Goal: Task Accomplishment & Management: Manage account settings

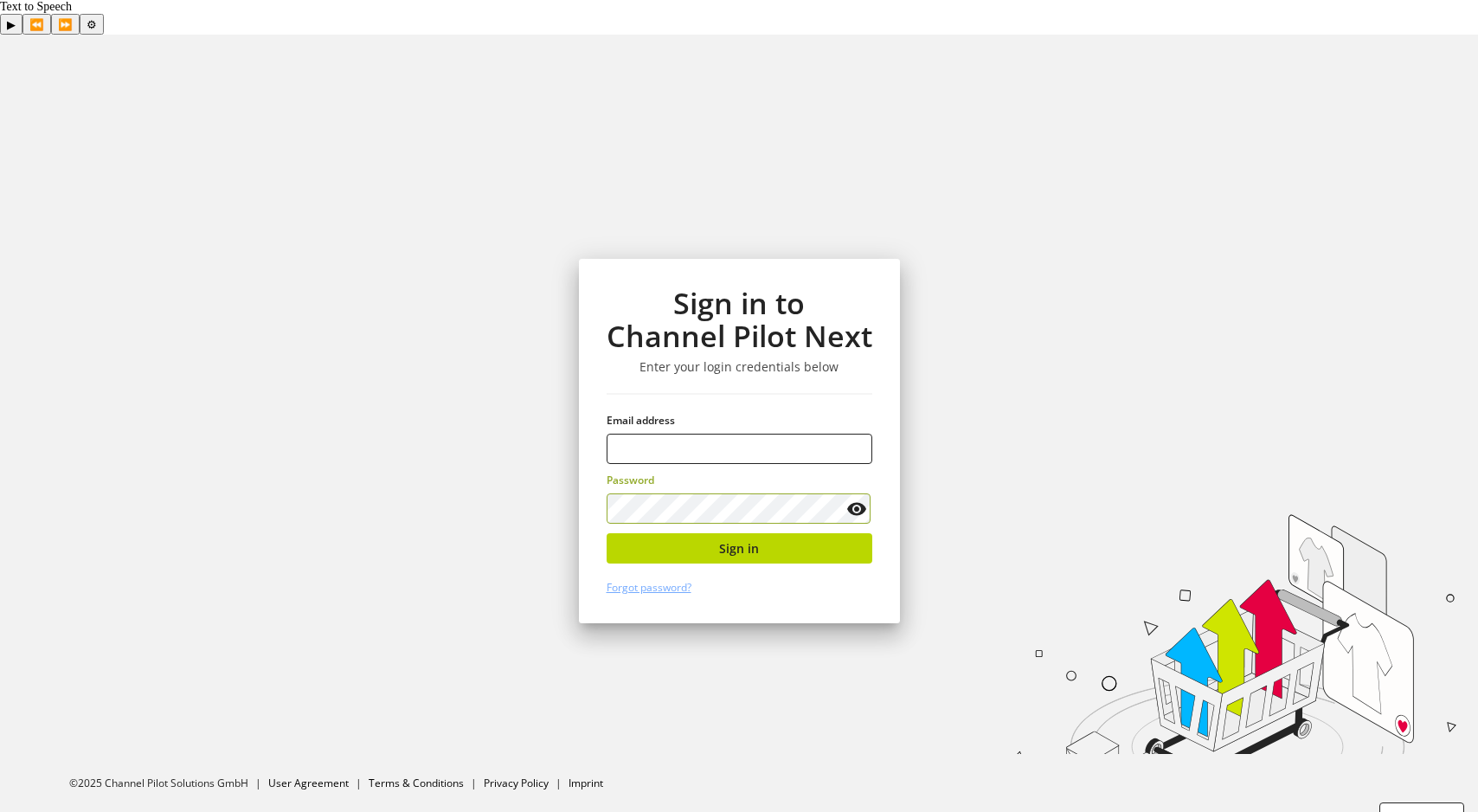
type input "**********"
click at [716, 533] on button "Sign in" at bounding box center [739, 548] width 265 height 30
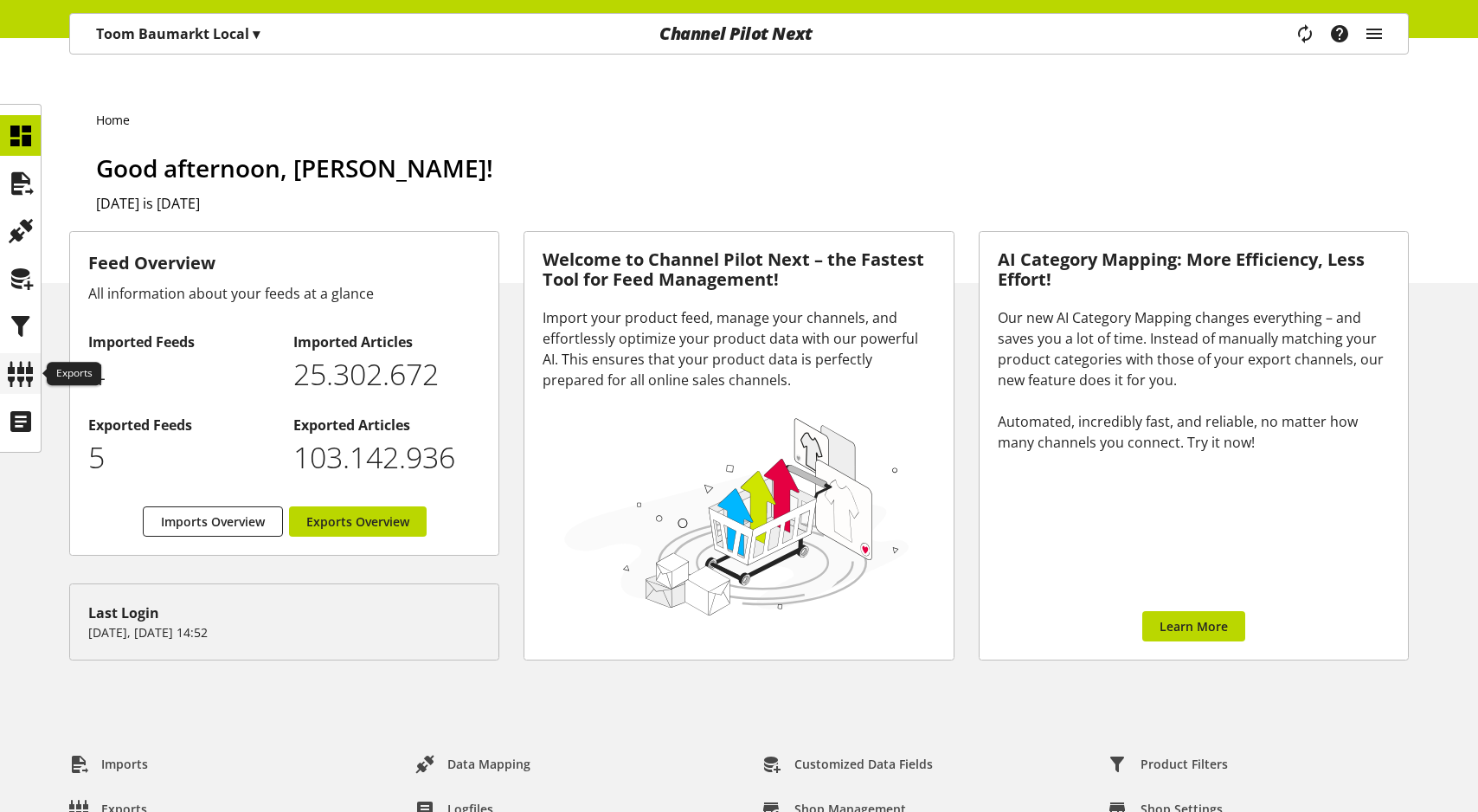
click at [28, 387] on icon at bounding box center [20, 373] width 27 height 34
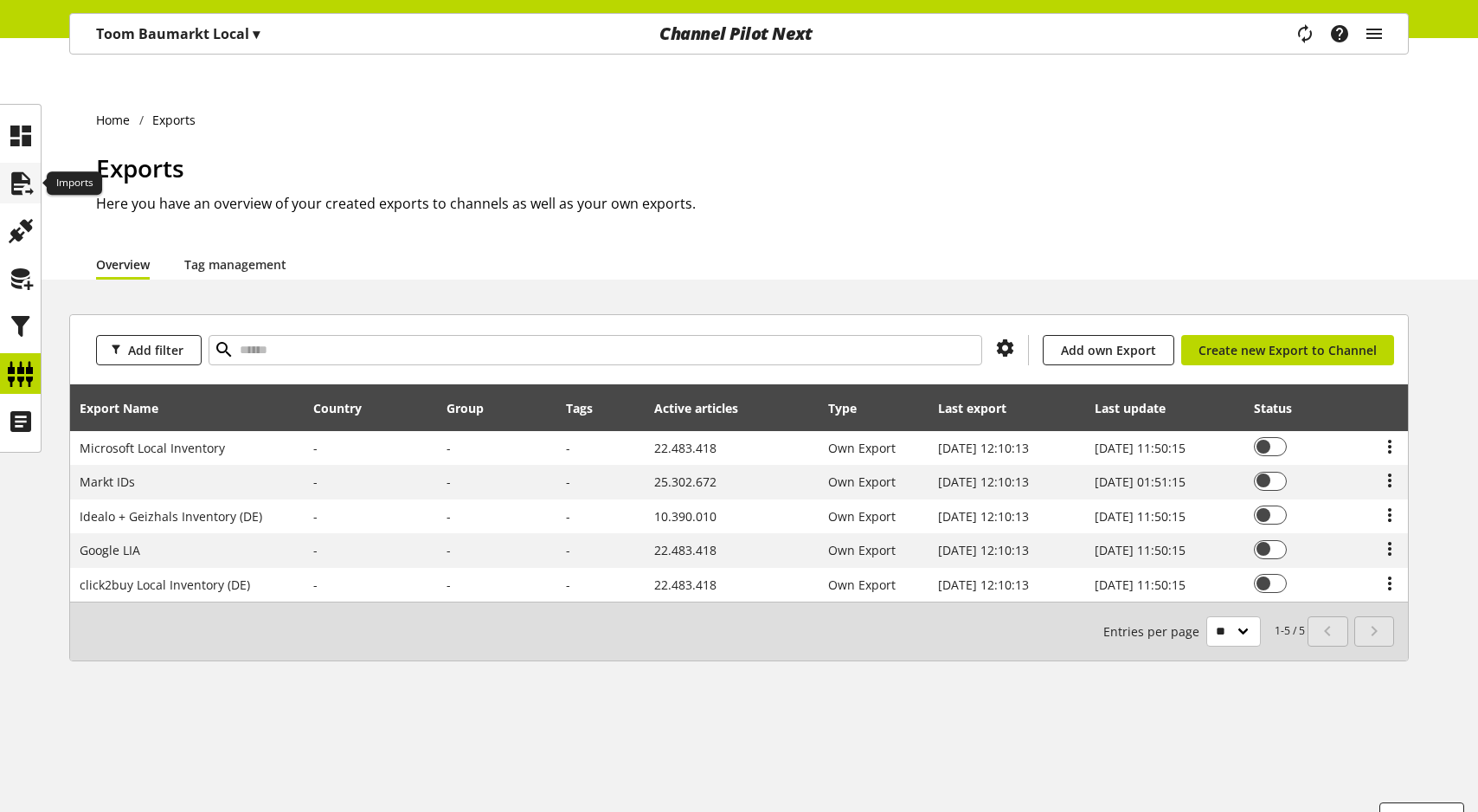
click at [23, 179] on icon at bounding box center [20, 183] width 27 height 34
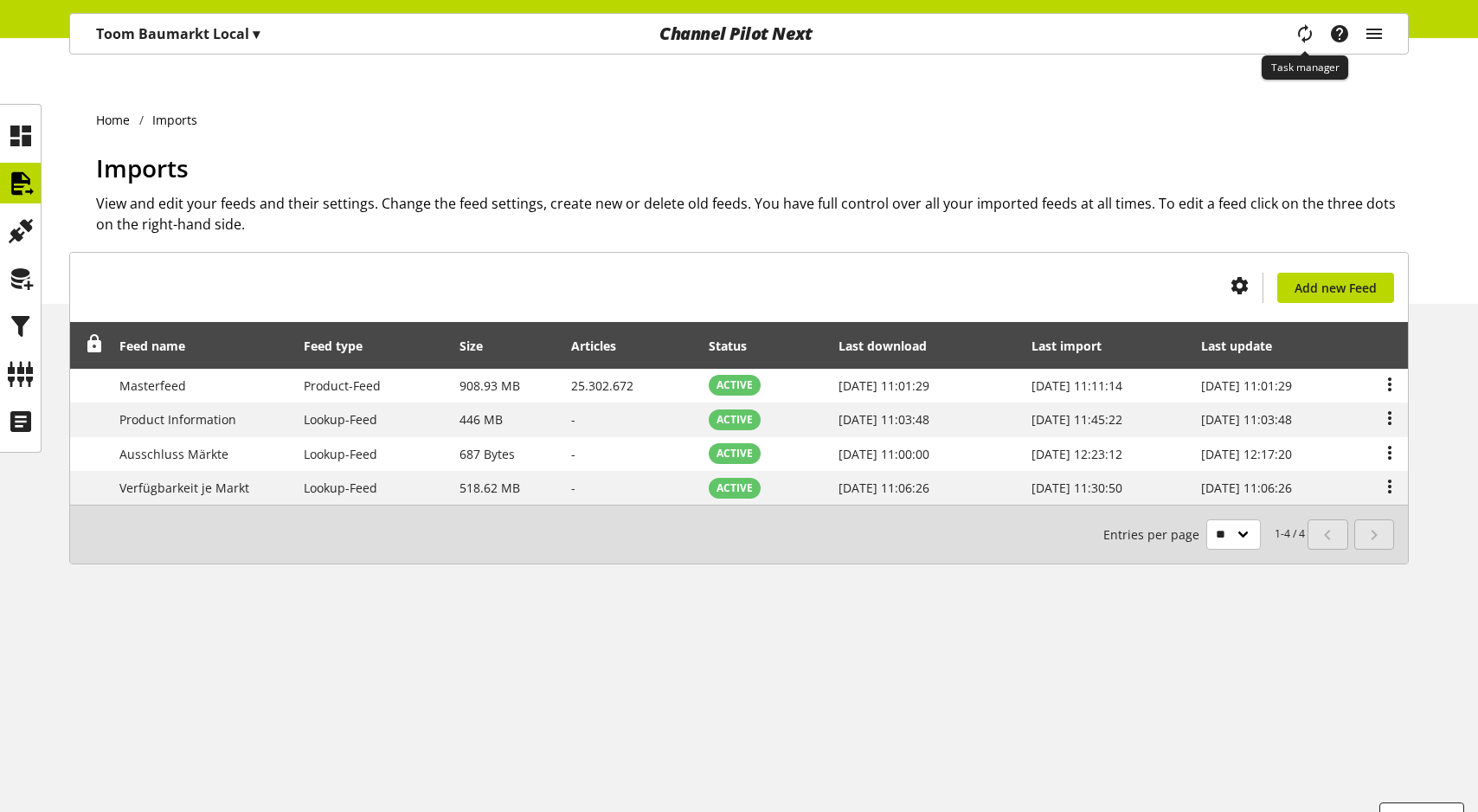
click at [1304, 39] on icon "main navigation" at bounding box center [1306, 34] width 30 height 36
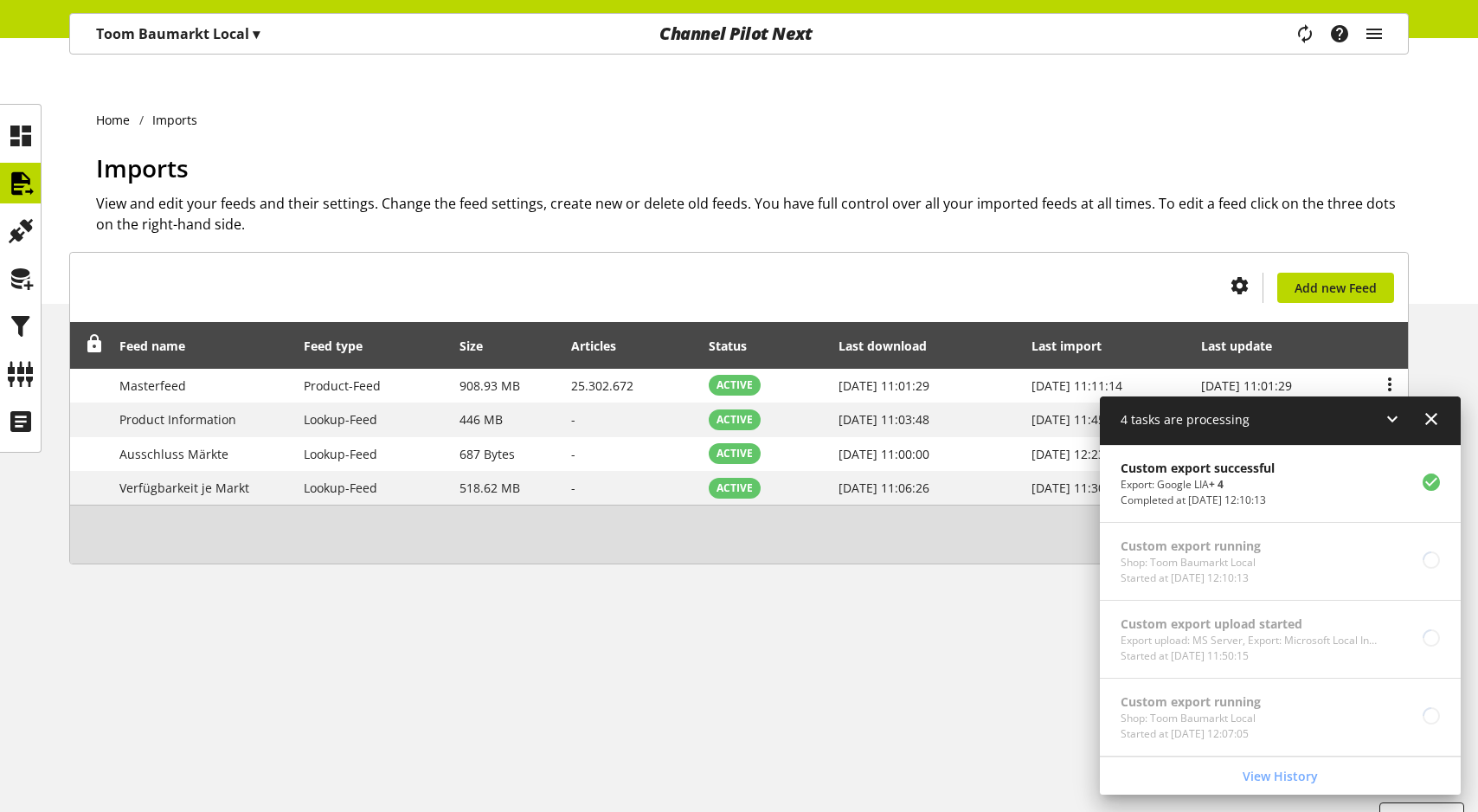
scroll to position [78, 0]
click at [1434, 420] on icon at bounding box center [1430, 418] width 20 height 31
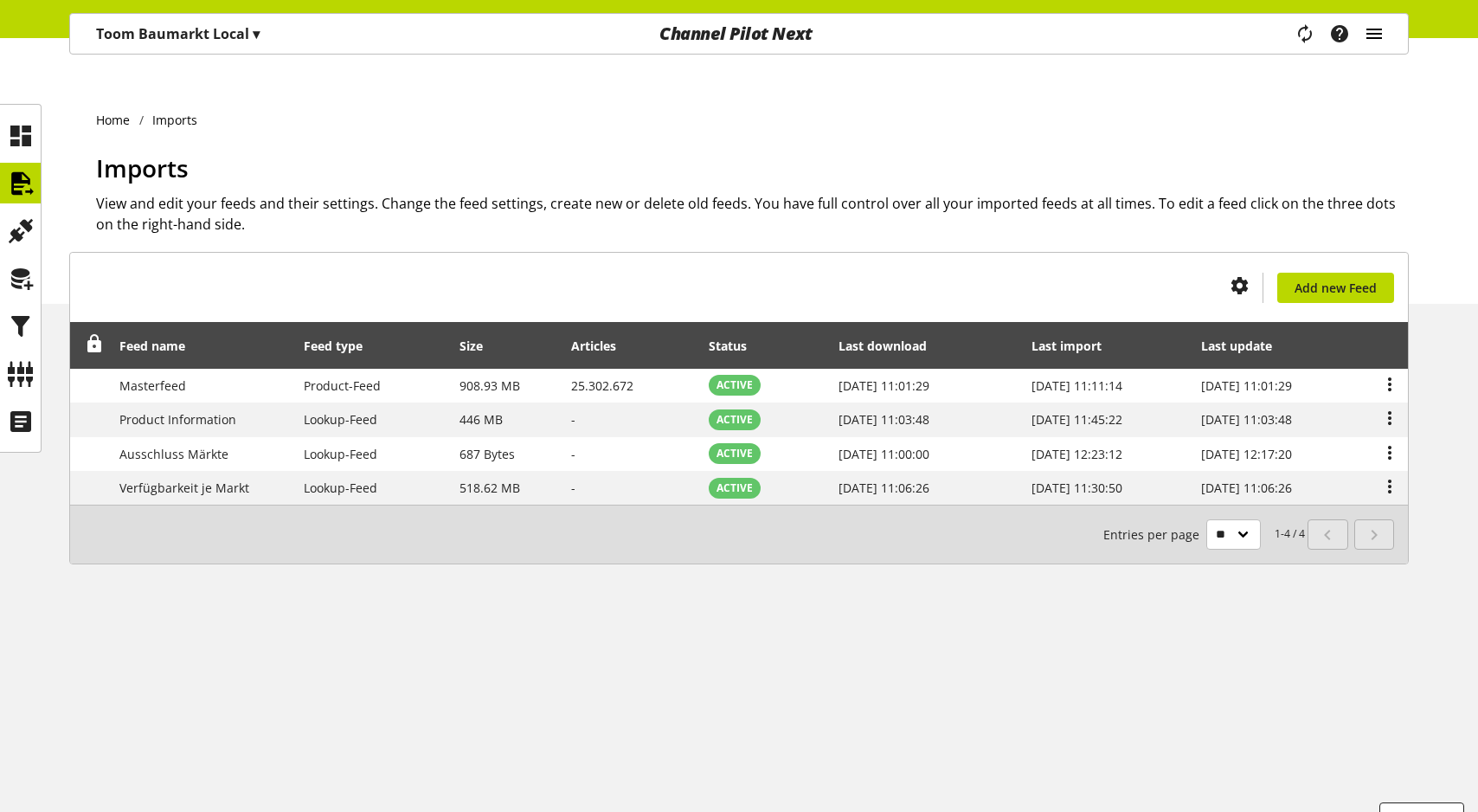
click at [1382, 42] on icon "main navigation" at bounding box center [1374, 34] width 20 height 31
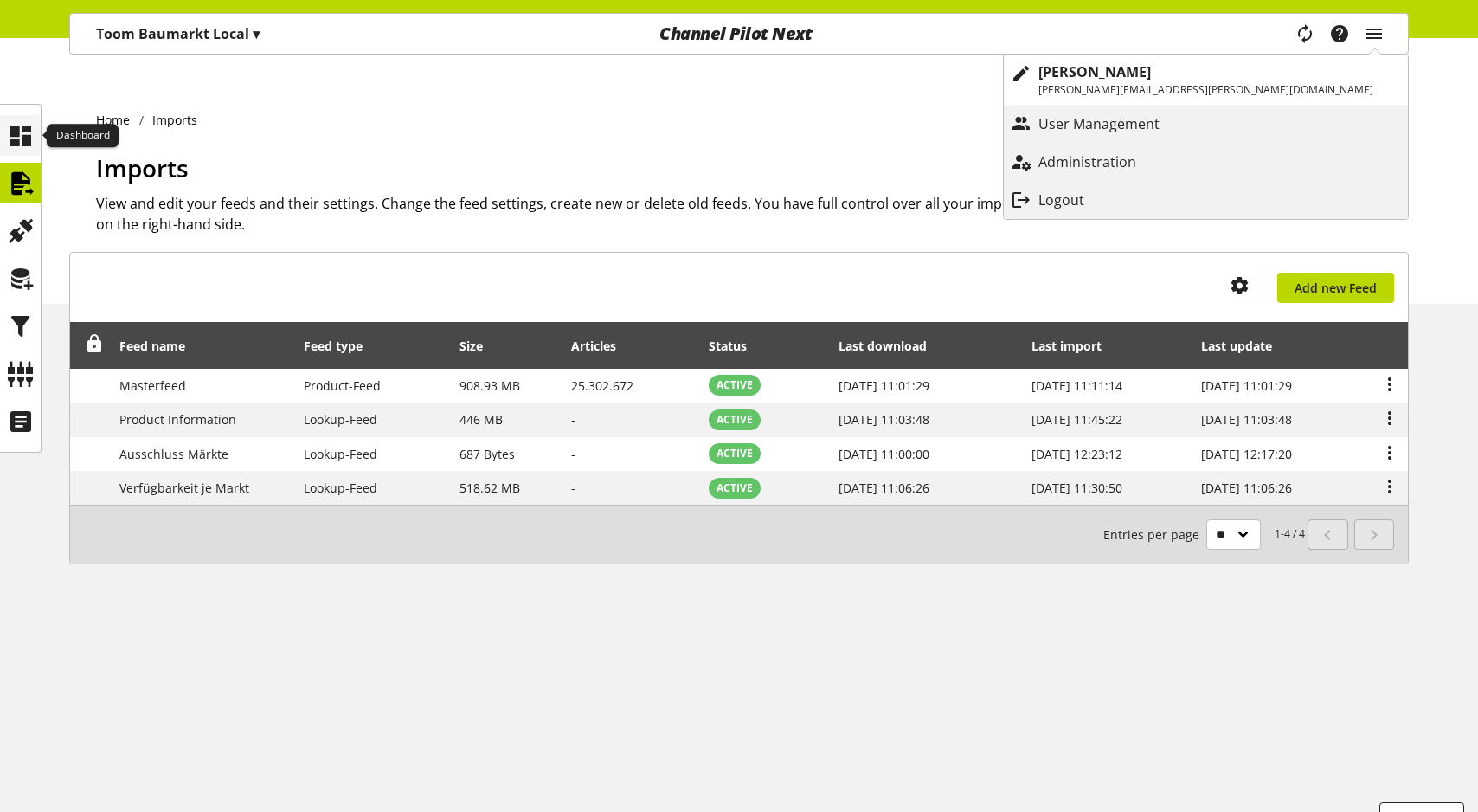
click at [18, 149] on icon at bounding box center [20, 135] width 27 height 34
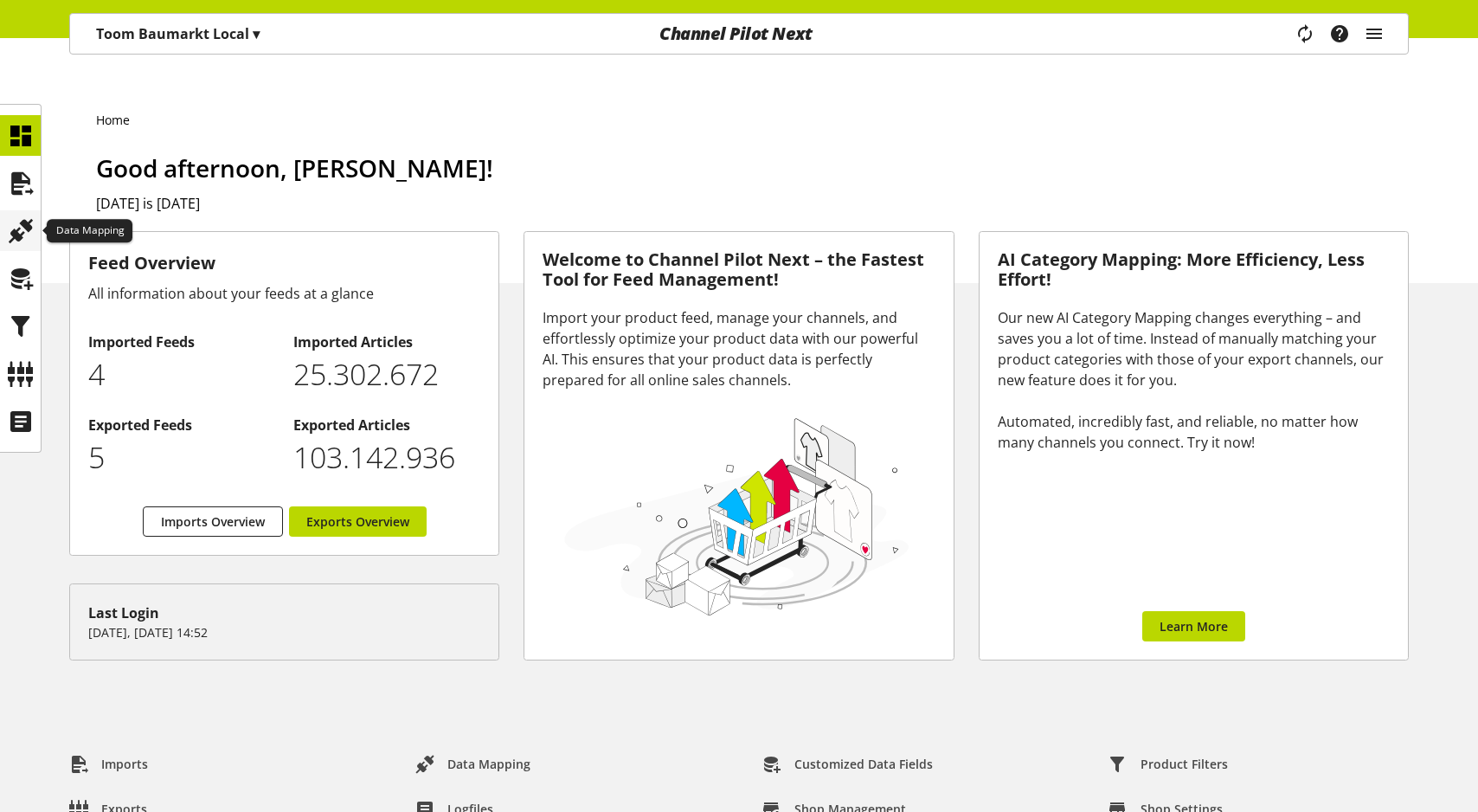
click at [30, 219] on icon at bounding box center [20, 231] width 27 height 34
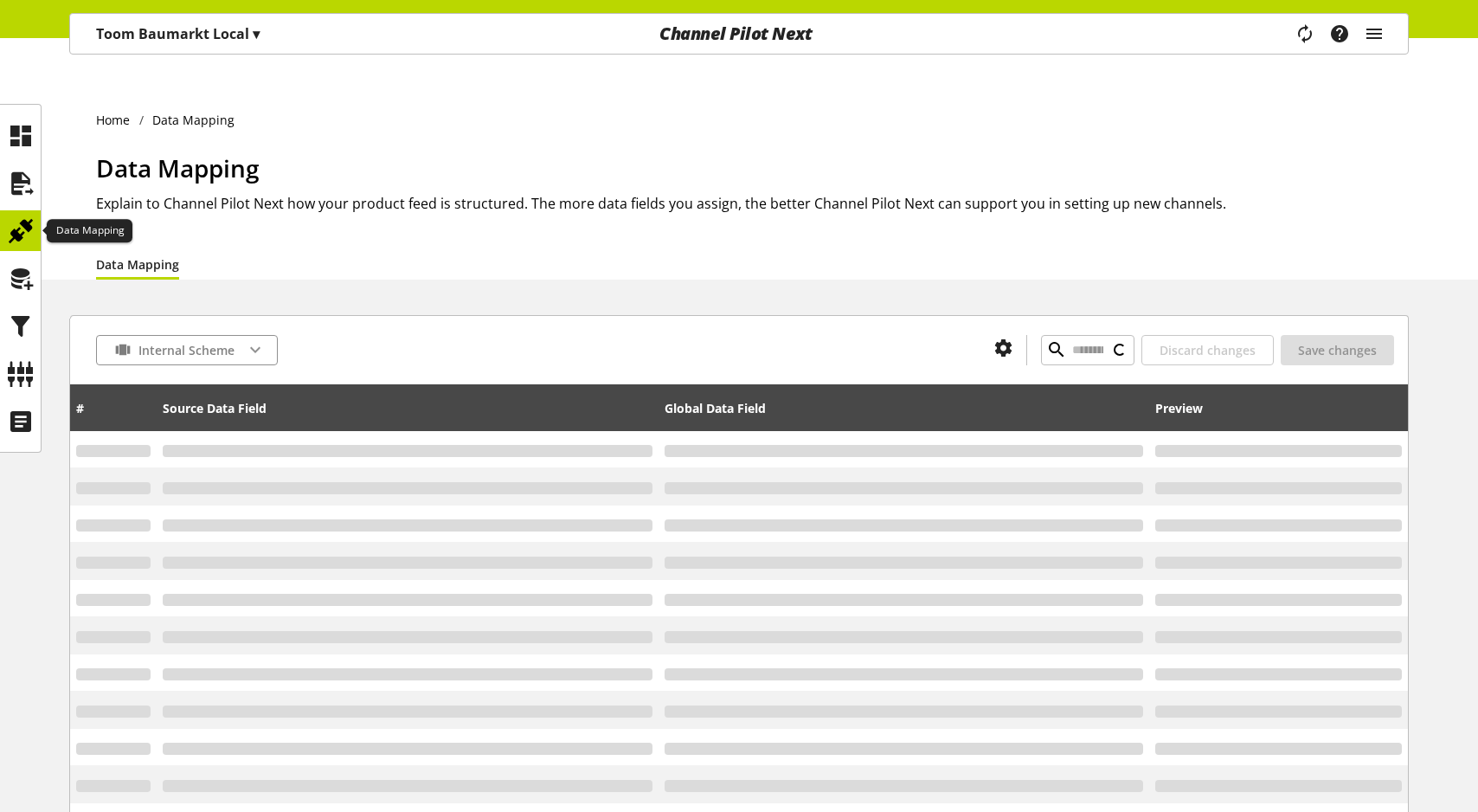
type input "**********"
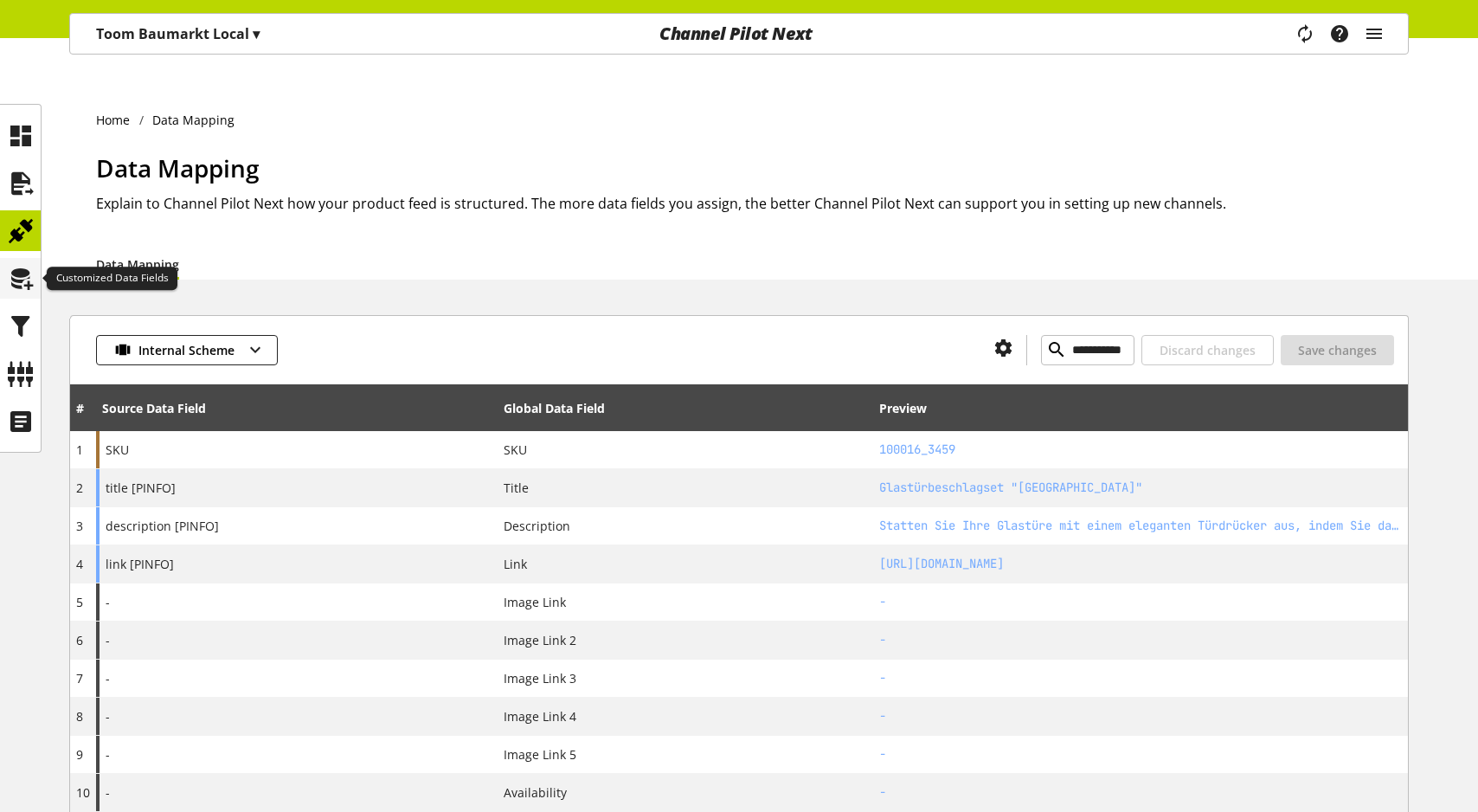
click at [25, 280] on icon at bounding box center [20, 278] width 27 height 34
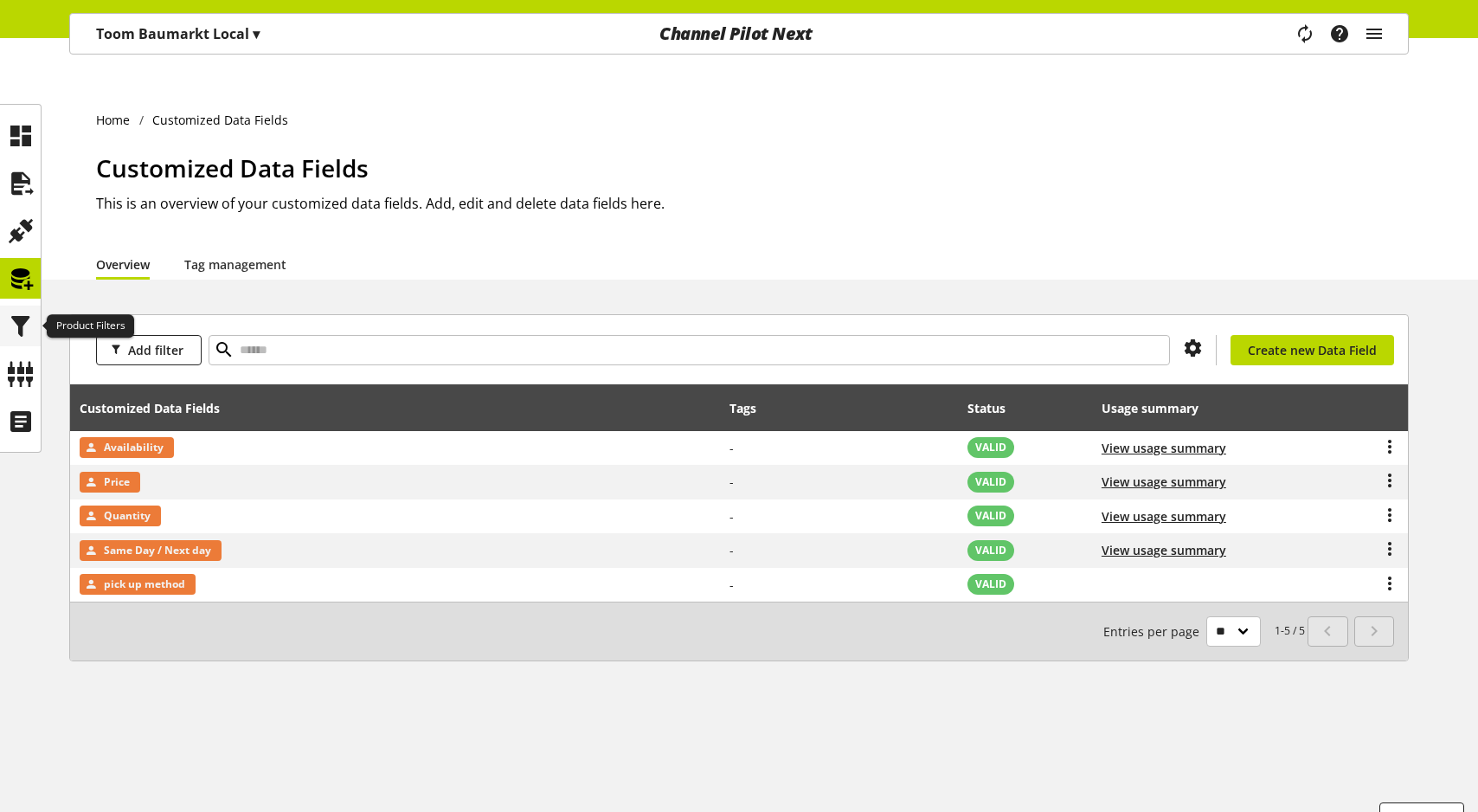
click at [26, 338] on icon at bounding box center [20, 326] width 27 height 34
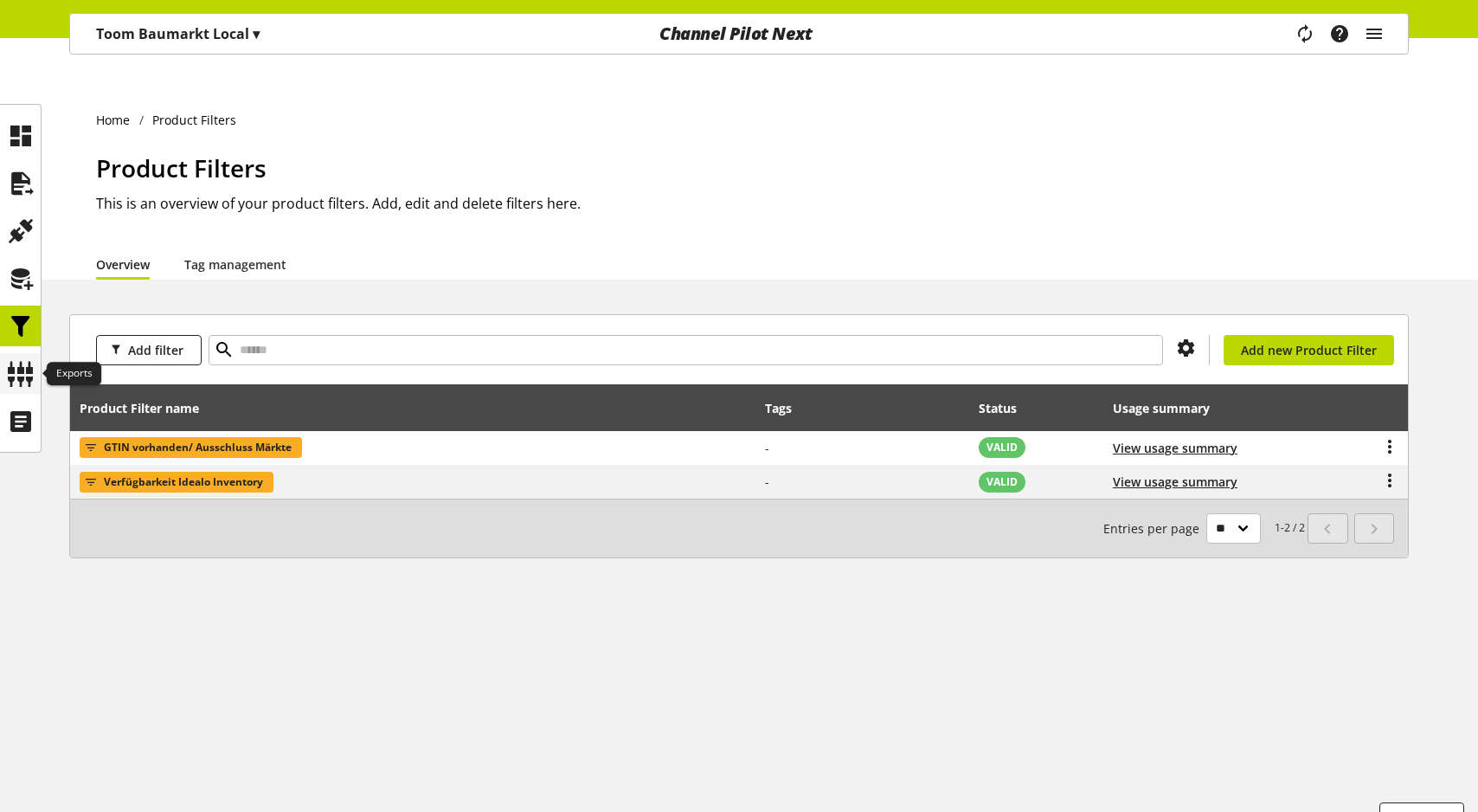
click at [24, 380] on icon at bounding box center [20, 373] width 27 height 34
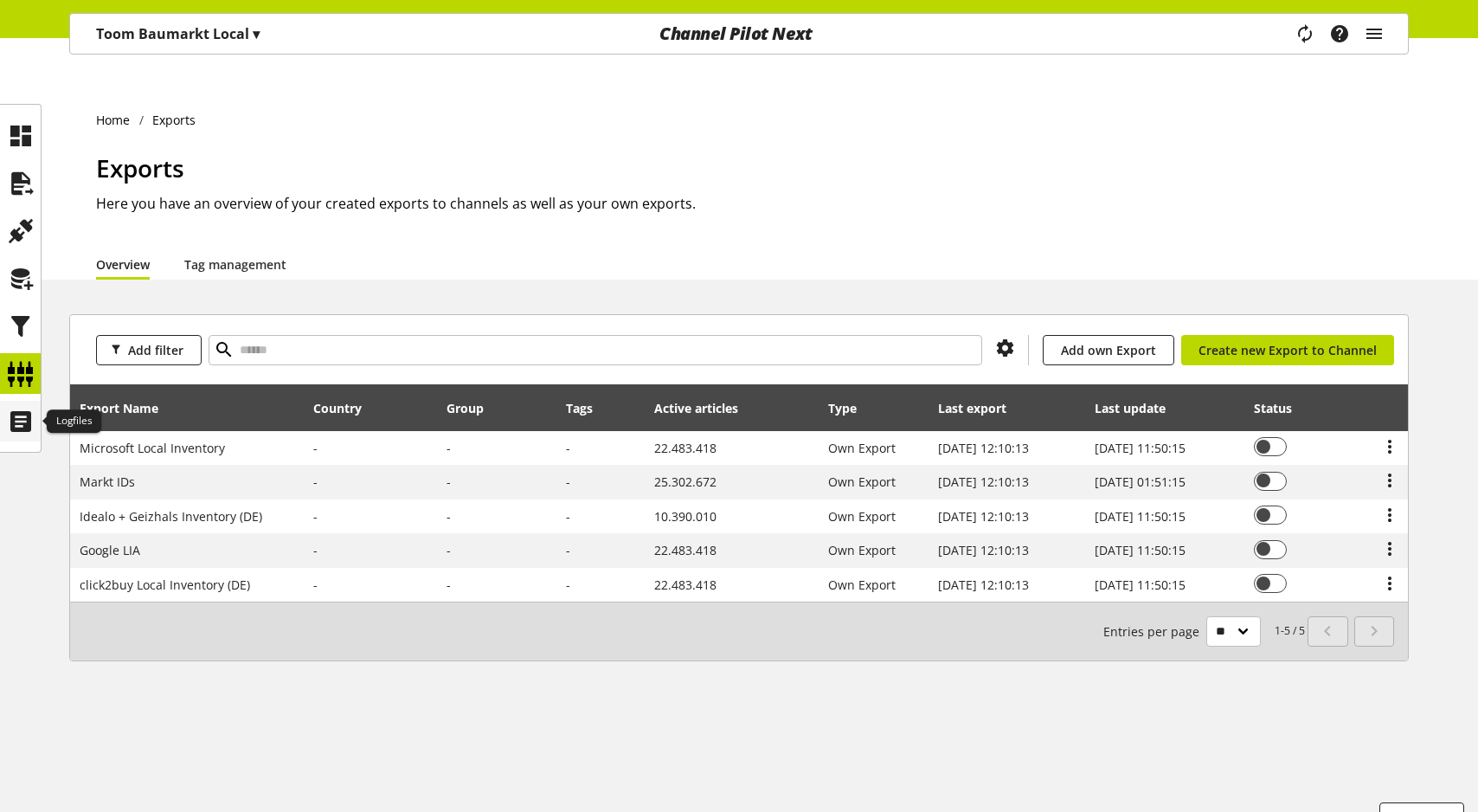
click at [24, 428] on icon at bounding box center [20, 421] width 27 height 34
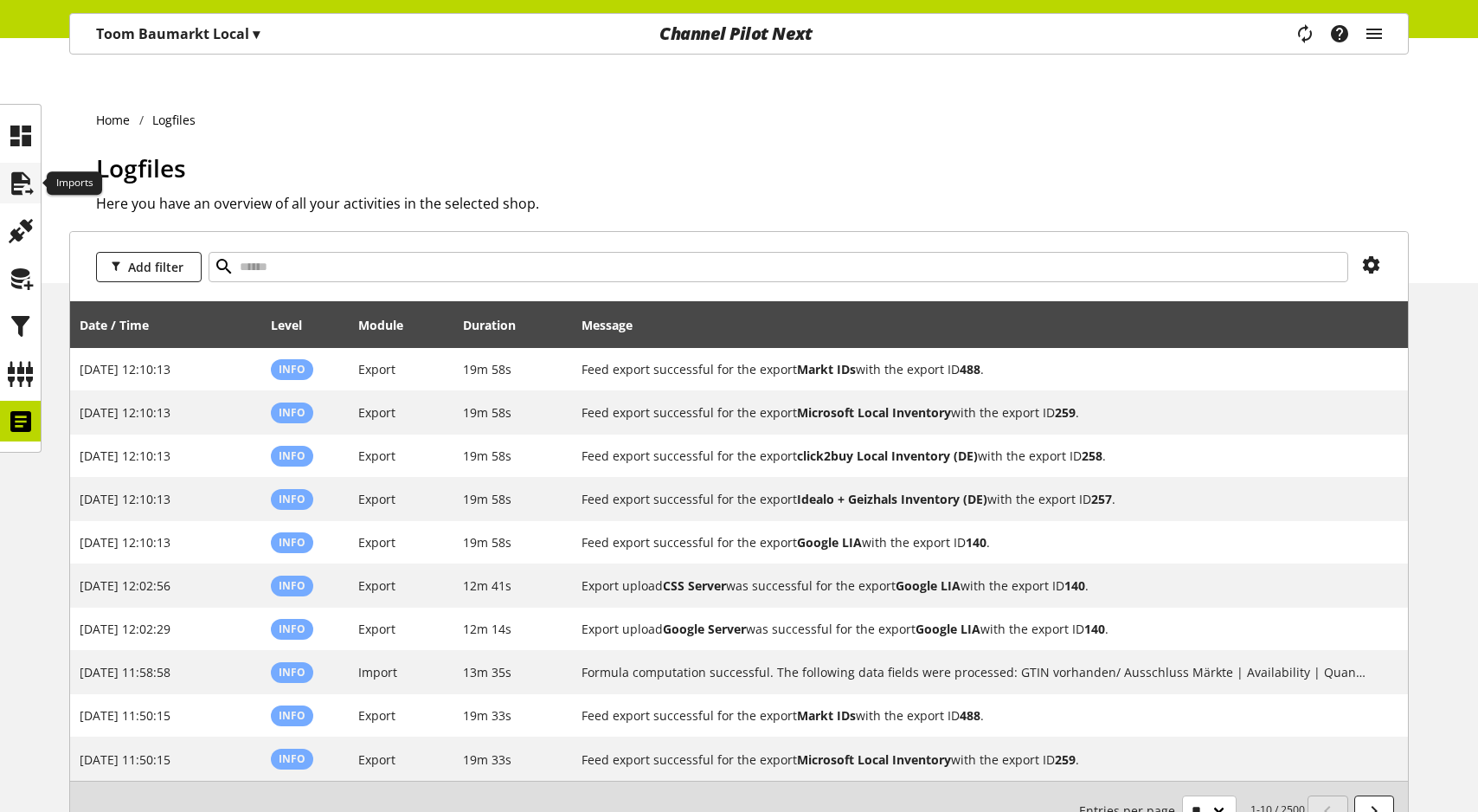
click at [22, 187] on icon at bounding box center [20, 183] width 27 height 34
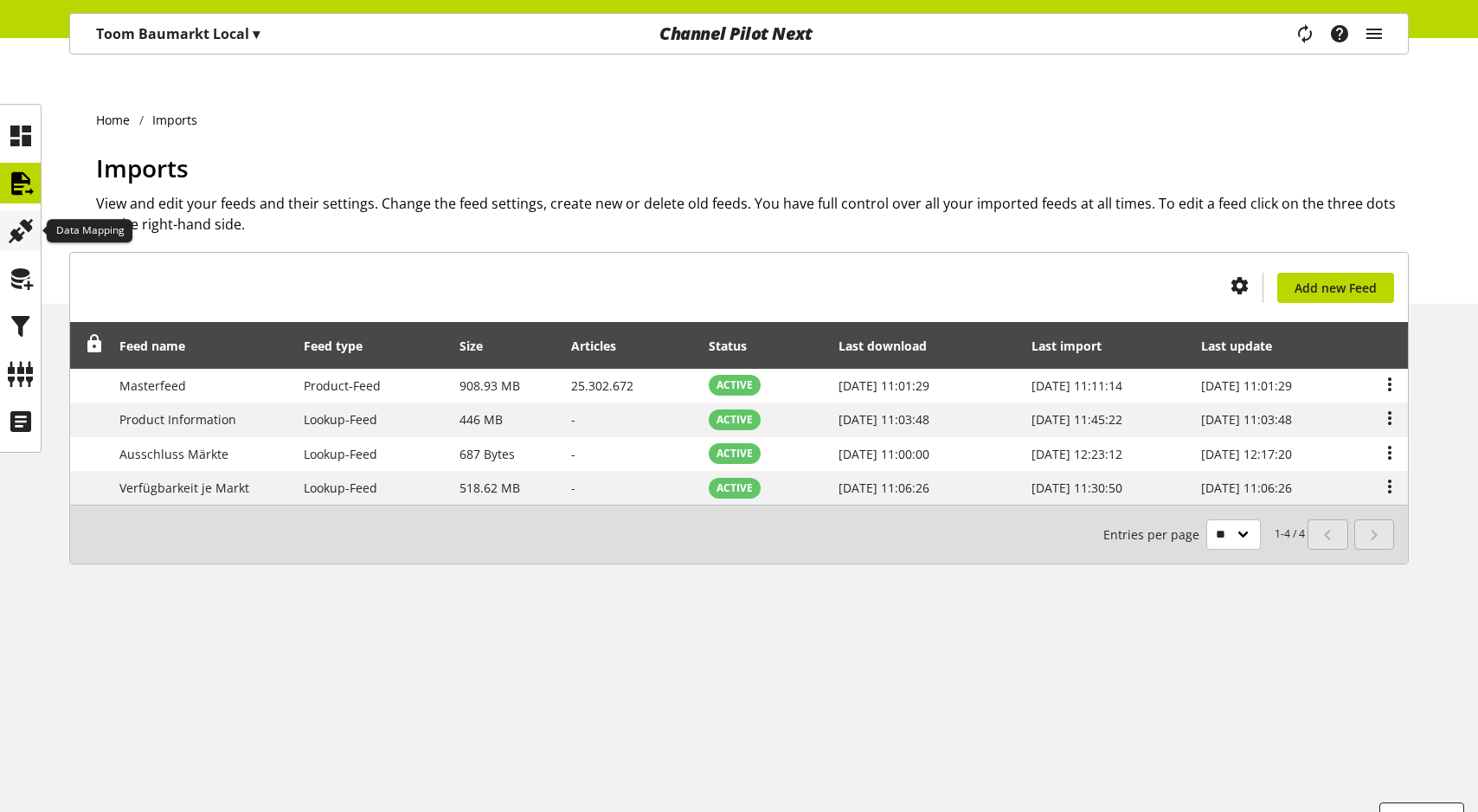
click at [15, 231] on icon at bounding box center [20, 231] width 27 height 34
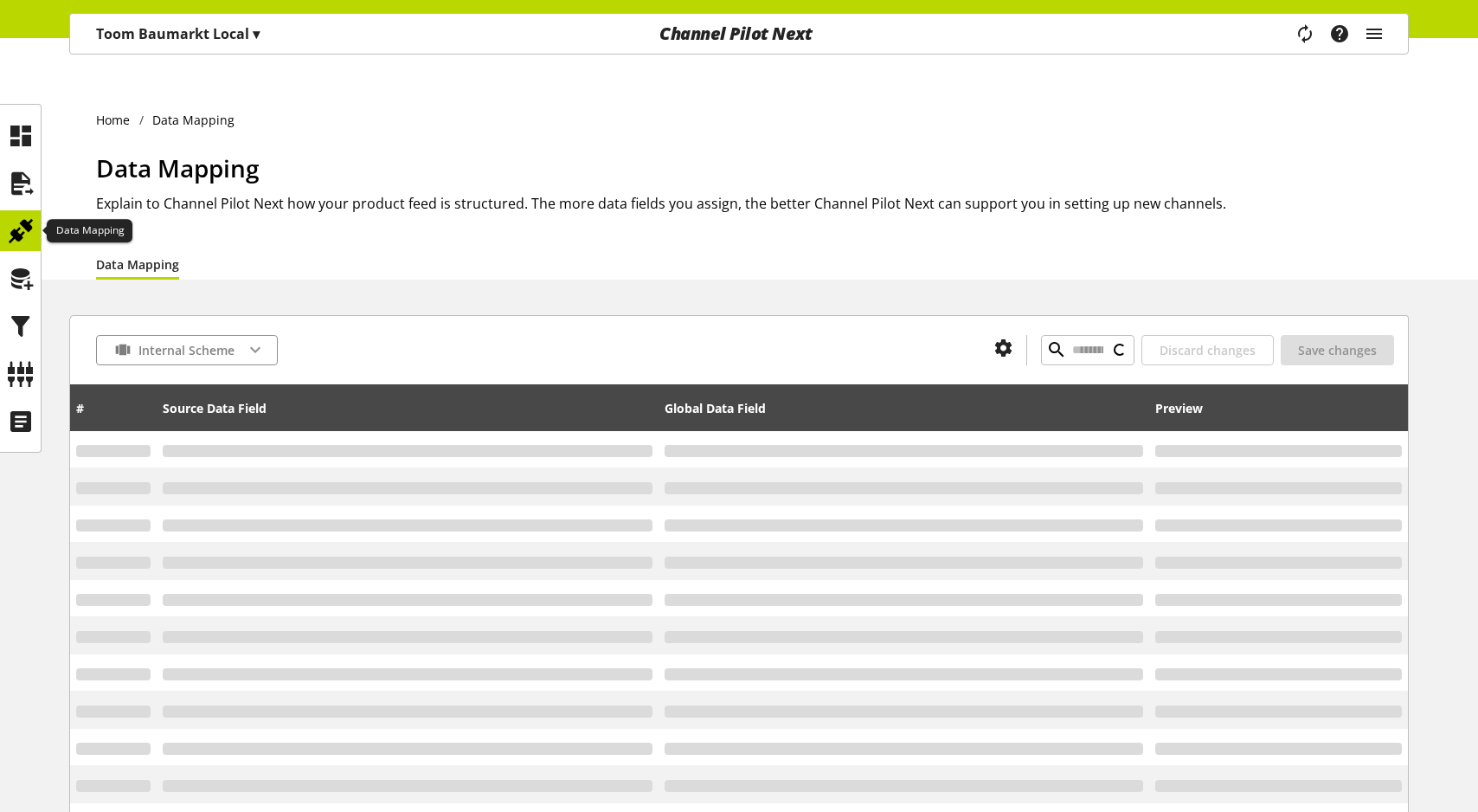
type input "**********"
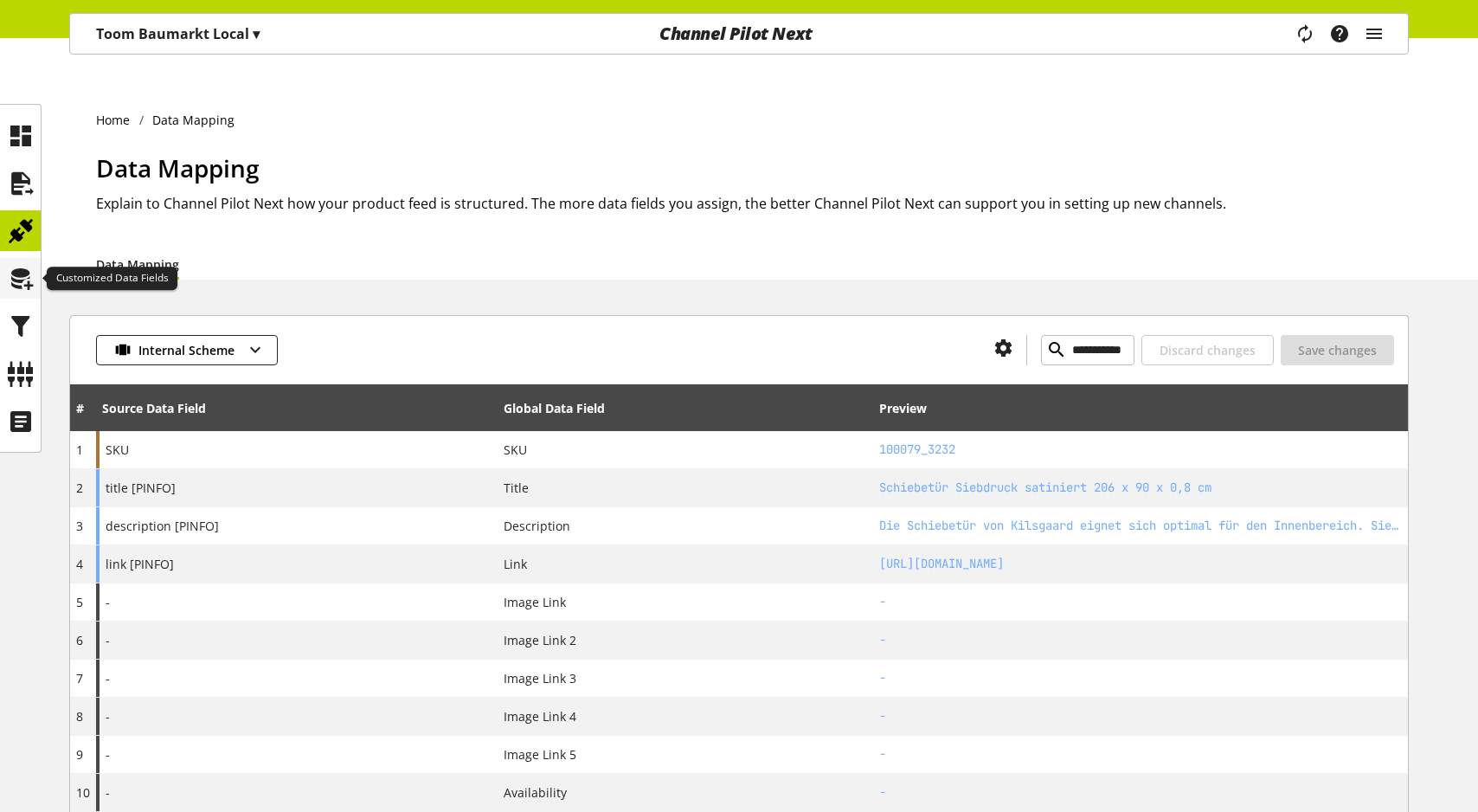
click at [14, 281] on icon at bounding box center [20, 278] width 27 height 34
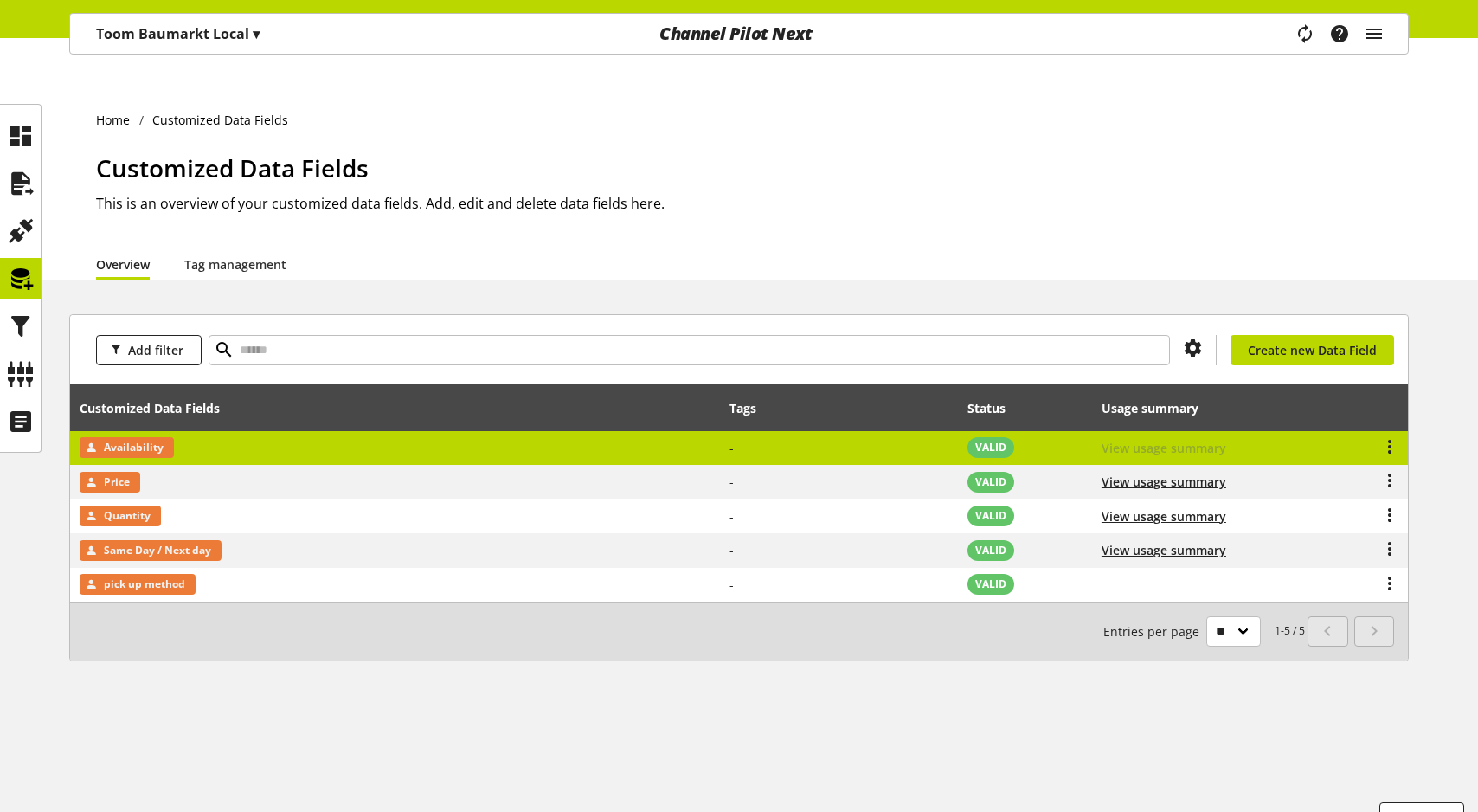
click at [1167, 439] on span "View usage summary" at bounding box center [1163, 448] width 125 height 19
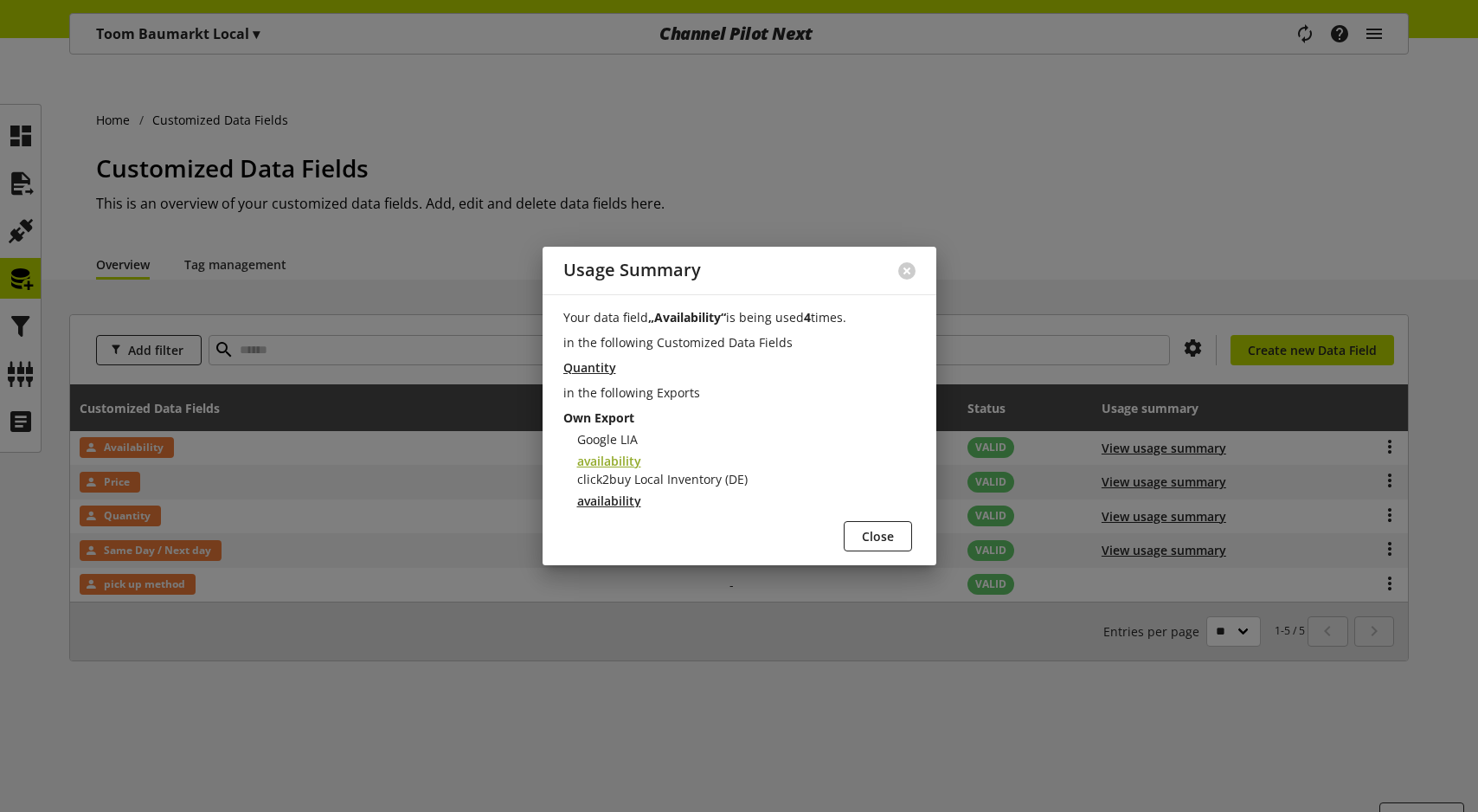
click at [619, 455] on span "availability" at bounding box center [609, 461] width 64 height 19
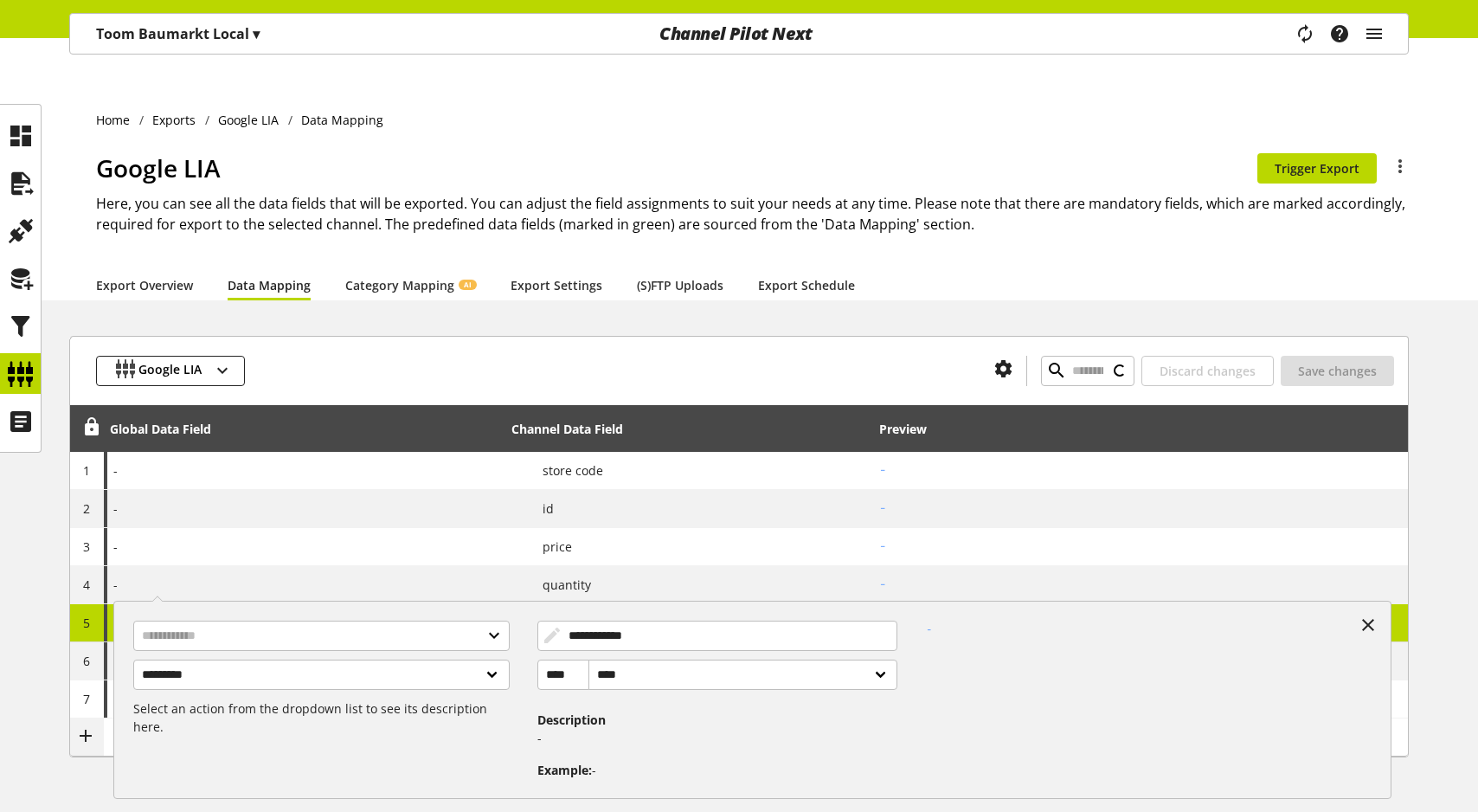
type input "**********"
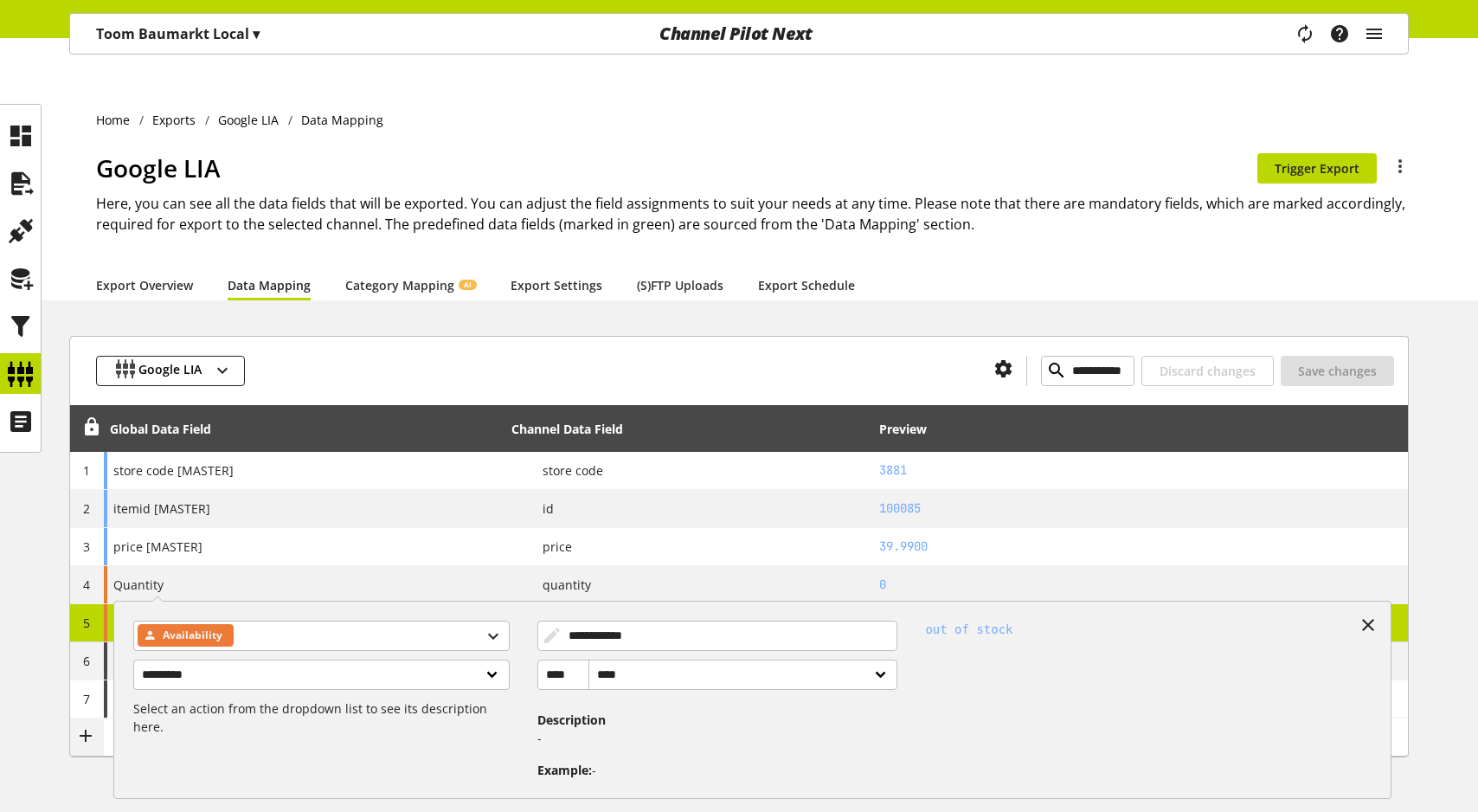
click at [761, 149] on h1 "Google LIA" at bounding box center [677, 167] width 1161 height 36
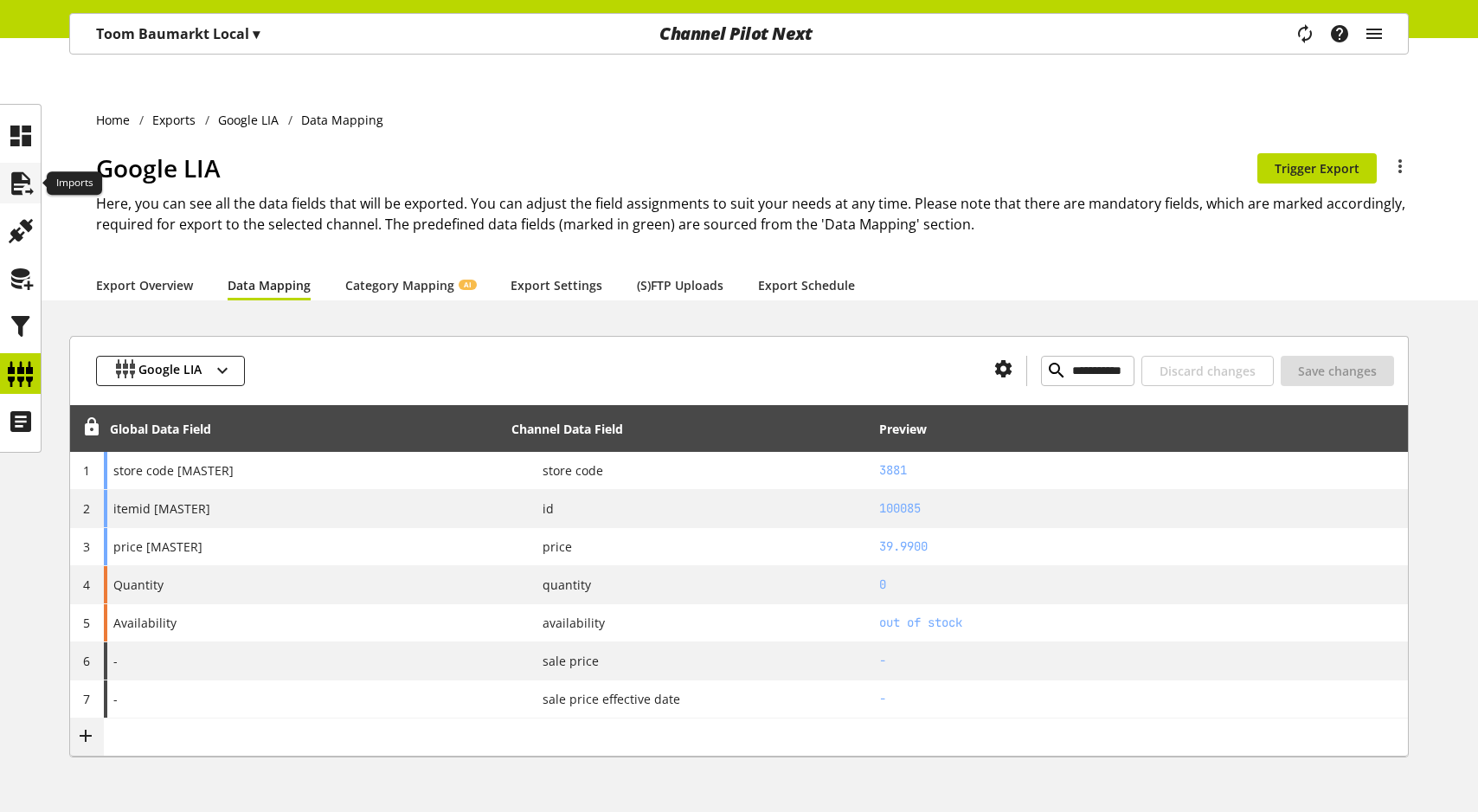
click at [10, 181] on icon at bounding box center [20, 183] width 27 height 34
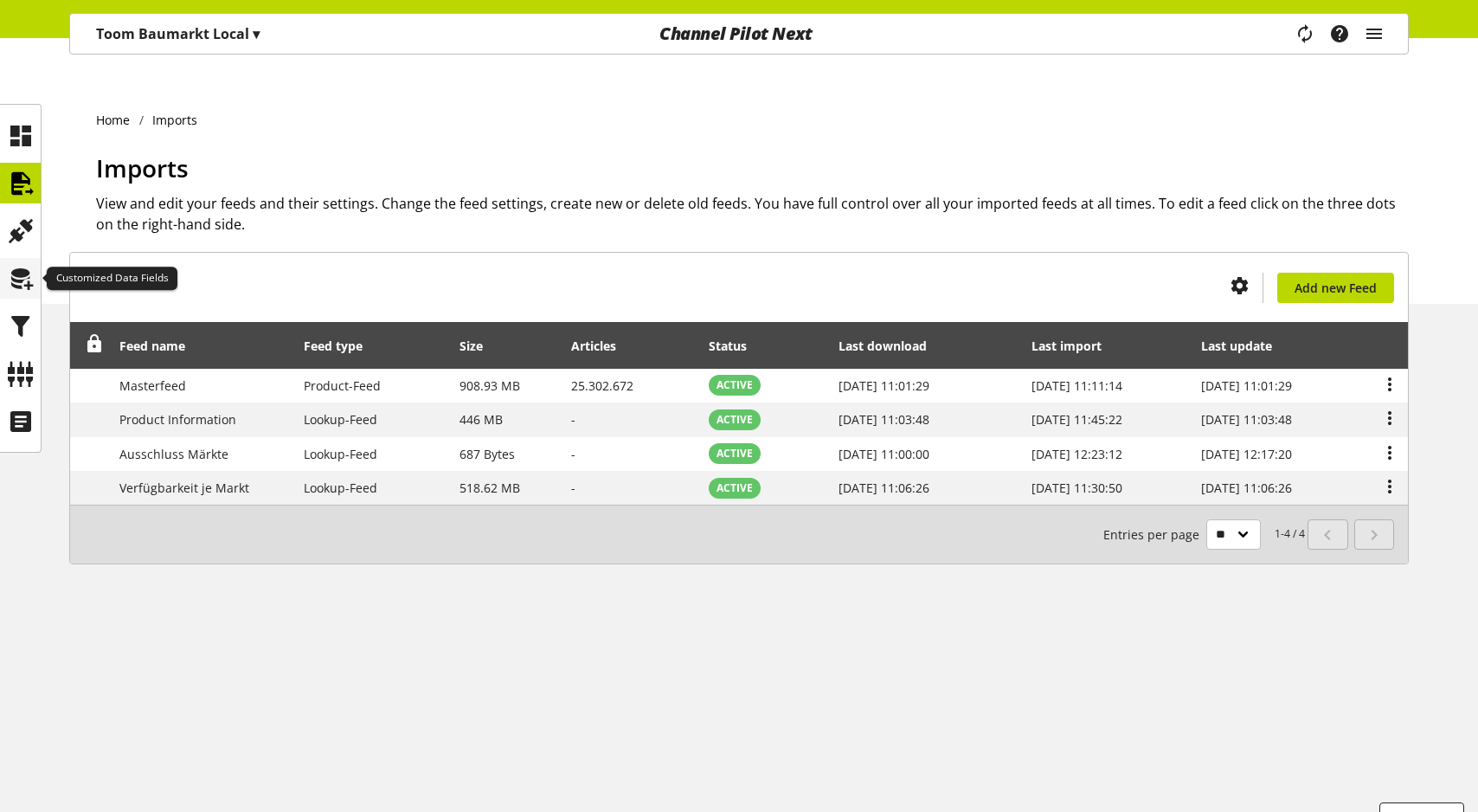
click at [19, 288] on icon at bounding box center [20, 278] width 27 height 34
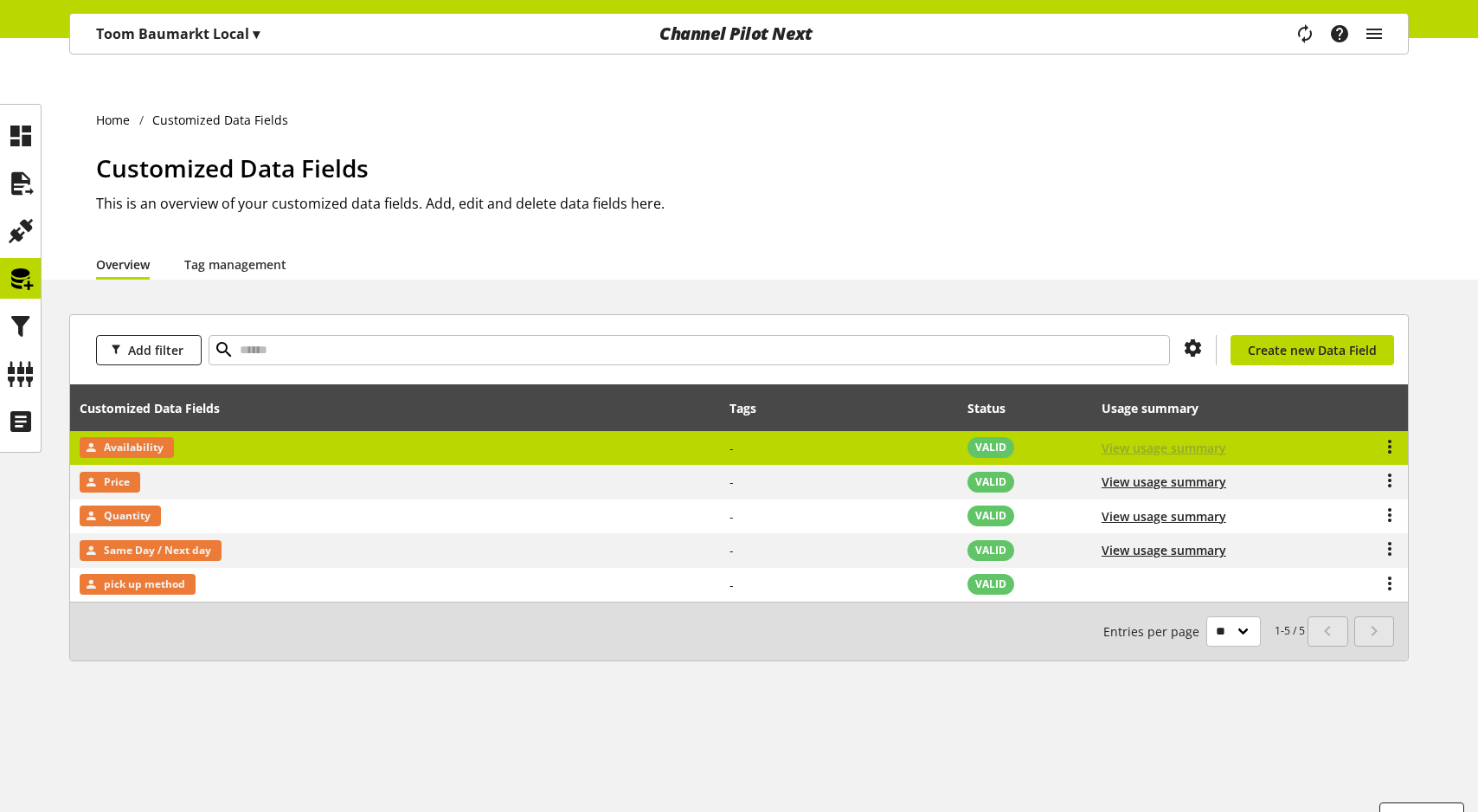
click at [1176, 439] on span "View usage summary" at bounding box center [1163, 448] width 125 height 19
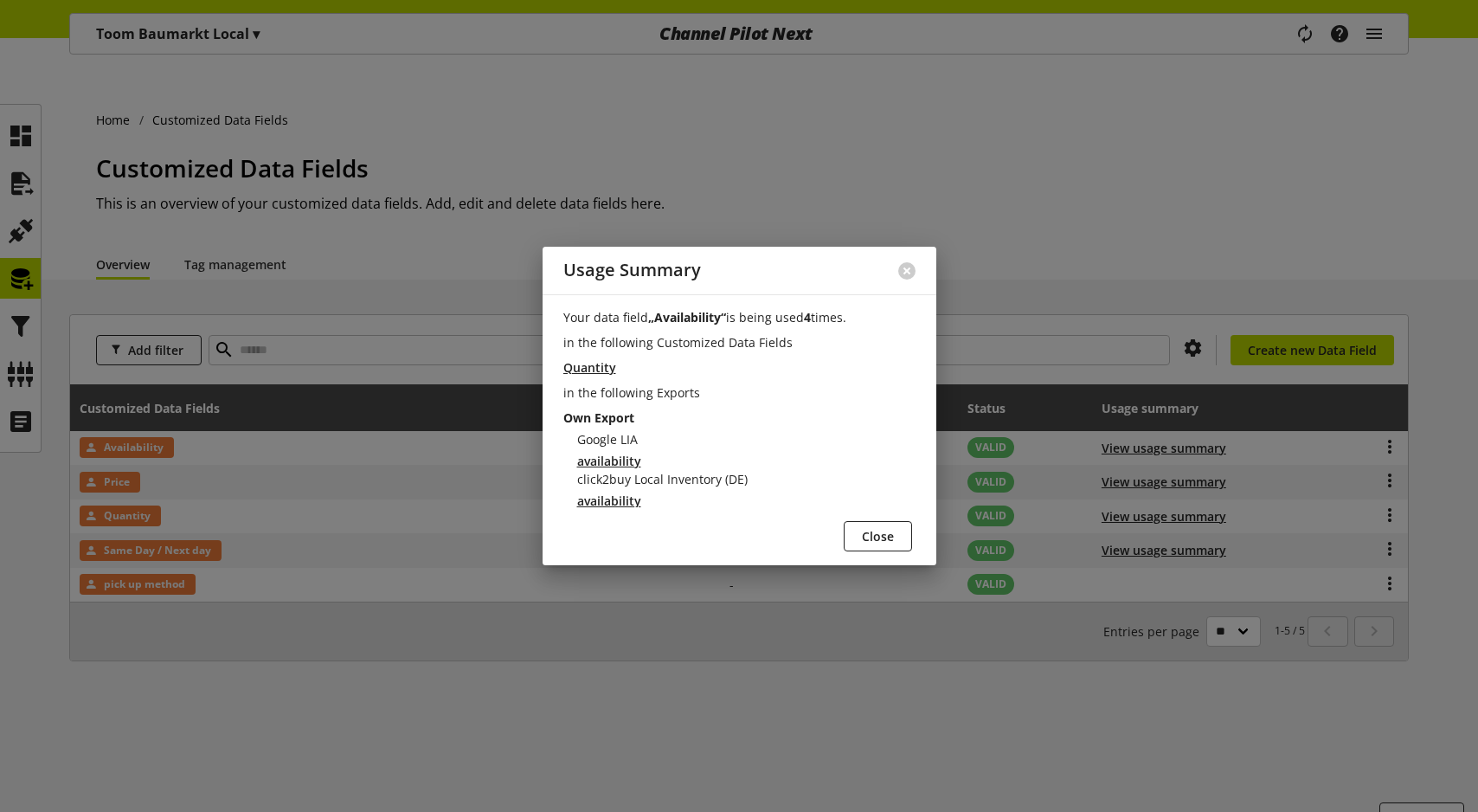
click at [586, 417] on p "Own Export" at bounding box center [739, 417] width 352 height 19
click at [906, 268] on button at bounding box center [907, 271] width 18 height 18
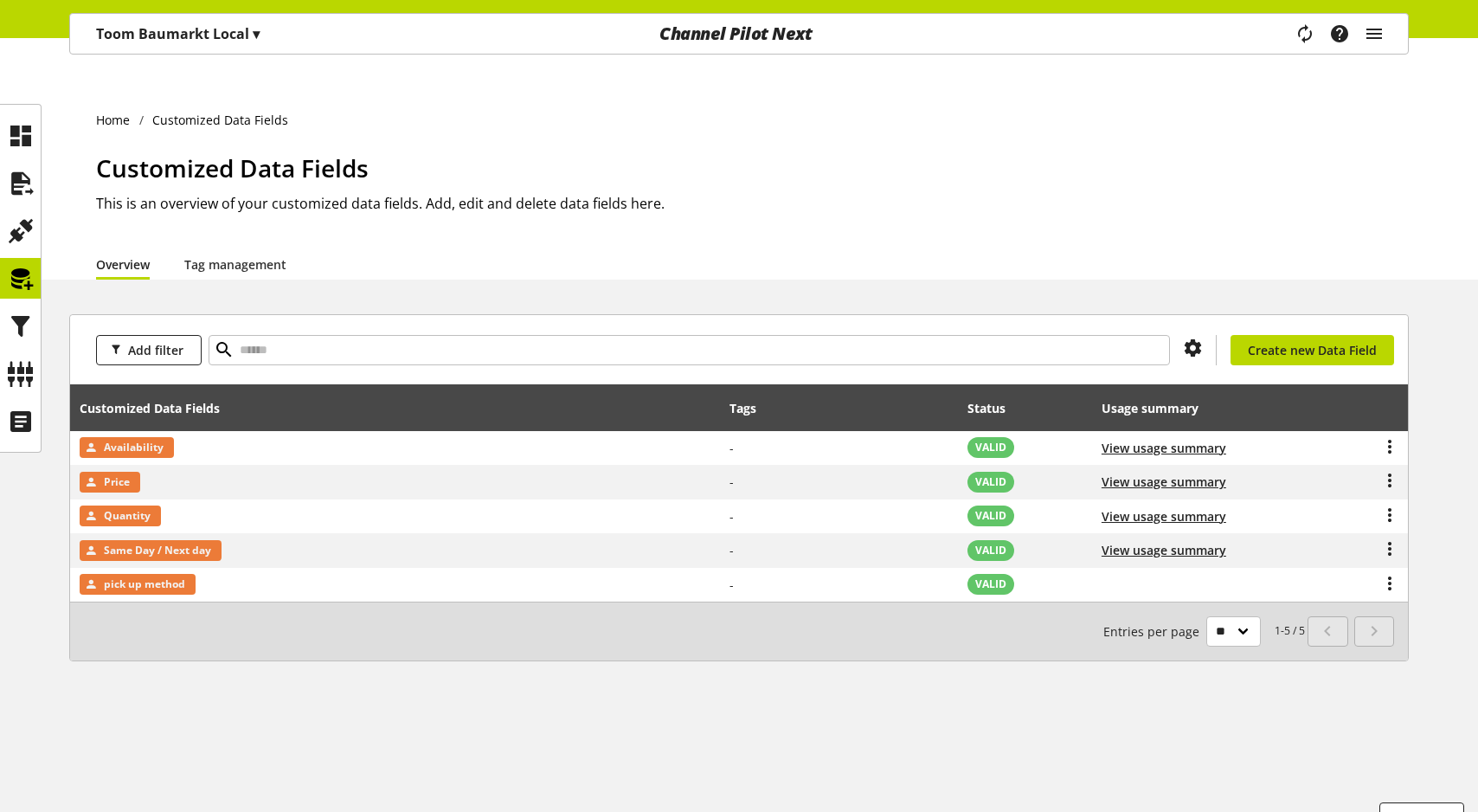
click at [216, 19] on div "Toom Baumarkt Local ▾" at bounding box center [178, 34] width 205 height 31
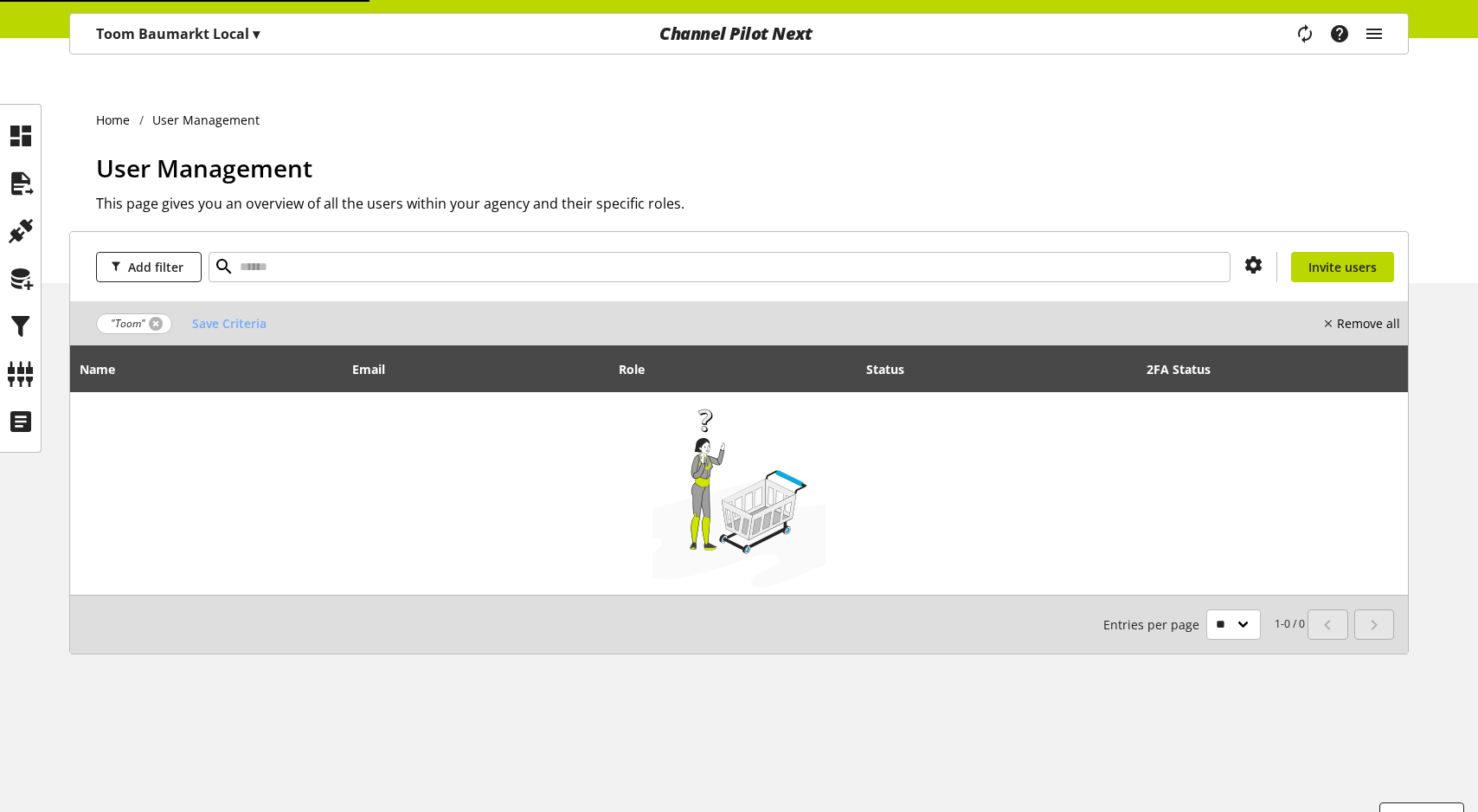
click at [151, 317] on link at bounding box center [156, 324] width 14 height 14
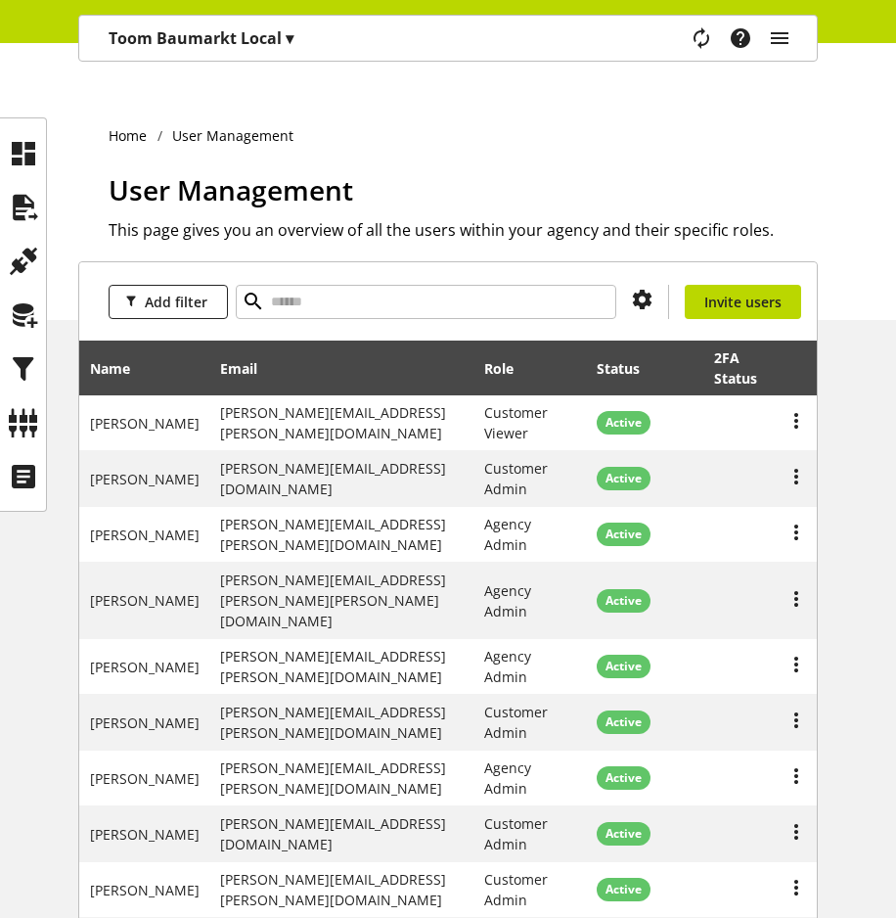
click at [261, 282] on div "Add filter Invite users" at bounding box center [448, 301] width 738 height 78
click at [269, 285] on input "text" at bounding box center [426, 302] width 381 height 34
type input "****"
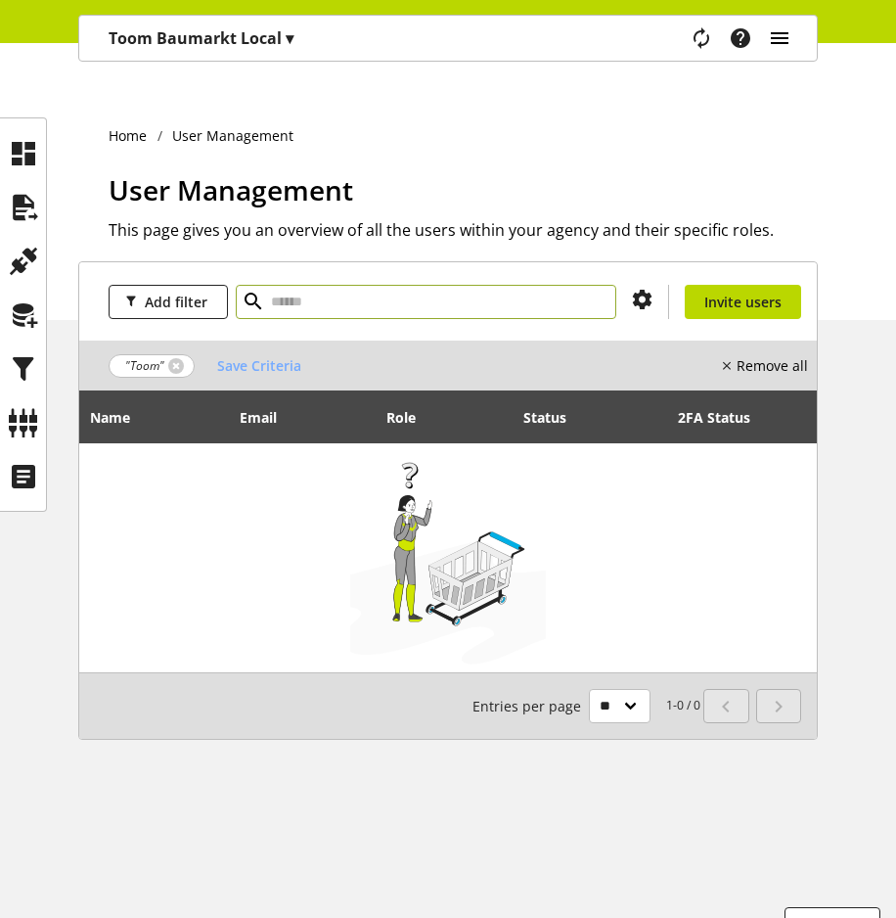
click at [773, 38] on icon "main navigation" at bounding box center [779, 38] width 23 height 35
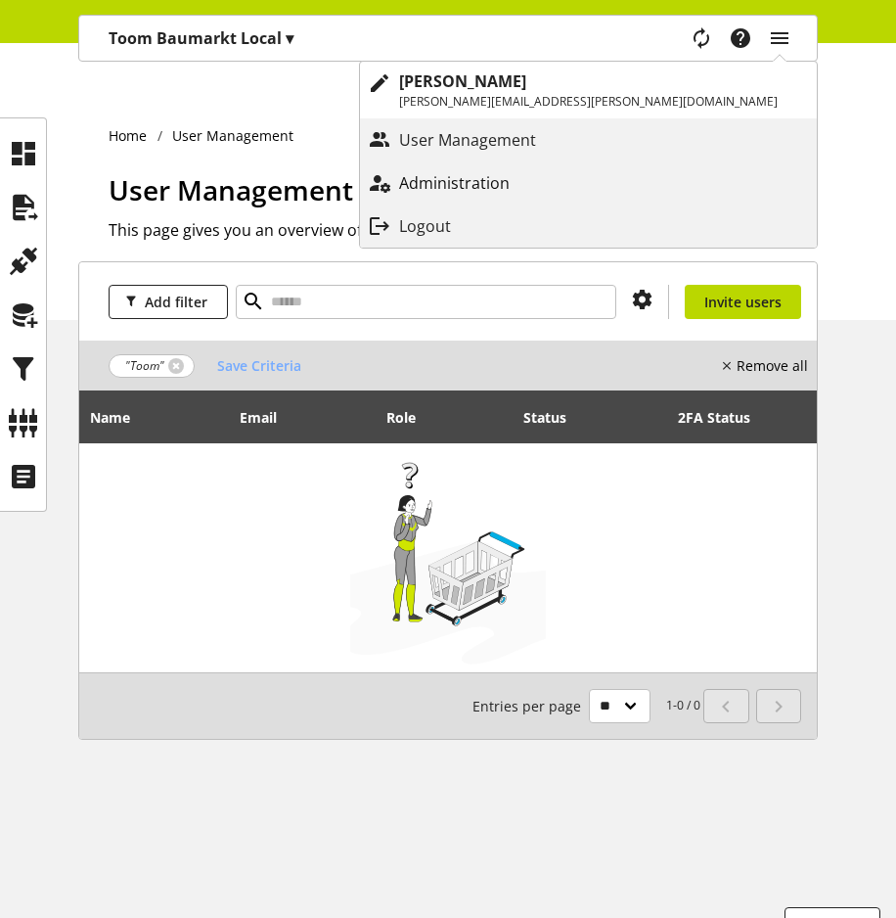
click at [549, 190] on p "Administration" at bounding box center [474, 182] width 150 height 23
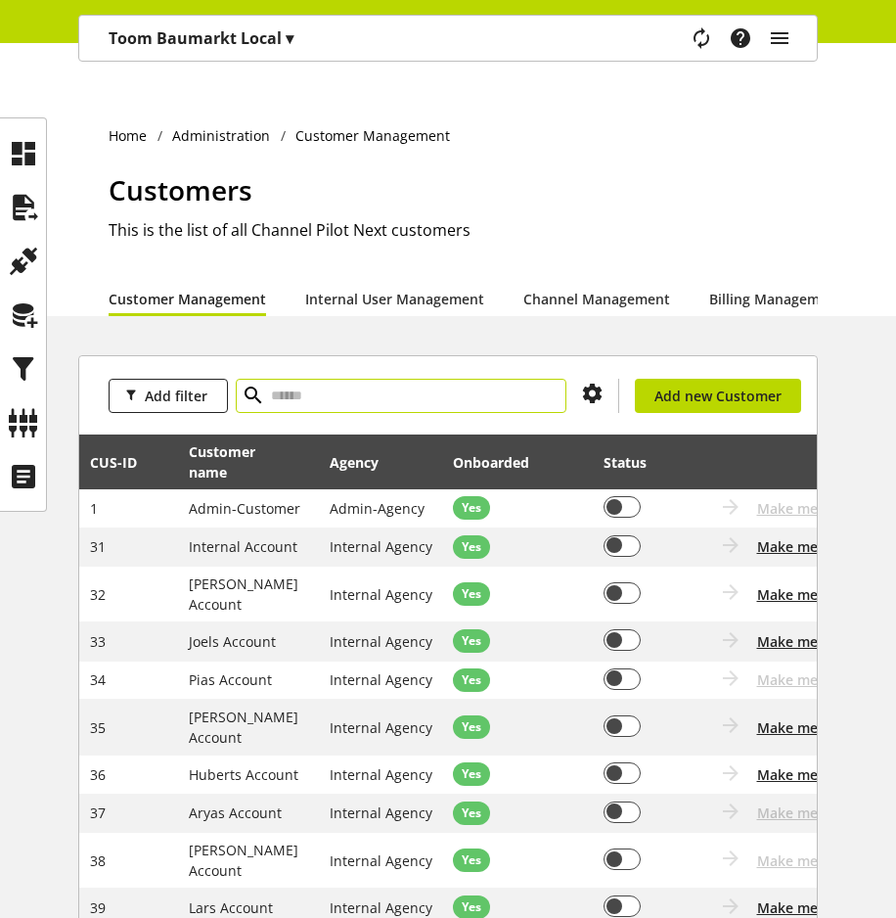
click at [310, 379] on input "text" at bounding box center [401, 396] width 331 height 34
type input "****"
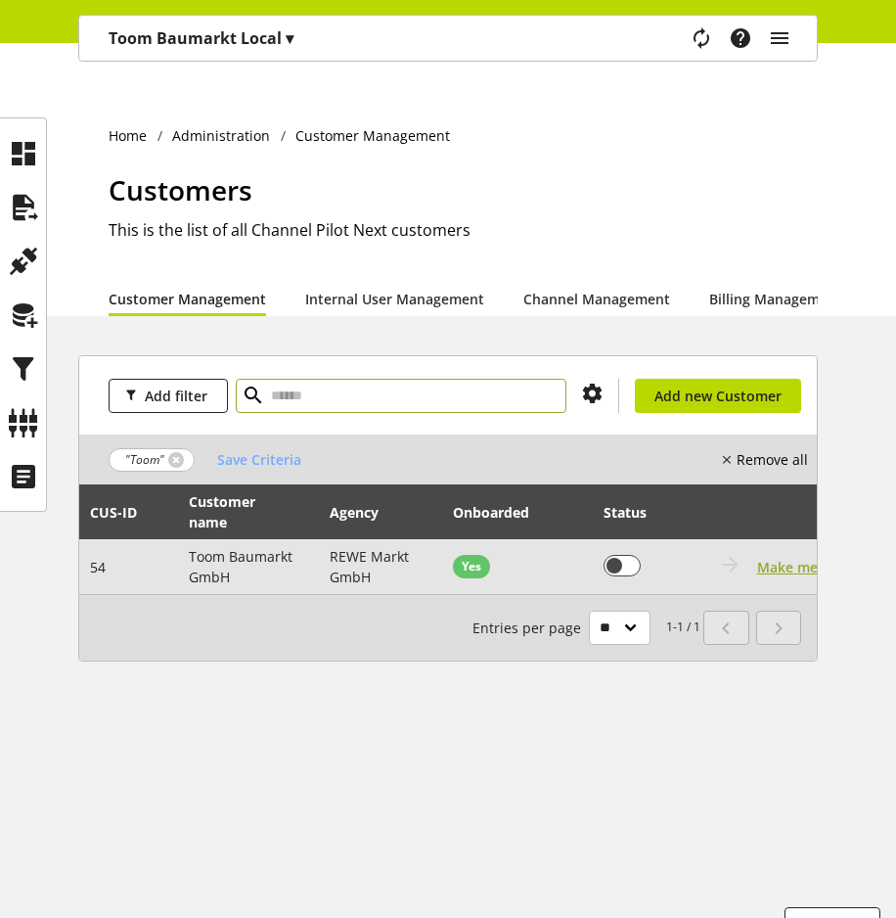
click at [788, 557] on span "Make me this customer" at bounding box center [835, 567] width 157 height 21
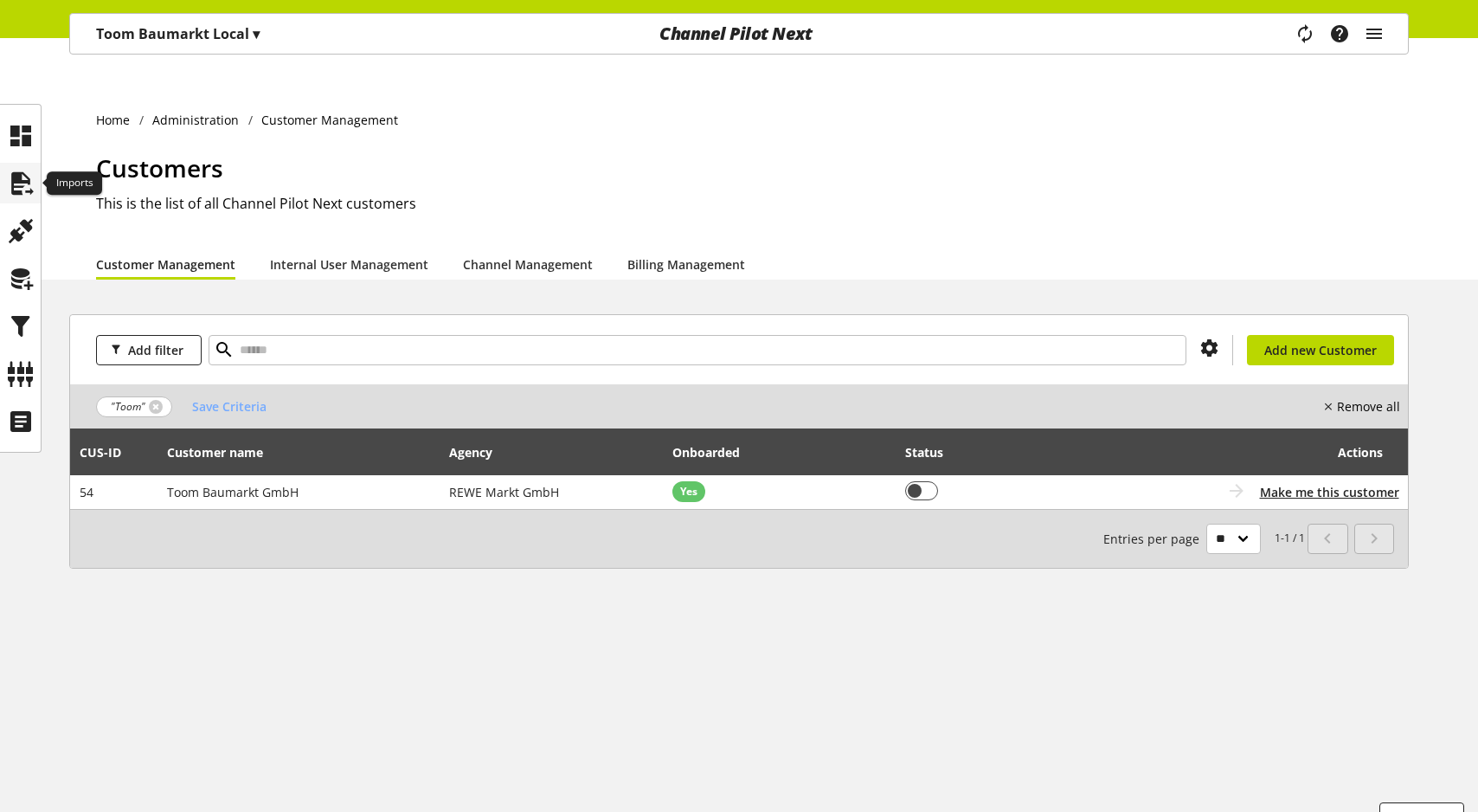
click at [23, 173] on icon at bounding box center [20, 183] width 27 height 34
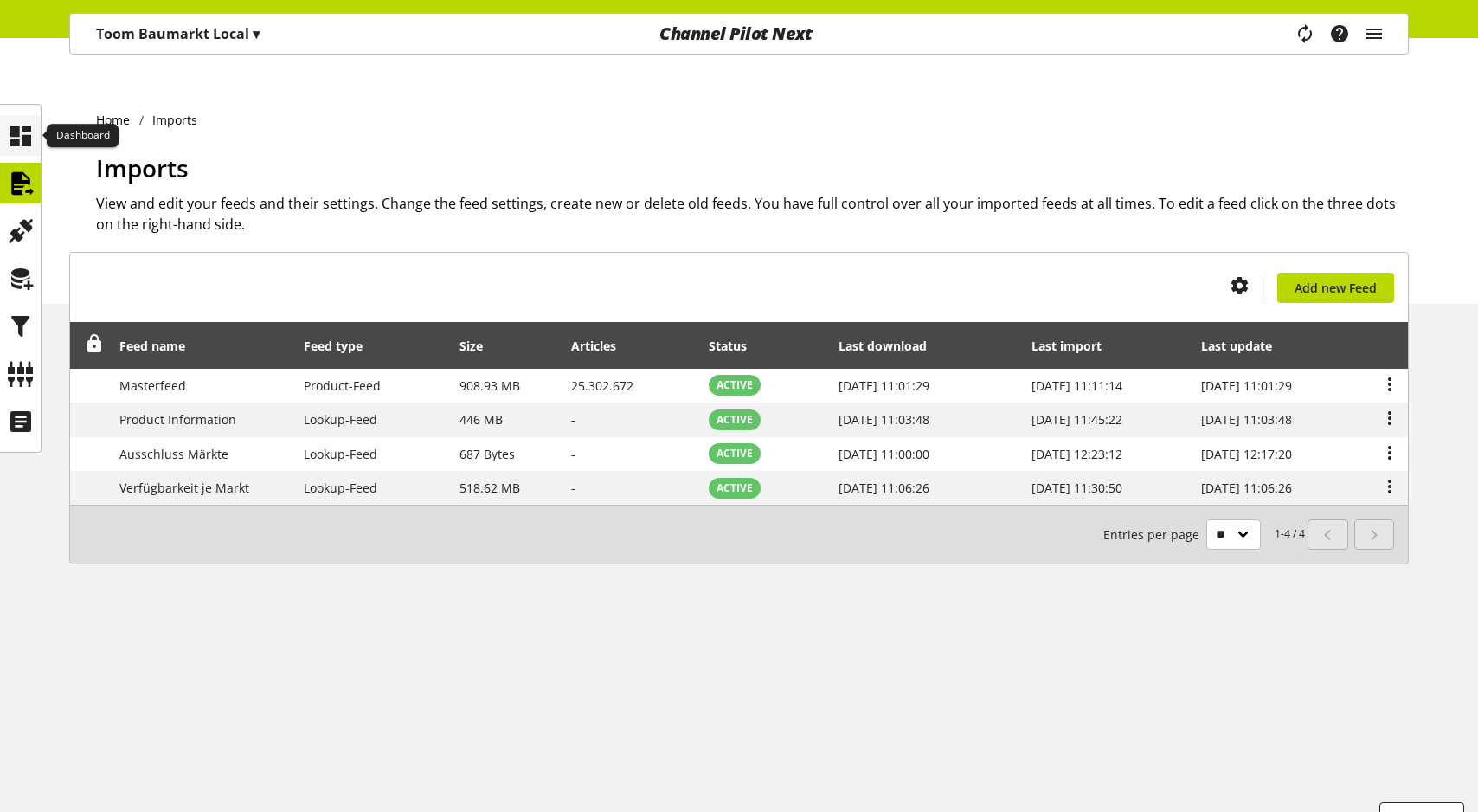
click at [11, 140] on icon at bounding box center [20, 135] width 27 height 34
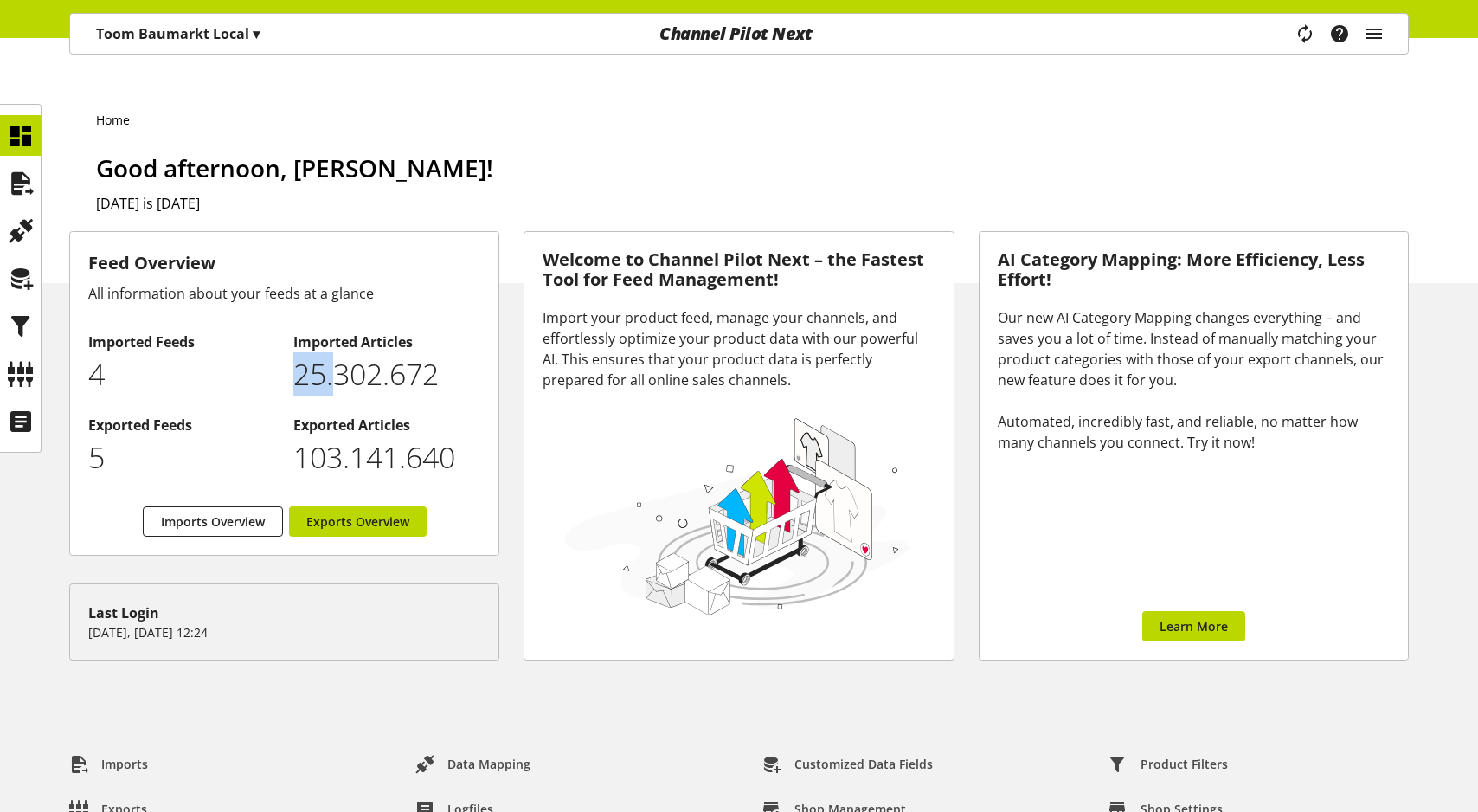
drag, startPoint x: 290, startPoint y: 348, endPoint x: 338, endPoint y: 349, distance: 48.0
click at [338, 348] on div "Imported Articles 25.302.672" at bounding box center [383, 364] width 196 height 83
click at [1379, 23] on icon "main navigation" at bounding box center [1374, 34] width 20 height 31
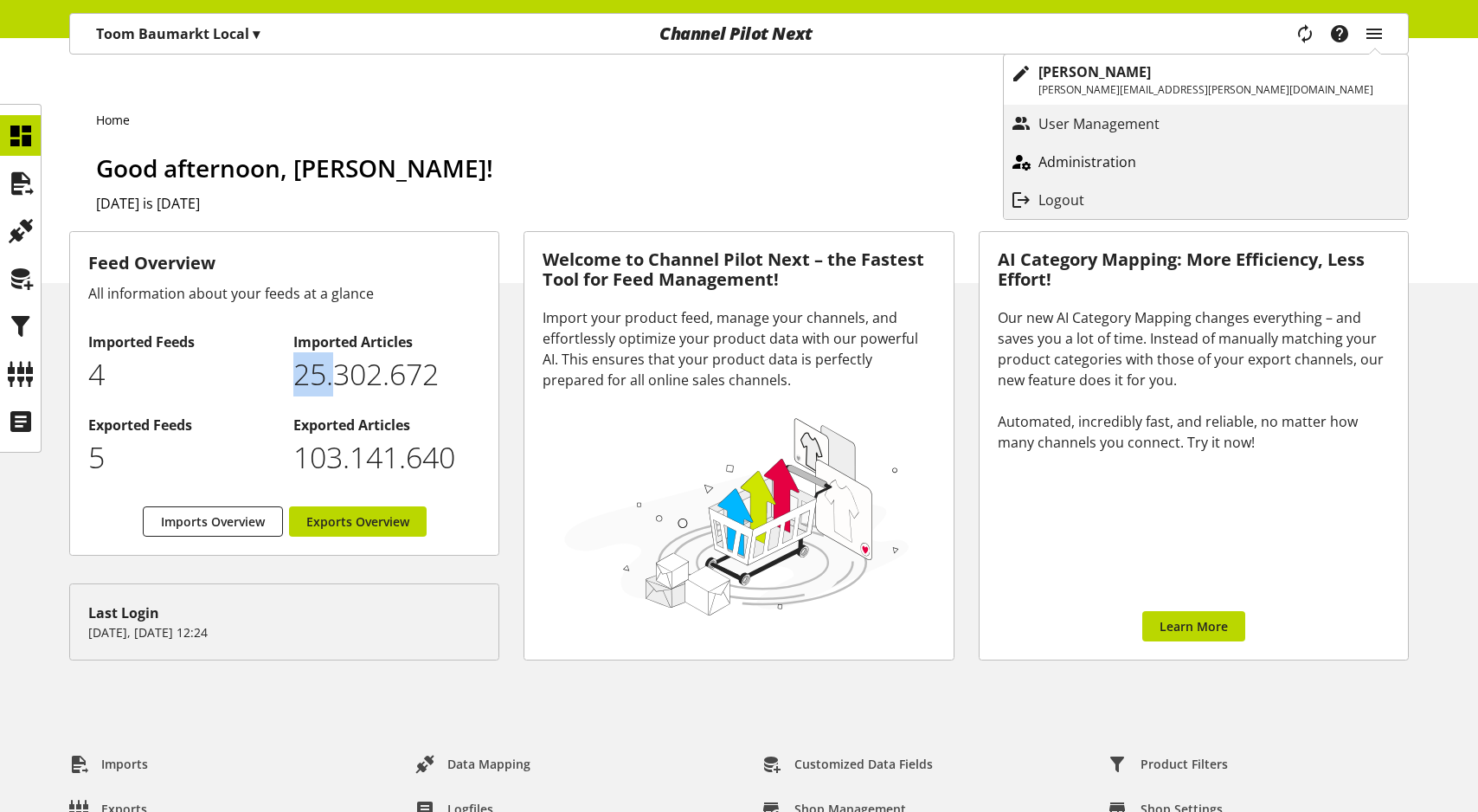
click at [1038, 166] on div "main navigation" at bounding box center [1021, 161] width 34 height 31
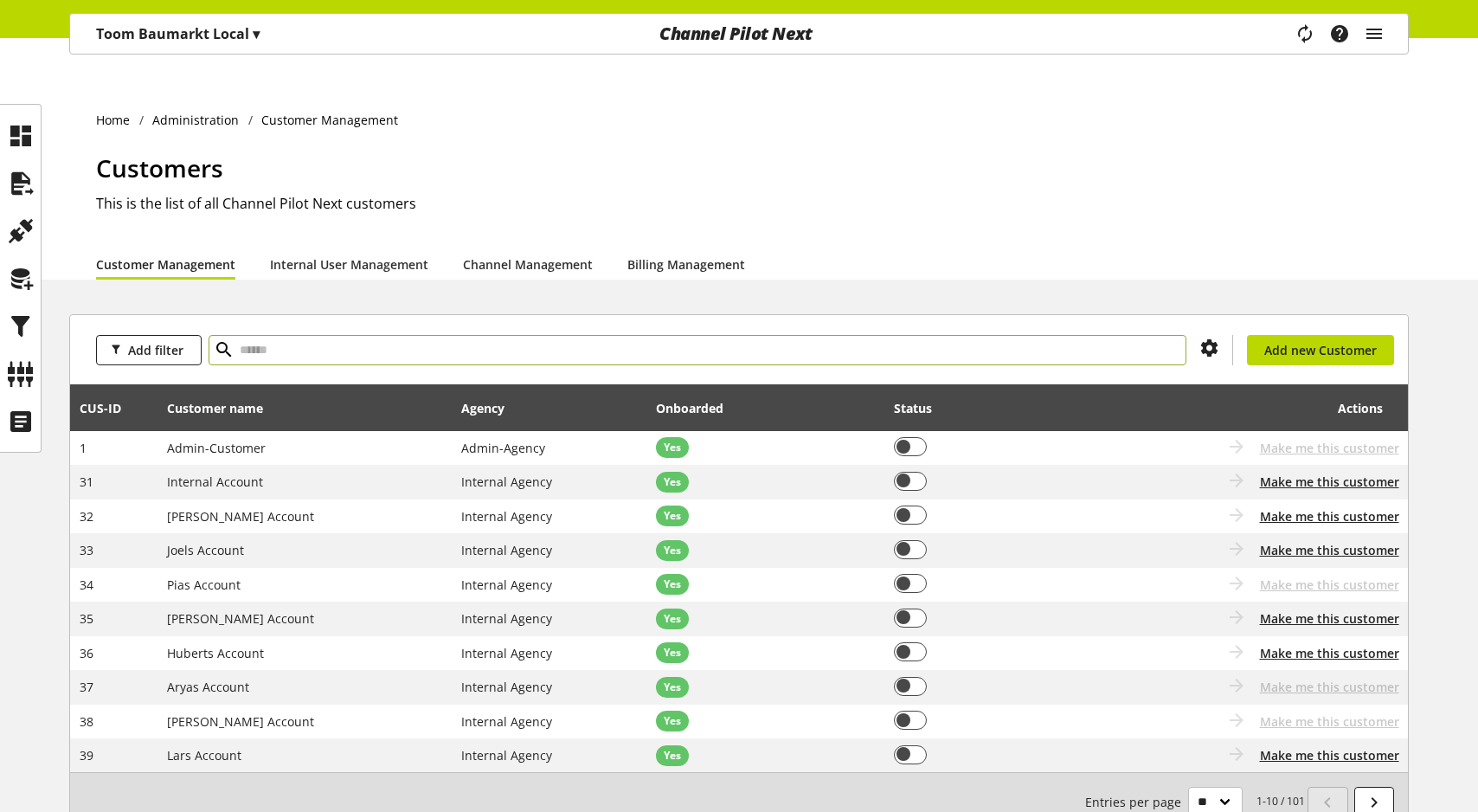
click at [360, 335] on input "text" at bounding box center [697, 350] width 977 height 30
type input "*********"
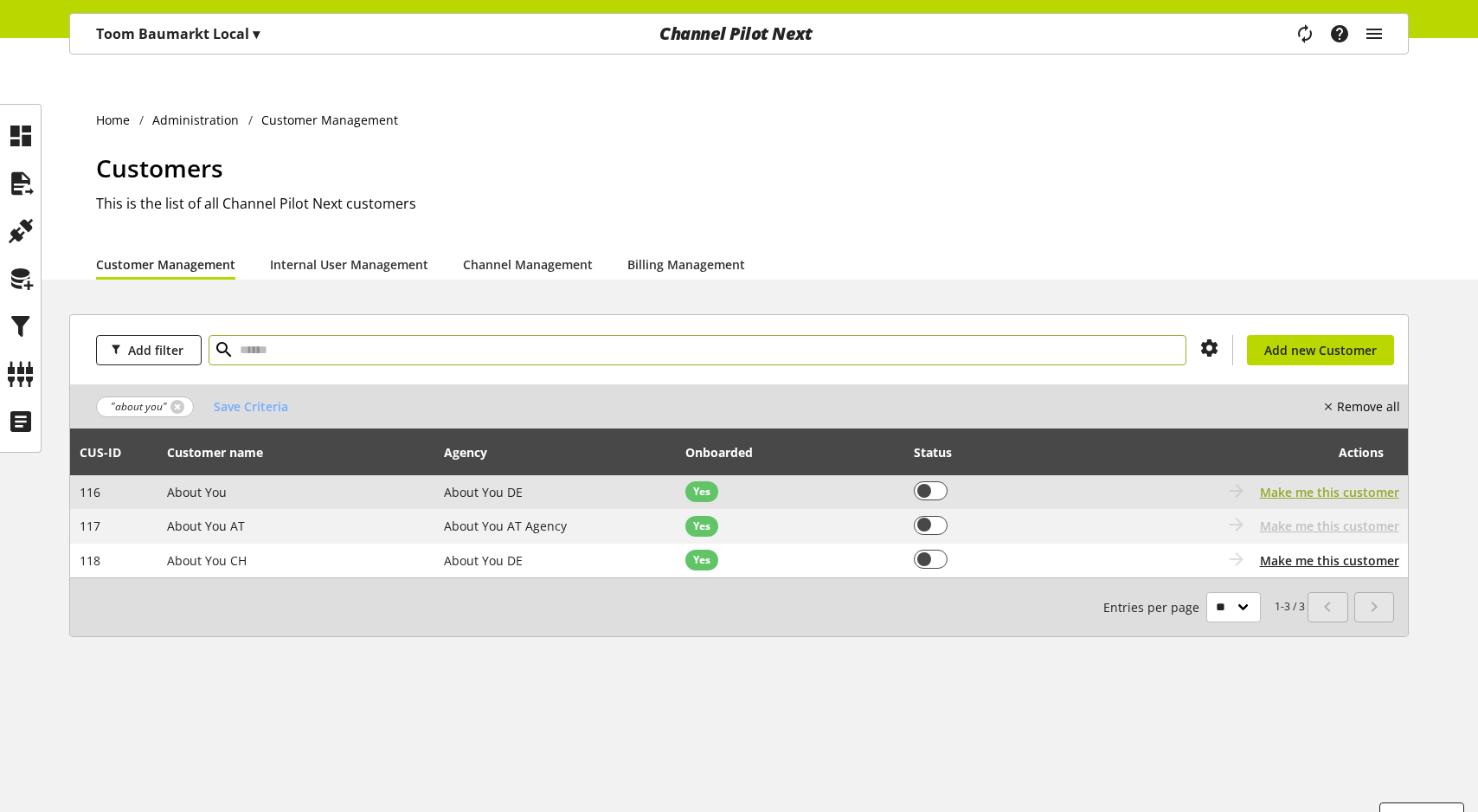
click at [1283, 483] on span "Make me this customer" at bounding box center [1329, 492] width 139 height 19
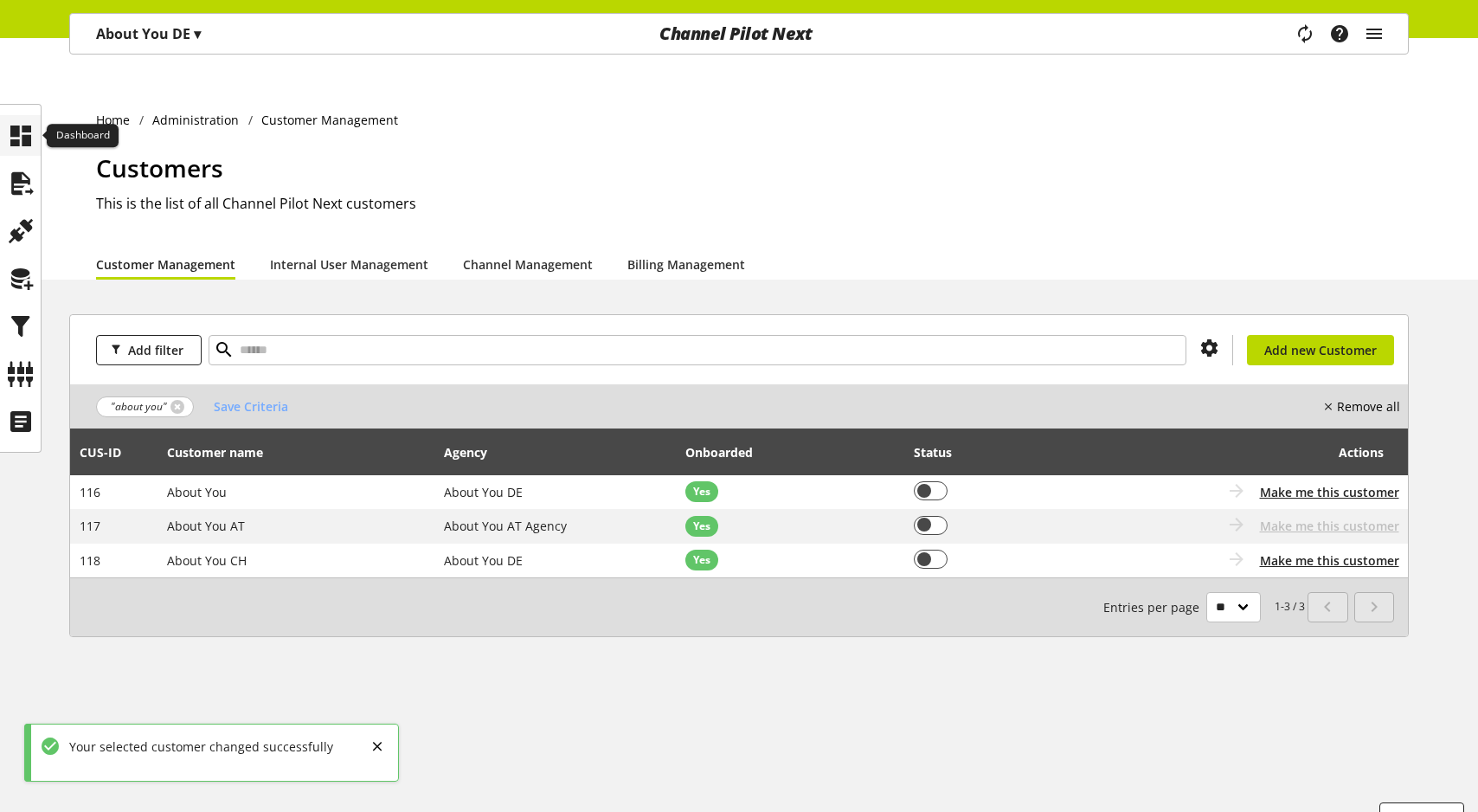
click at [23, 122] on icon at bounding box center [20, 135] width 27 height 34
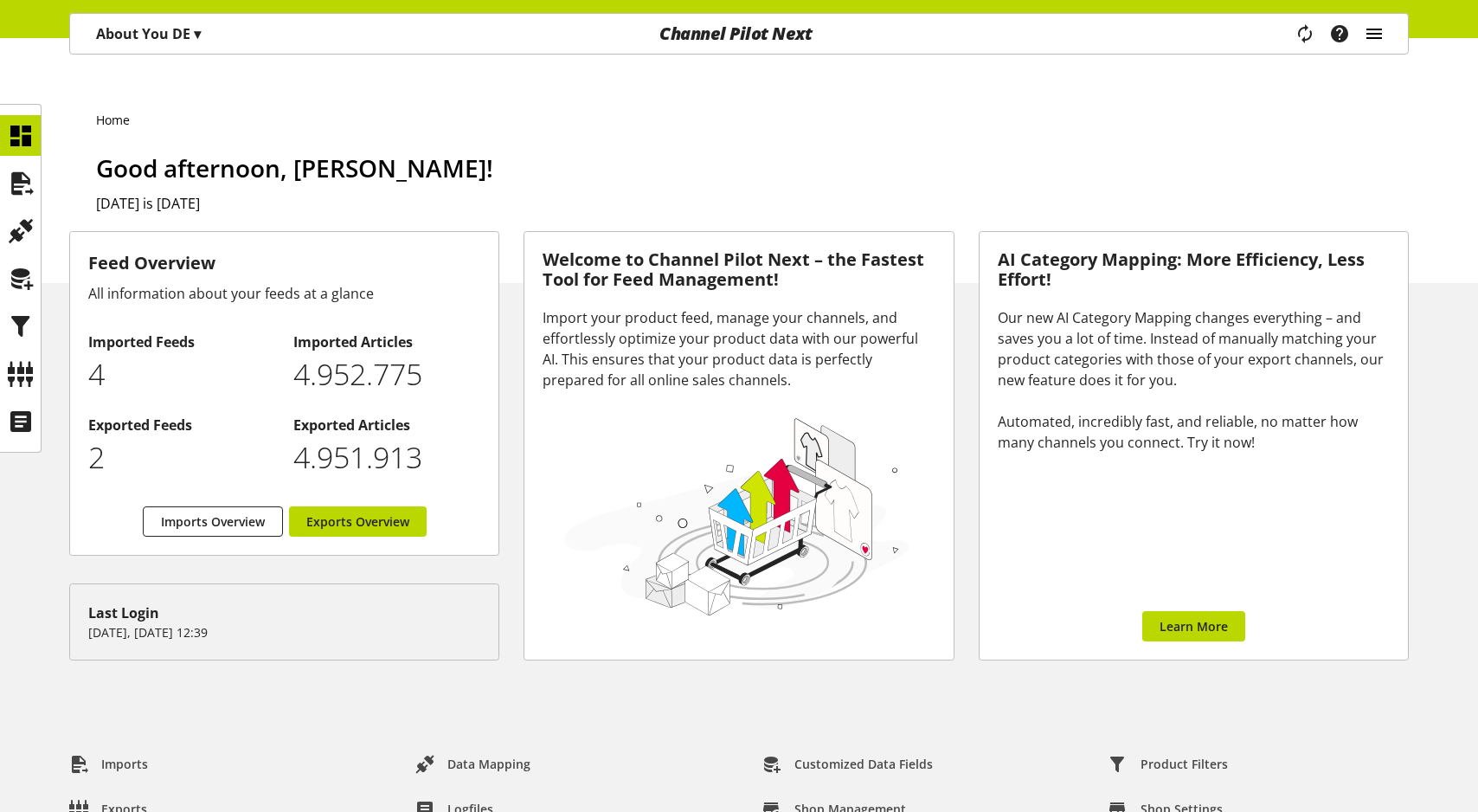
click at [1375, 27] on icon "main navigation" at bounding box center [1374, 34] width 20 height 31
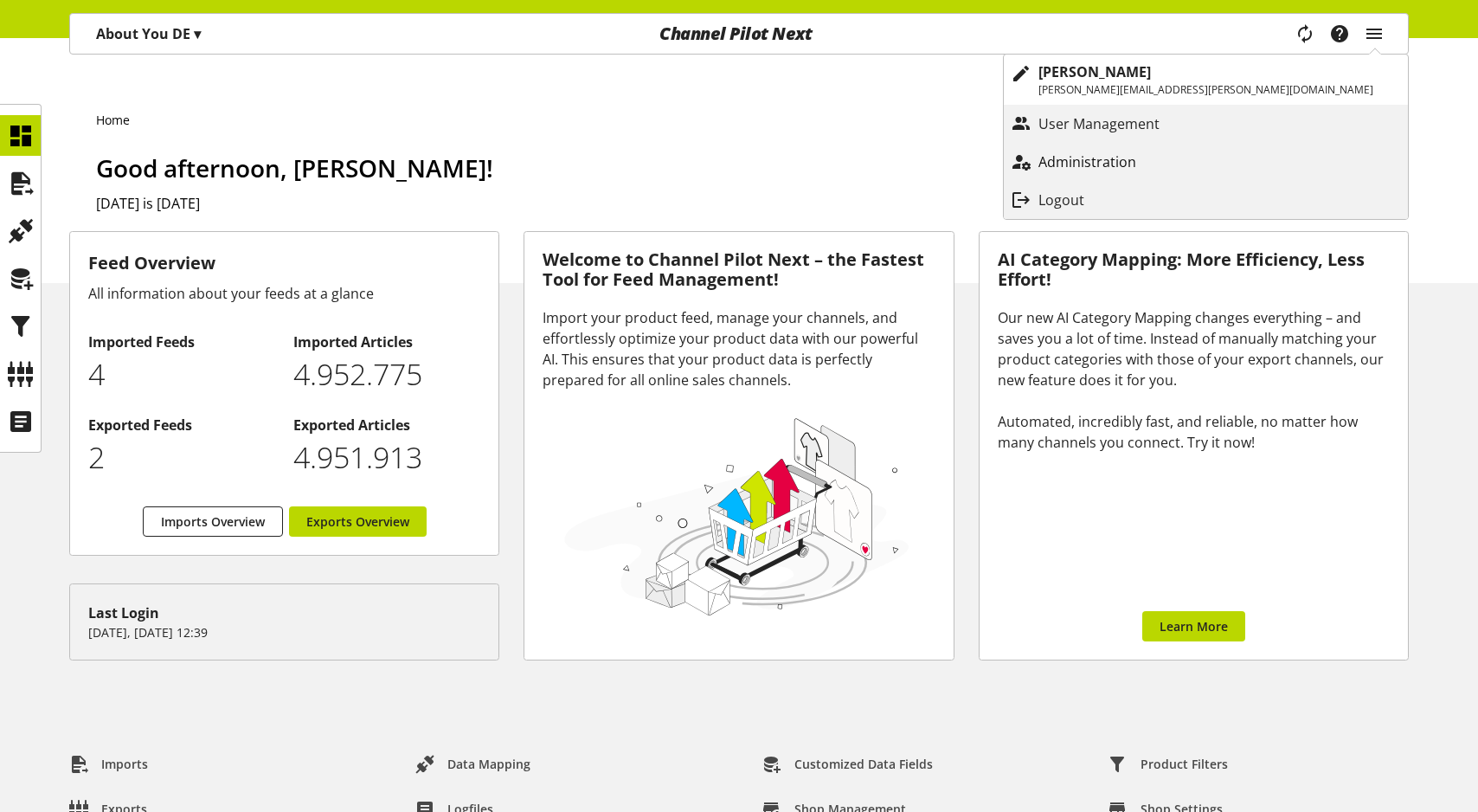
click at [1171, 153] on p "Administration" at bounding box center [1105, 161] width 133 height 20
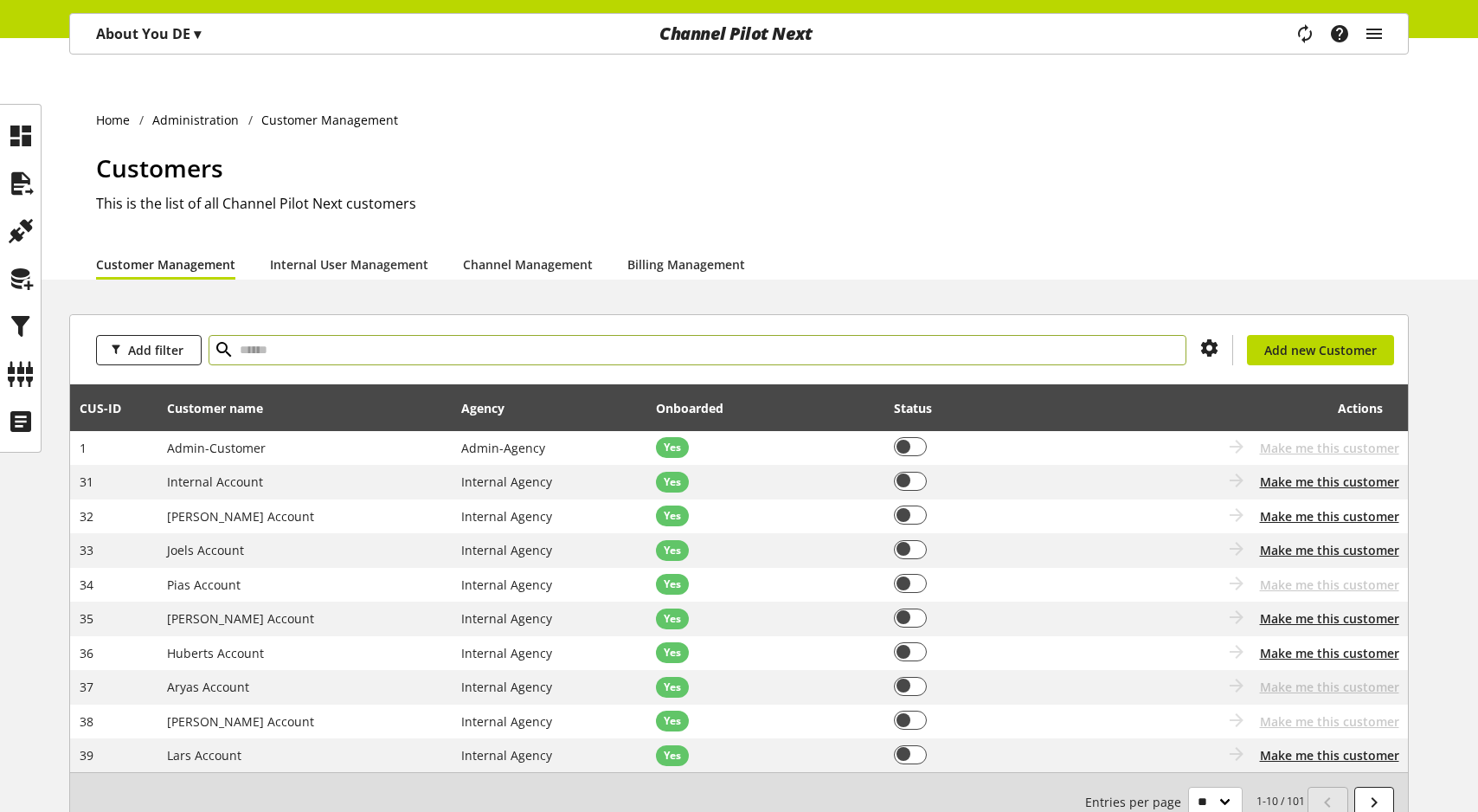
click at [671, 335] on input "text" at bounding box center [697, 350] width 977 height 30
type input "*****"
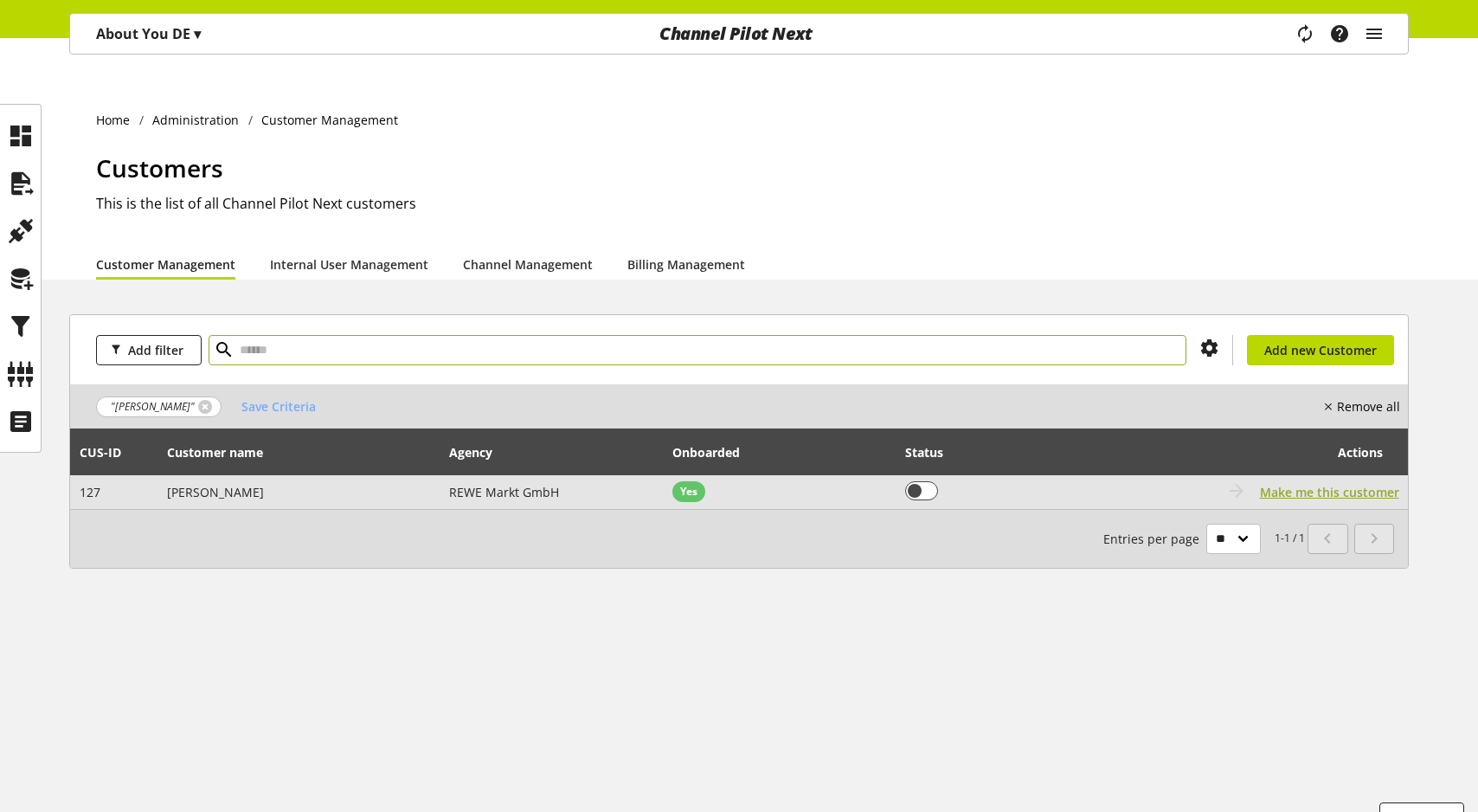
click at [1375, 483] on span "Make me this customer" at bounding box center [1329, 492] width 139 height 19
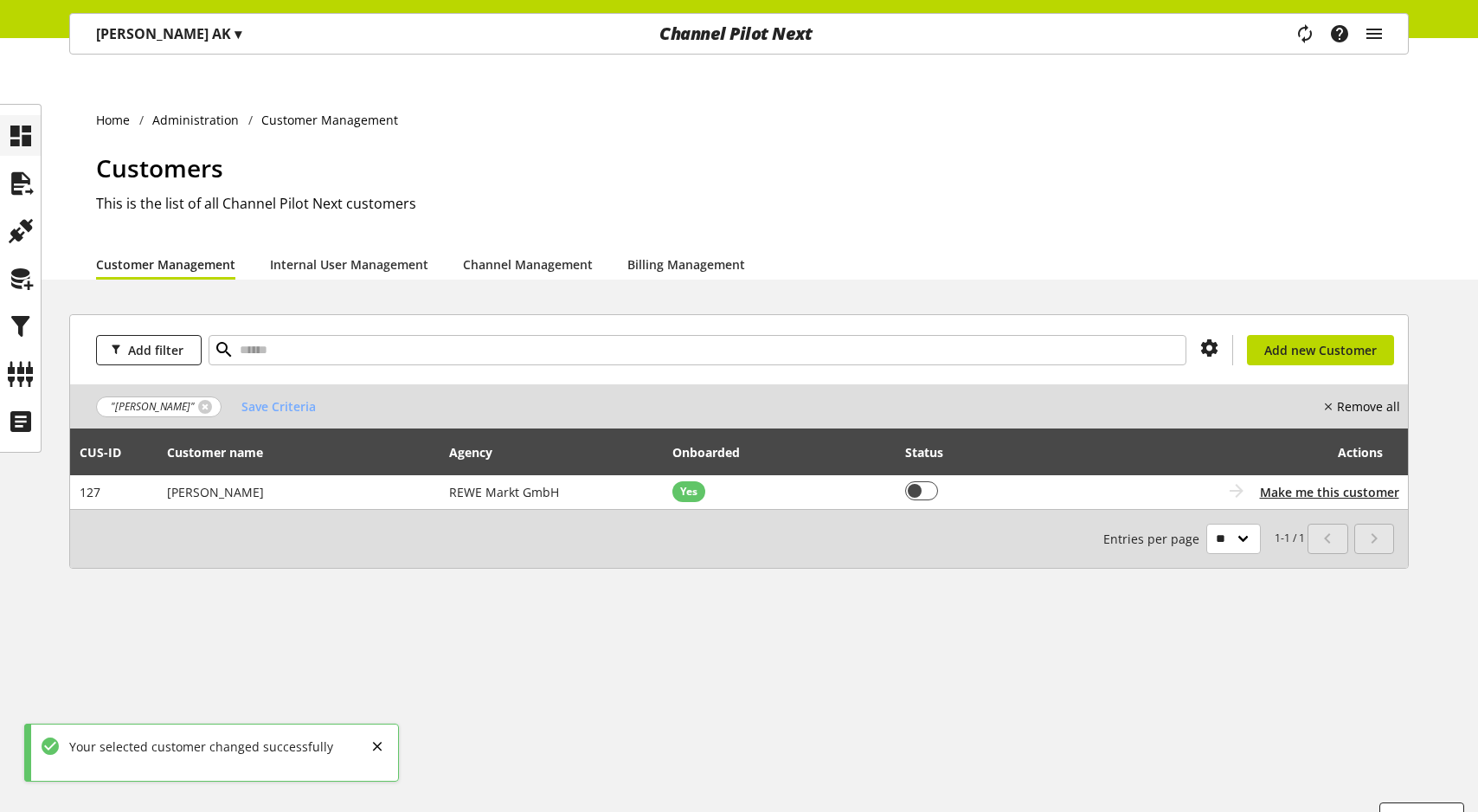
click at [19, 131] on icon at bounding box center [20, 135] width 27 height 34
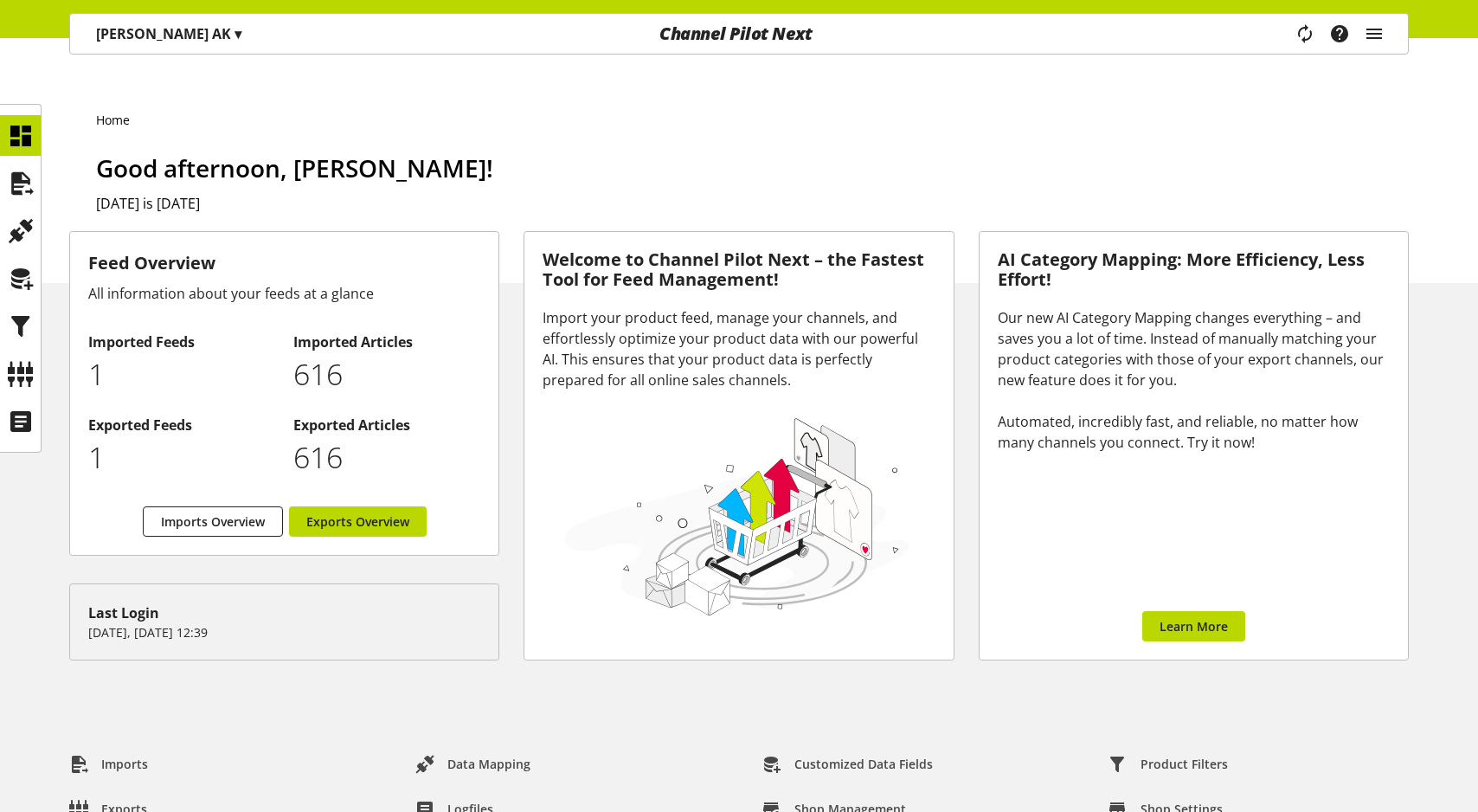
click at [164, 47] on div "PENNY AK ▾" at bounding box center [168, 34] width 187 height 31
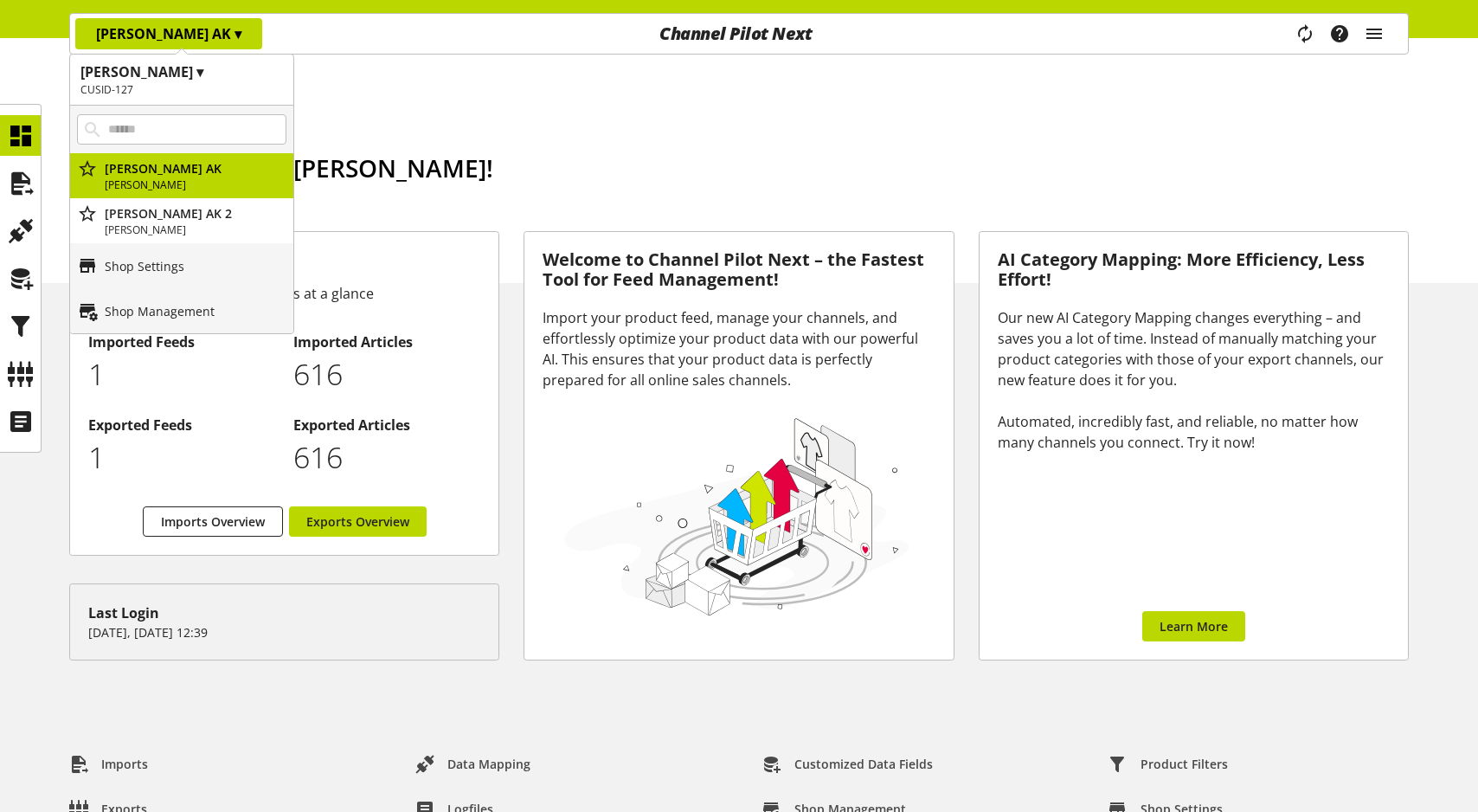
click at [164, 47] on div "PENNY AK ▾" at bounding box center [168, 34] width 187 height 31
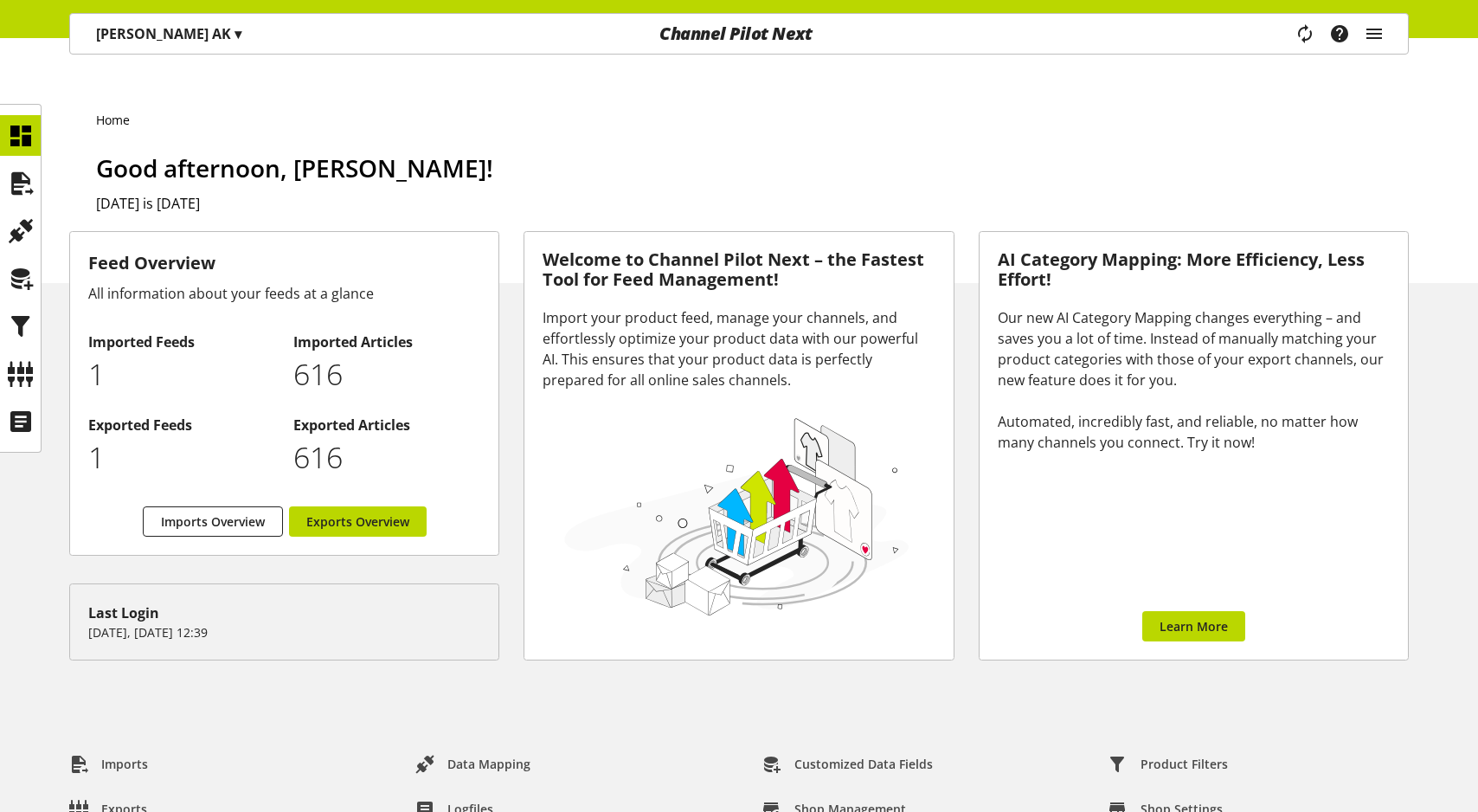
click at [1396, 27] on div "Task manager Help center Sigurd Sippel sigurd.sippel@channelpilot.com User Mana…" at bounding box center [1347, 34] width 122 height 40
click at [1373, 35] on icon "main navigation" at bounding box center [1374, 34] width 20 height 31
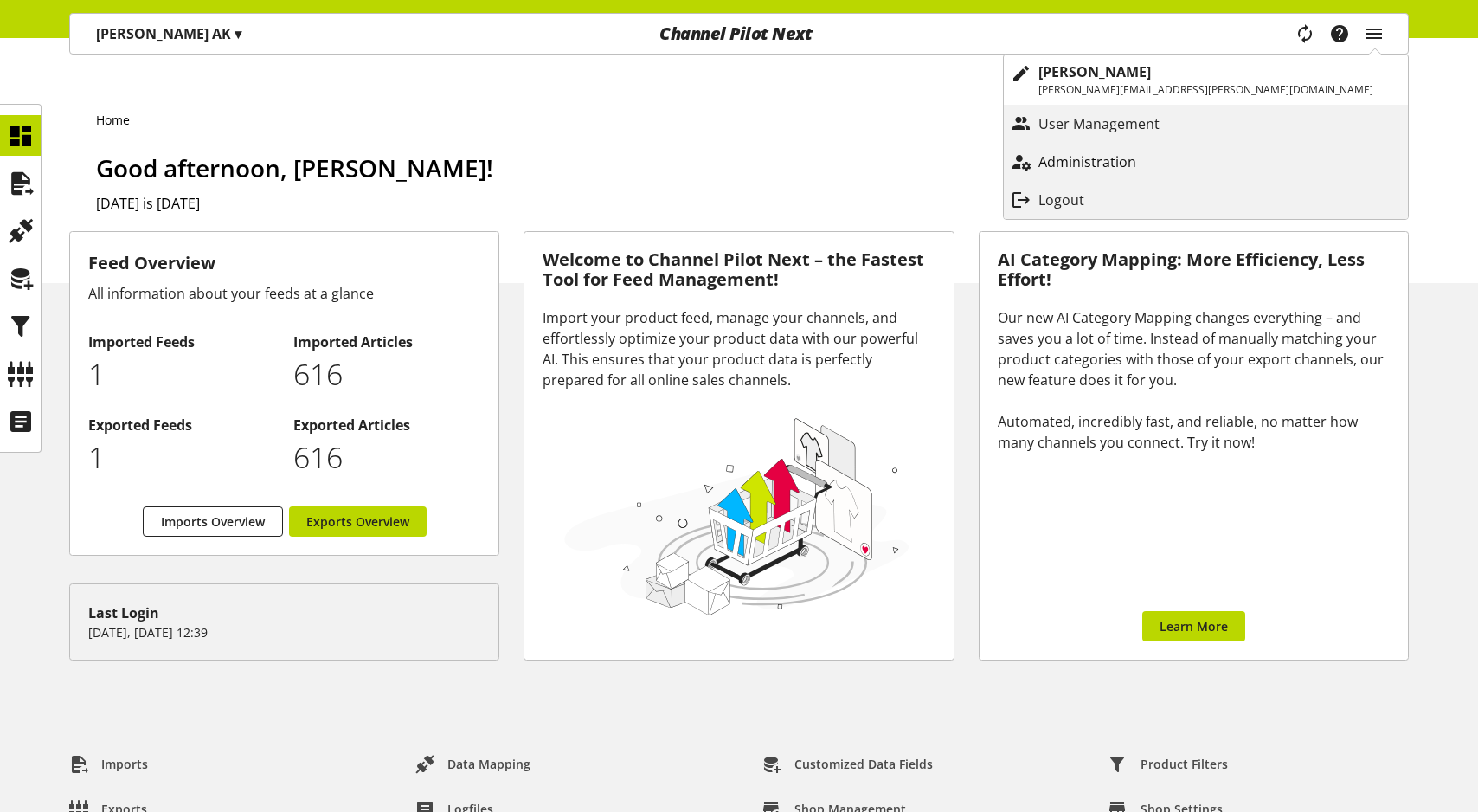
click at [1171, 155] on p "Administration" at bounding box center [1105, 161] width 133 height 20
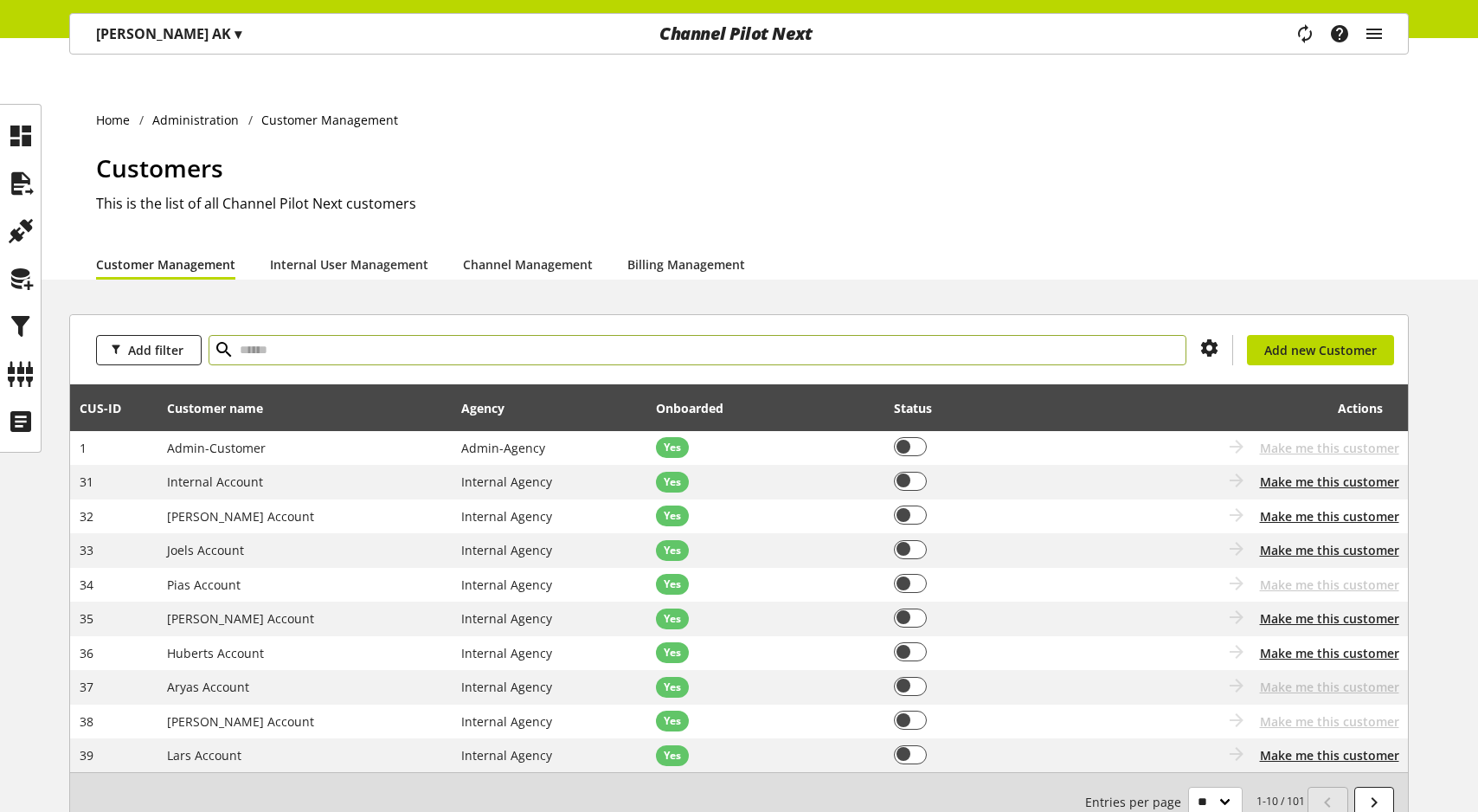
click at [334, 335] on input "text" at bounding box center [697, 350] width 977 height 30
type input "*****"
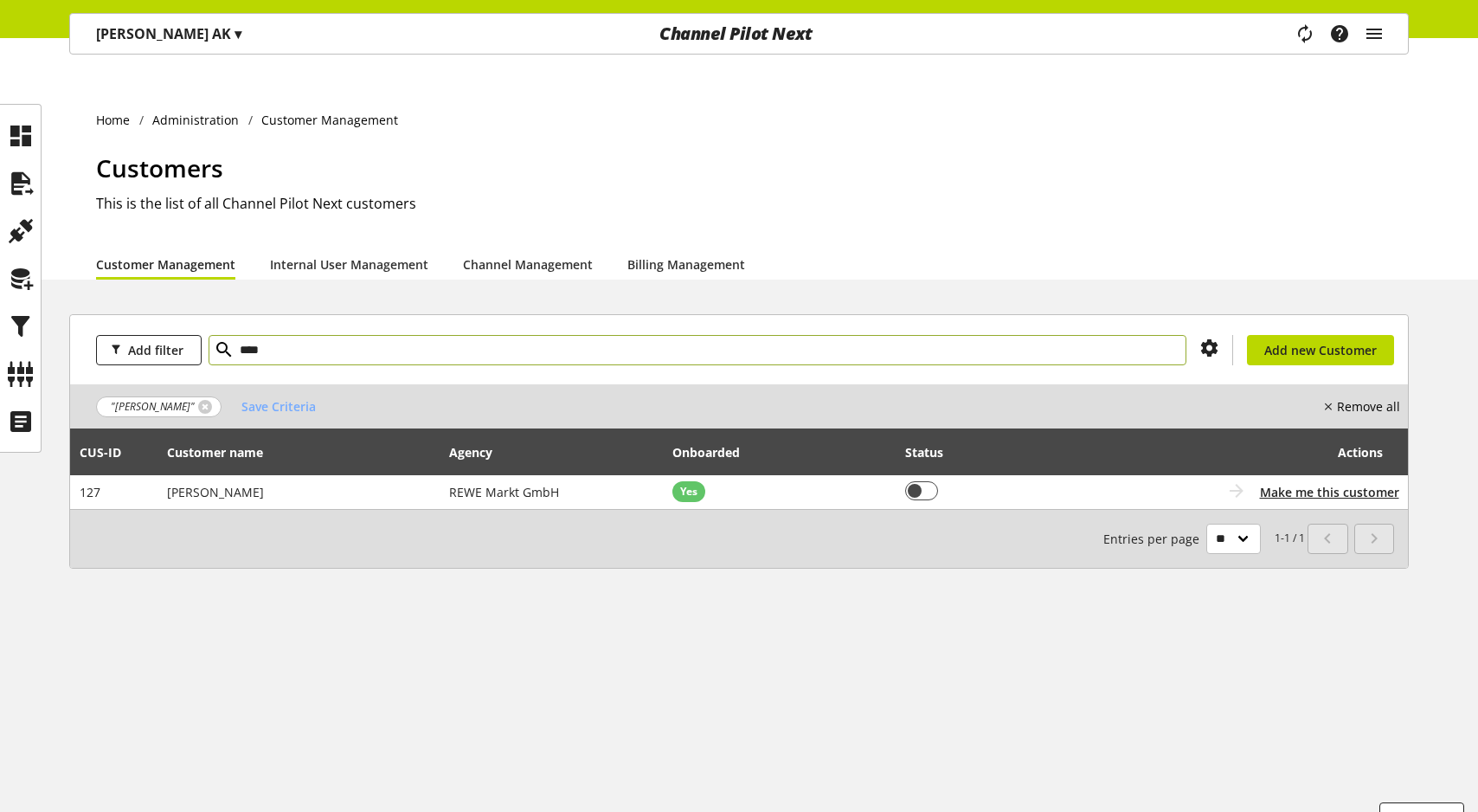
type input "****"
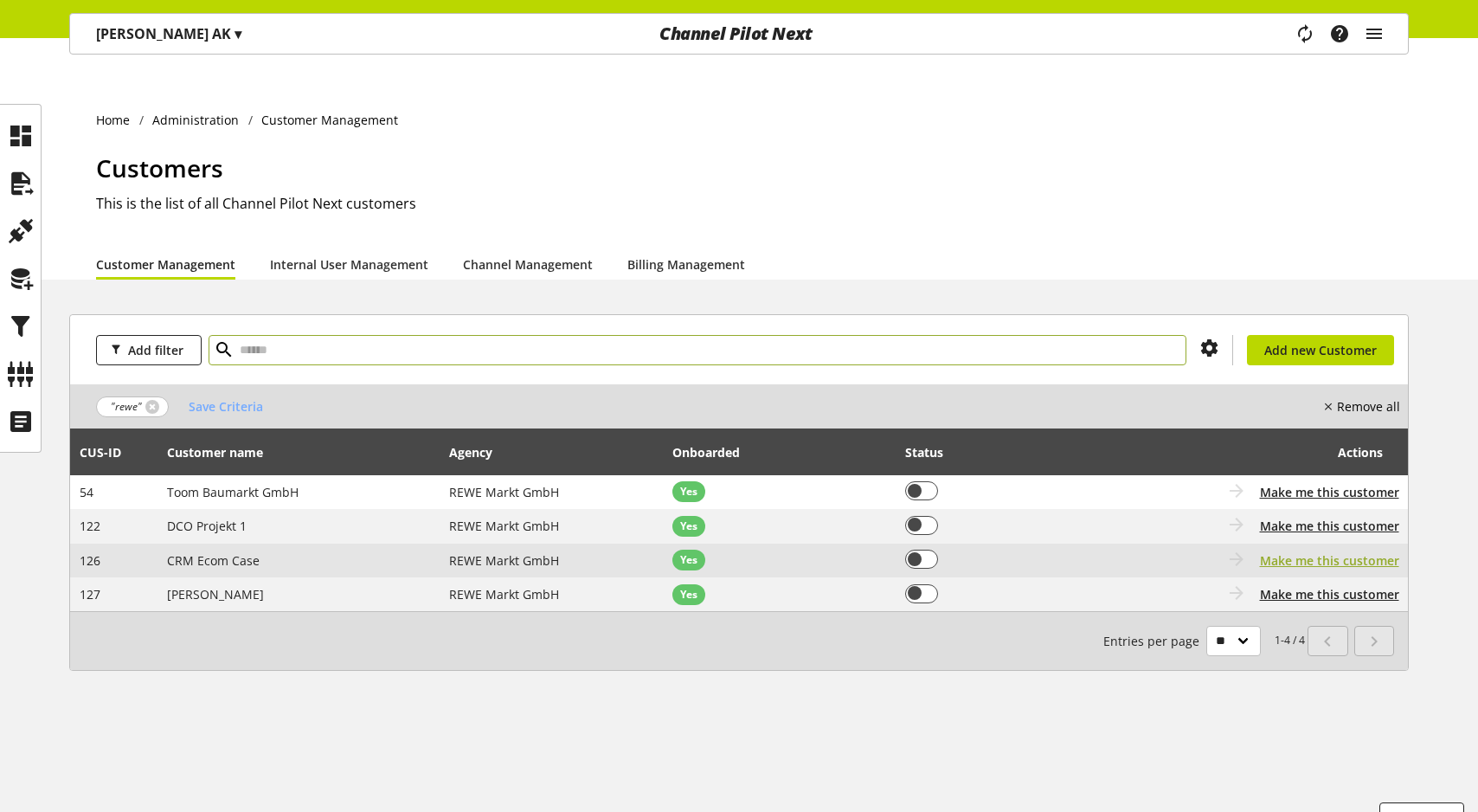
click at [1321, 551] on span "Make me this customer" at bounding box center [1329, 560] width 139 height 19
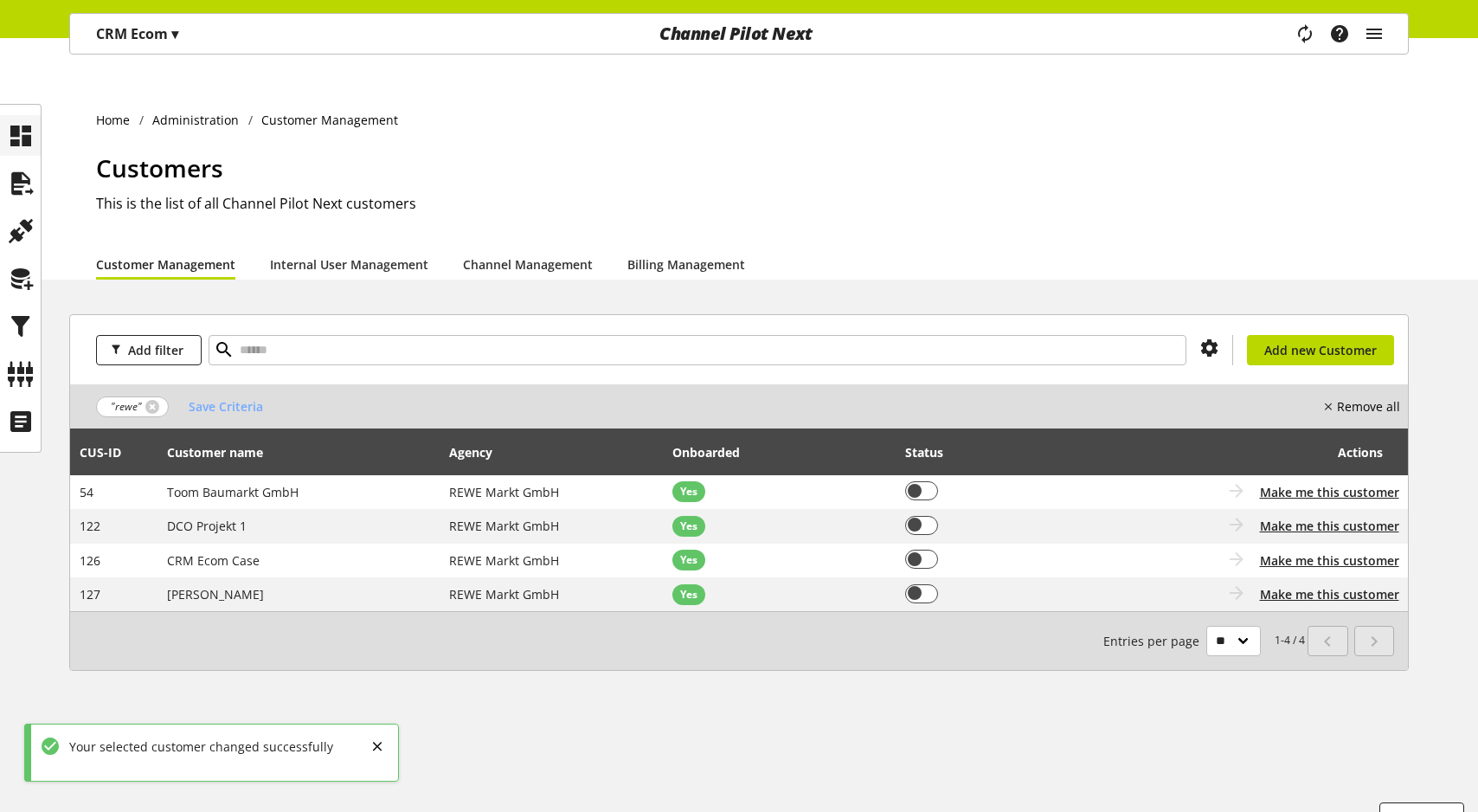
click at [24, 129] on icon at bounding box center [20, 135] width 27 height 34
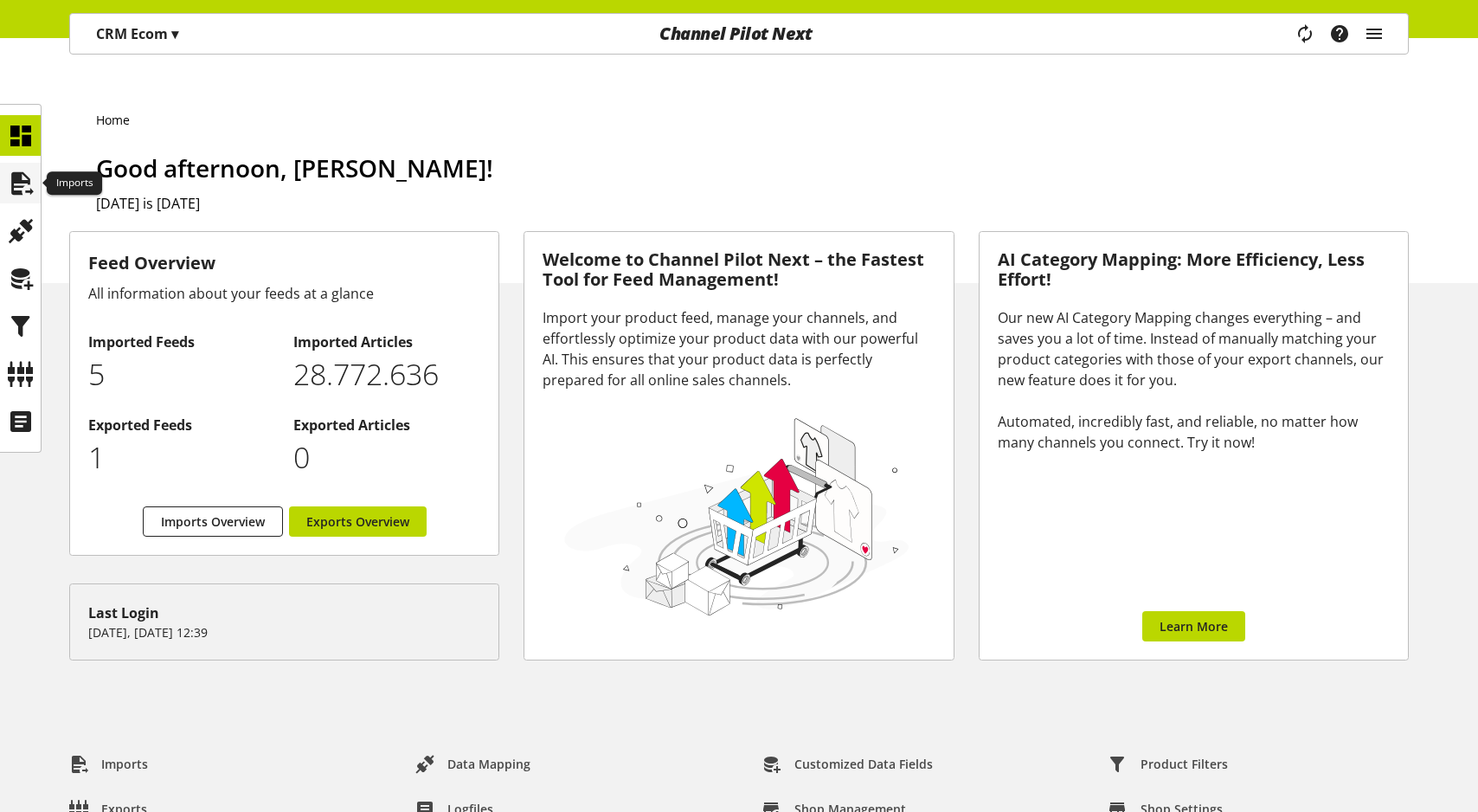
click at [26, 182] on icon at bounding box center [20, 183] width 27 height 34
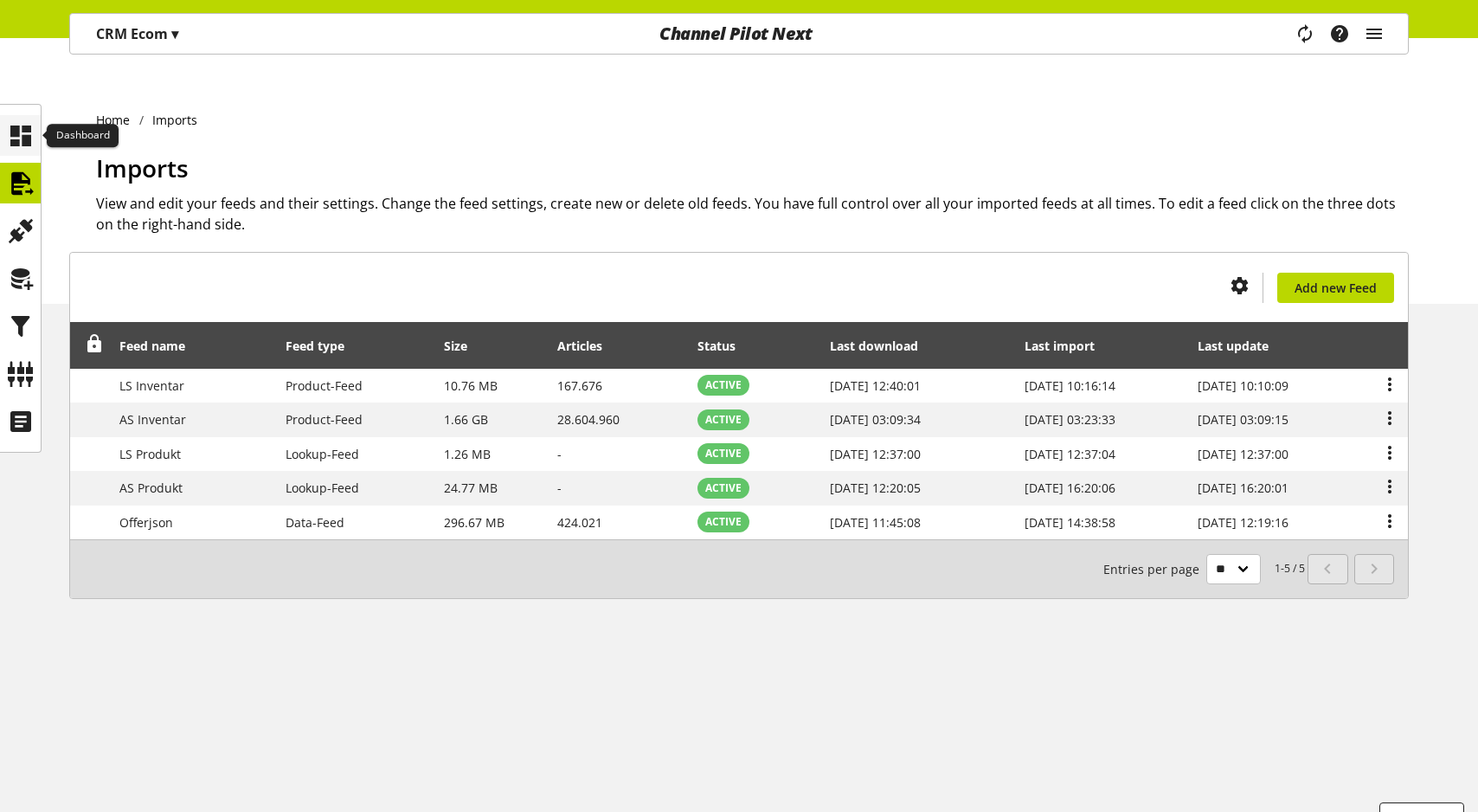
click at [33, 123] on icon at bounding box center [20, 135] width 27 height 34
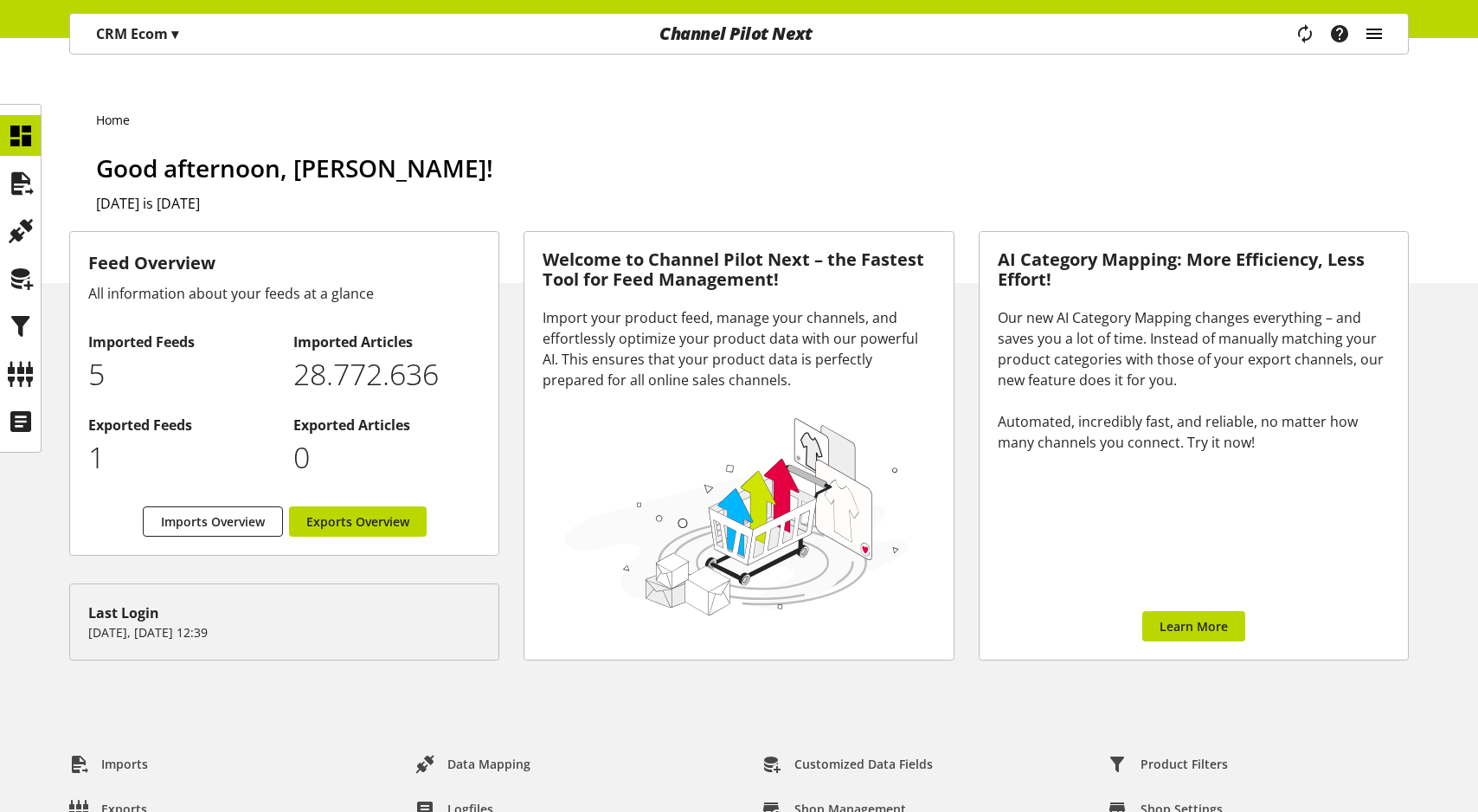
click at [1371, 34] on icon "main navigation" at bounding box center [1374, 34] width 20 height 31
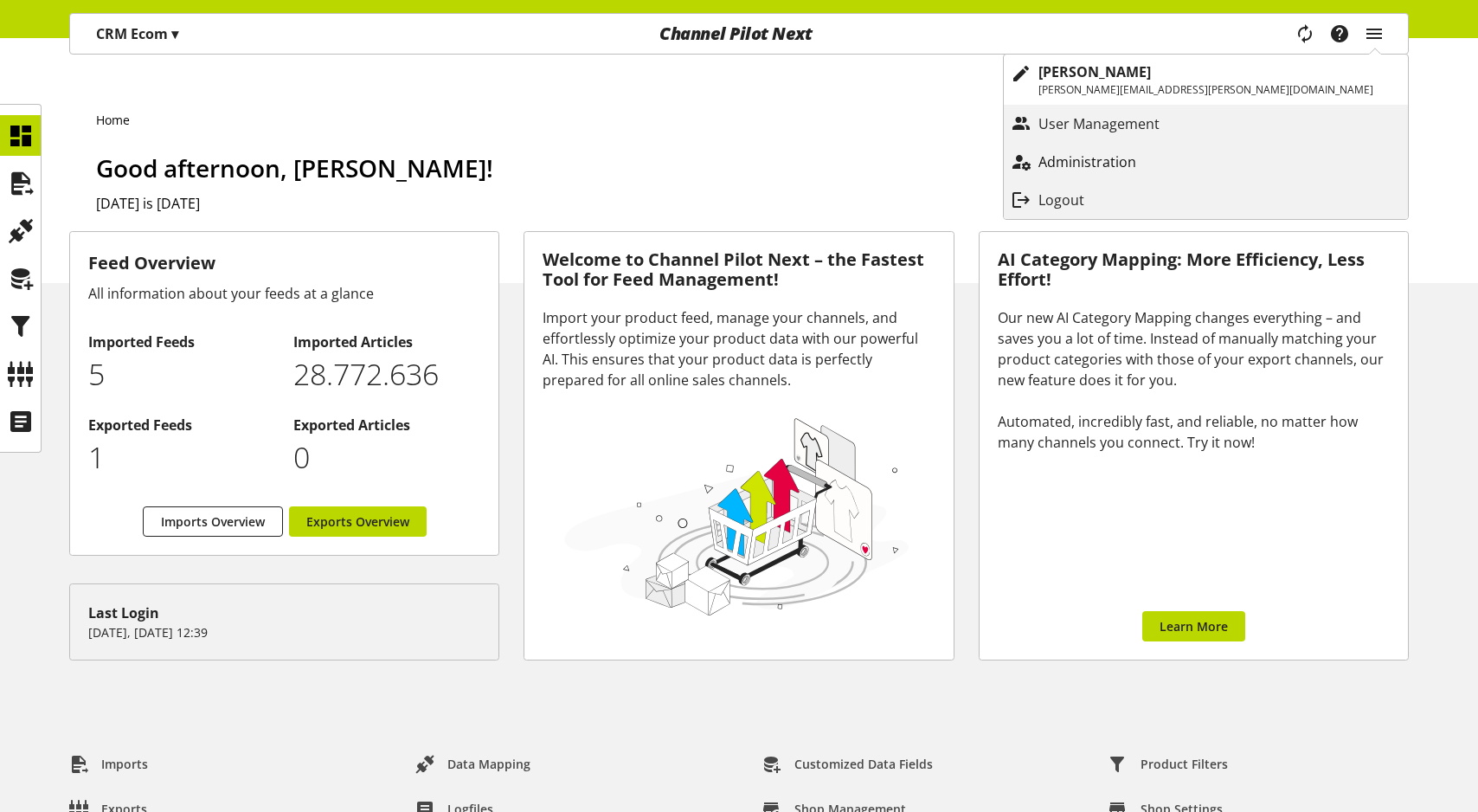
click at [1171, 158] on p "Administration" at bounding box center [1105, 161] width 133 height 20
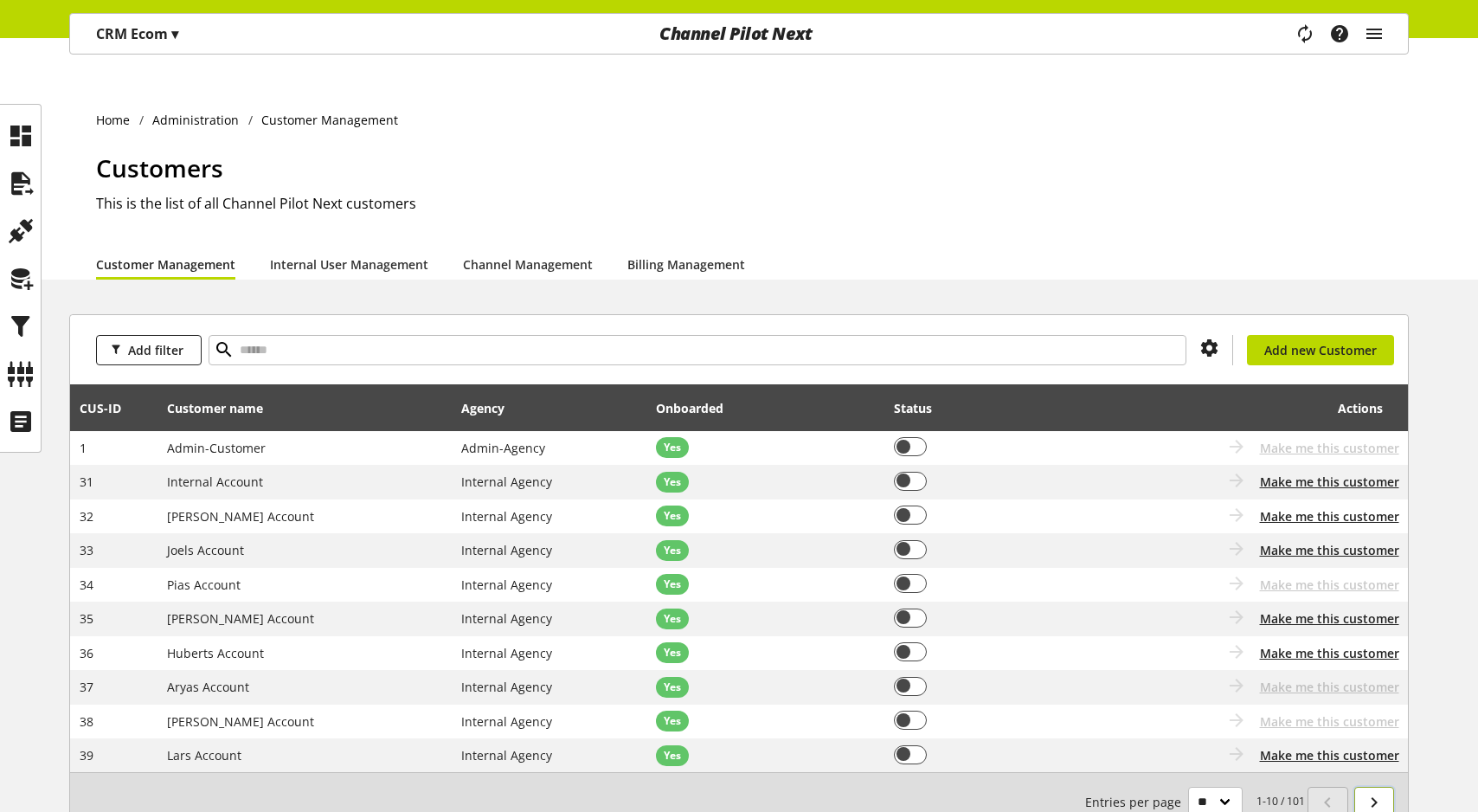
click at [1362, 786] on link at bounding box center [1375, 801] width 41 height 30
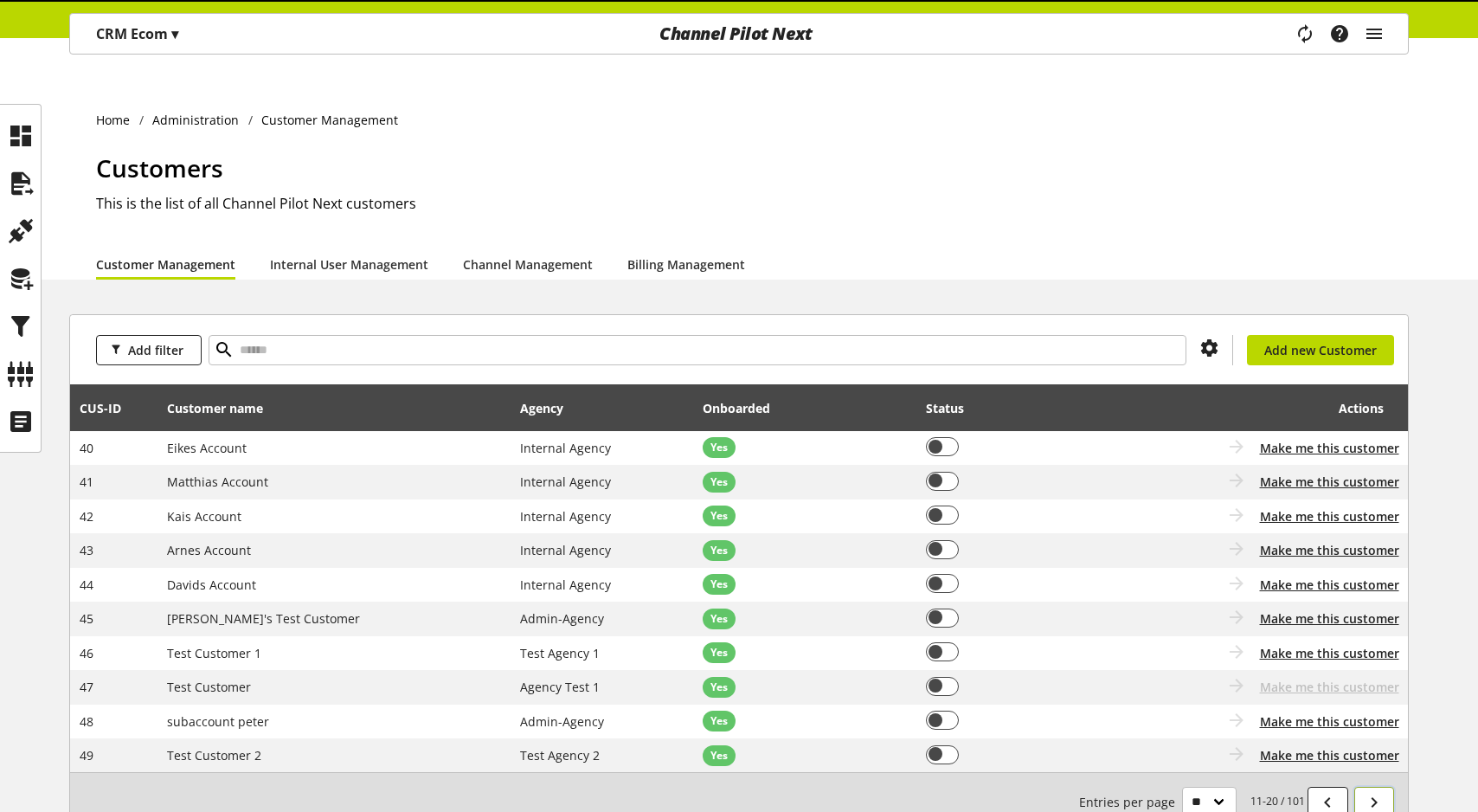
click at [1362, 786] on link at bounding box center [1375, 801] width 41 height 30
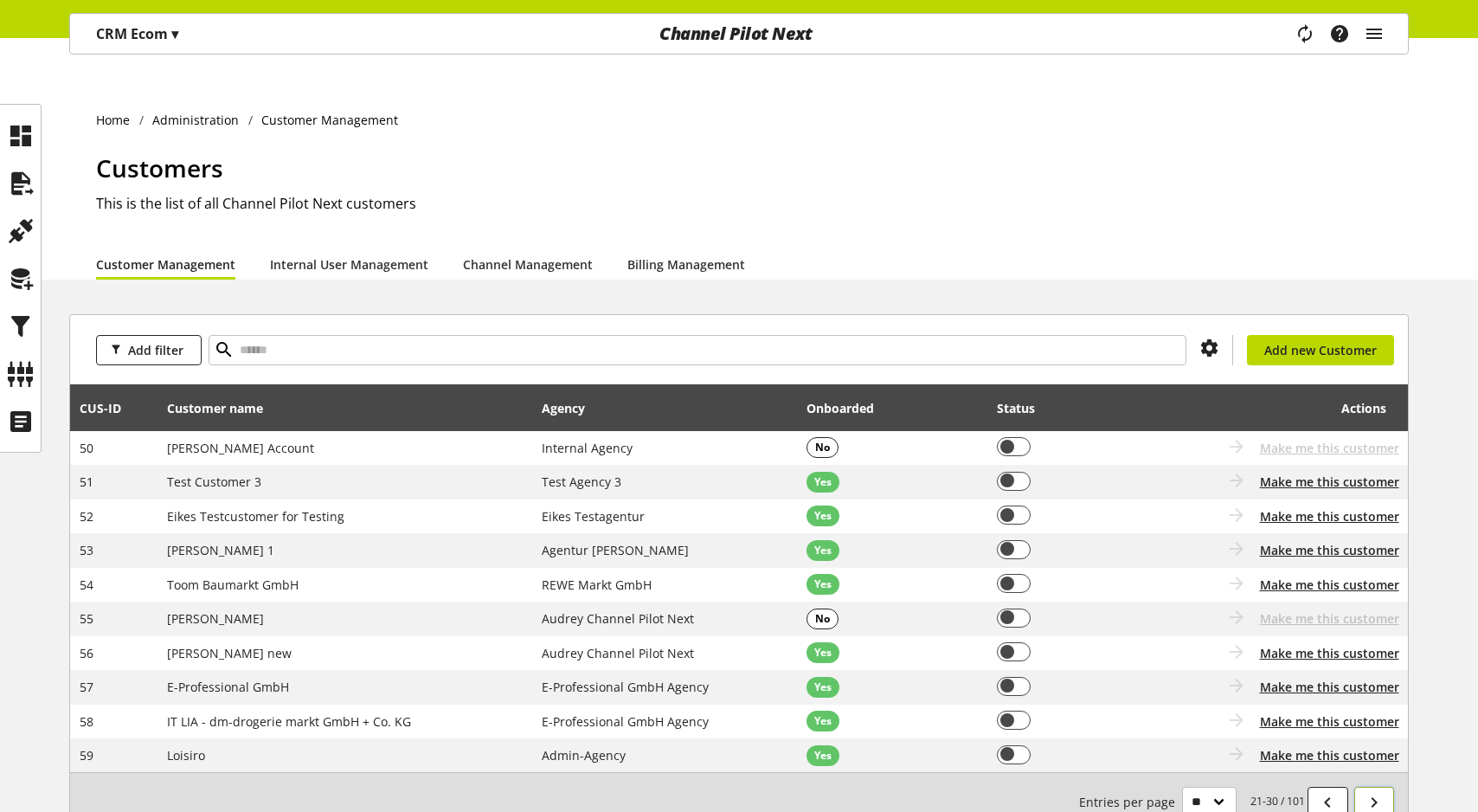
click at [1362, 786] on link at bounding box center [1375, 801] width 41 height 30
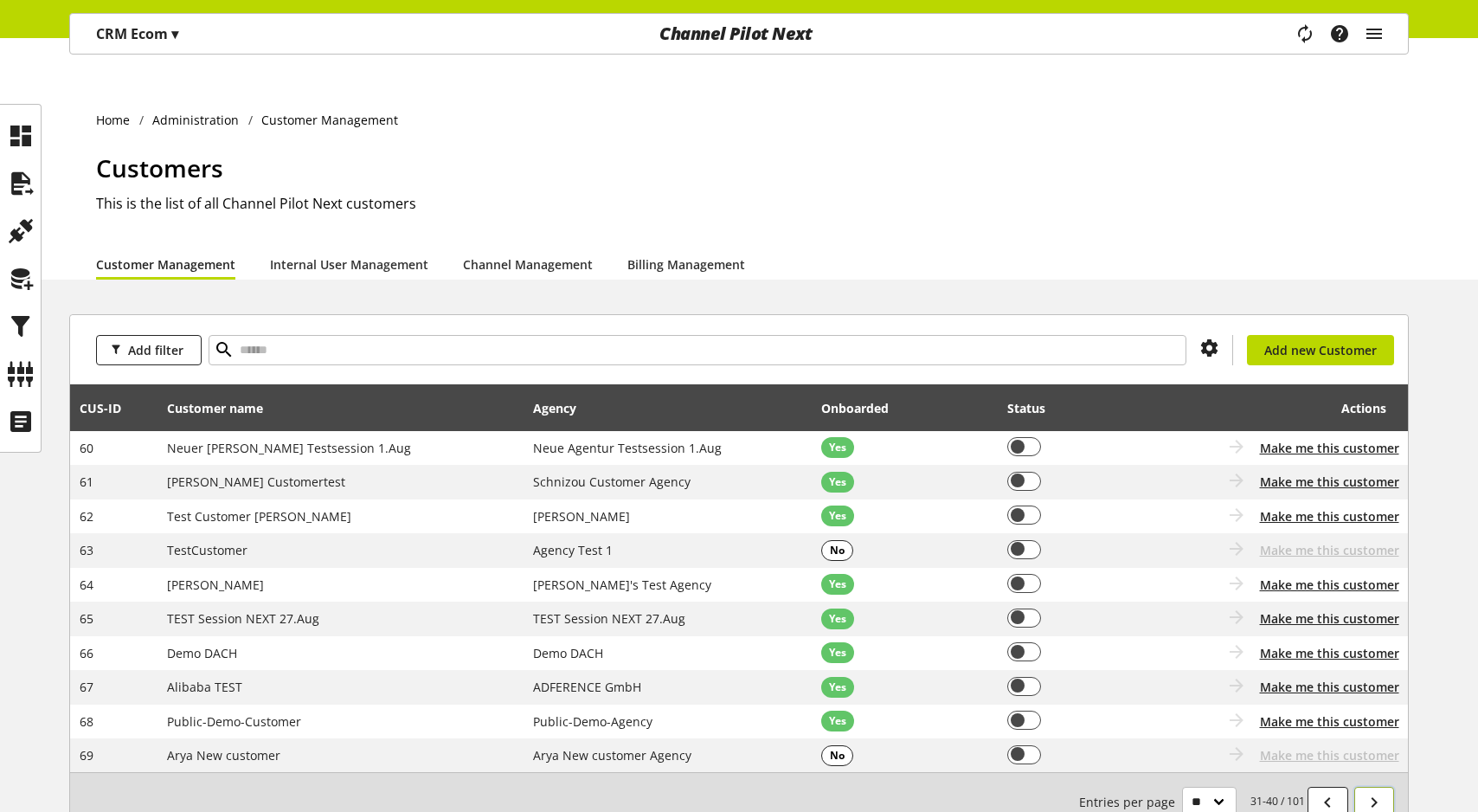
click at [1362, 786] on link at bounding box center [1375, 801] width 41 height 30
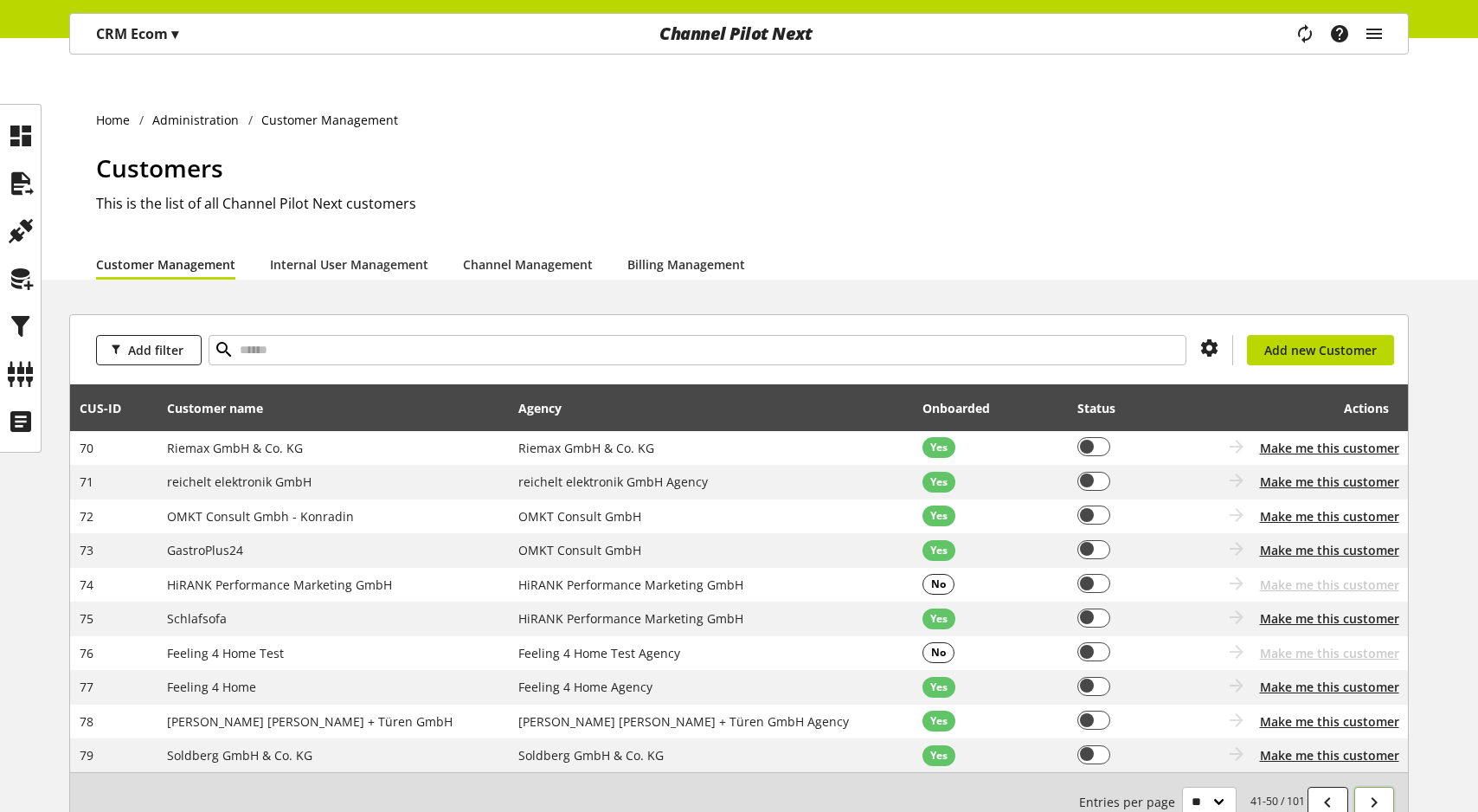
click at [1362, 786] on link at bounding box center [1375, 801] width 41 height 30
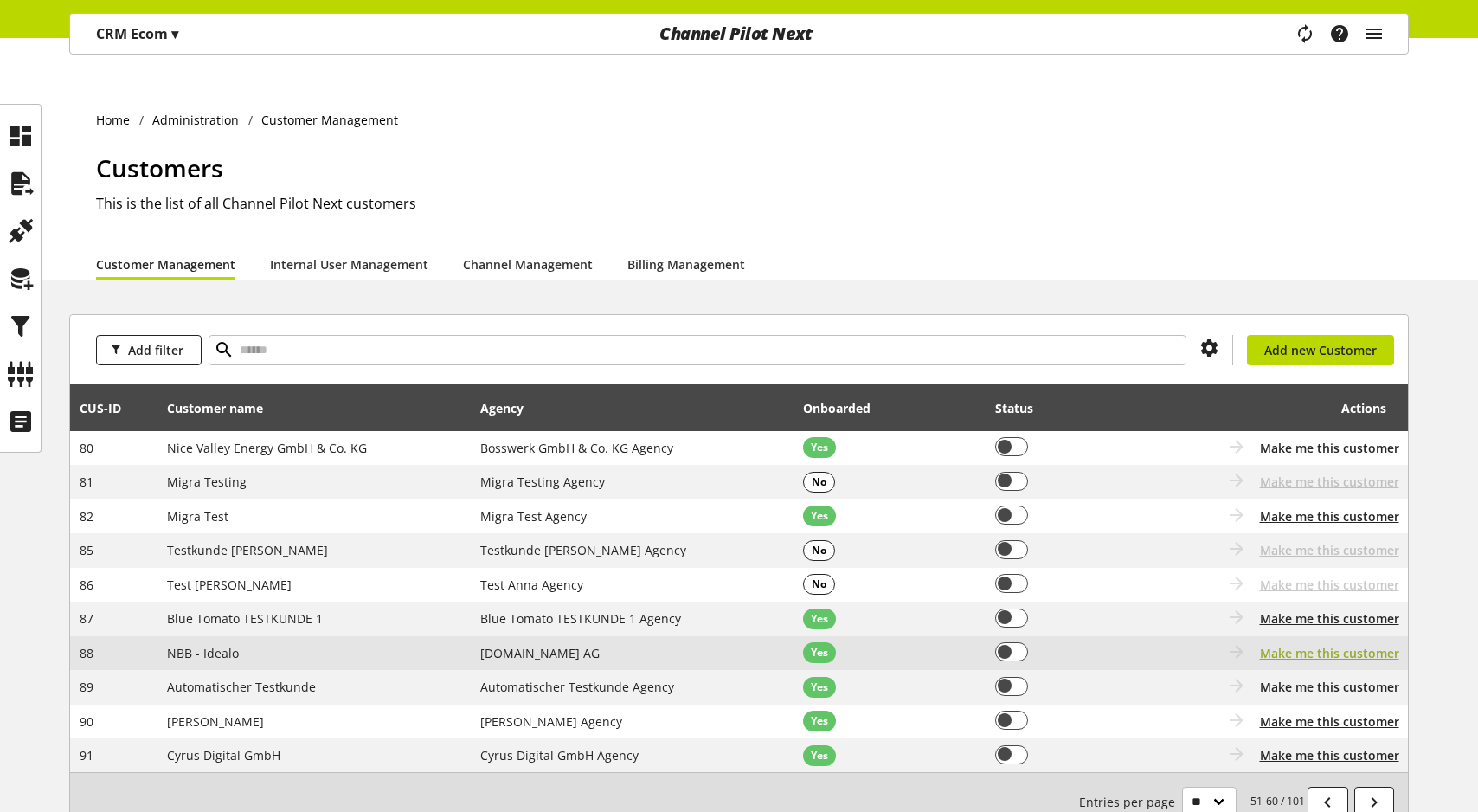
click at [1315, 644] on span "Make me this customer" at bounding box center [1329, 653] width 139 height 19
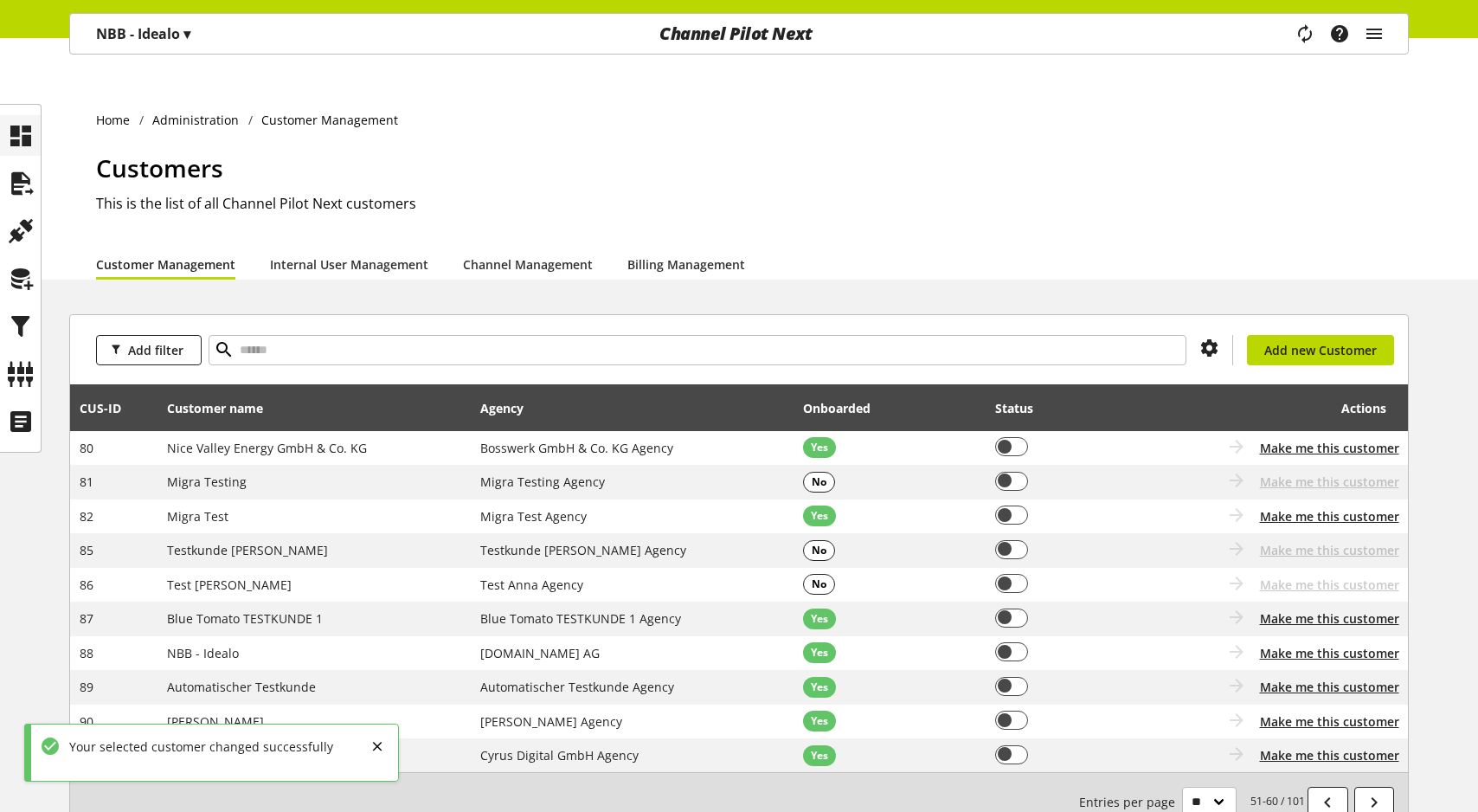
click at [37, 134] on div at bounding box center [20, 135] width 41 height 41
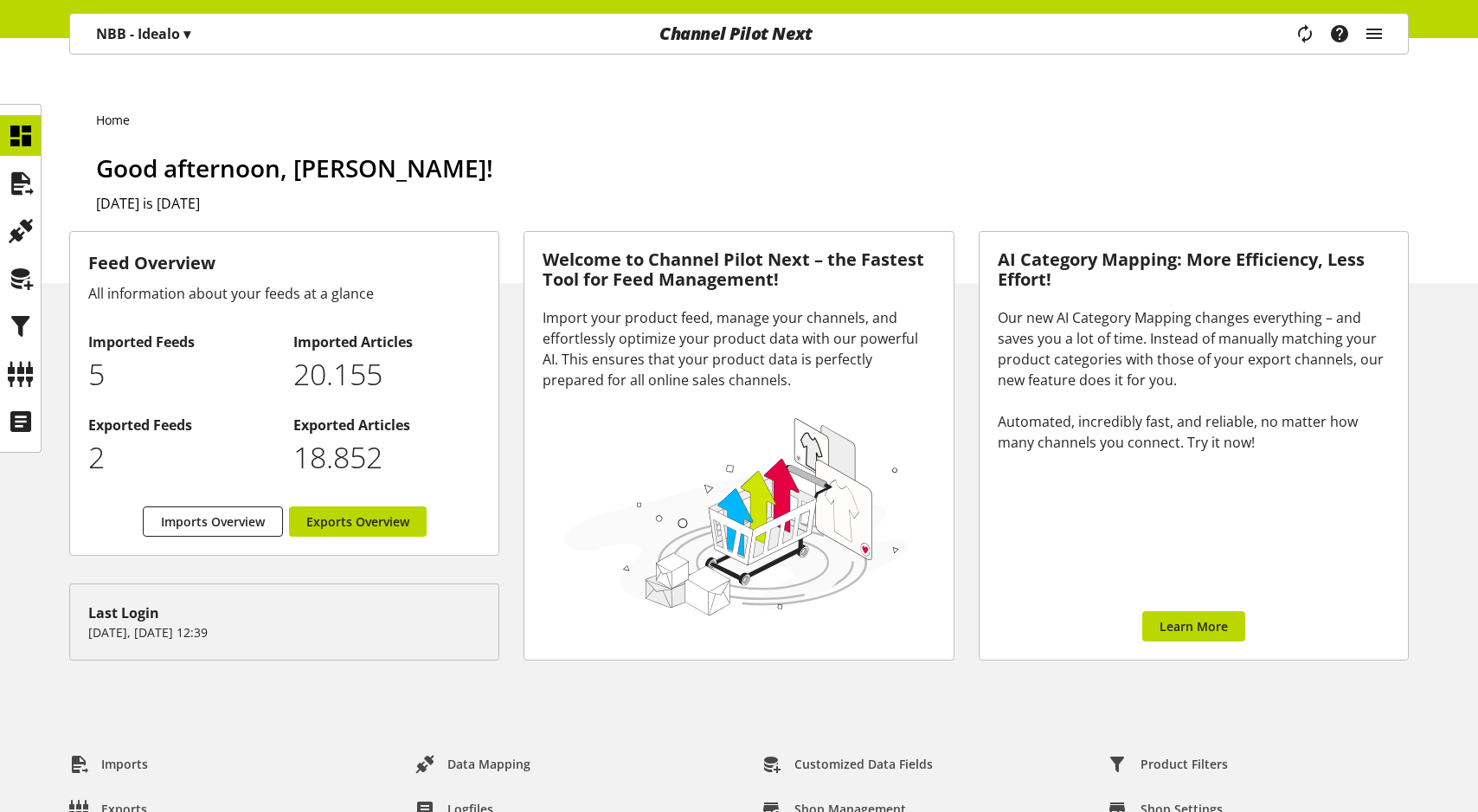
click at [310, 352] on p "20.155" at bounding box center [387, 374] width 187 height 44
click at [1376, 27] on icon "main navigation" at bounding box center [1374, 34] width 20 height 31
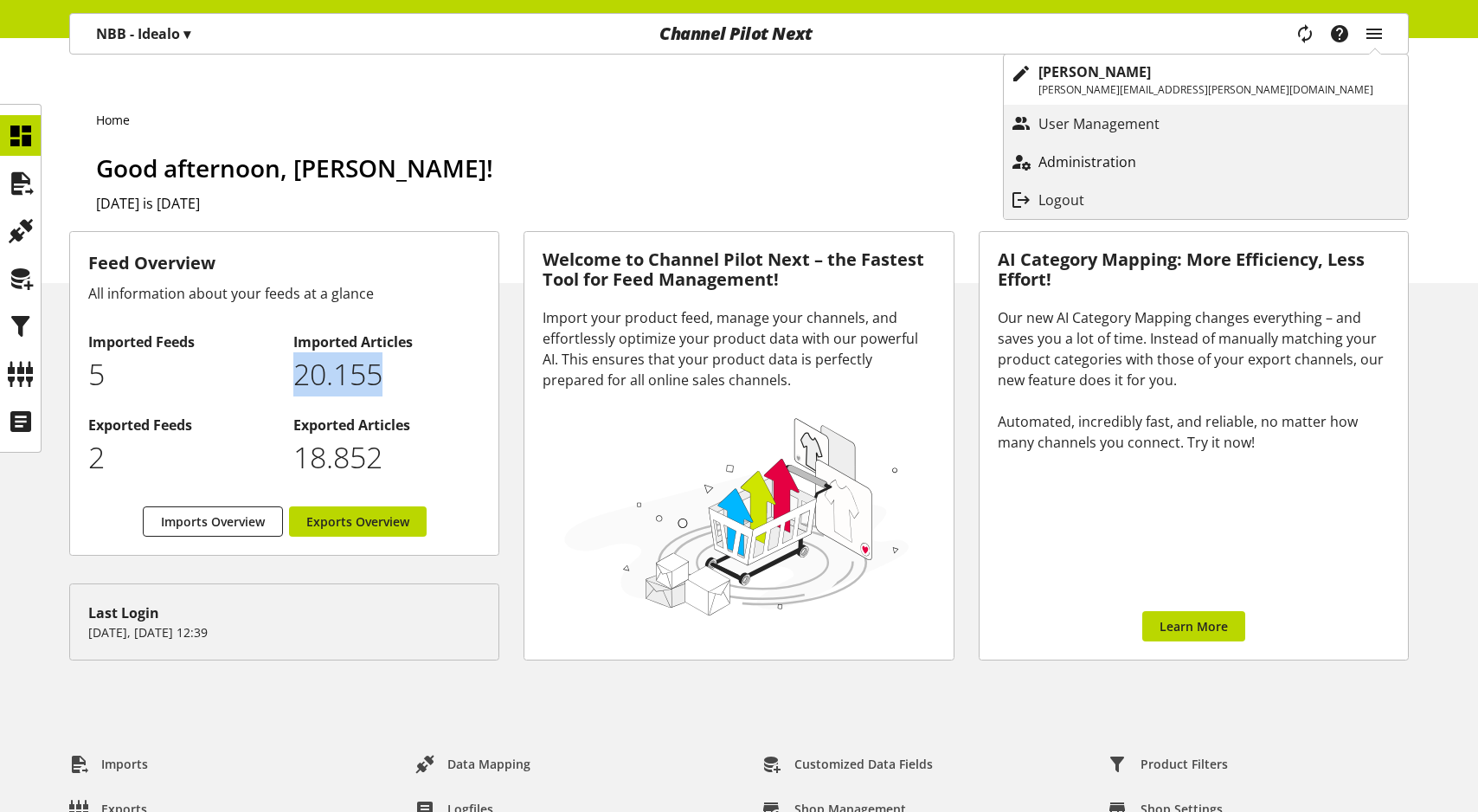
click at [1171, 157] on p "Administration" at bounding box center [1105, 161] width 133 height 20
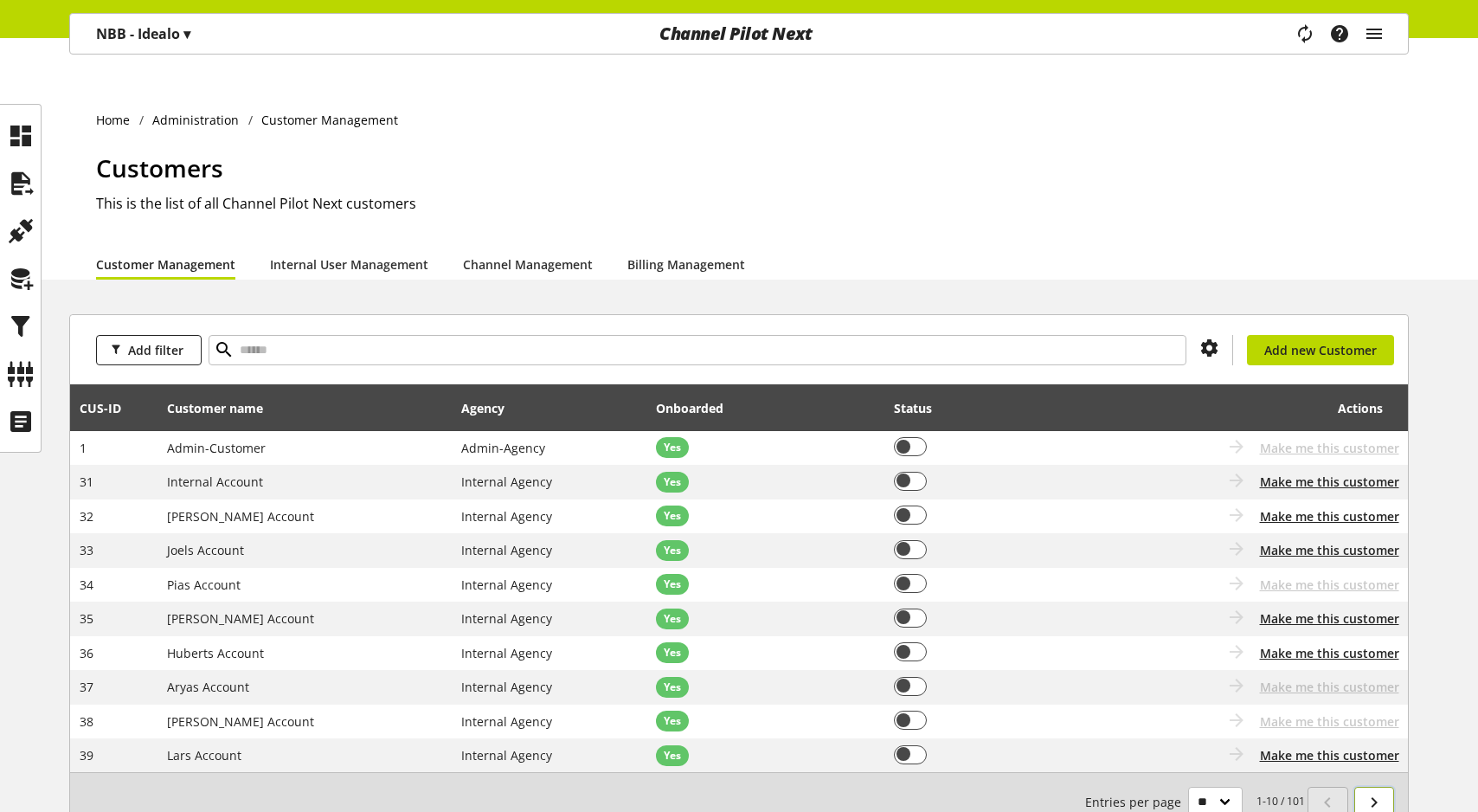
click at [1379, 786] on icon at bounding box center [1374, 801] width 20 height 31
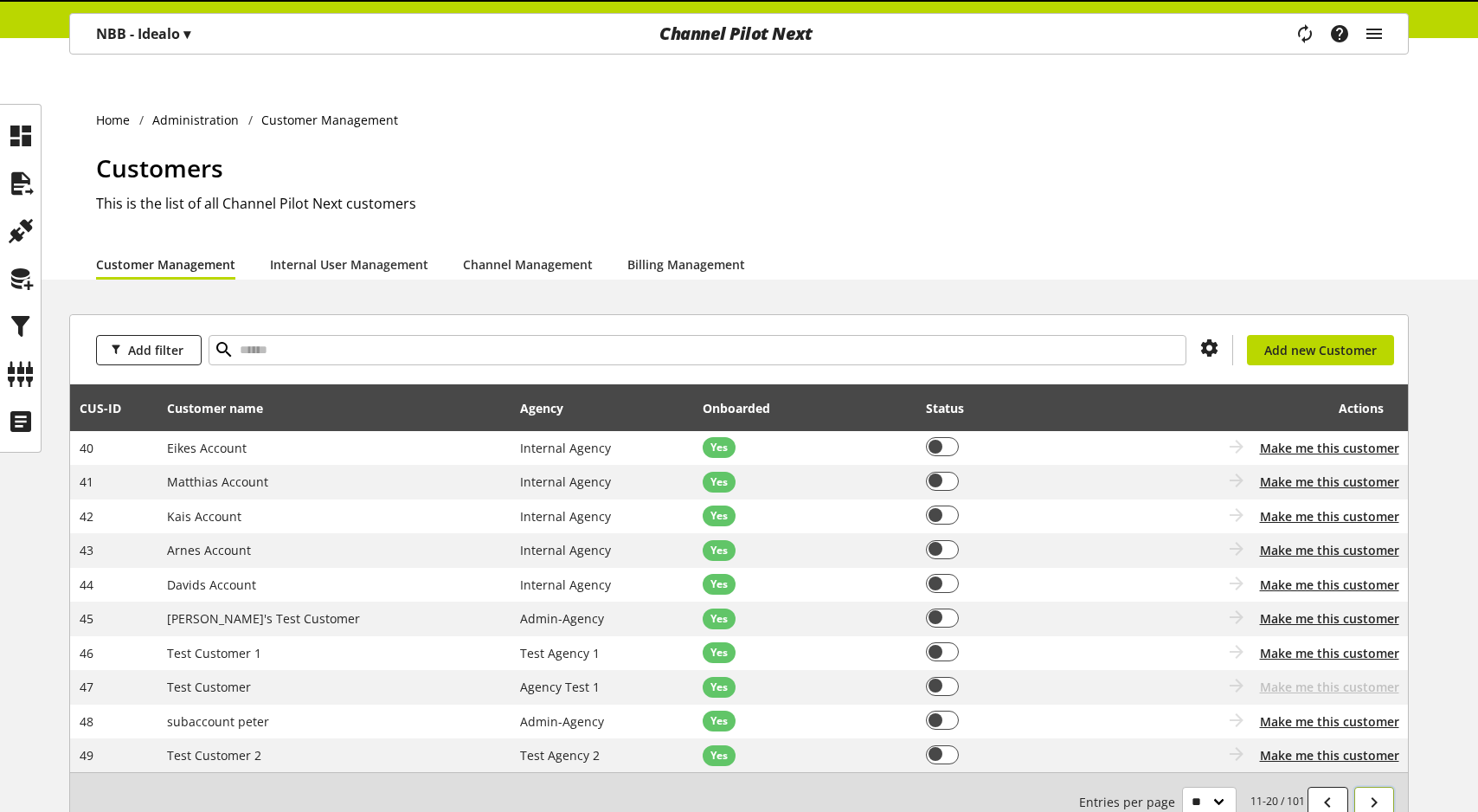
click at [1379, 786] on icon at bounding box center [1374, 801] width 20 height 31
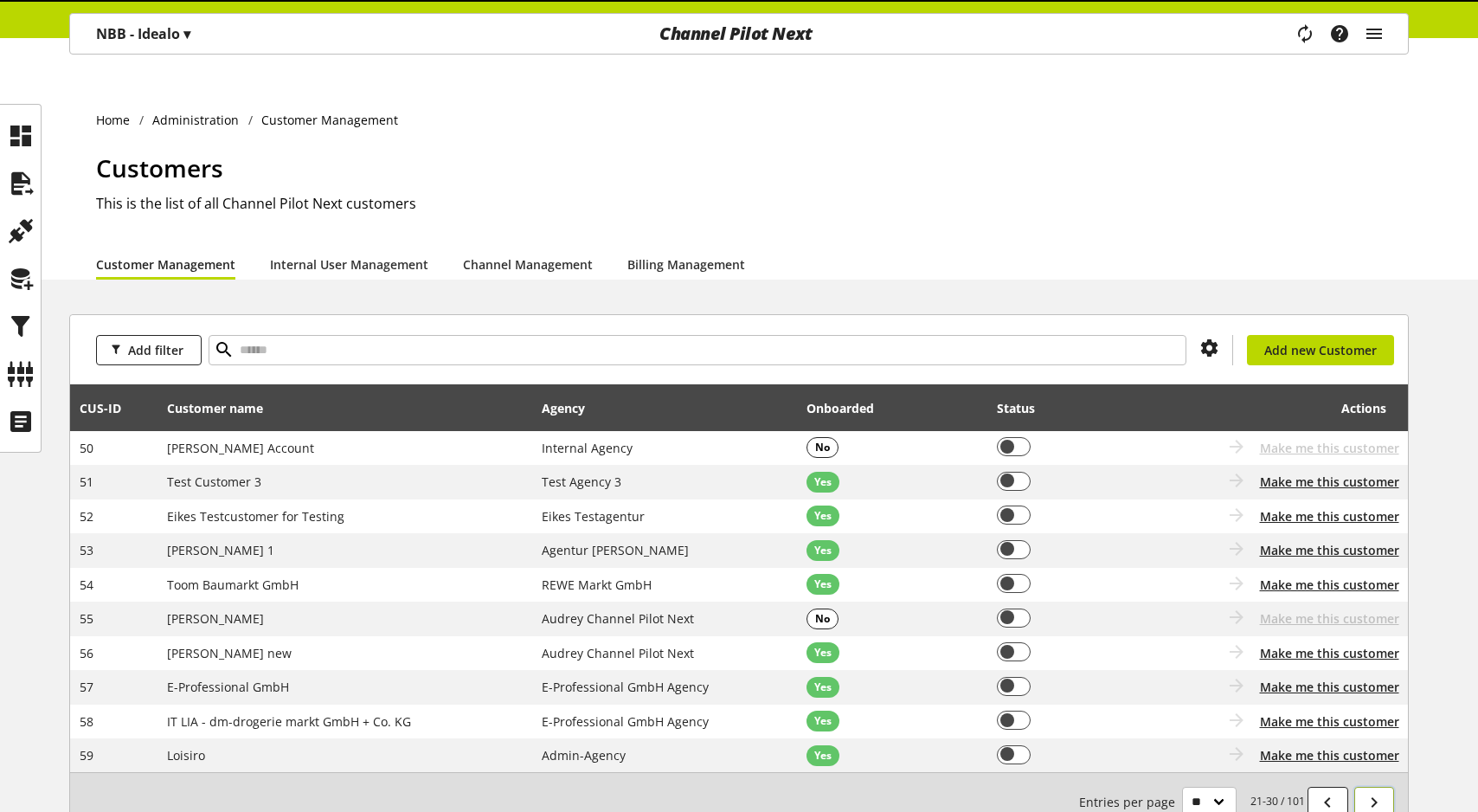
click at [1379, 786] on icon at bounding box center [1374, 801] width 20 height 31
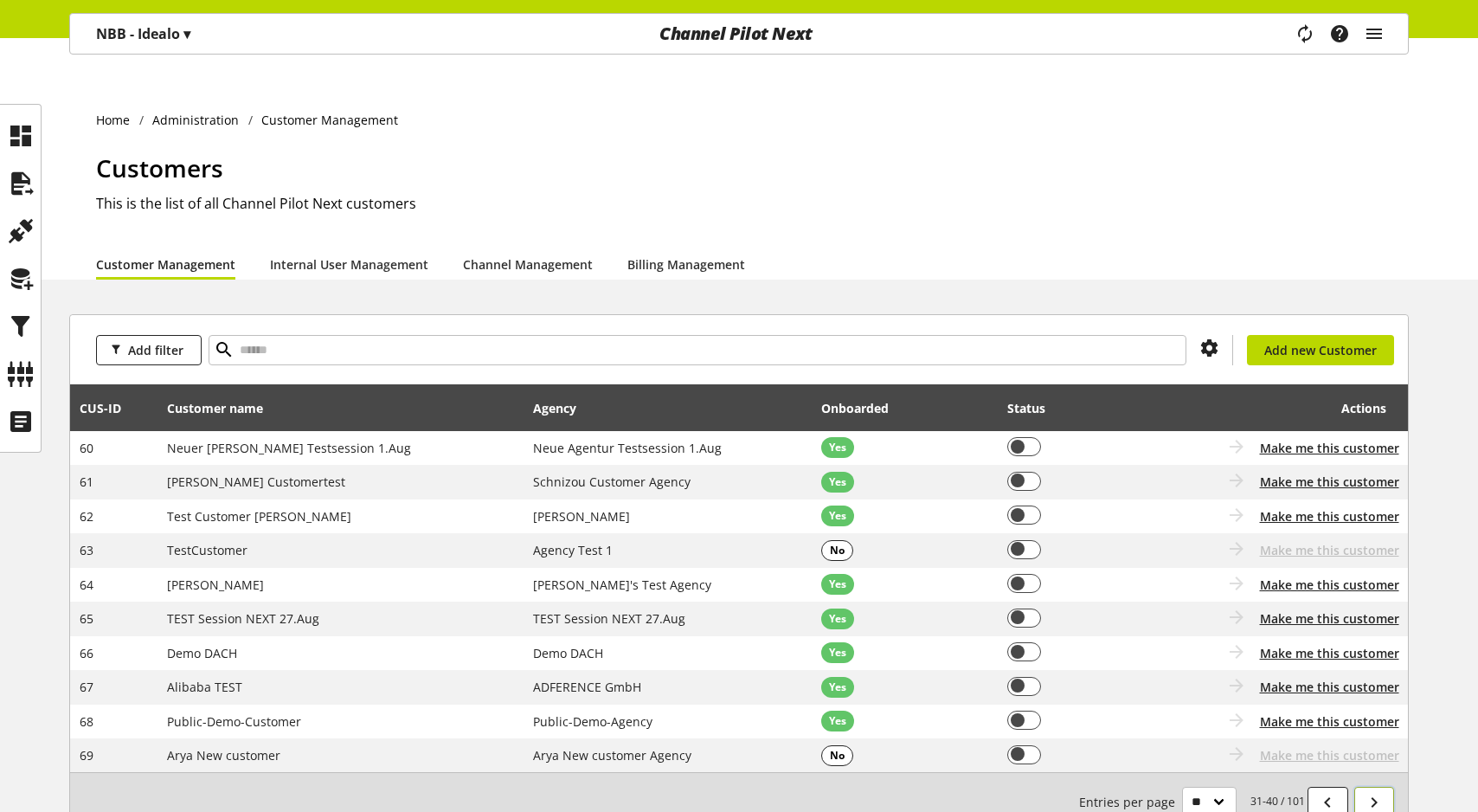
click at [1379, 786] on icon at bounding box center [1374, 801] width 20 height 31
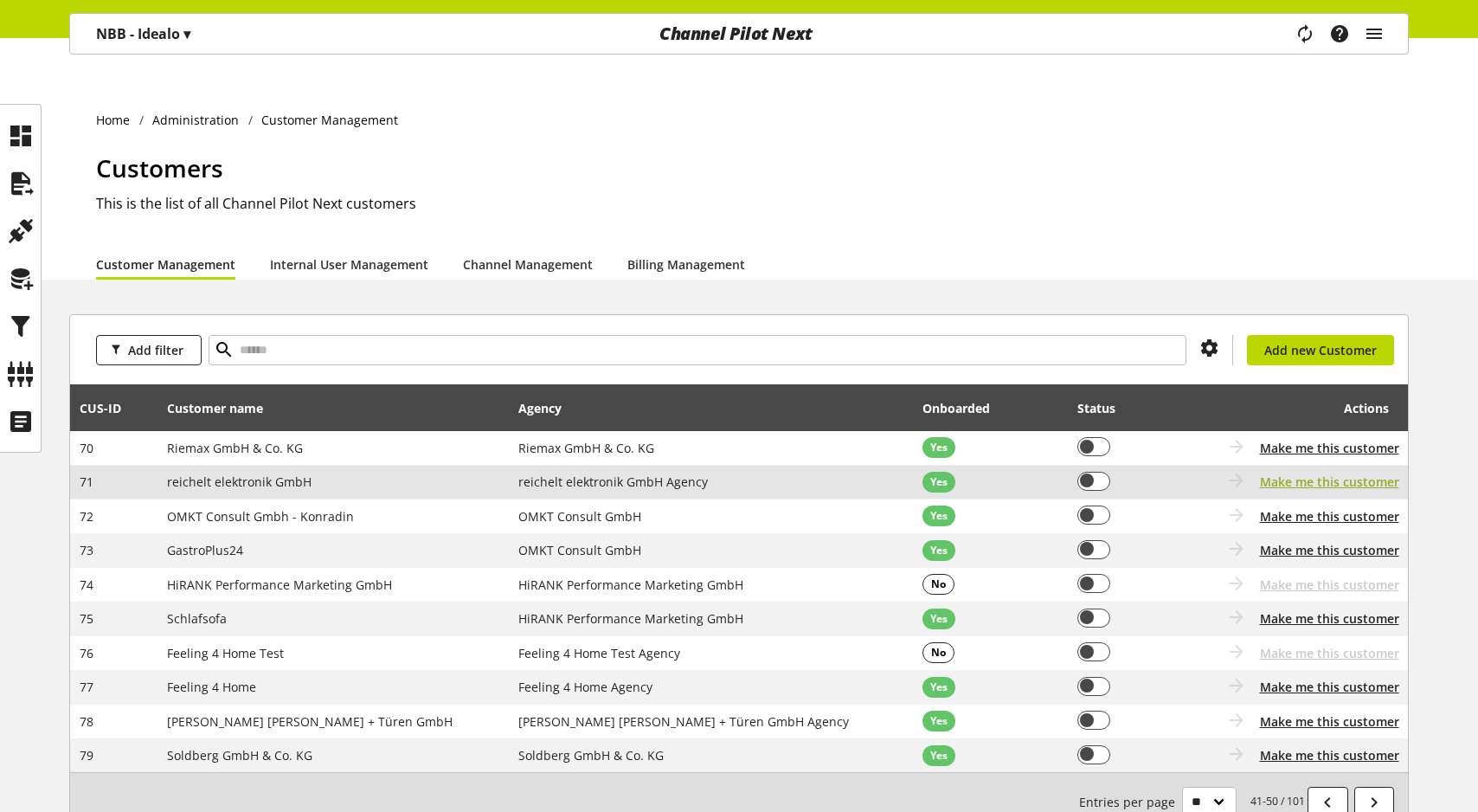
click at [1320, 472] on span "Make me this customer" at bounding box center [1329, 481] width 139 height 19
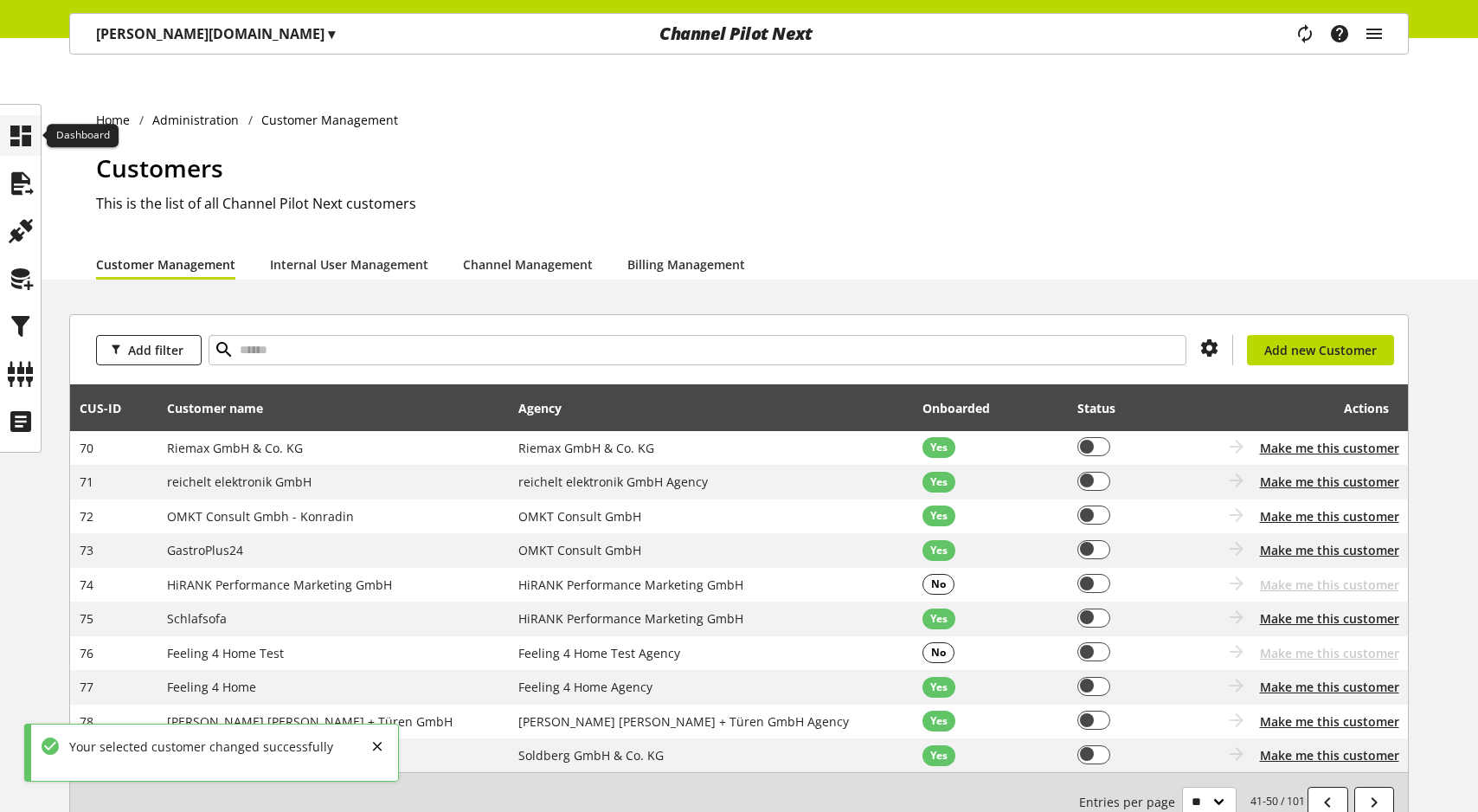
click at [5, 134] on div at bounding box center [20, 135] width 41 height 41
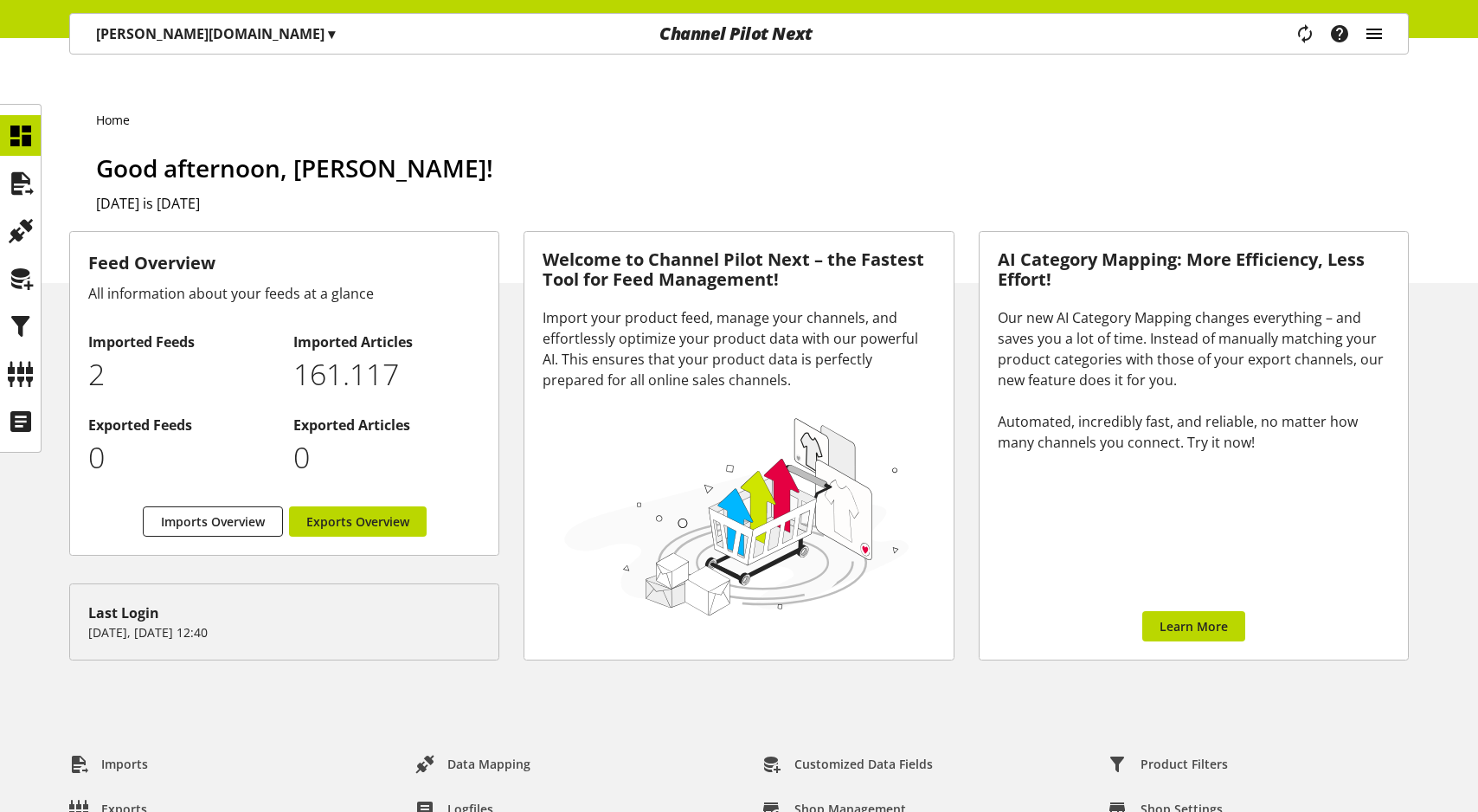
click at [1375, 36] on icon "main navigation" at bounding box center [1374, 34] width 20 height 31
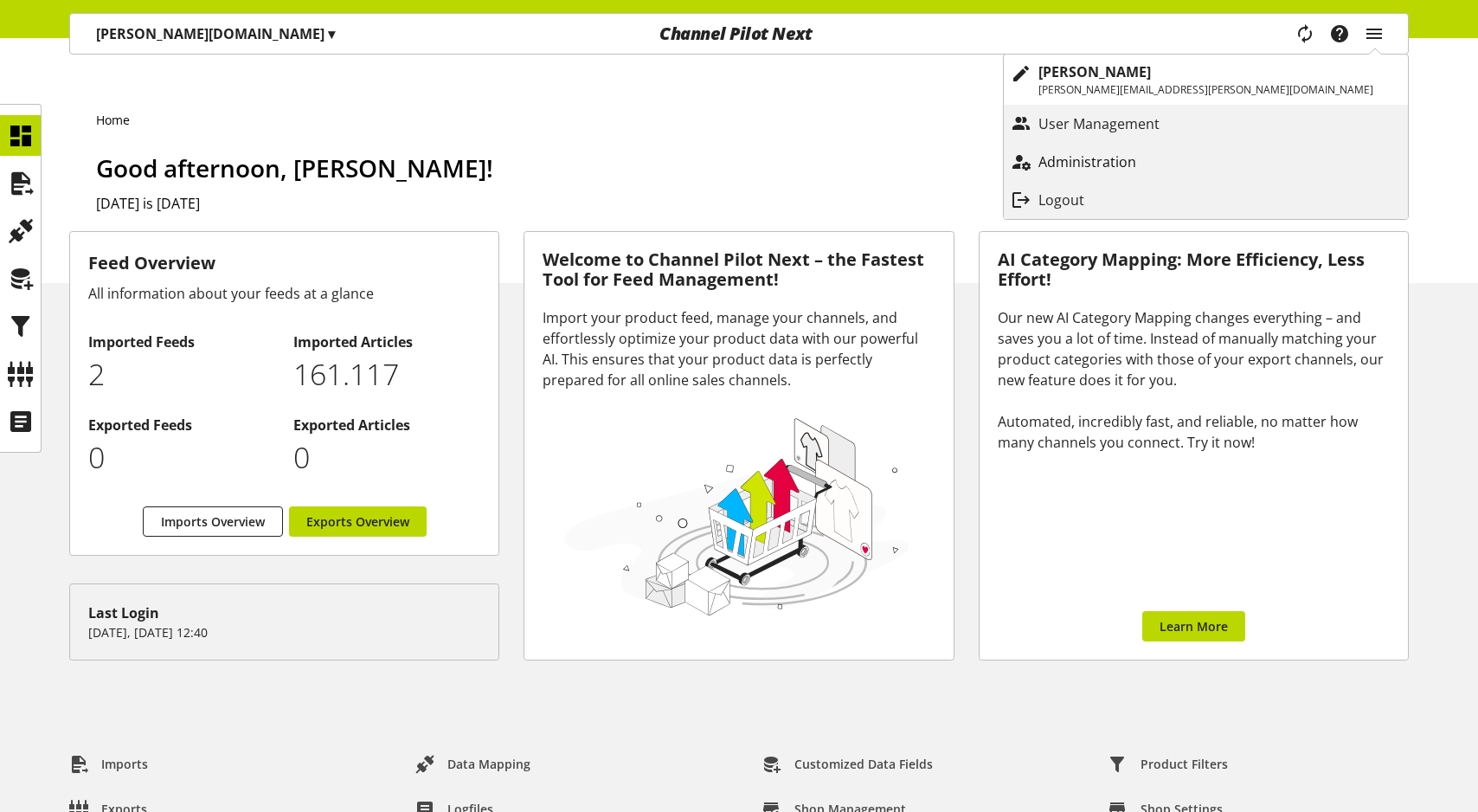
click at [1171, 167] on p "Administration" at bounding box center [1105, 161] width 133 height 20
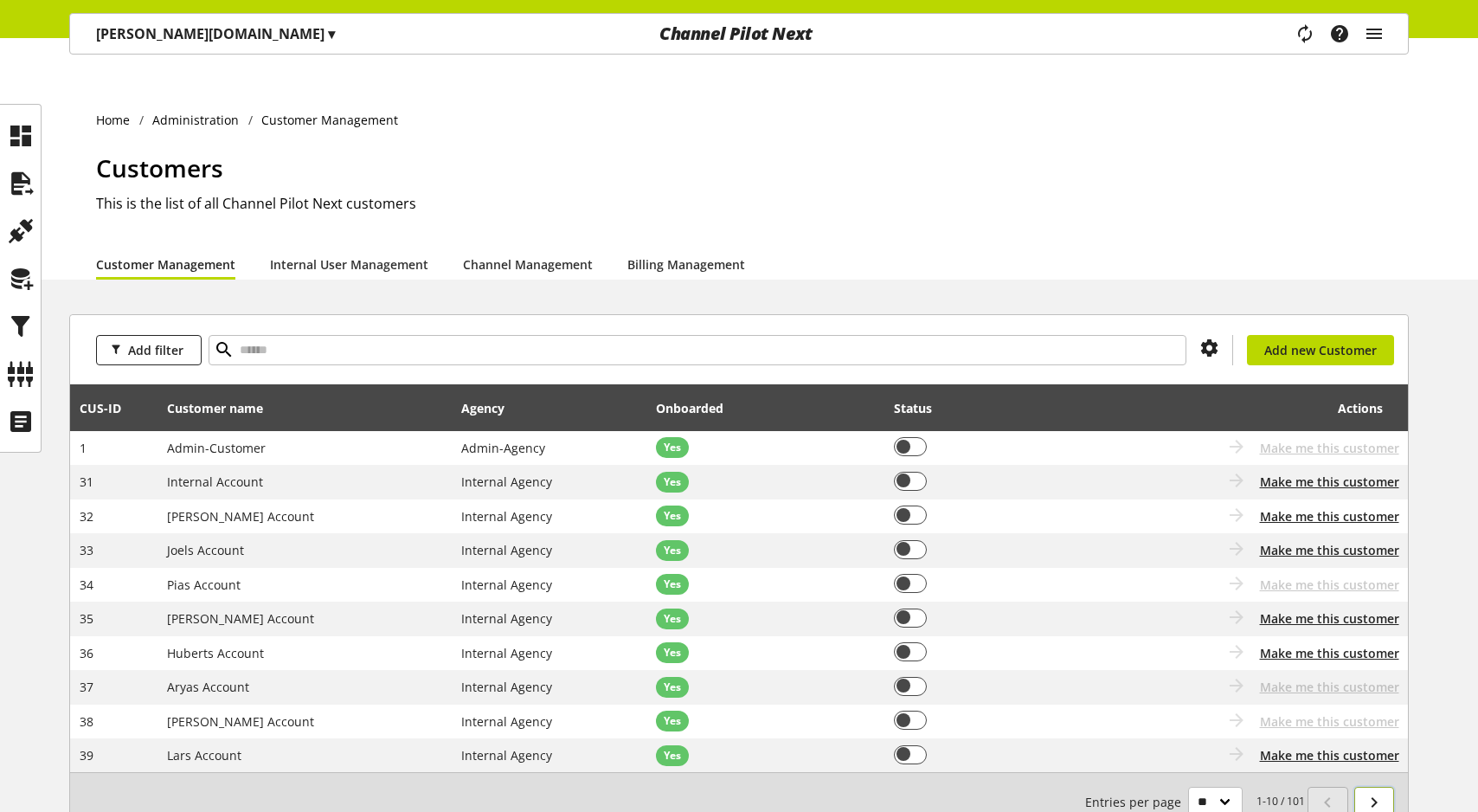
click at [1359, 786] on link at bounding box center [1375, 801] width 41 height 30
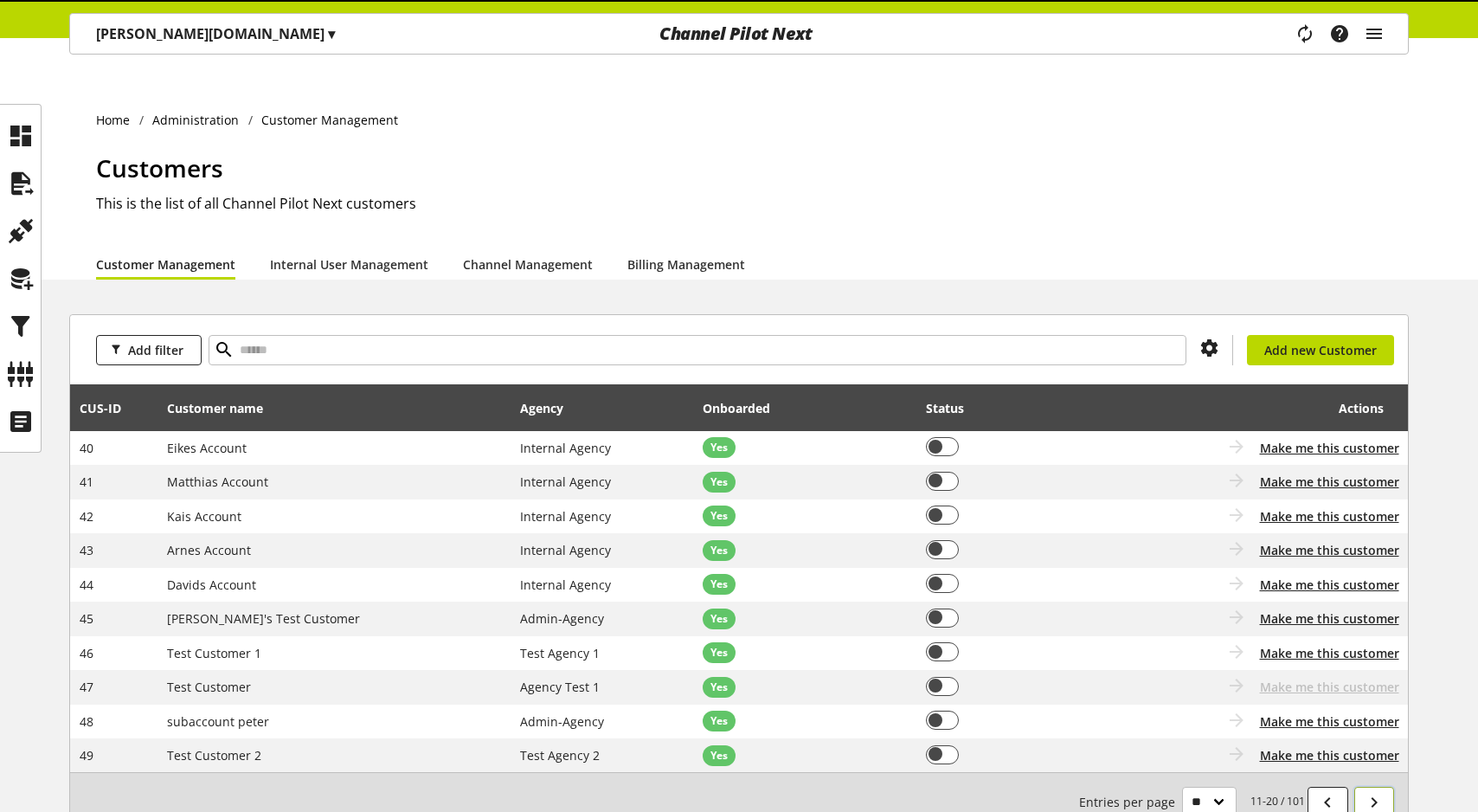
click at [1359, 786] on link at bounding box center [1375, 801] width 41 height 30
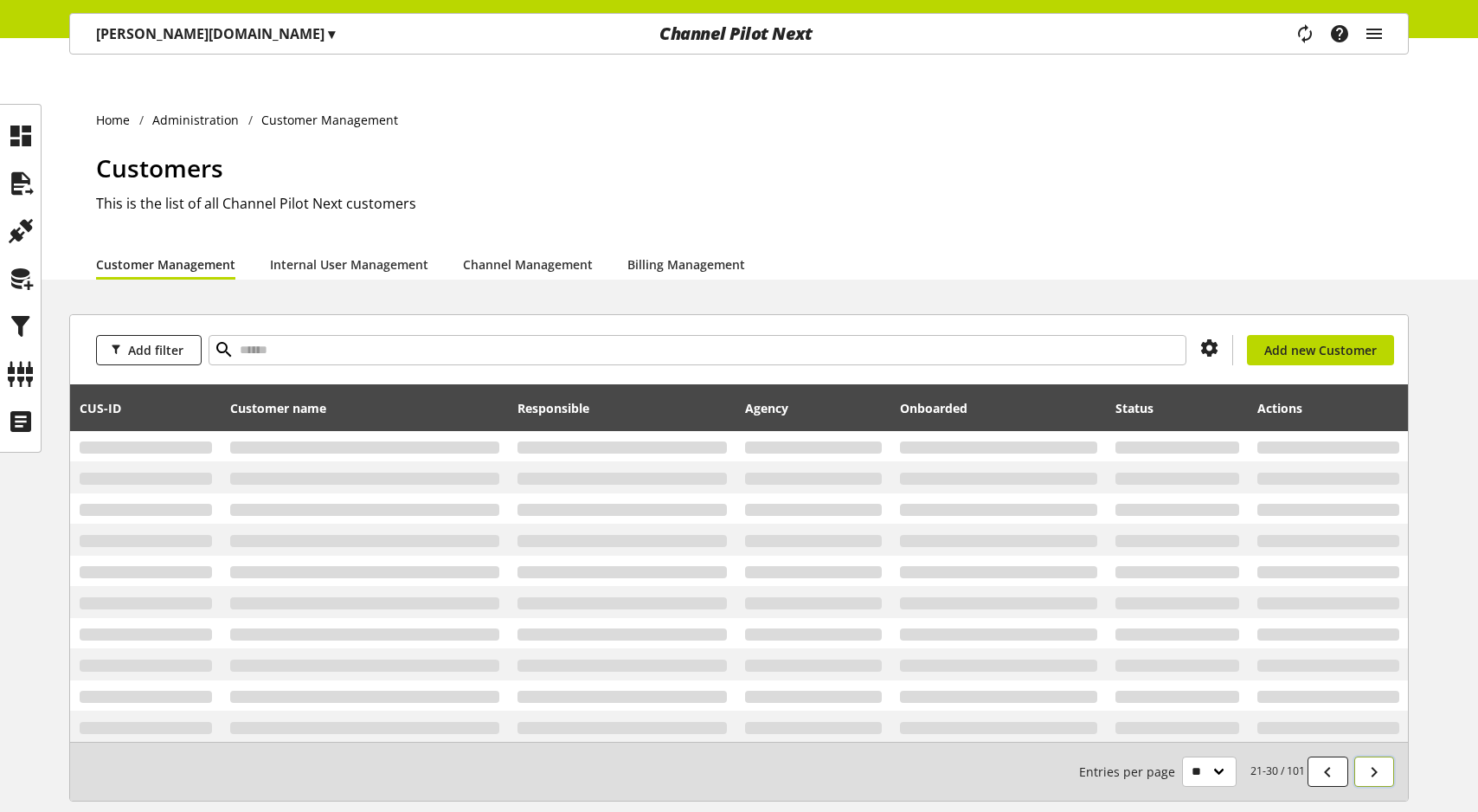
click at [1359, 763] on link at bounding box center [1375, 771] width 41 height 30
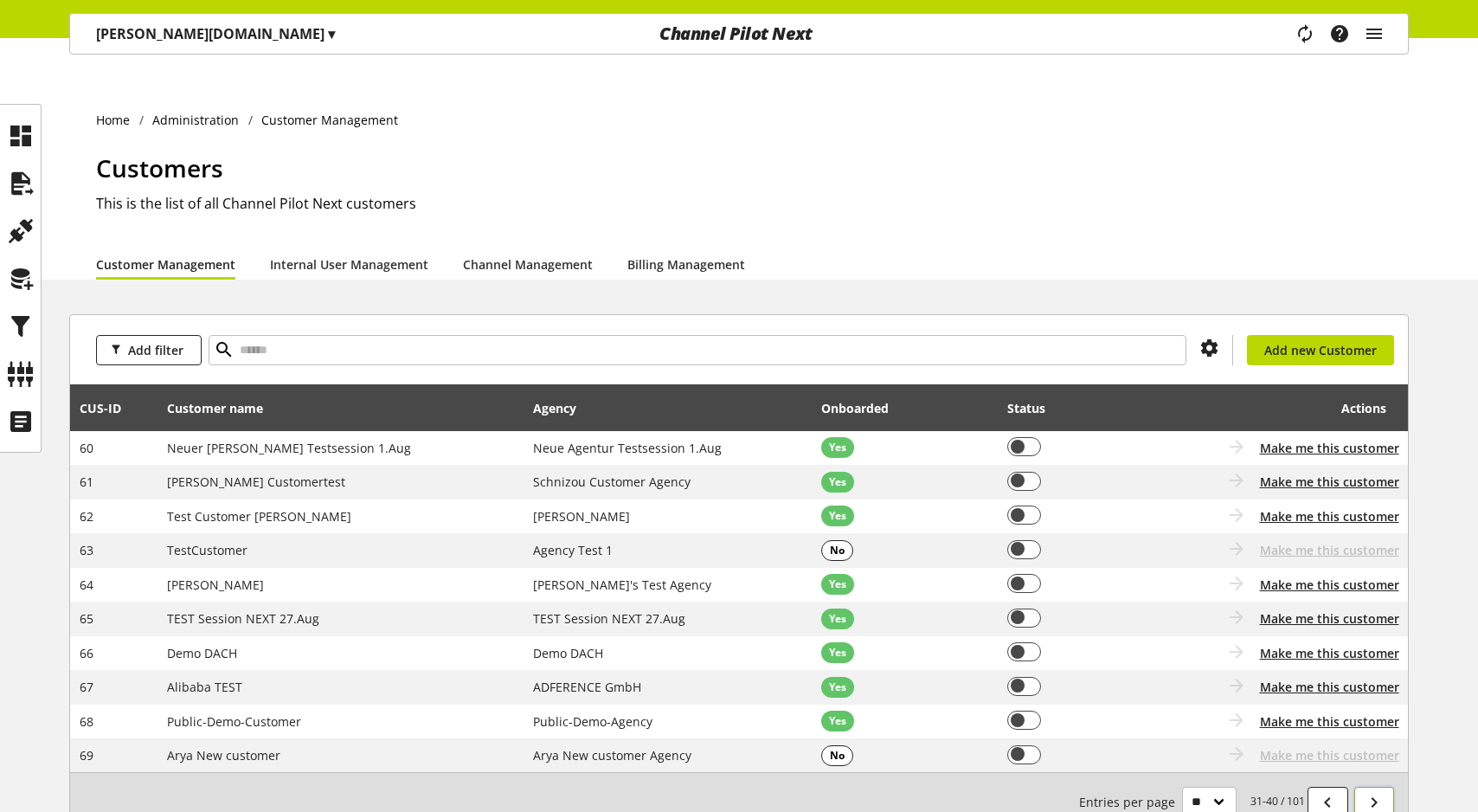
click at [1359, 786] on link at bounding box center [1375, 801] width 41 height 30
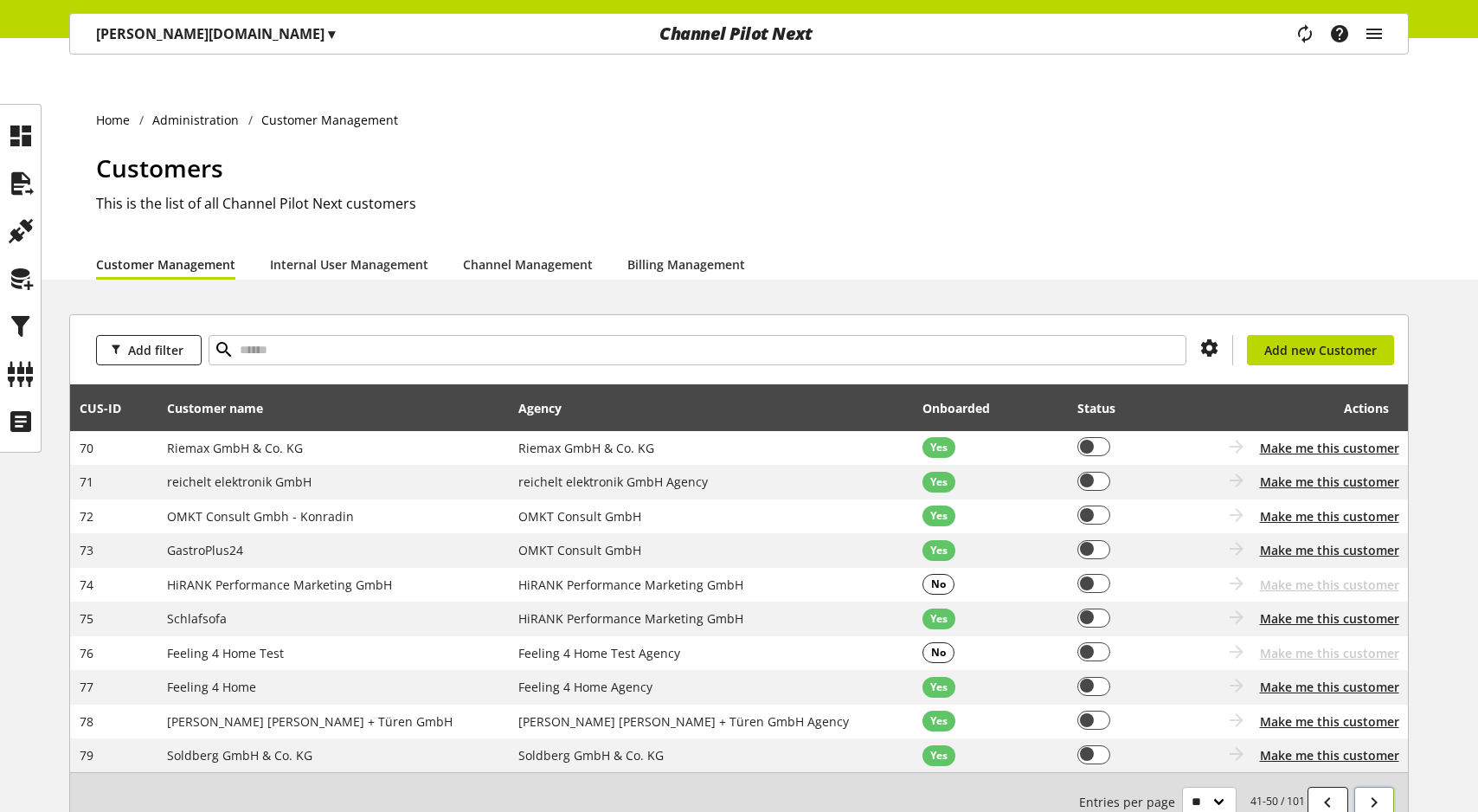
click at [1359, 786] on link at bounding box center [1375, 801] width 41 height 30
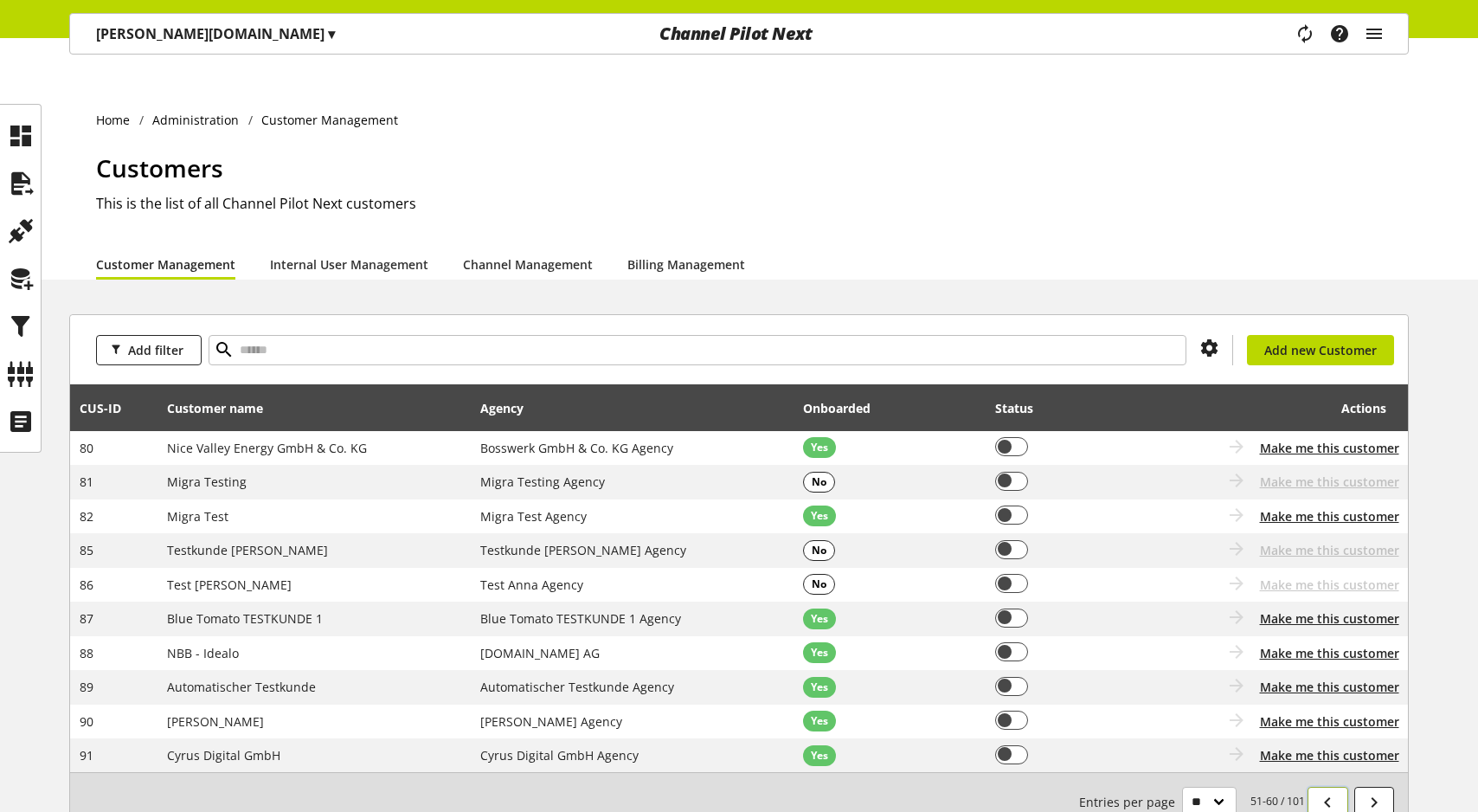
click at [1307, 786] on link at bounding box center [1328, 801] width 41 height 30
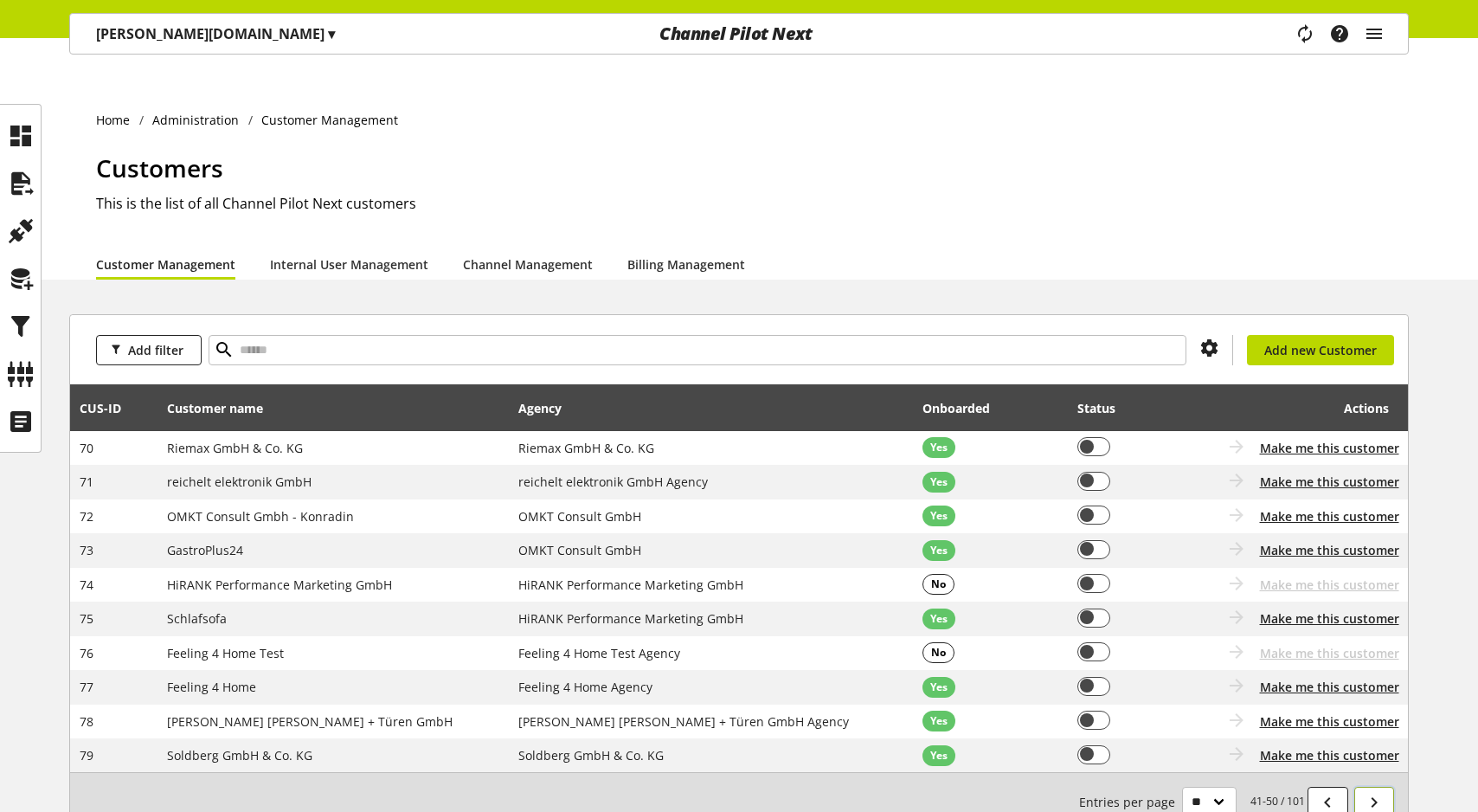
click at [1377, 786] on icon at bounding box center [1374, 801] width 20 height 31
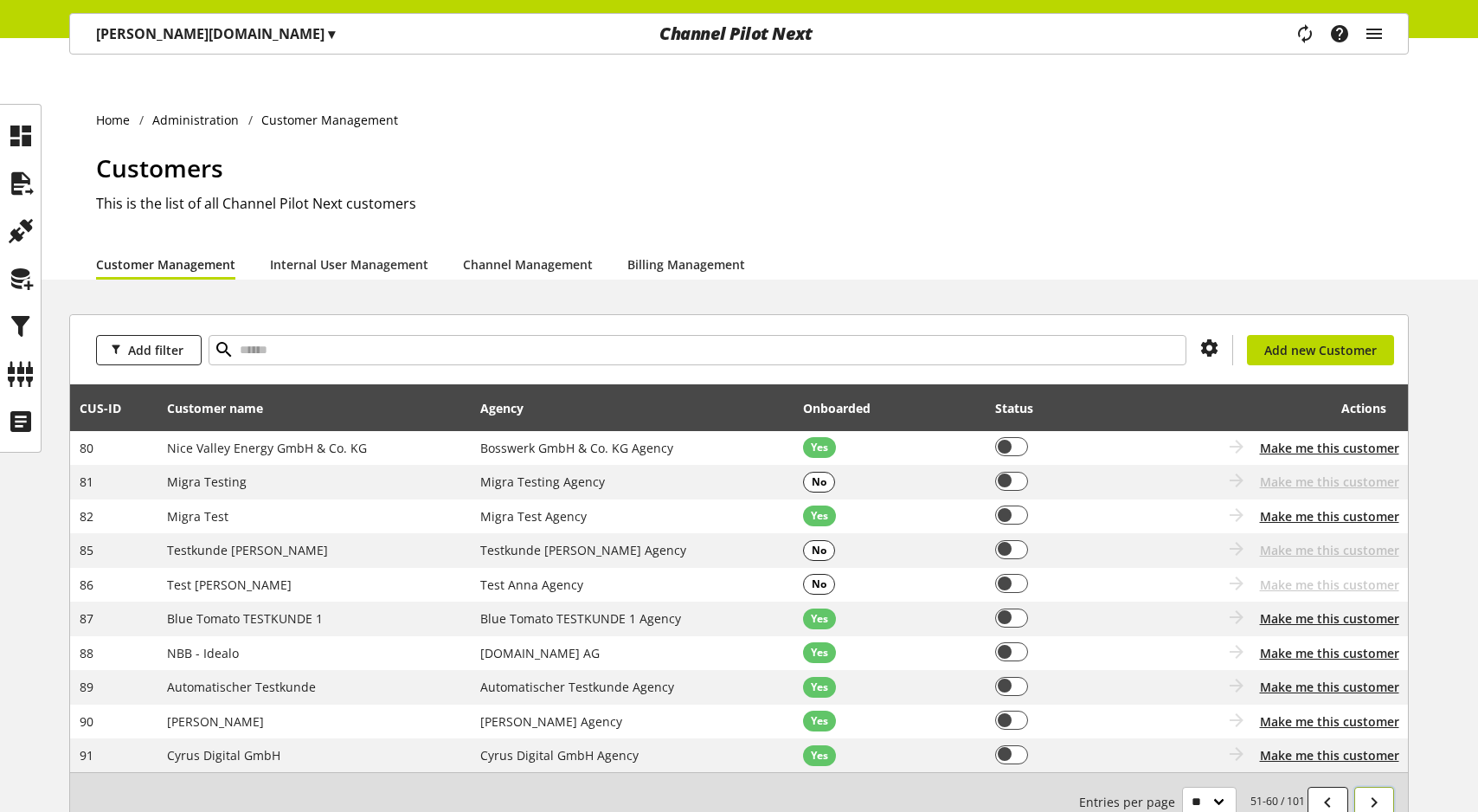
click at [1377, 786] on icon at bounding box center [1374, 801] width 20 height 31
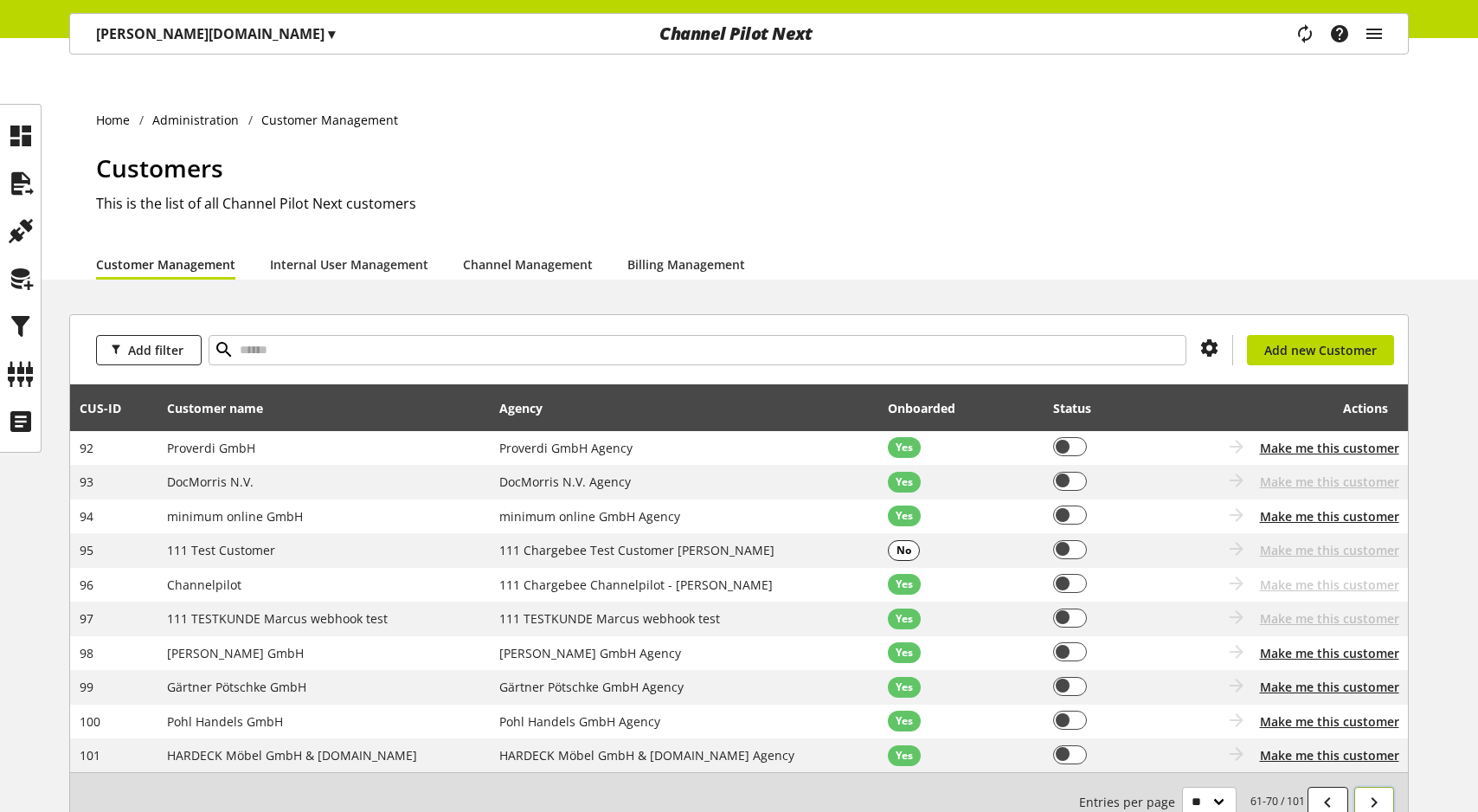
click at [1378, 786] on icon at bounding box center [1374, 801] width 20 height 31
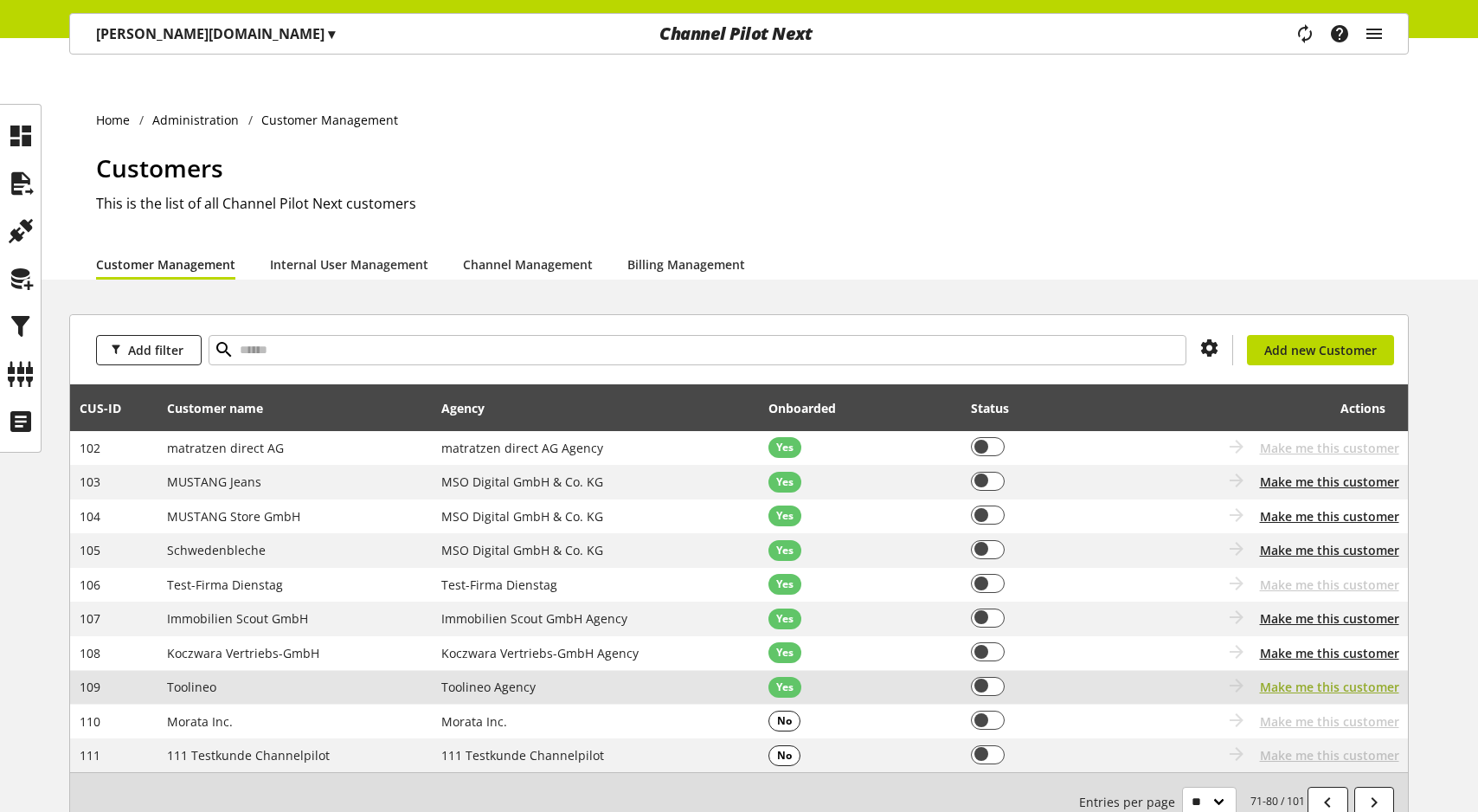
click at [1351, 678] on span "Make me this customer" at bounding box center [1329, 686] width 139 height 19
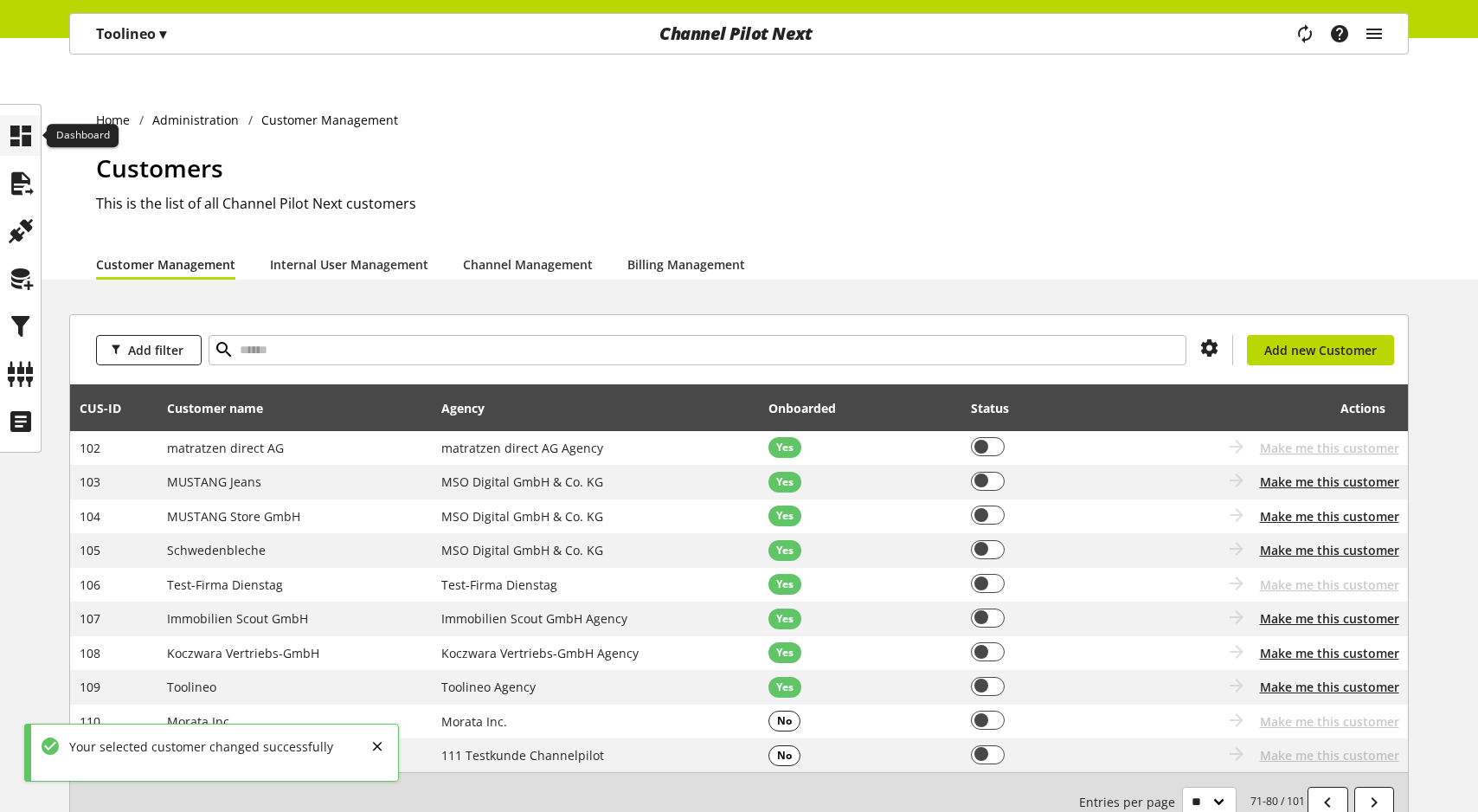
click at [23, 155] on div at bounding box center [20, 135] width 41 height 41
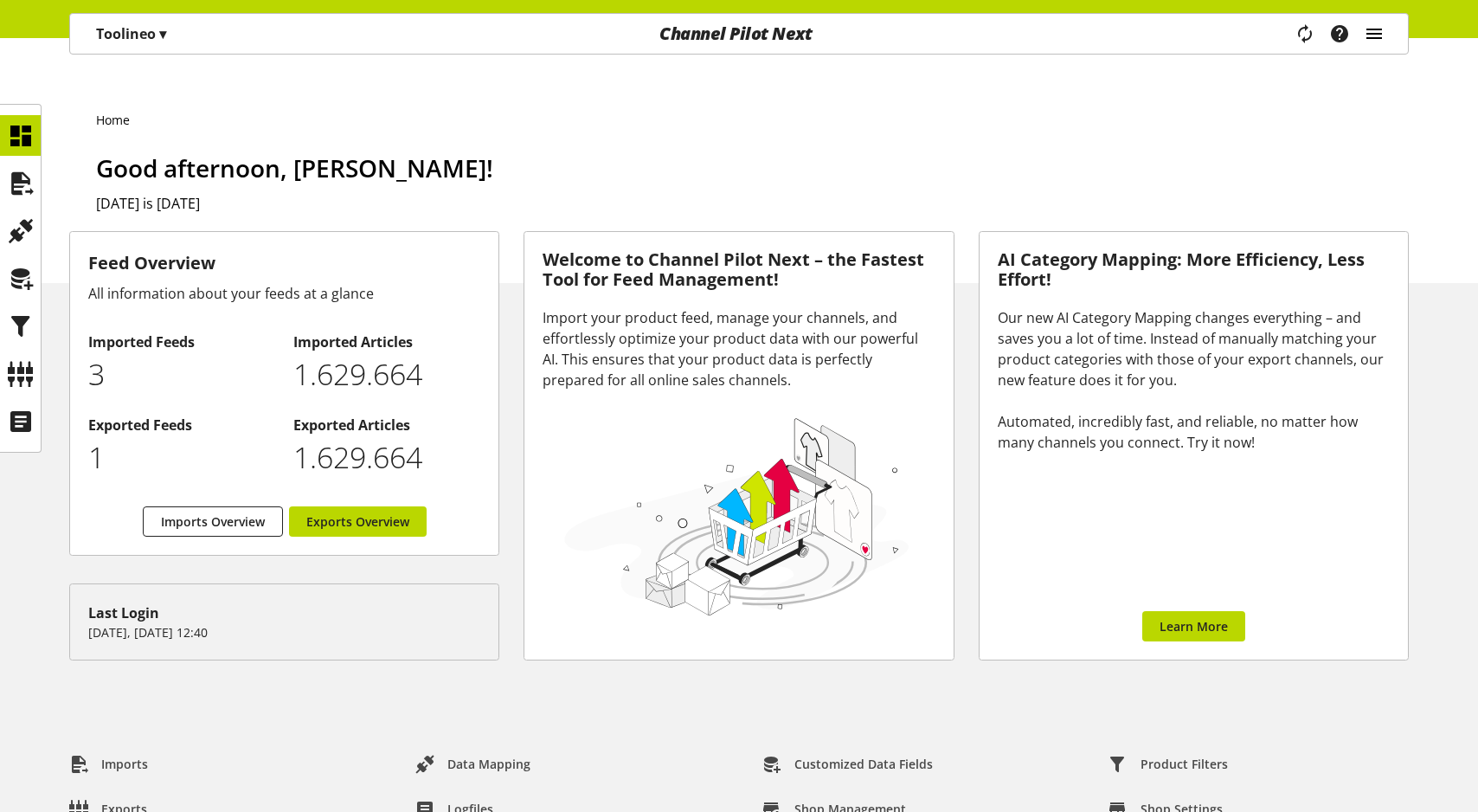
click at [1374, 34] on icon "main navigation" at bounding box center [1374, 34] width 20 height 31
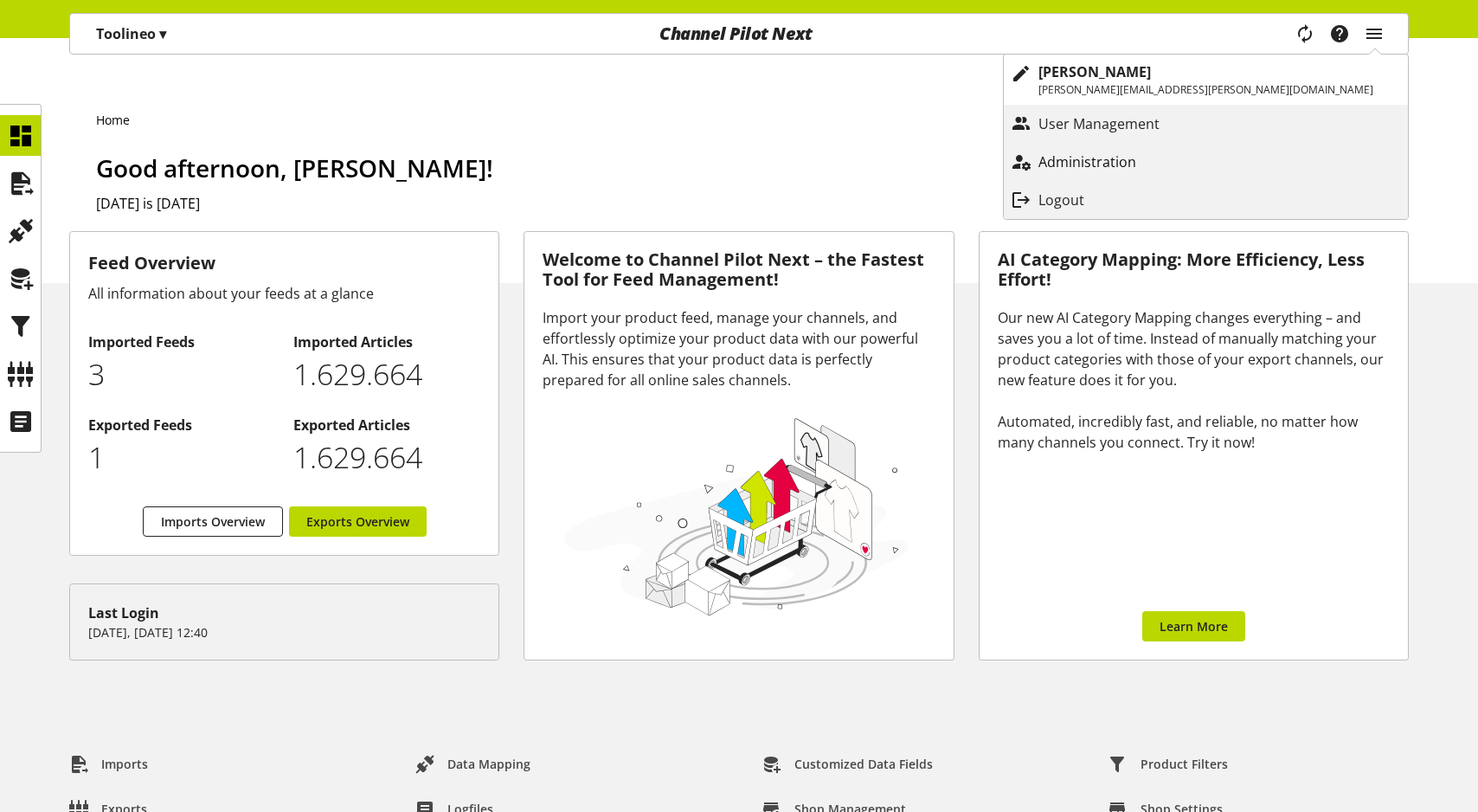
click at [1171, 167] on p "Administration" at bounding box center [1105, 161] width 133 height 20
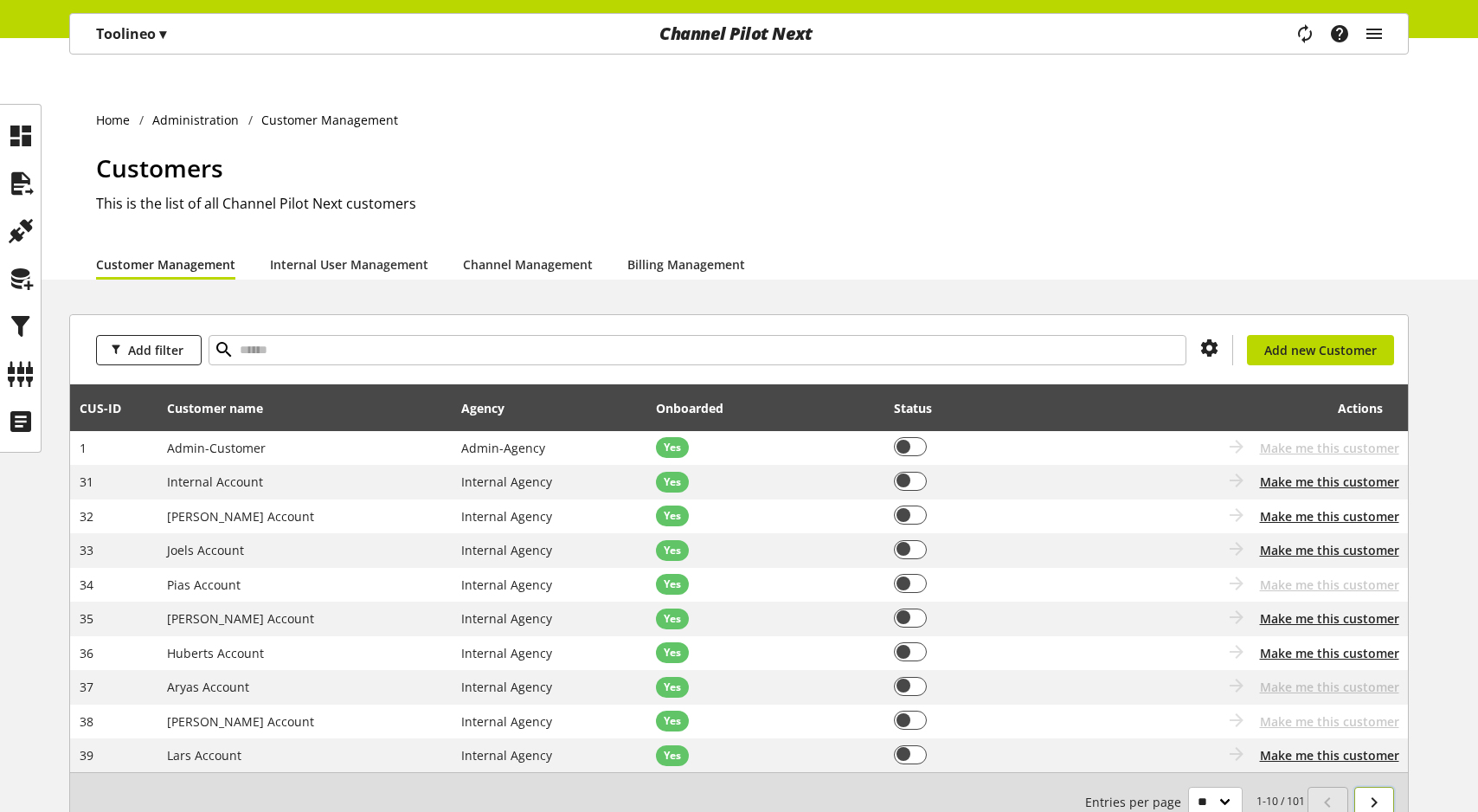
click at [1365, 786] on icon at bounding box center [1374, 801] width 20 height 31
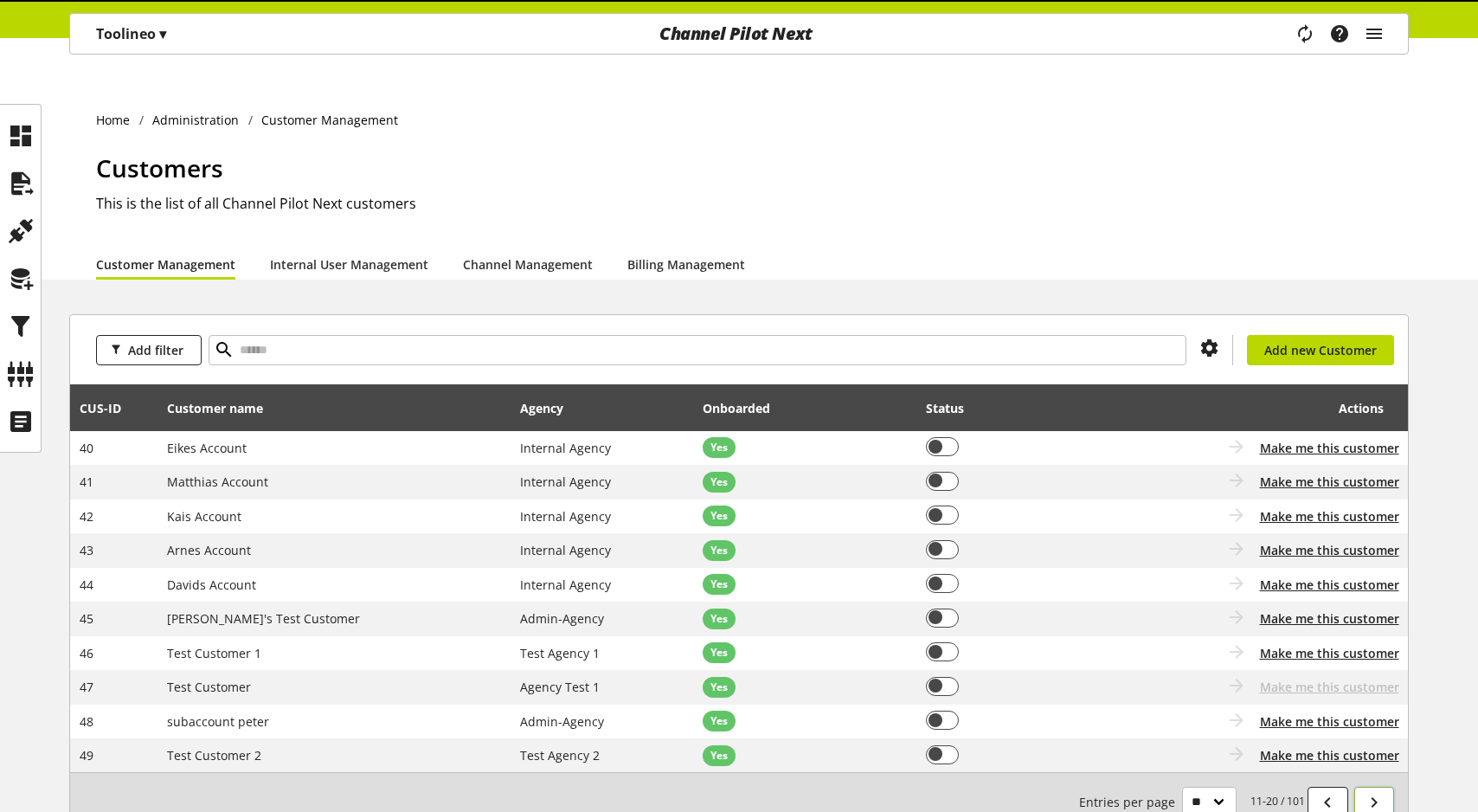
click at [1365, 786] on icon at bounding box center [1374, 801] width 20 height 31
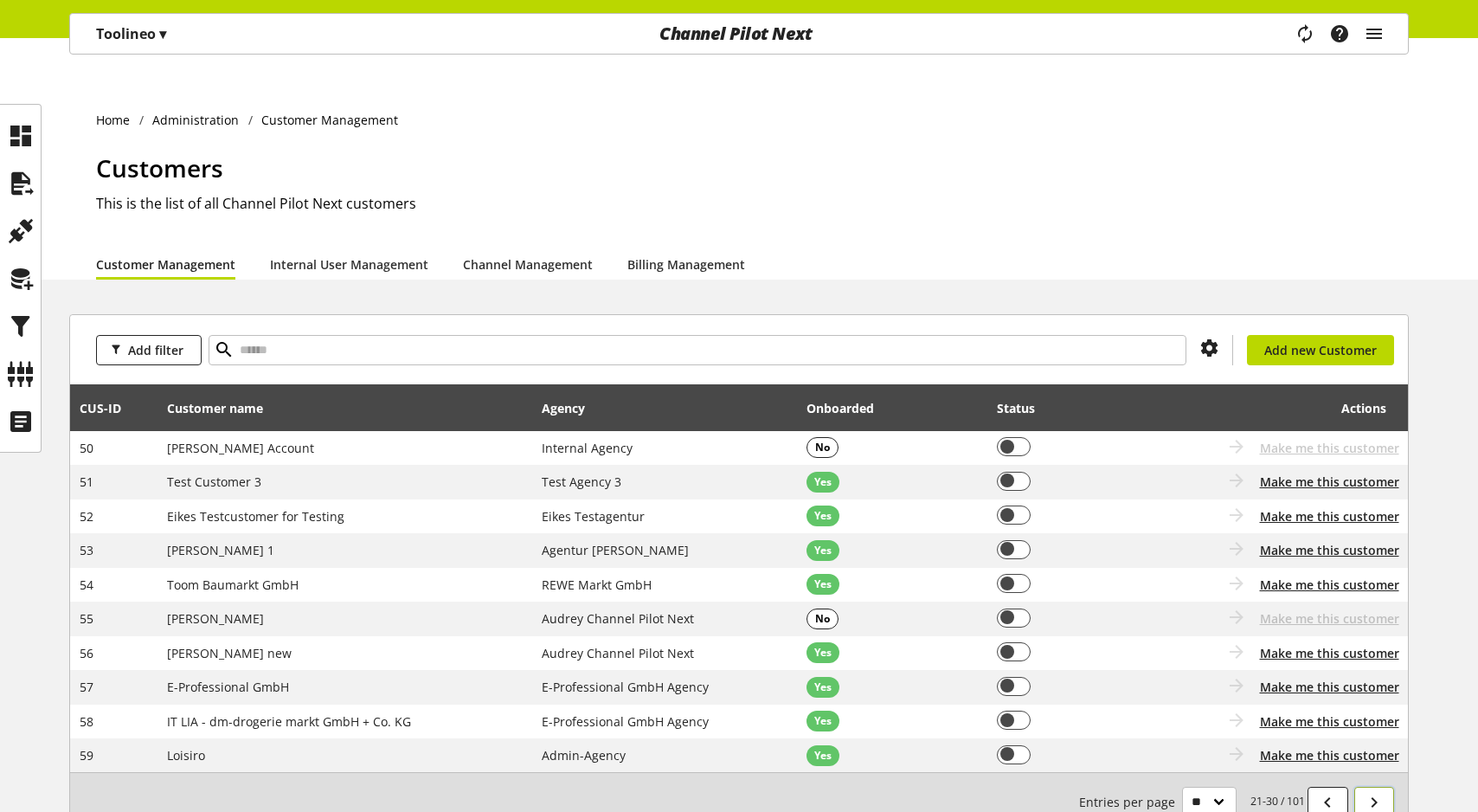
click at [1365, 786] on icon at bounding box center [1374, 801] width 20 height 31
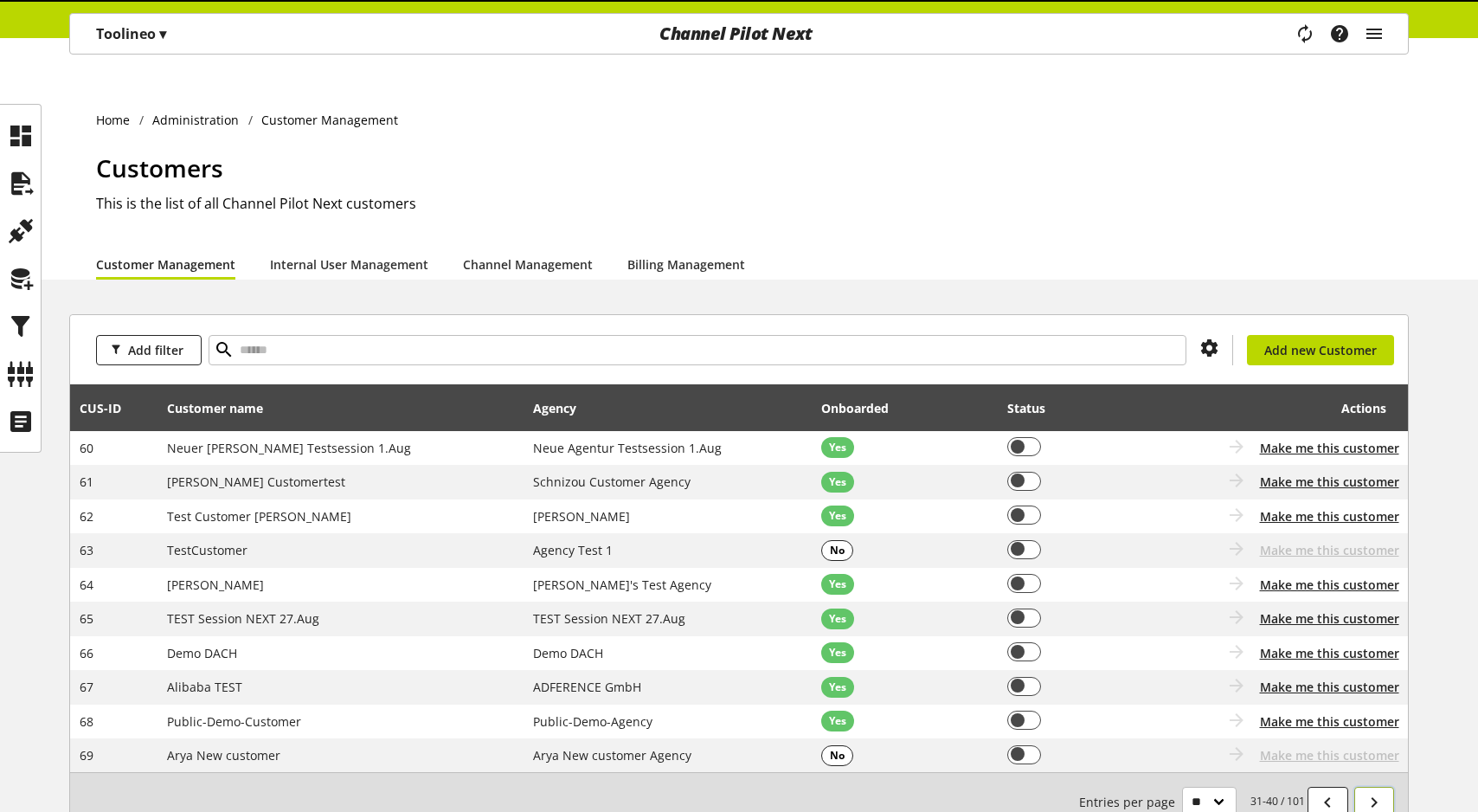
click at [1365, 786] on icon at bounding box center [1374, 801] width 20 height 31
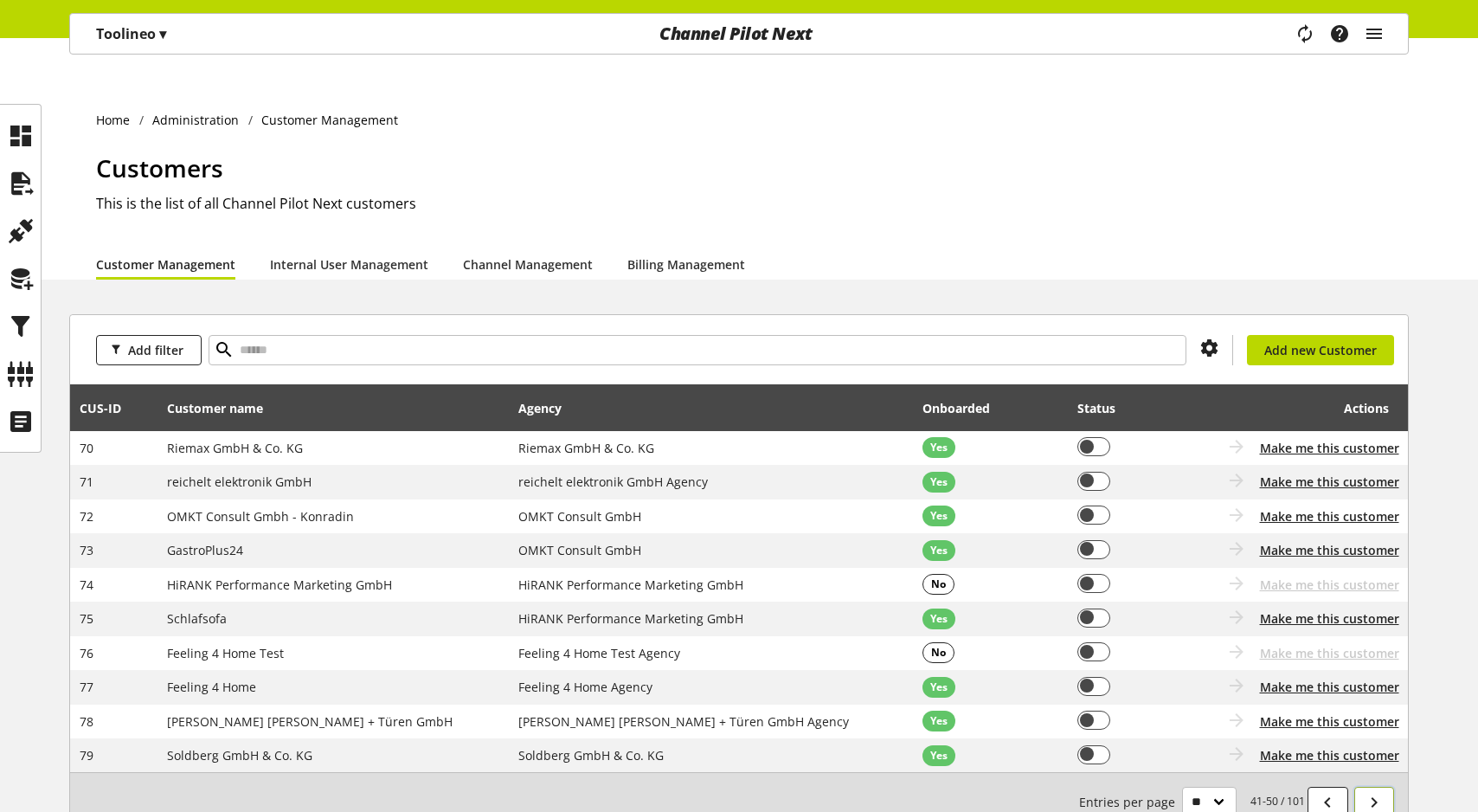
click at [1365, 786] on icon at bounding box center [1374, 801] width 20 height 31
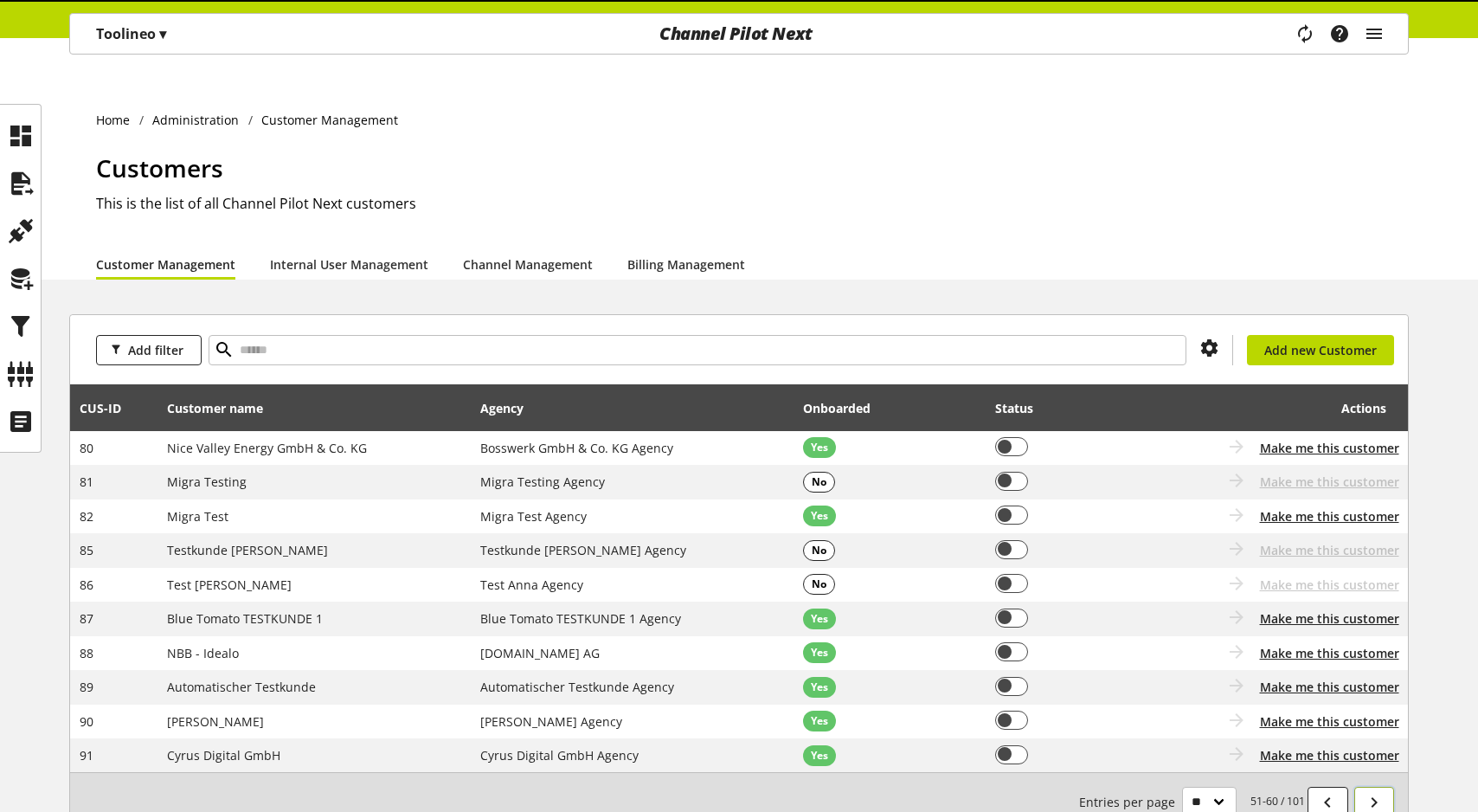
click at [1365, 786] on icon at bounding box center [1374, 801] width 20 height 31
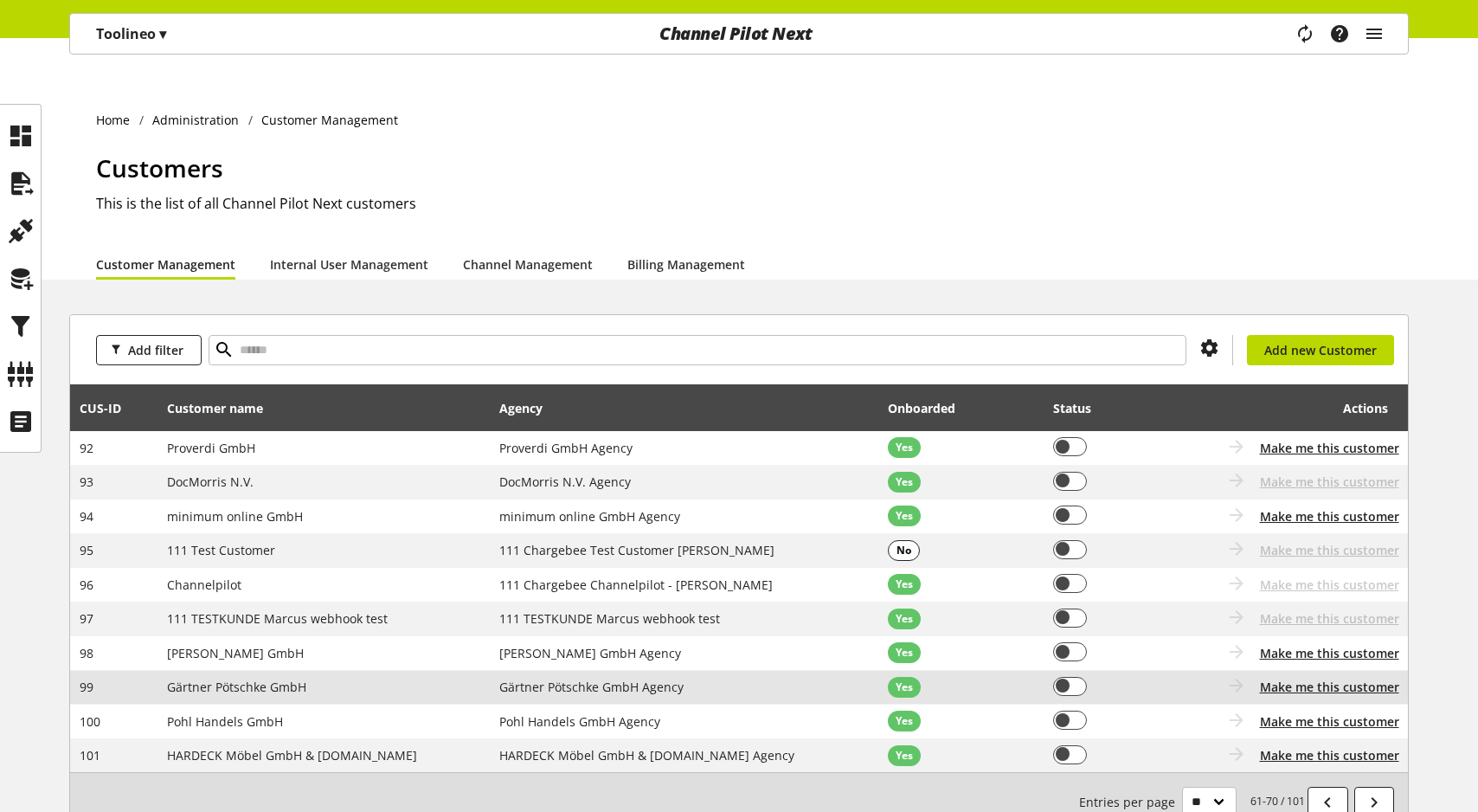
click at [1323, 677] on div "Coming soon: Go to customer Customer is not onboarded Make me this customer" at bounding box center [1290, 687] width 218 height 21
click at [1321, 678] on span "Make me this customer" at bounding box center [1329, 686] width 139 height 19
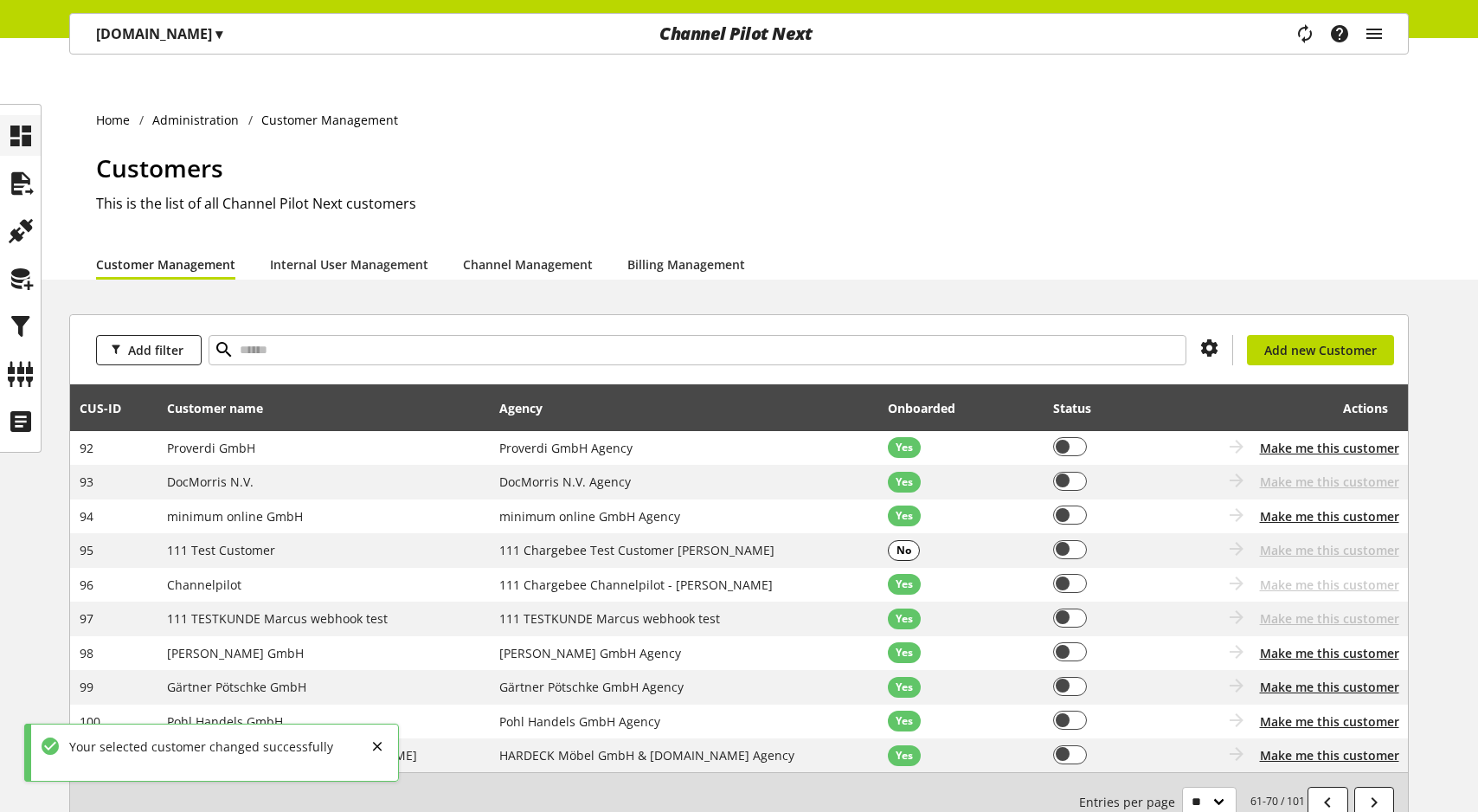
click at [21, 149] on icon at bounding box center [20, 135] width 27 height 34
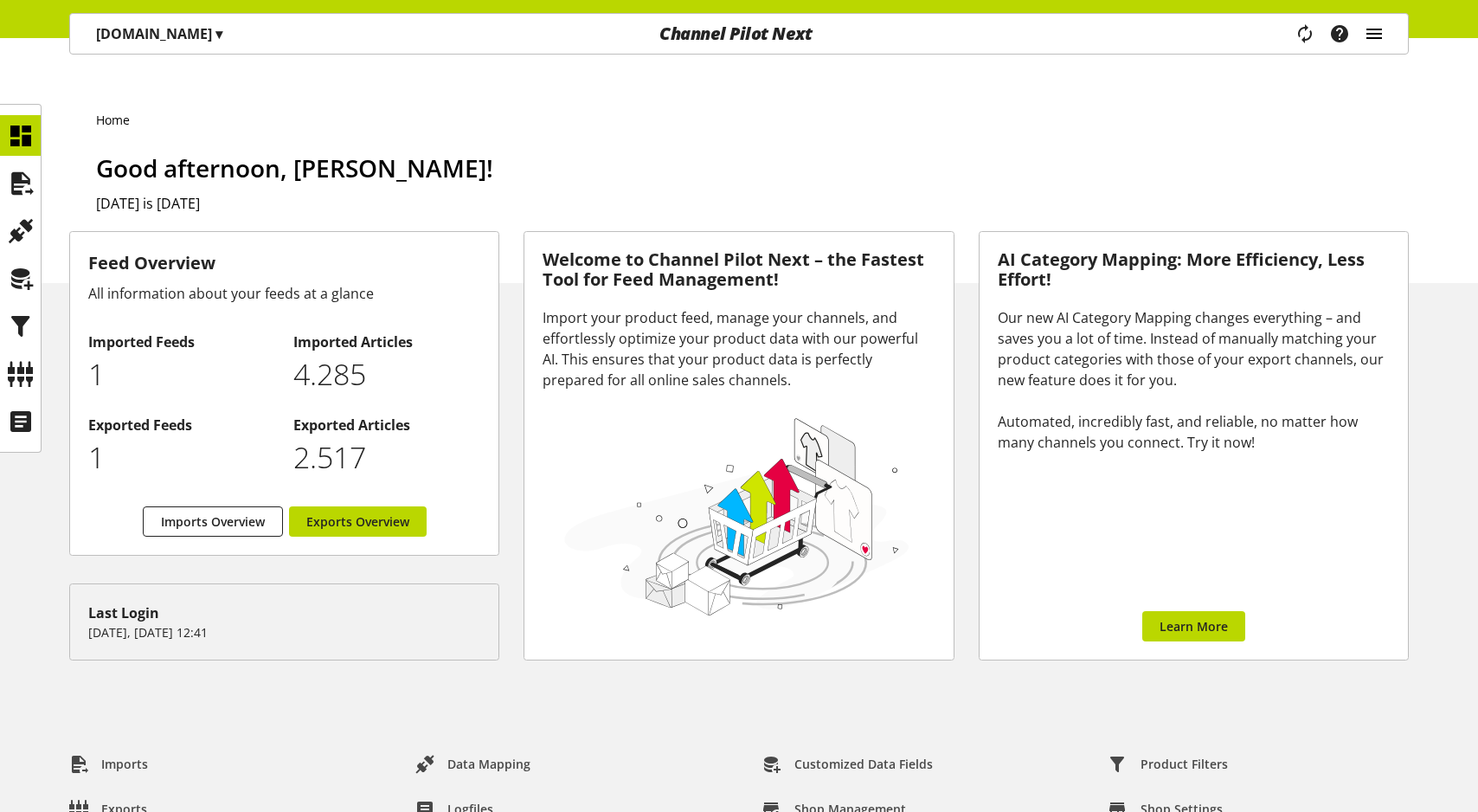
click at [1375, 24] on icon "main navigation" at bounding box center [1374, 34] width 20 height 31
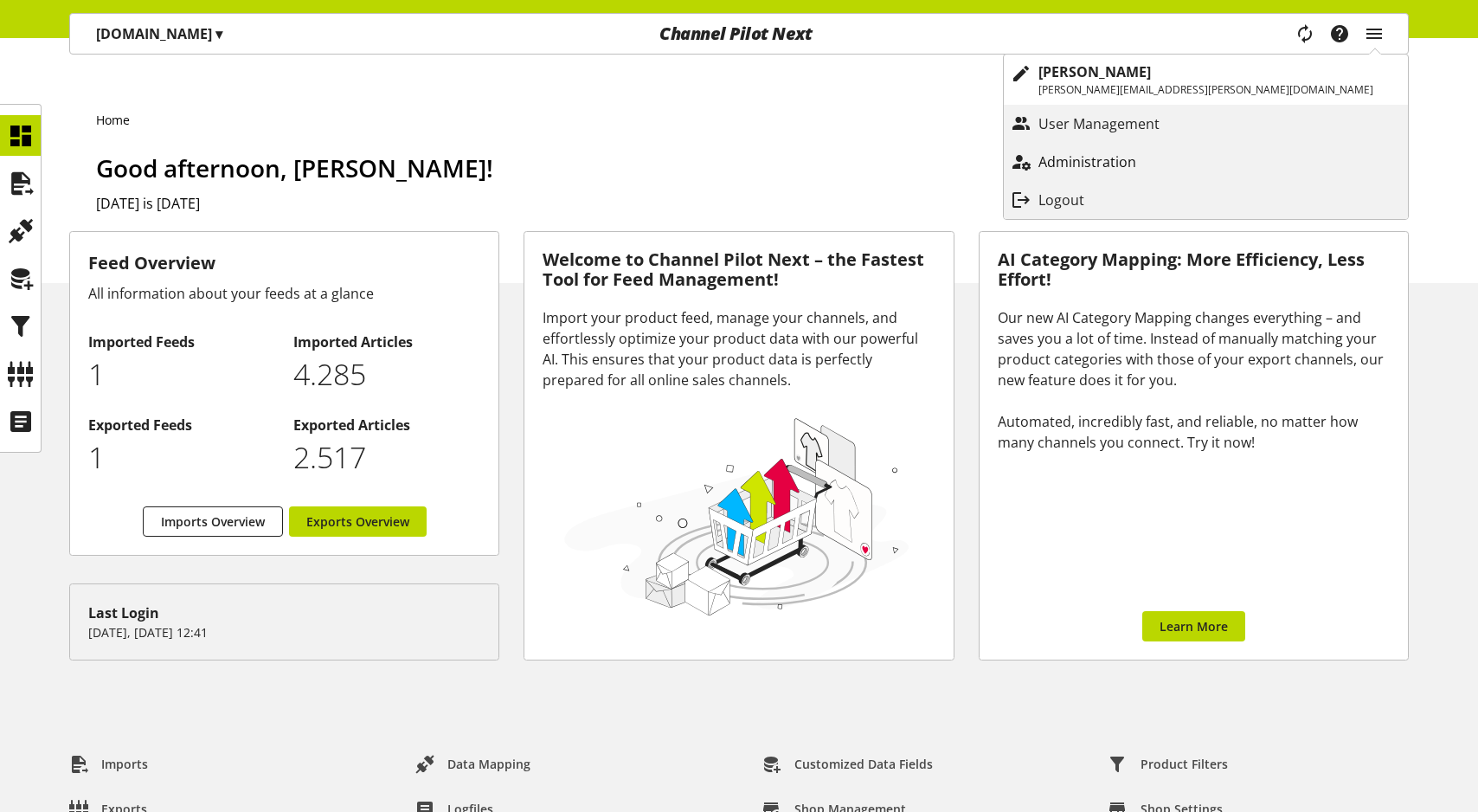
click at [1294, 177] on link "Administration" at bounding box center [1206, 161] width 404 height 31
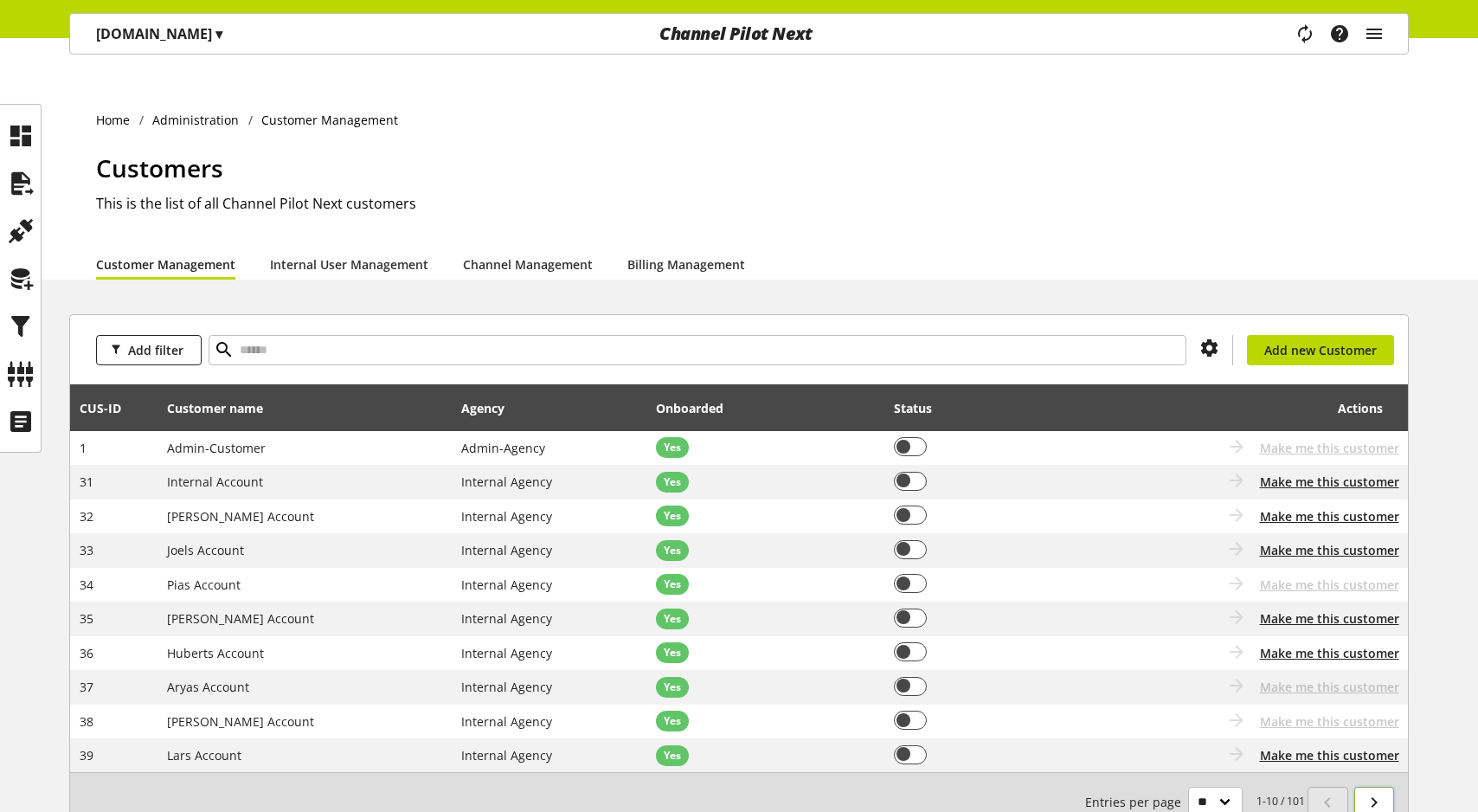
click at [1390, 786] on link at bounding box center [1375, 801] width 41 height 30
click at [1390, 772] on div "1-10 / 101 Entries per page ** ** ** ***" at bounding box center [739, 801] width 1337 height 59
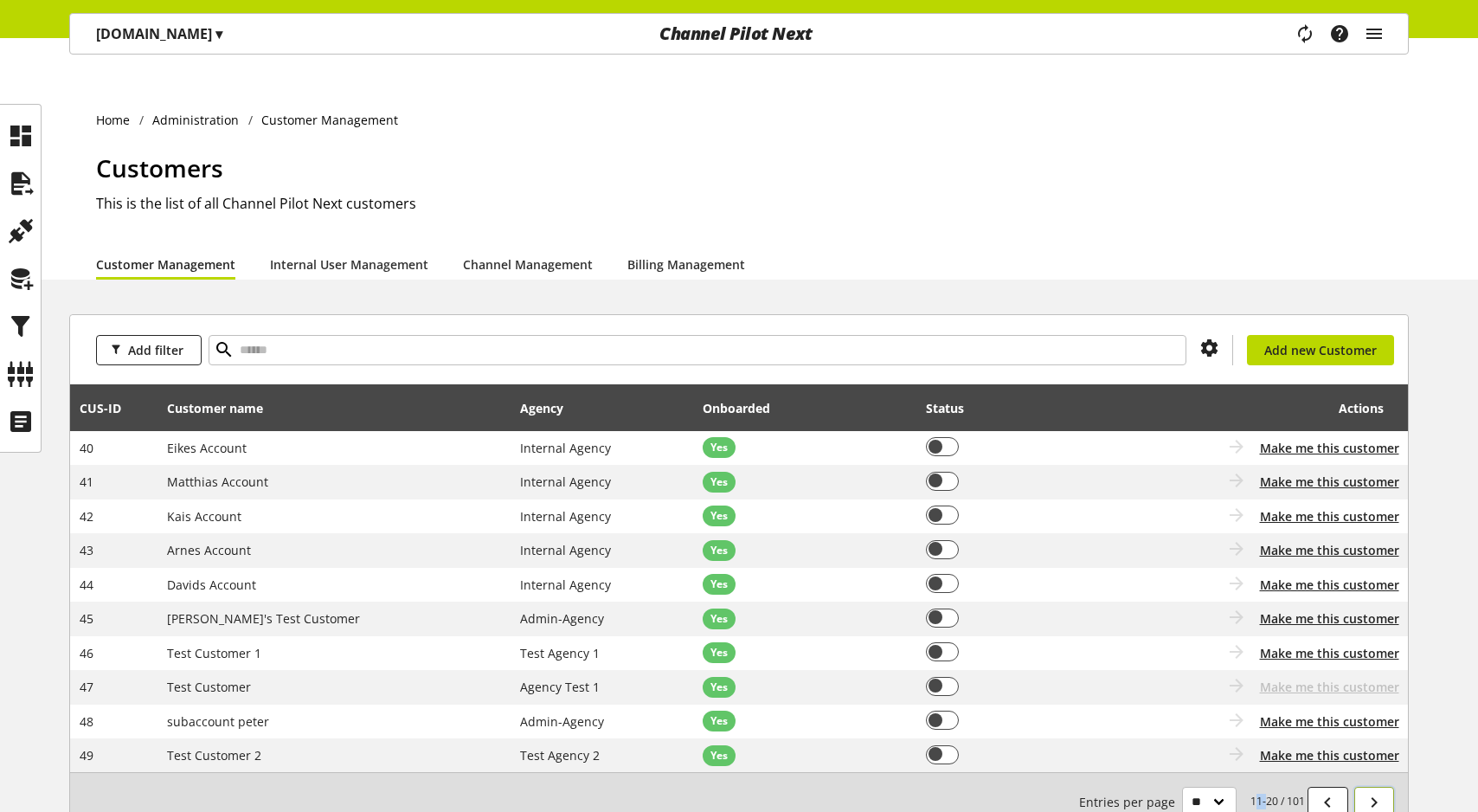
click at [1382, 786] on icon at bounding box center [1374, 801] width 20 height 31
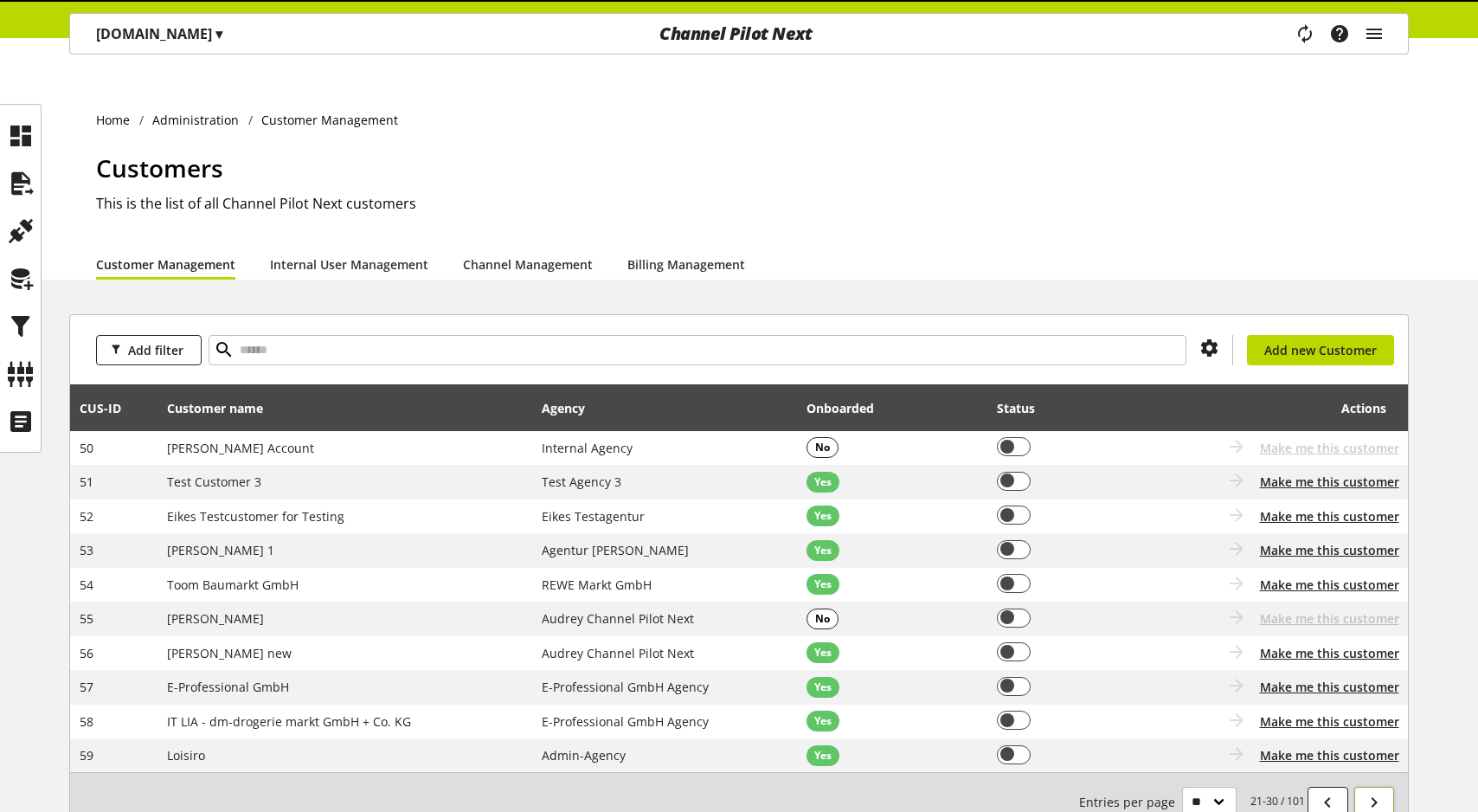
click at [1382, 786] on icon at bounding box center [1374, 801] width 20 height 31
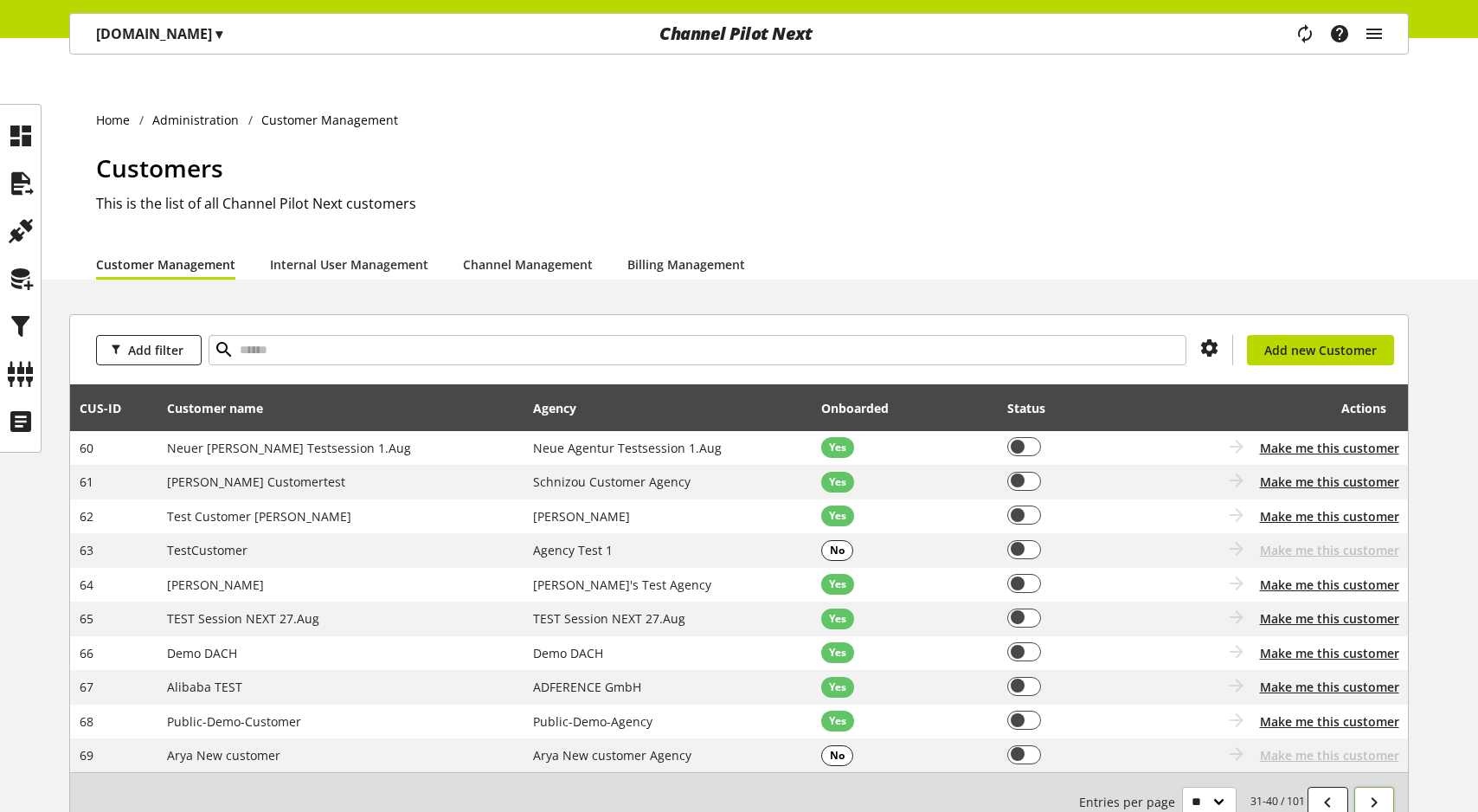
click at [1382, 786] on icon at bounding box center [1374, 801] width 20 height 31
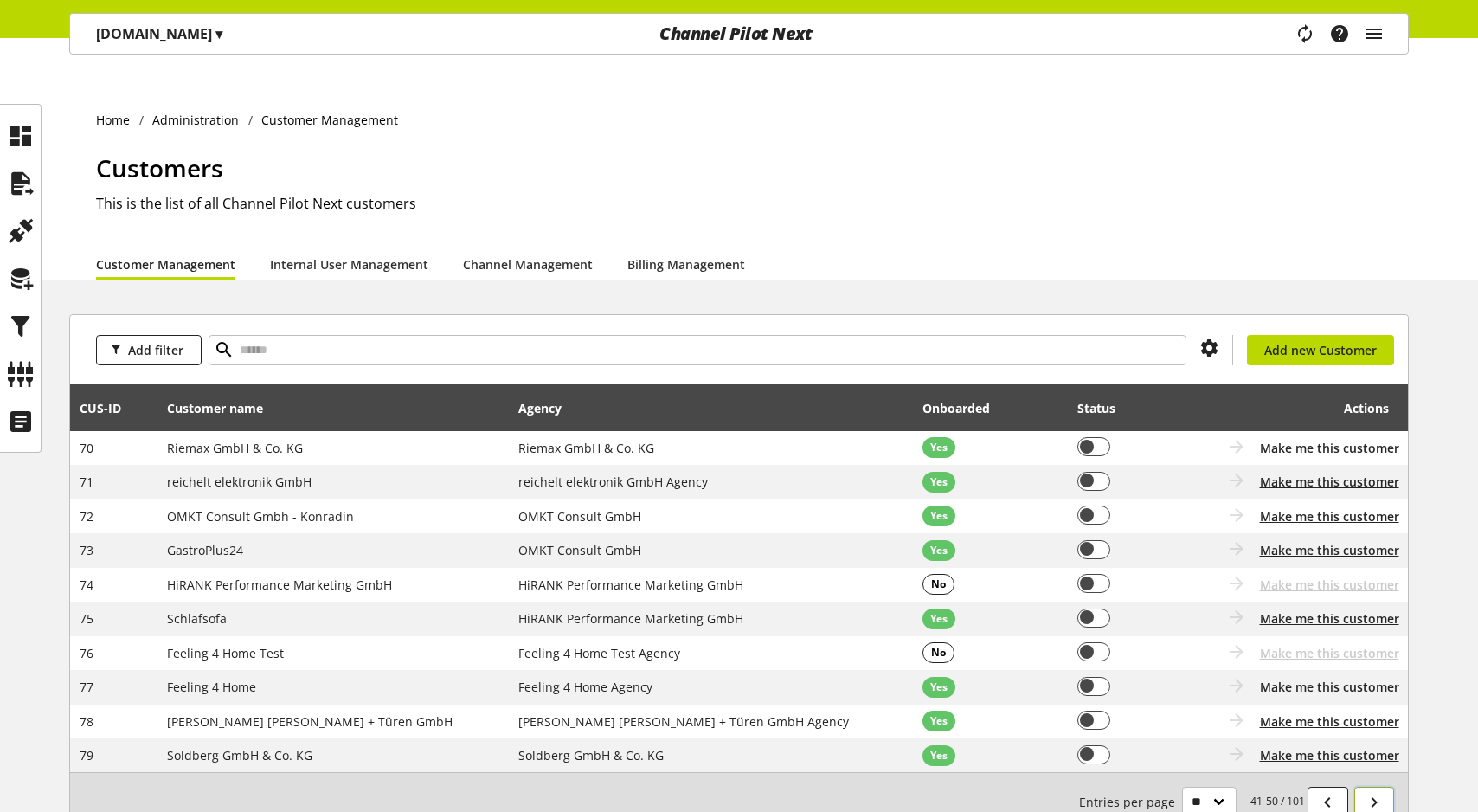
click at [1382, 786] on icon at bounding box center [1374, 801] width 20 height 31
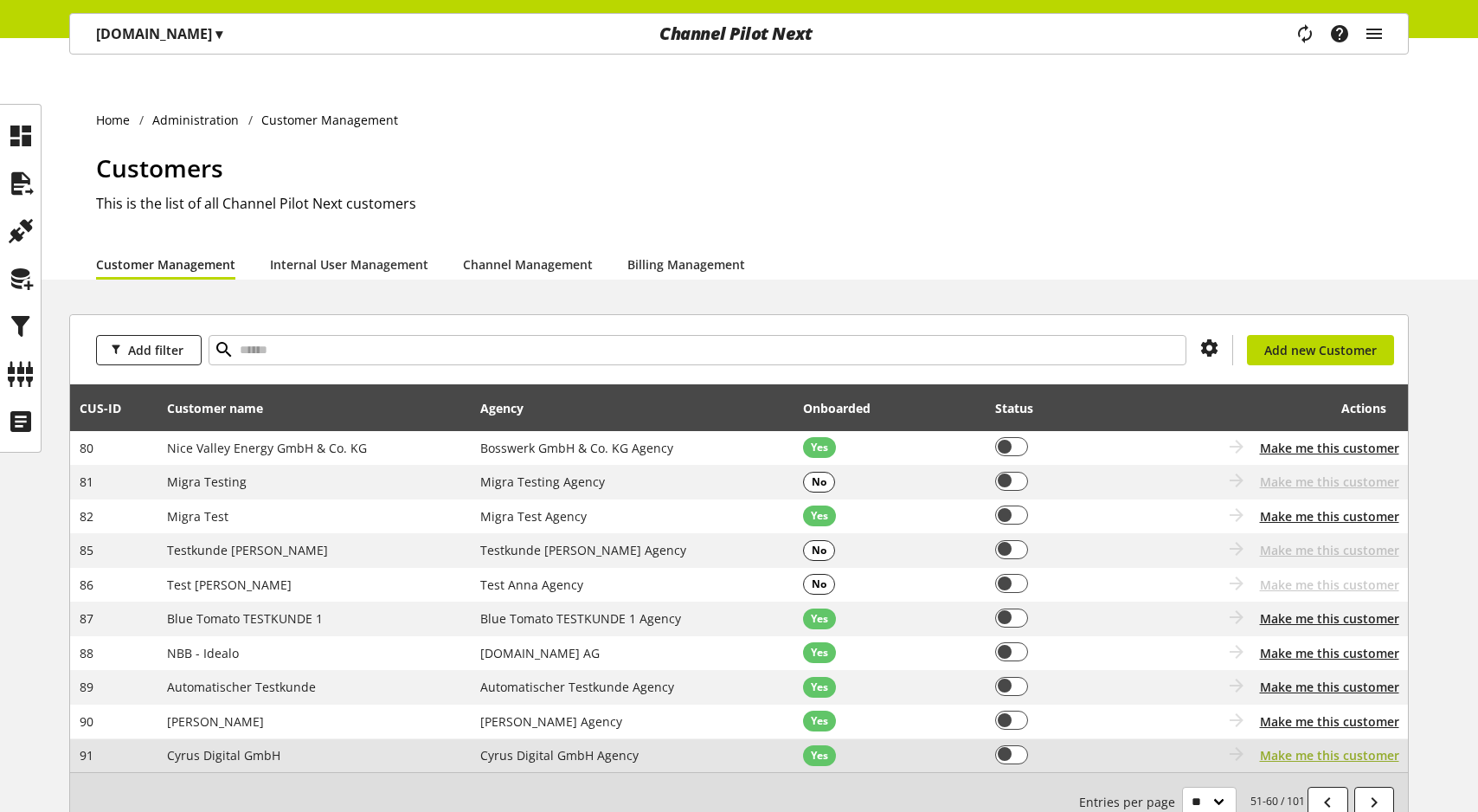
click at [1367, 746] on span "Make me this customer" at bounding box center [1329, 755] width 139 height 19
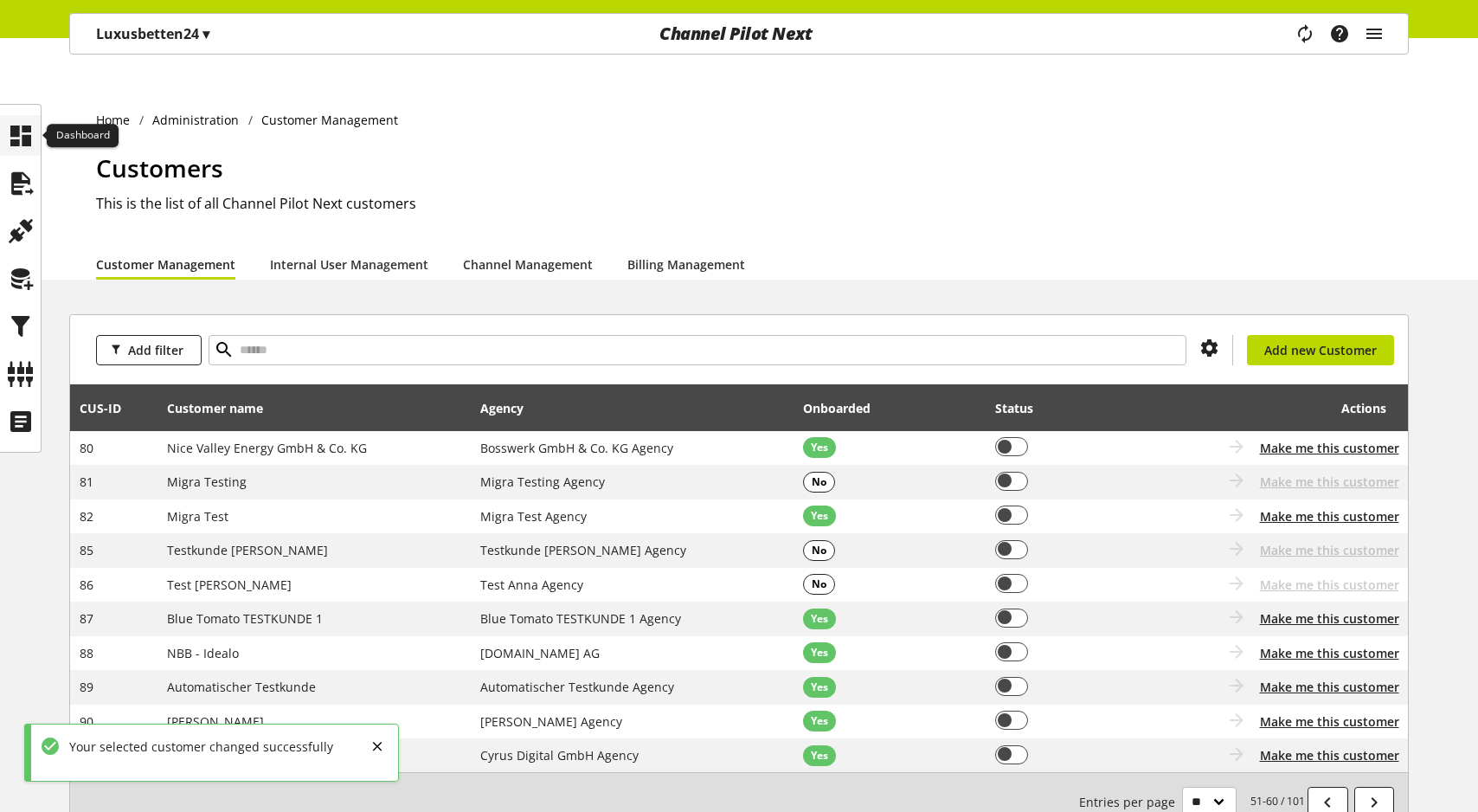
click at [19, 131] on icon at bounding box center [20, 135] width 27 height 34
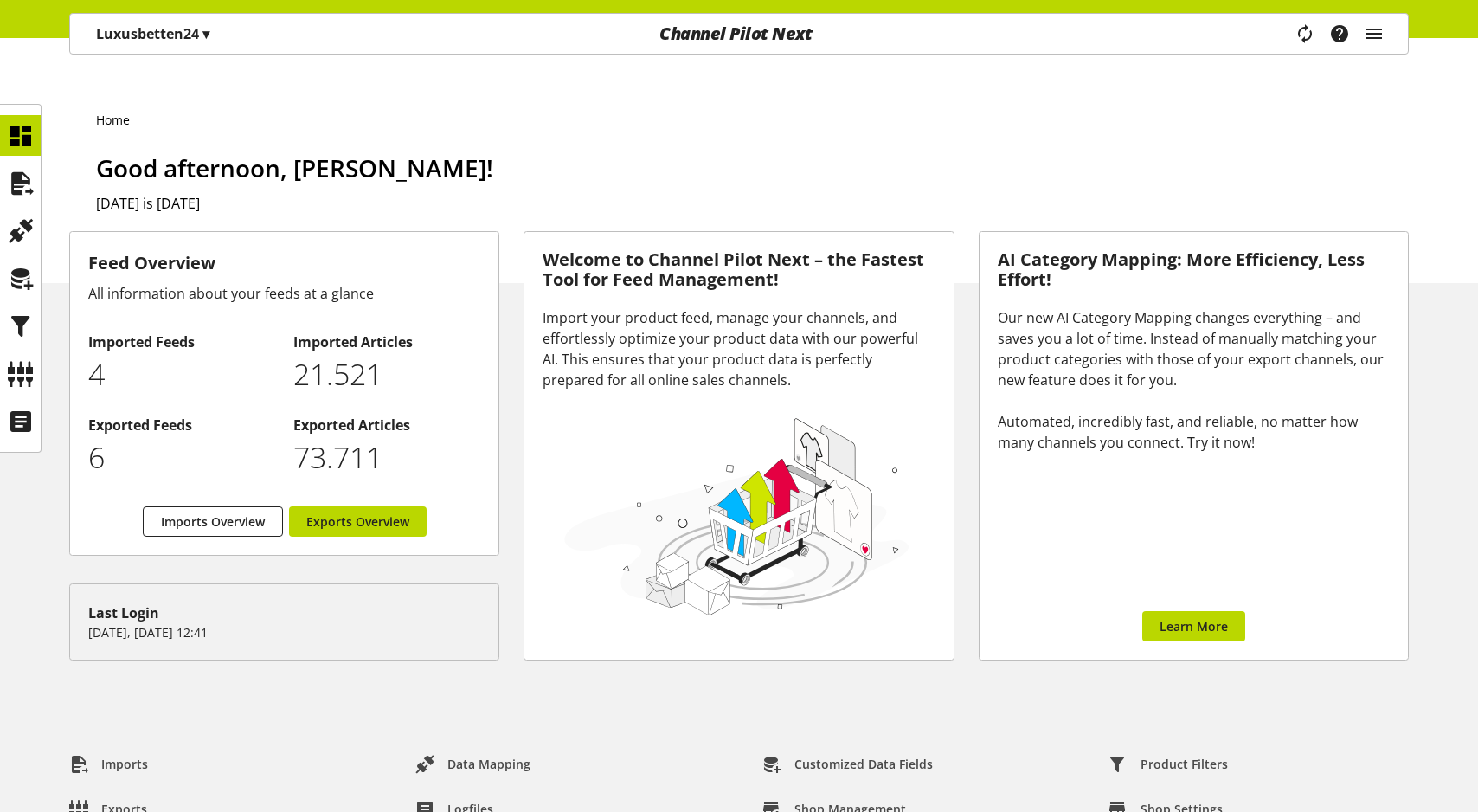
click at [127, 39] on p "Luxusbetten24 ▾" at bounding box center [153, 33] width 113 height 20
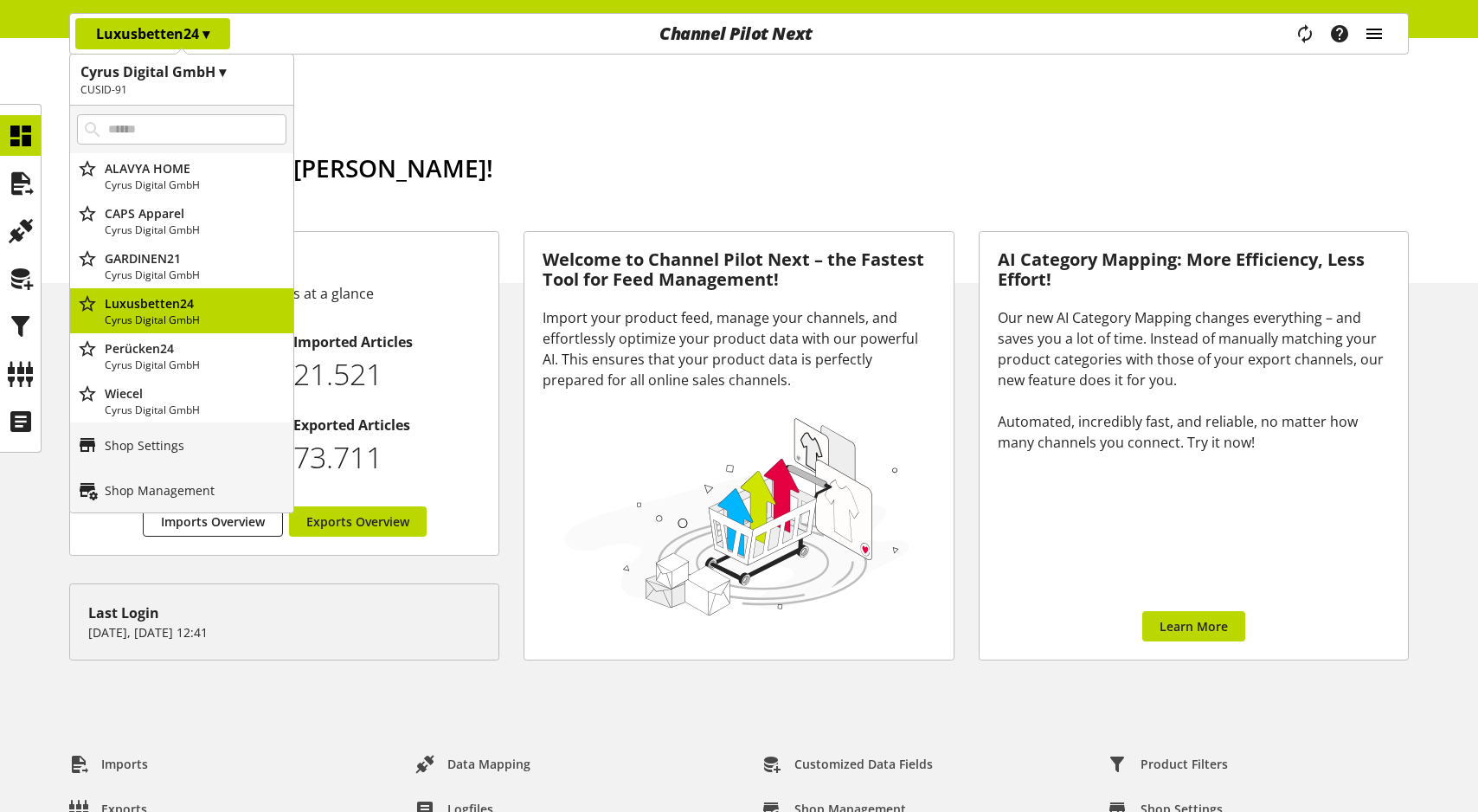
click at [1371, 39] on icon "main navigation" at bounding box center [1374, 34] width 20 height 31
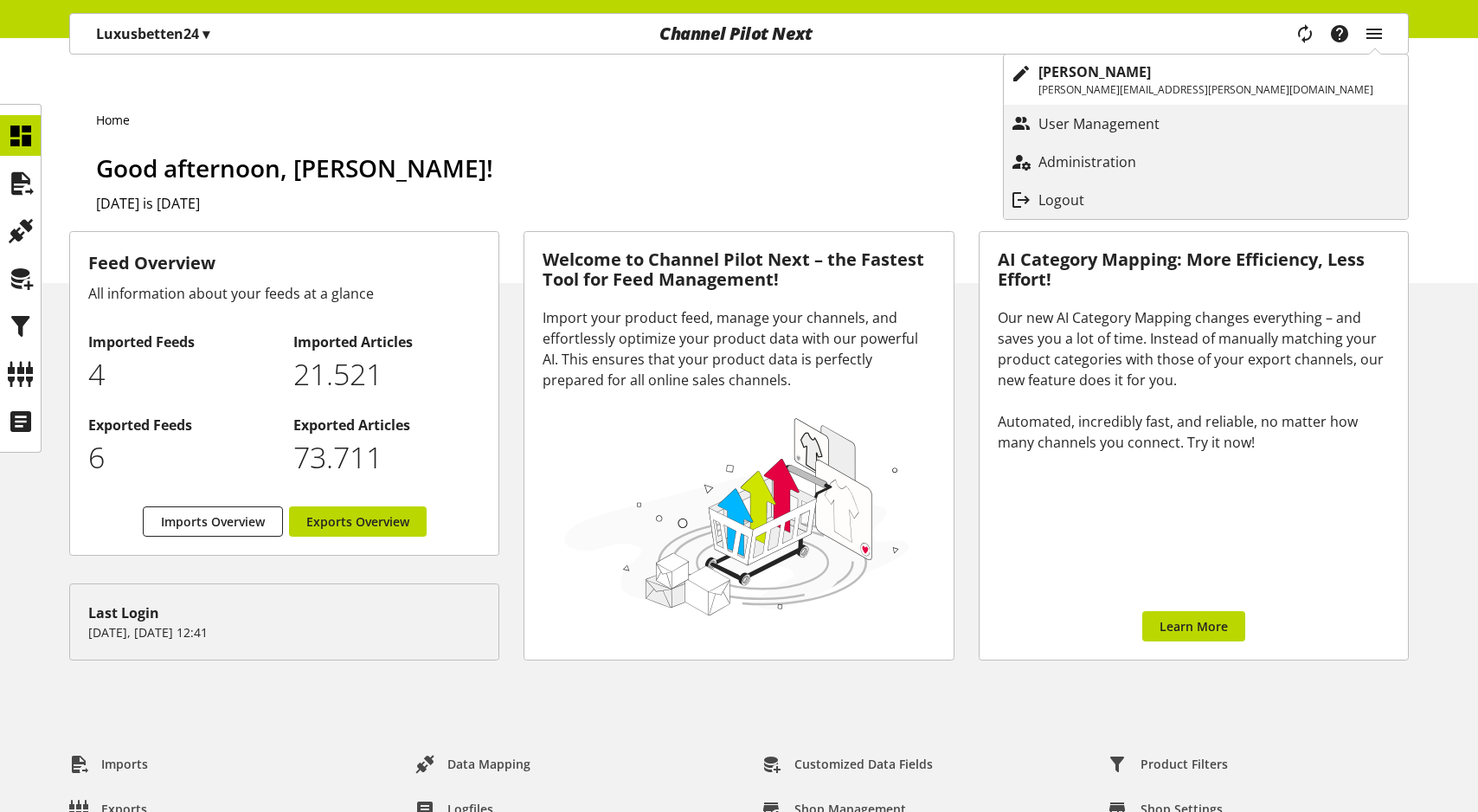
click at [756, 106] on div "Home Good afternoon, Sigurd Sippel! Today is October 05, 2025" at bounding box center [739, 178] width 1478 height 211
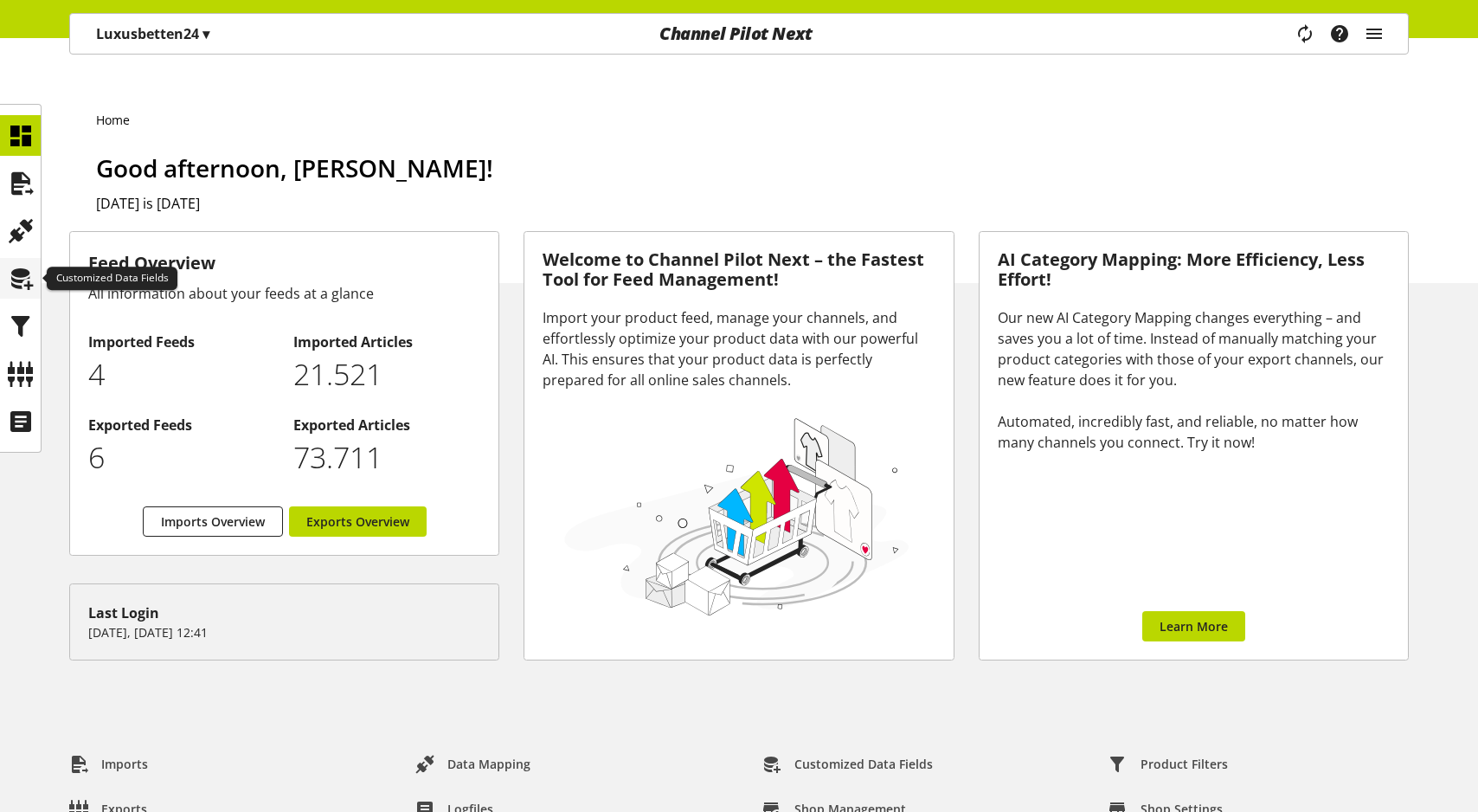
click at [34, 283] on div at bounding box center [20, 279] width 41 height 41
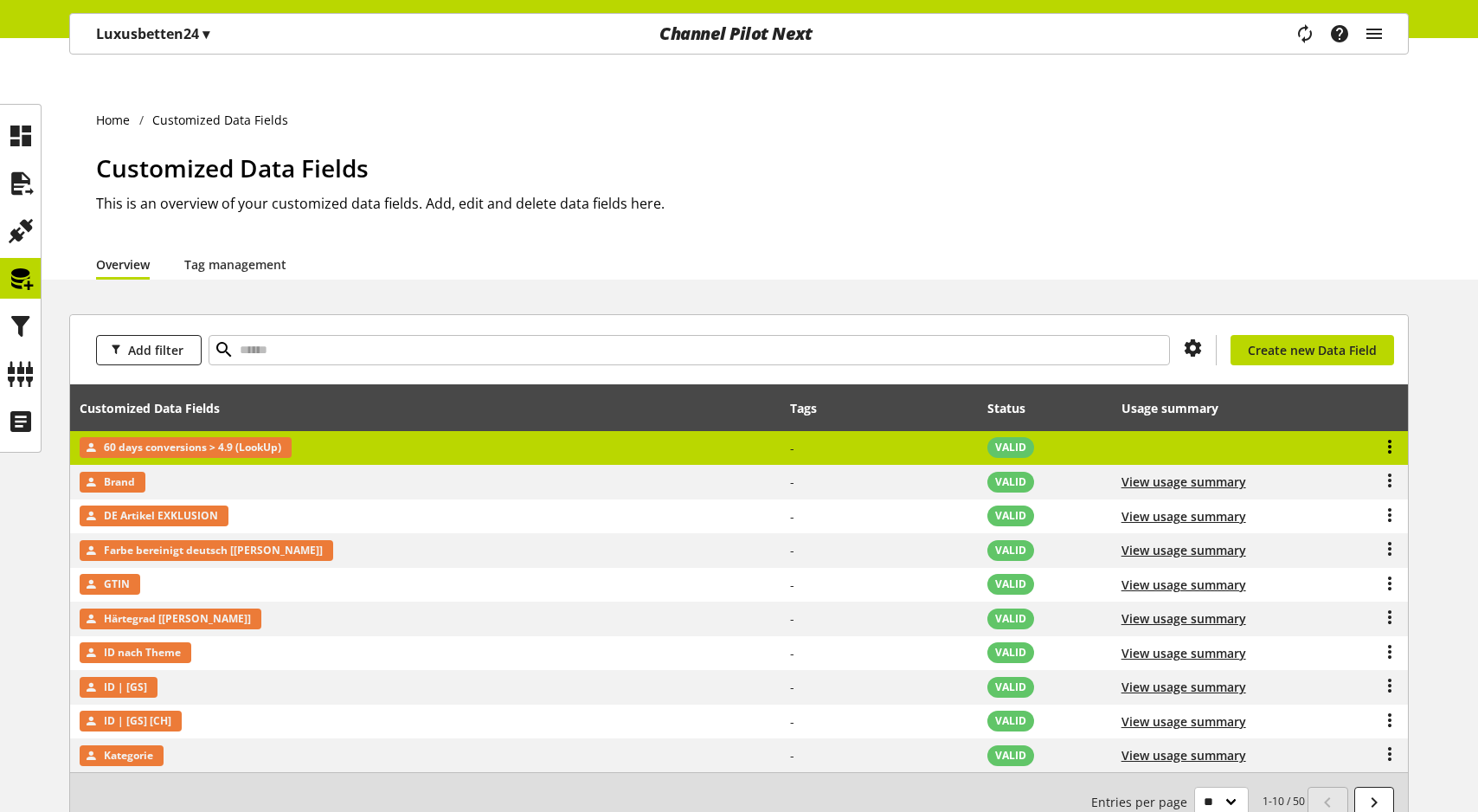
click at [1390, 431] on icon at bounding box center [1389, 446] width 20 height 31
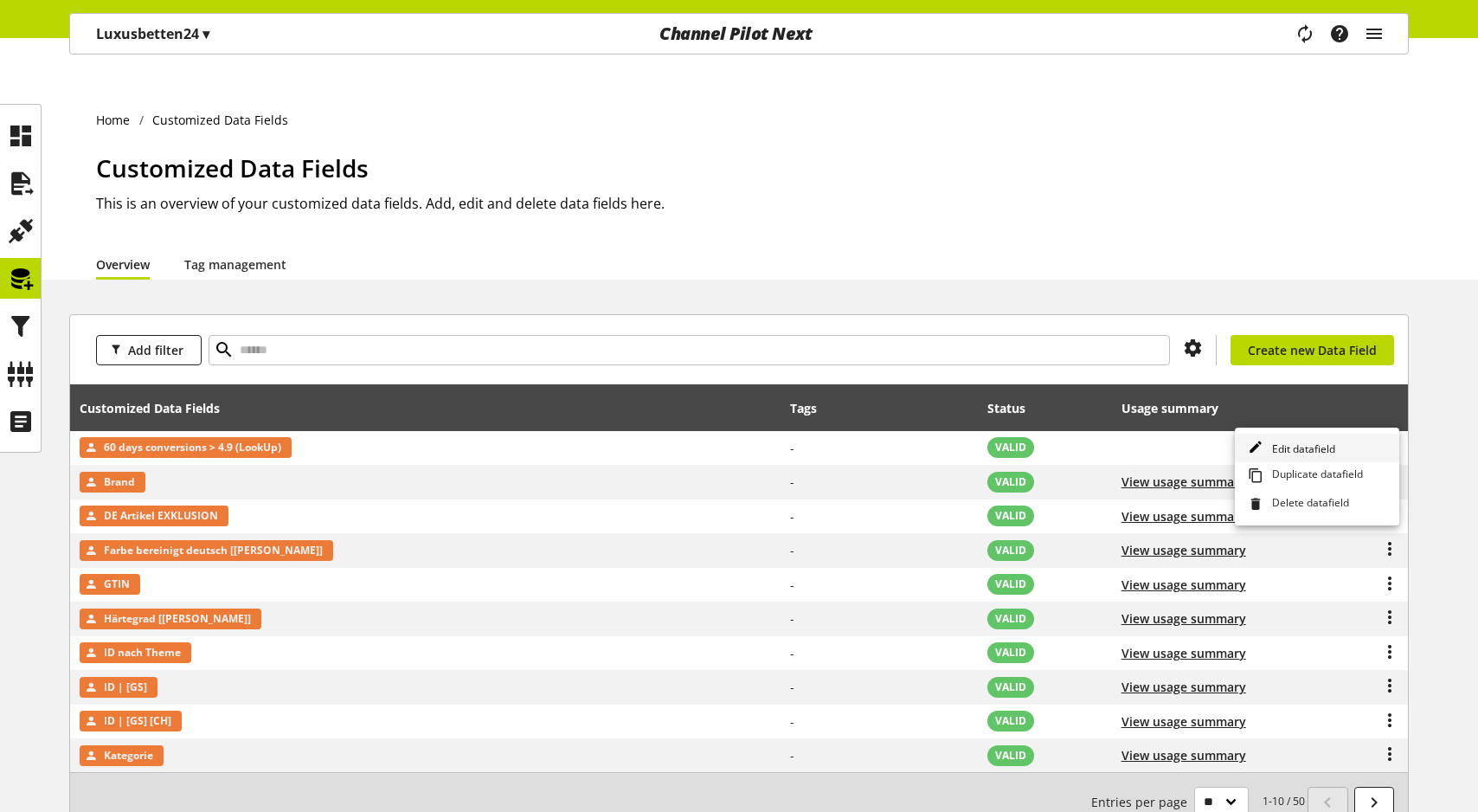
click at [1277, 449] on span "Edit datafield" at bounding box center [1299, 448] width 70 height 15
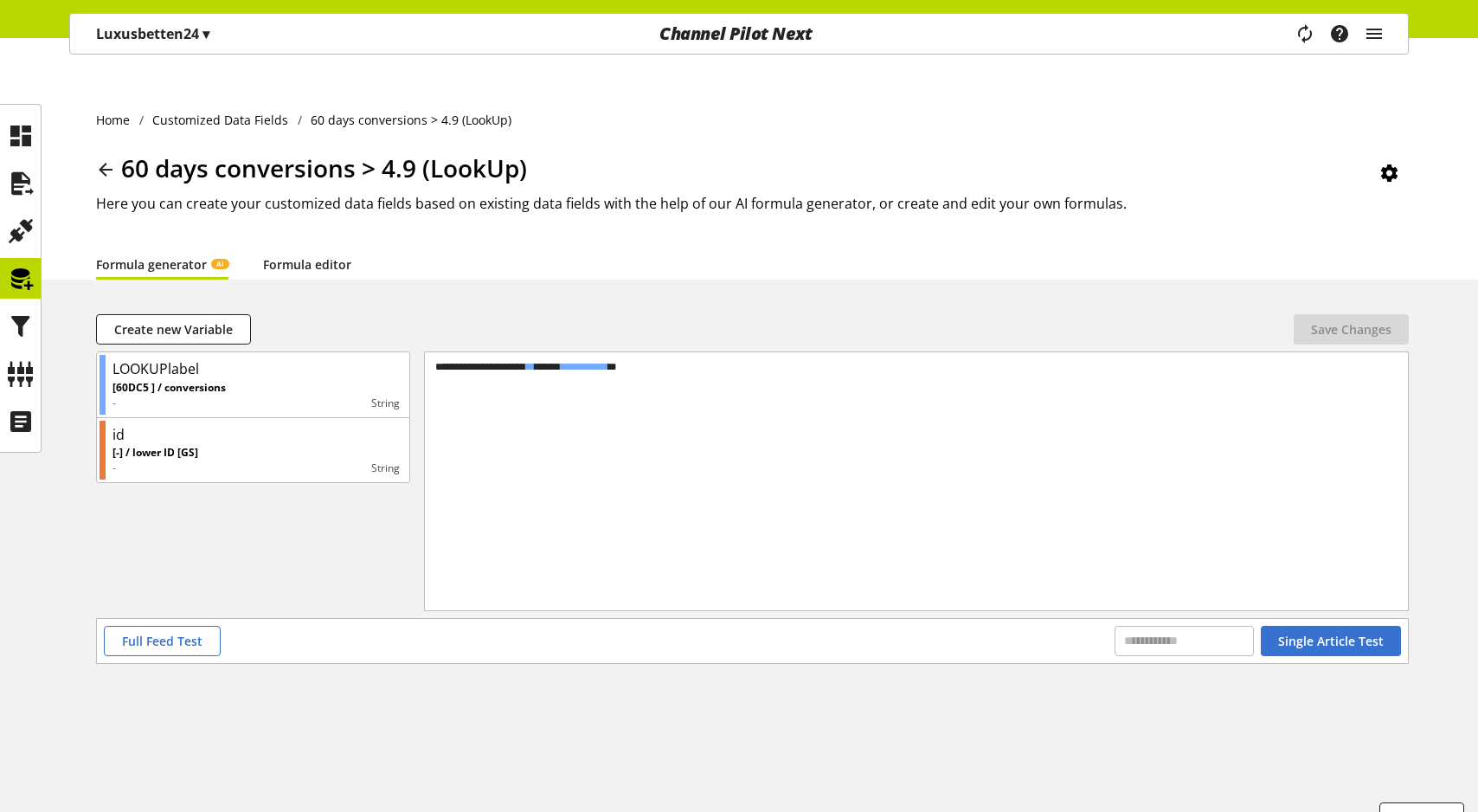
click at [302, 256] on link "Formula editor" at bounding box center [307, 264] width 88 height 19
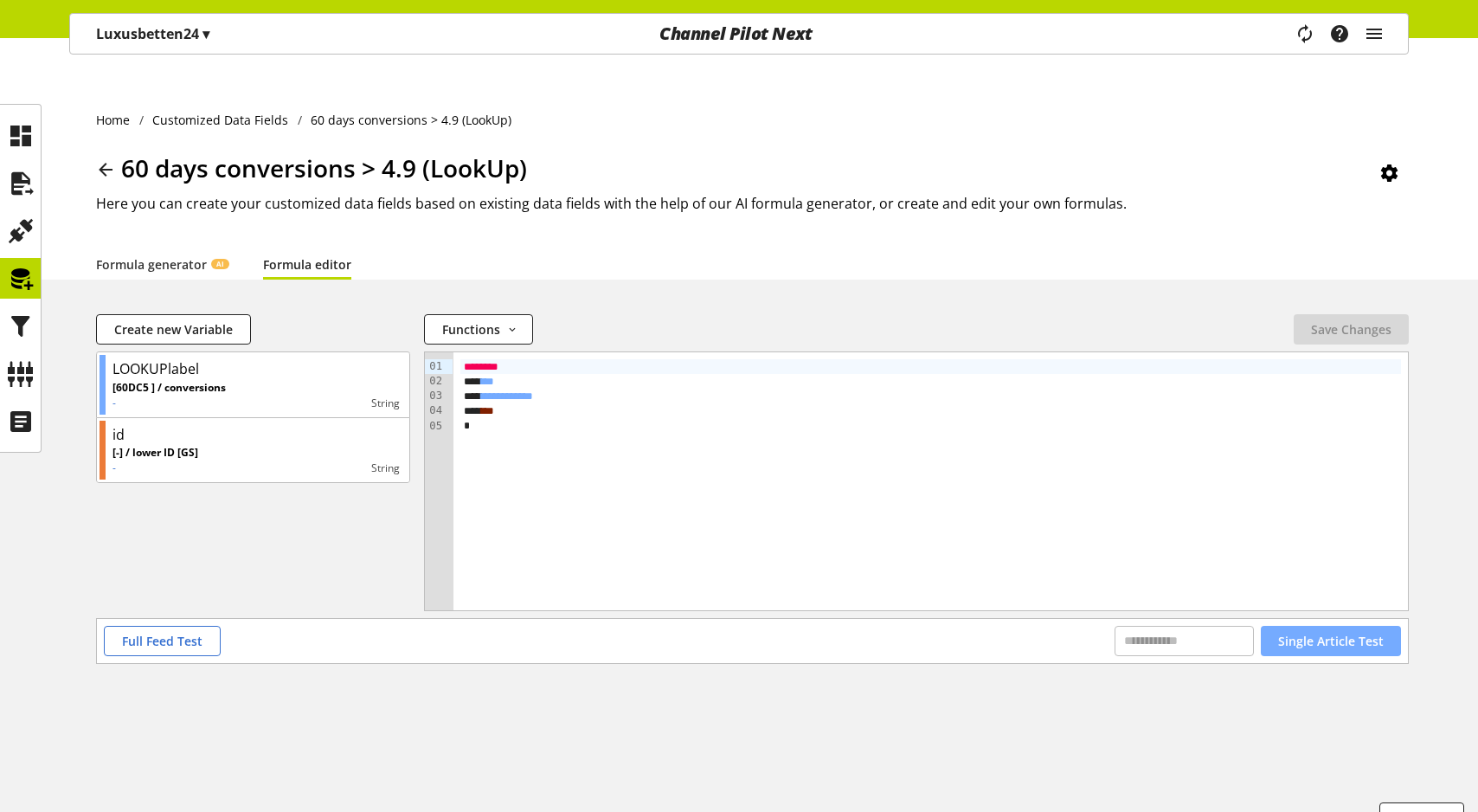
click at [1320, 632] on span "Single Article Test" at bounding box center [1330, 640] width 105 height 19
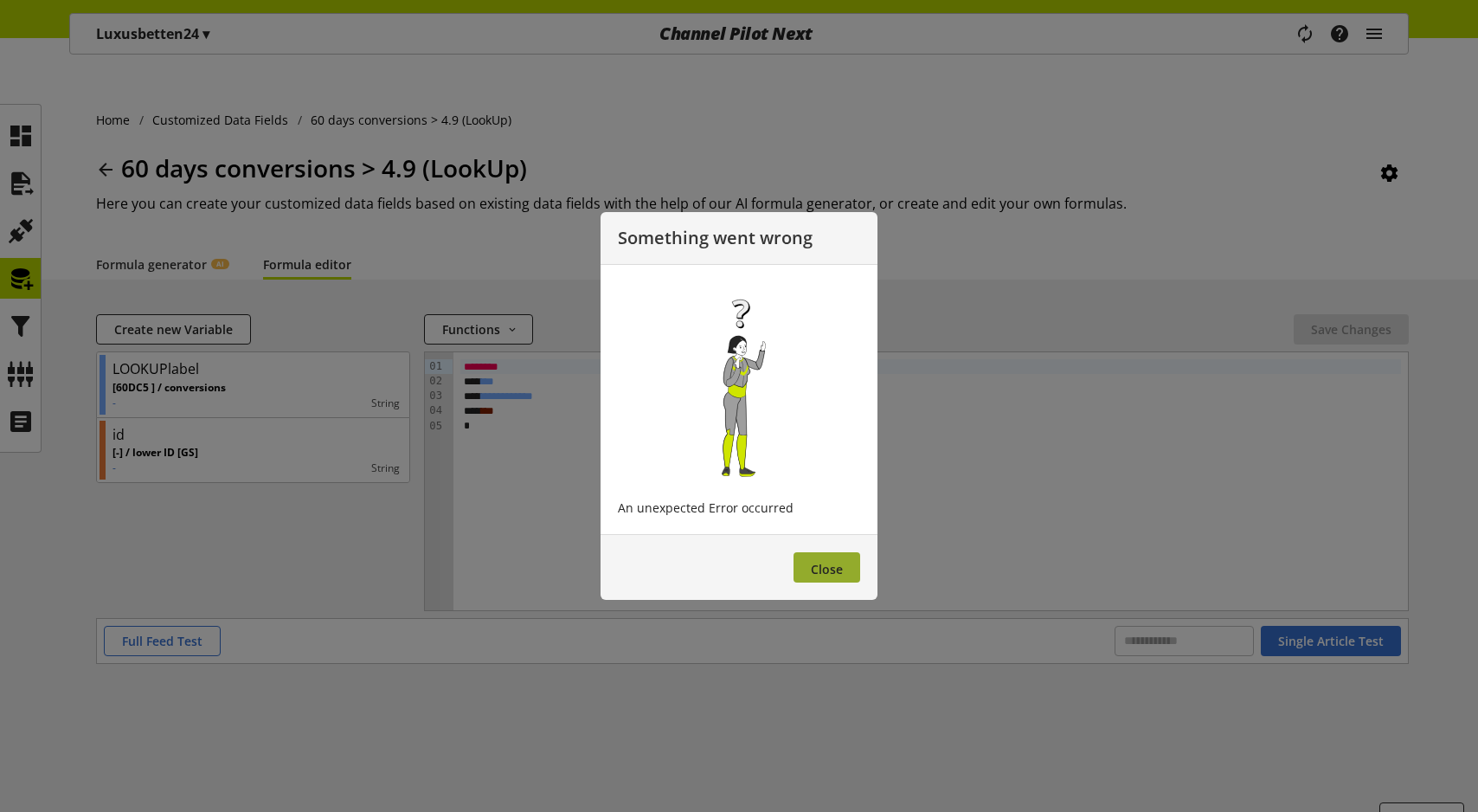
click at [839, 577] on button "Close" at bounding box center [826, 567] width 66 height 30
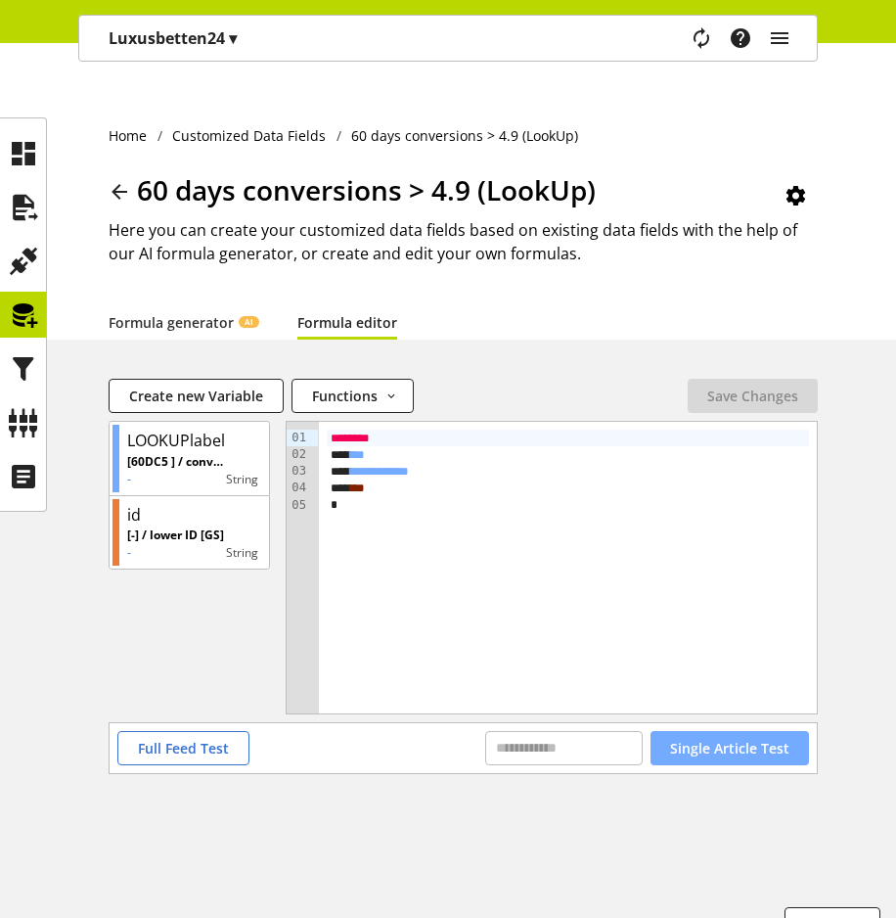
click at [757, 738] on span "Single Article Test" at bounding box center [729, 748] width 119 height 21
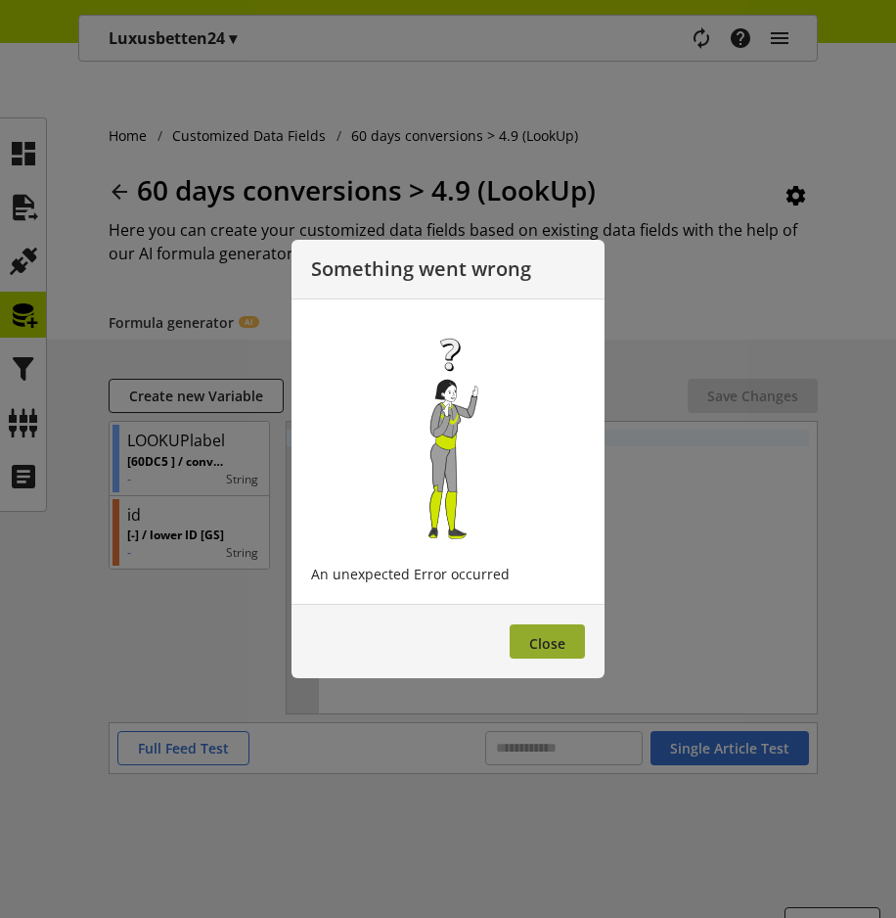
click at [545, 642] on span "Close" at bounding box center [547, 643] width 36 height 19
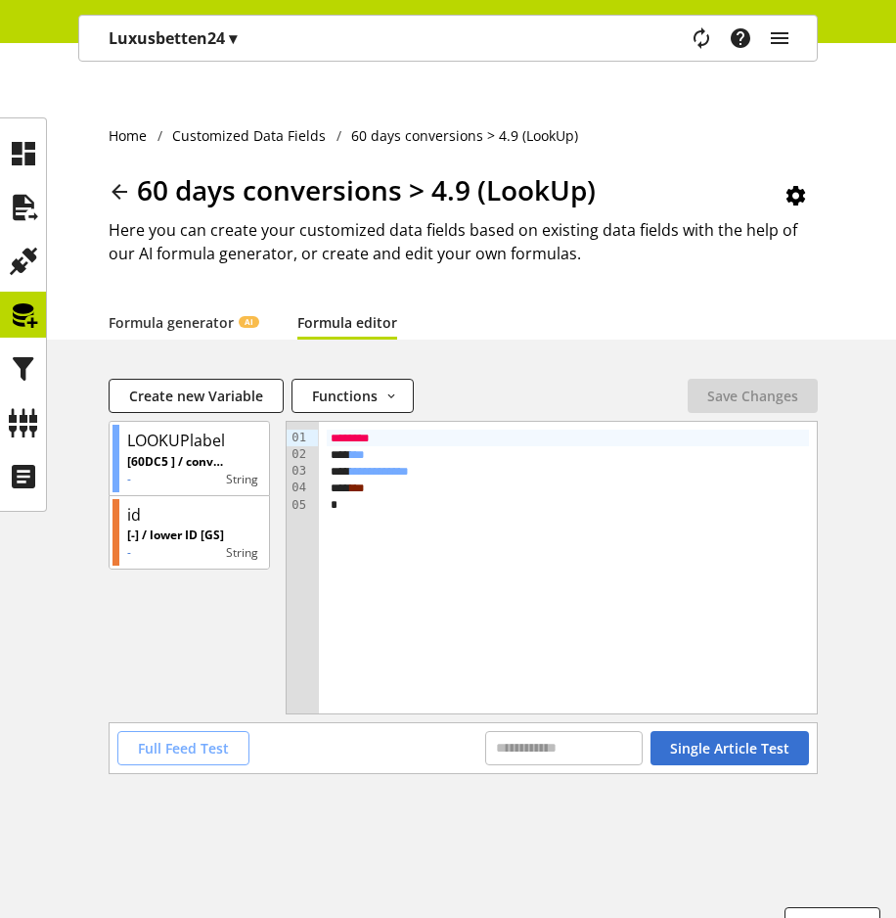
click at [168, 738] on span "Full Feed Test" at bounding box center [183, 748] width 91 height 21
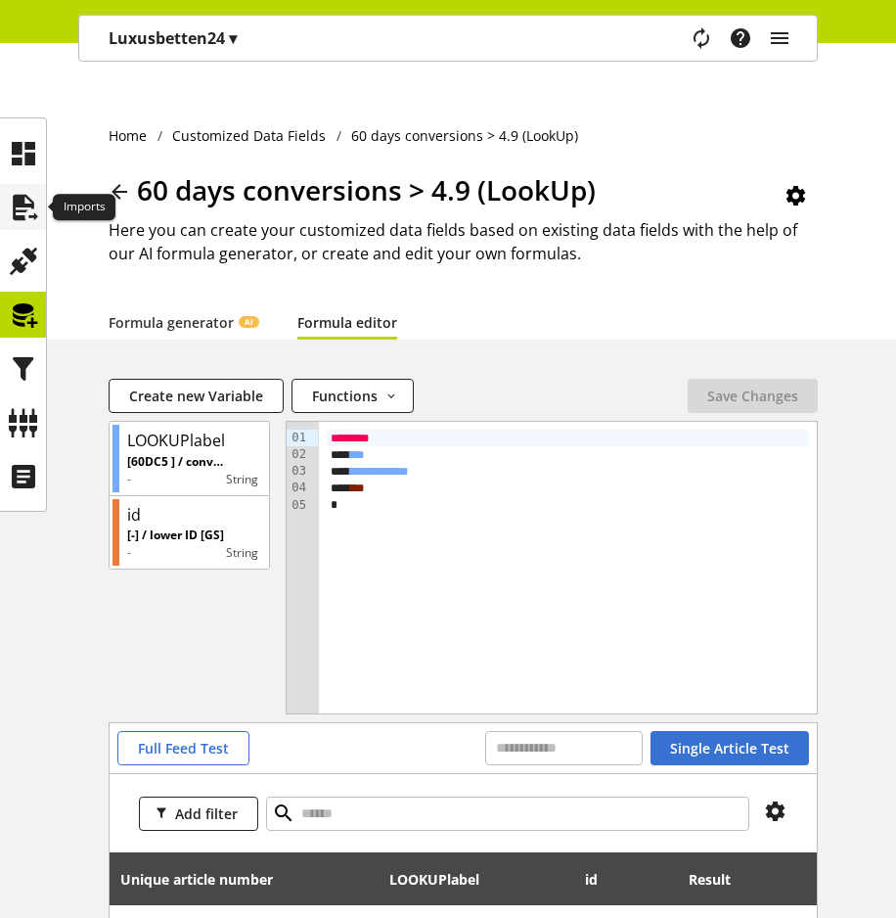
click at [34, 202] on icon at bounding box center [23, 207] width 31 height 39
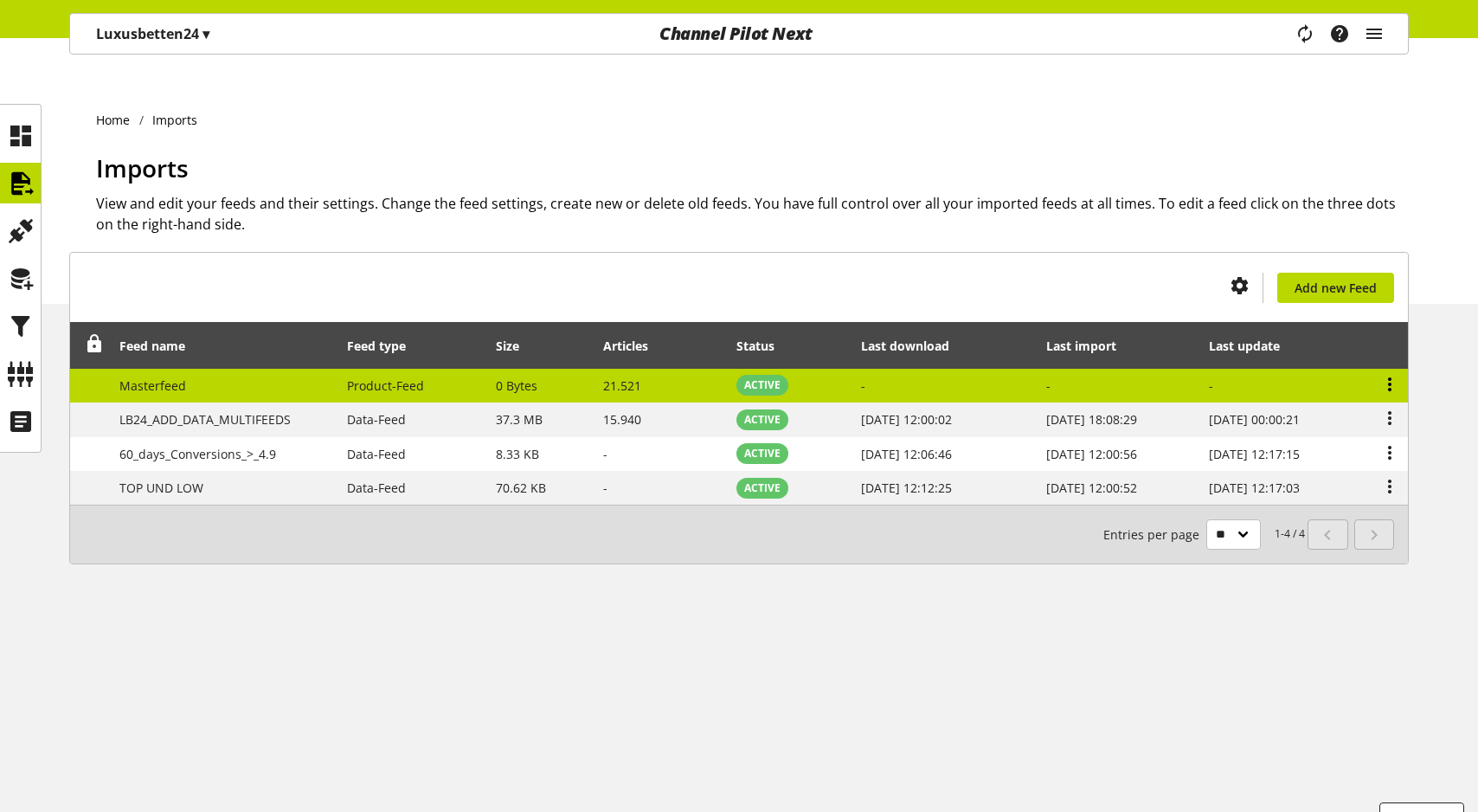
click at [1397, 369] on icon at bounding box center [1389, 384] width 20 height 31
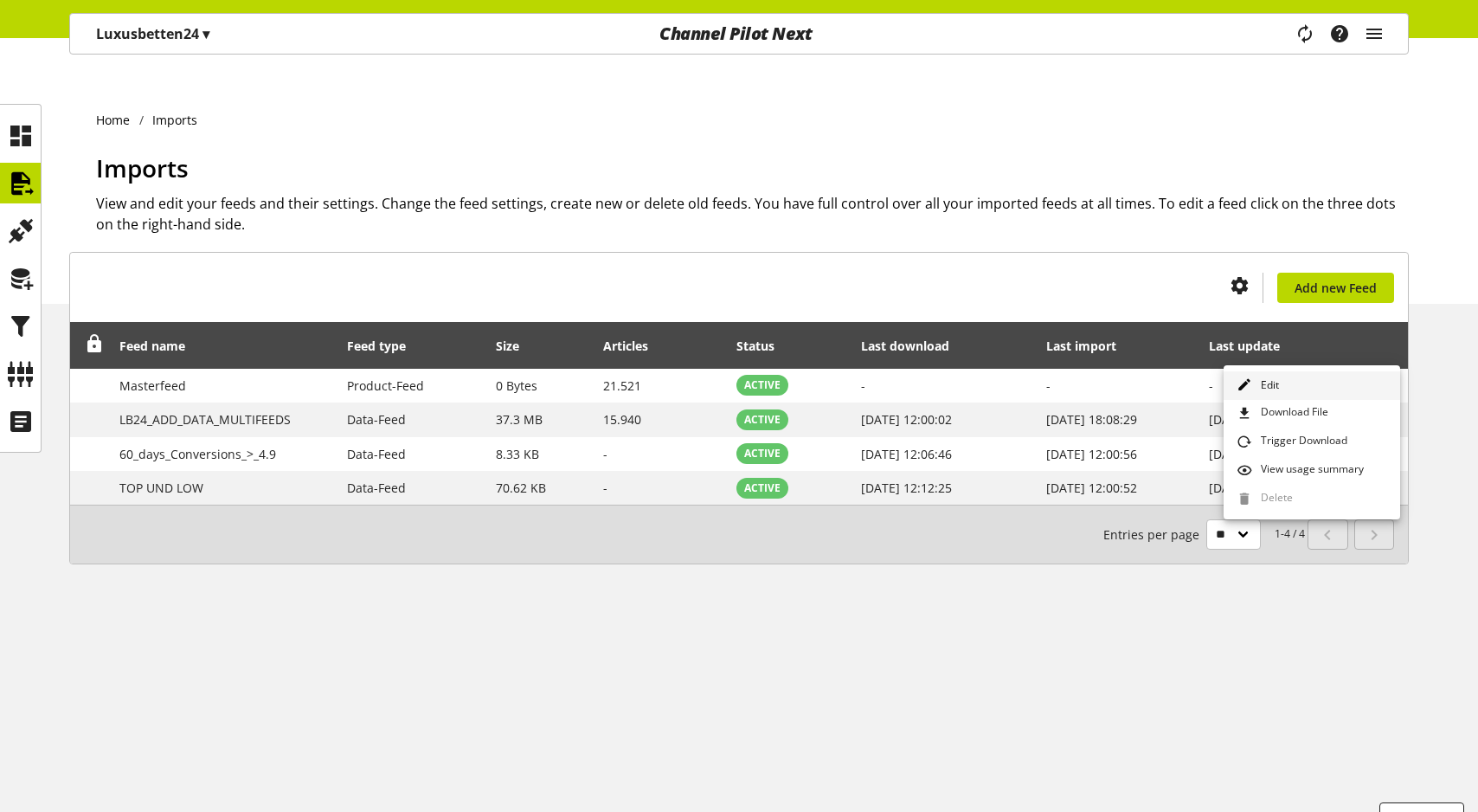
click at [1327, 391] on link "Edit" at bounding box center [1312, 386] width 177 height 28
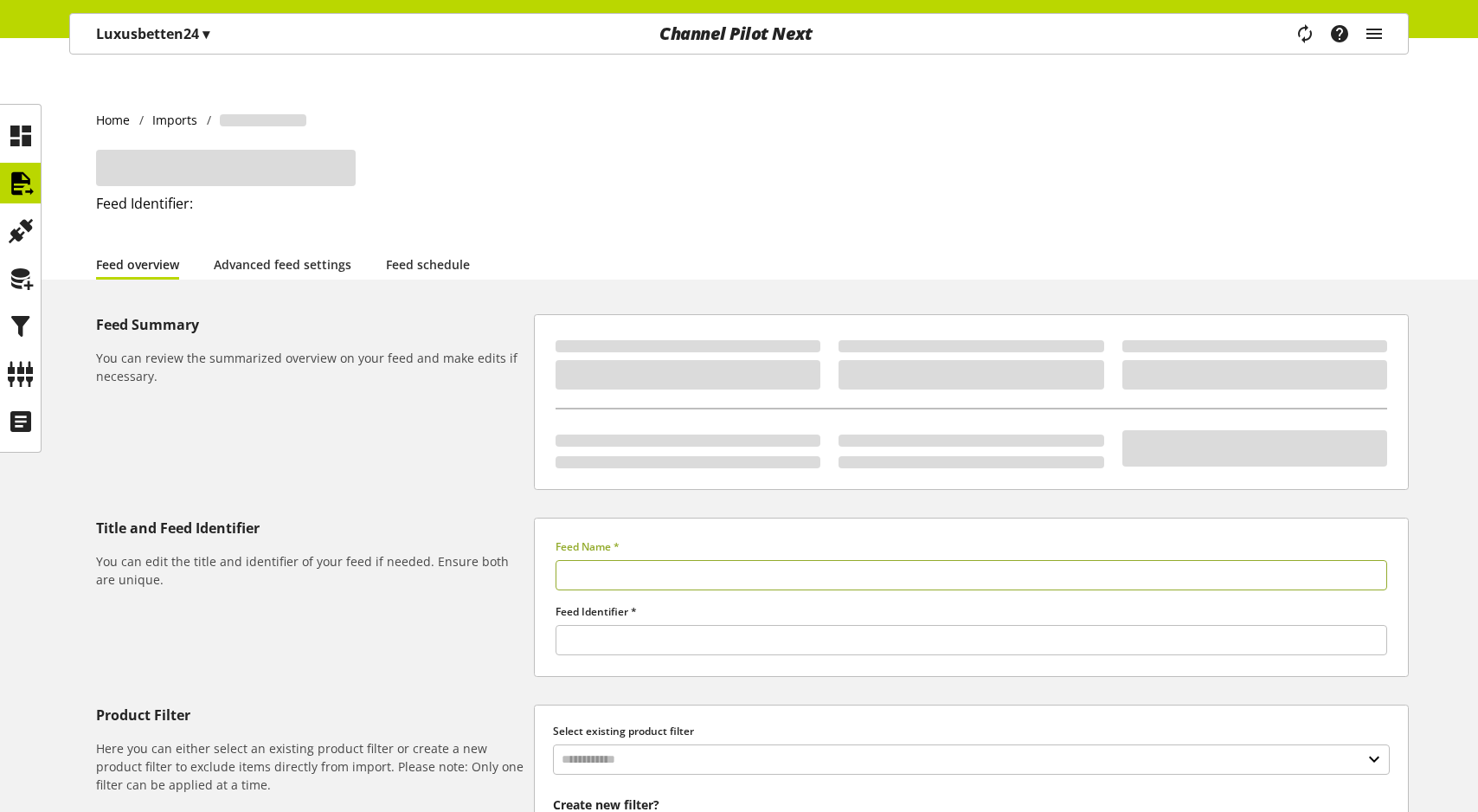
type input "**********"
type input "******"
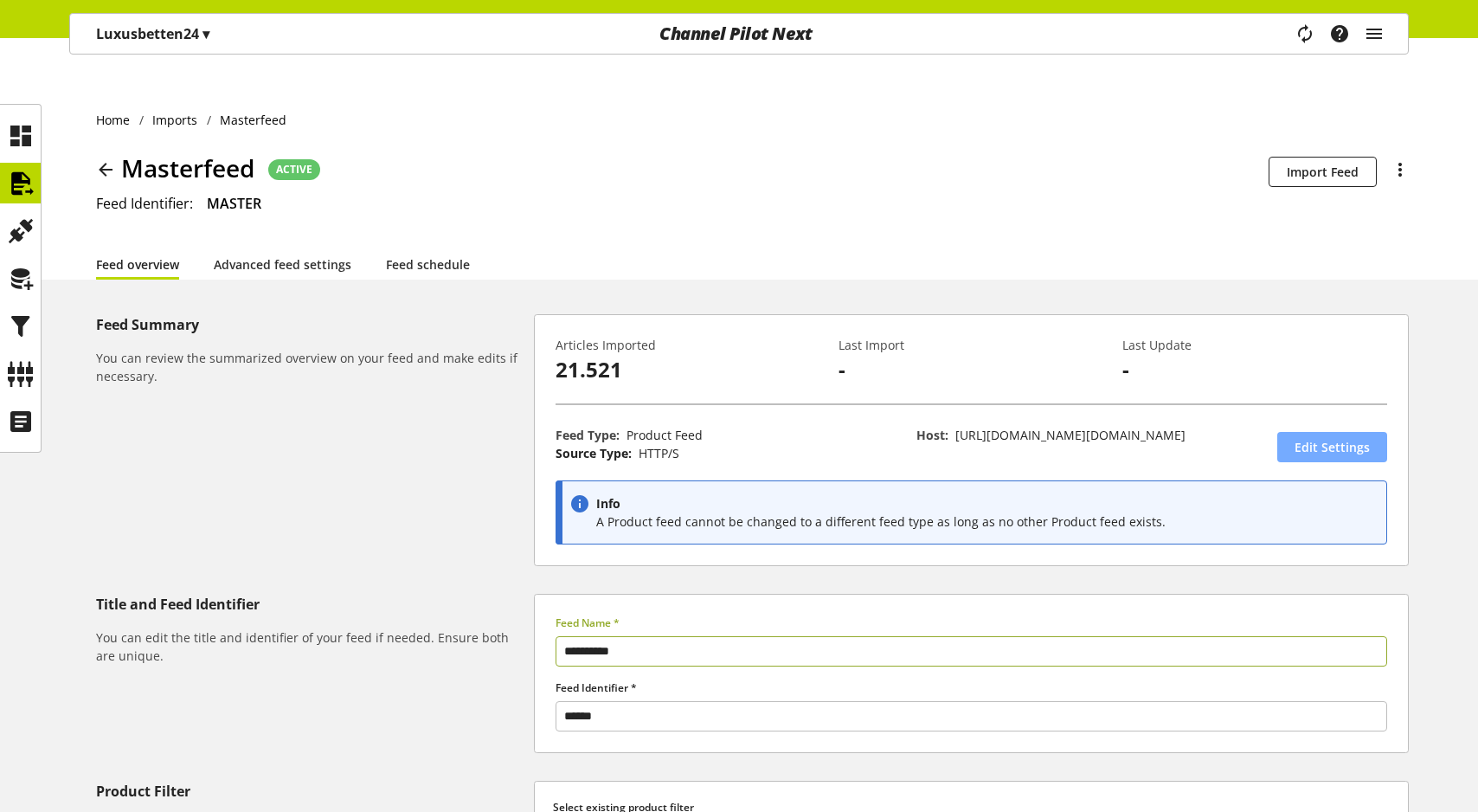
click at [1304, 438] on span "Edit Settings" at bounding box center [1331, 447] width 75 height 19
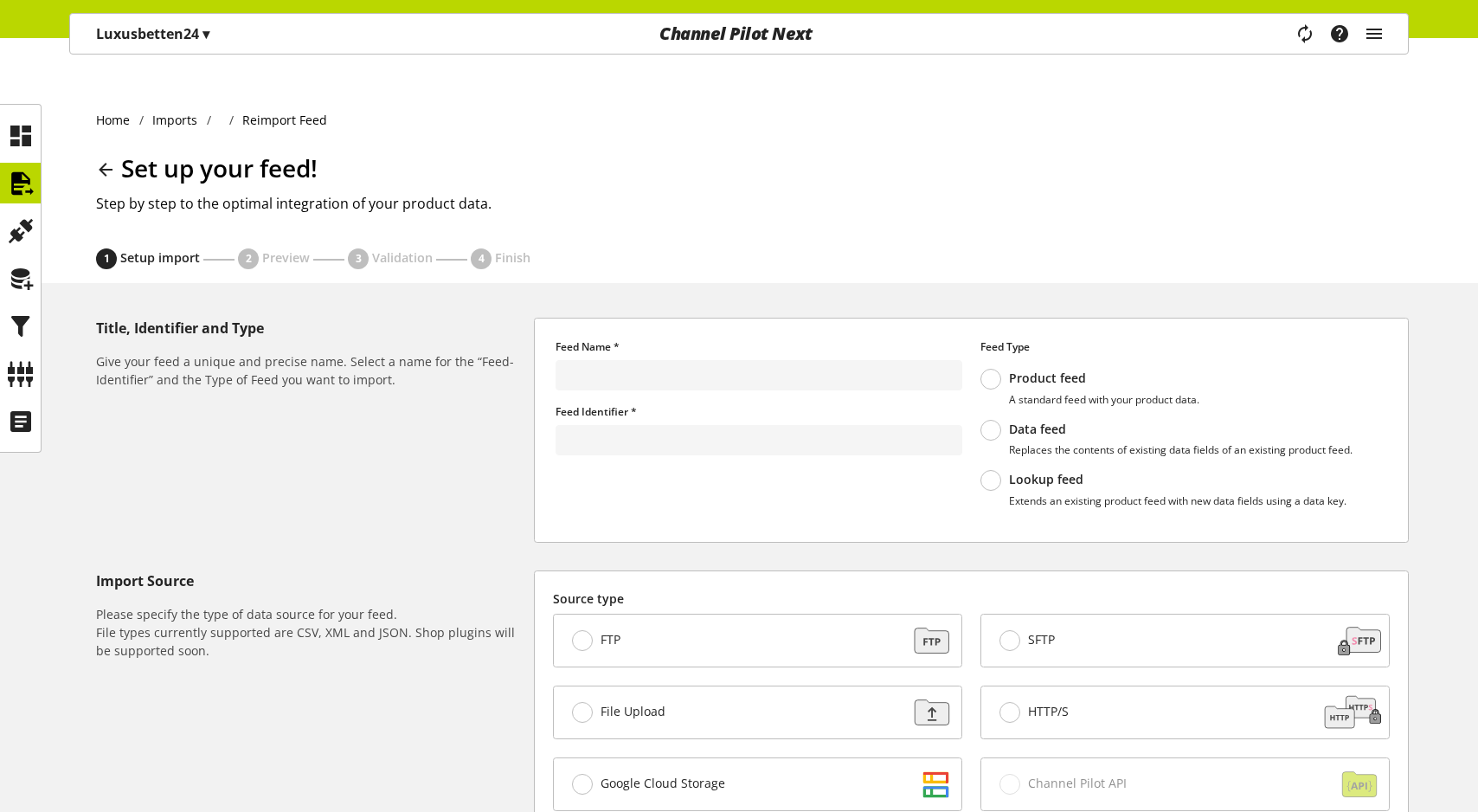
type input "**********"
type input "******"
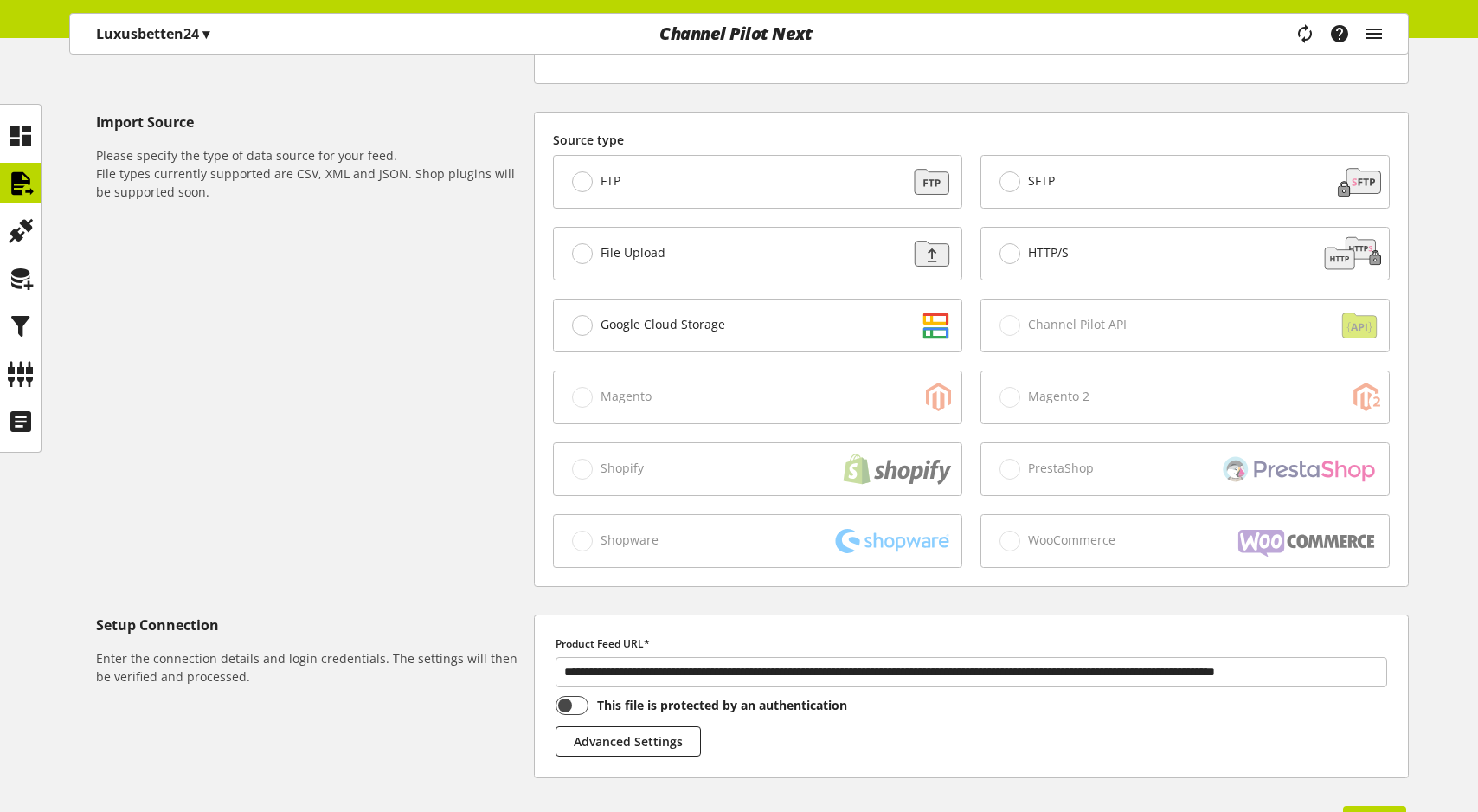
scroll to position [548, 0]
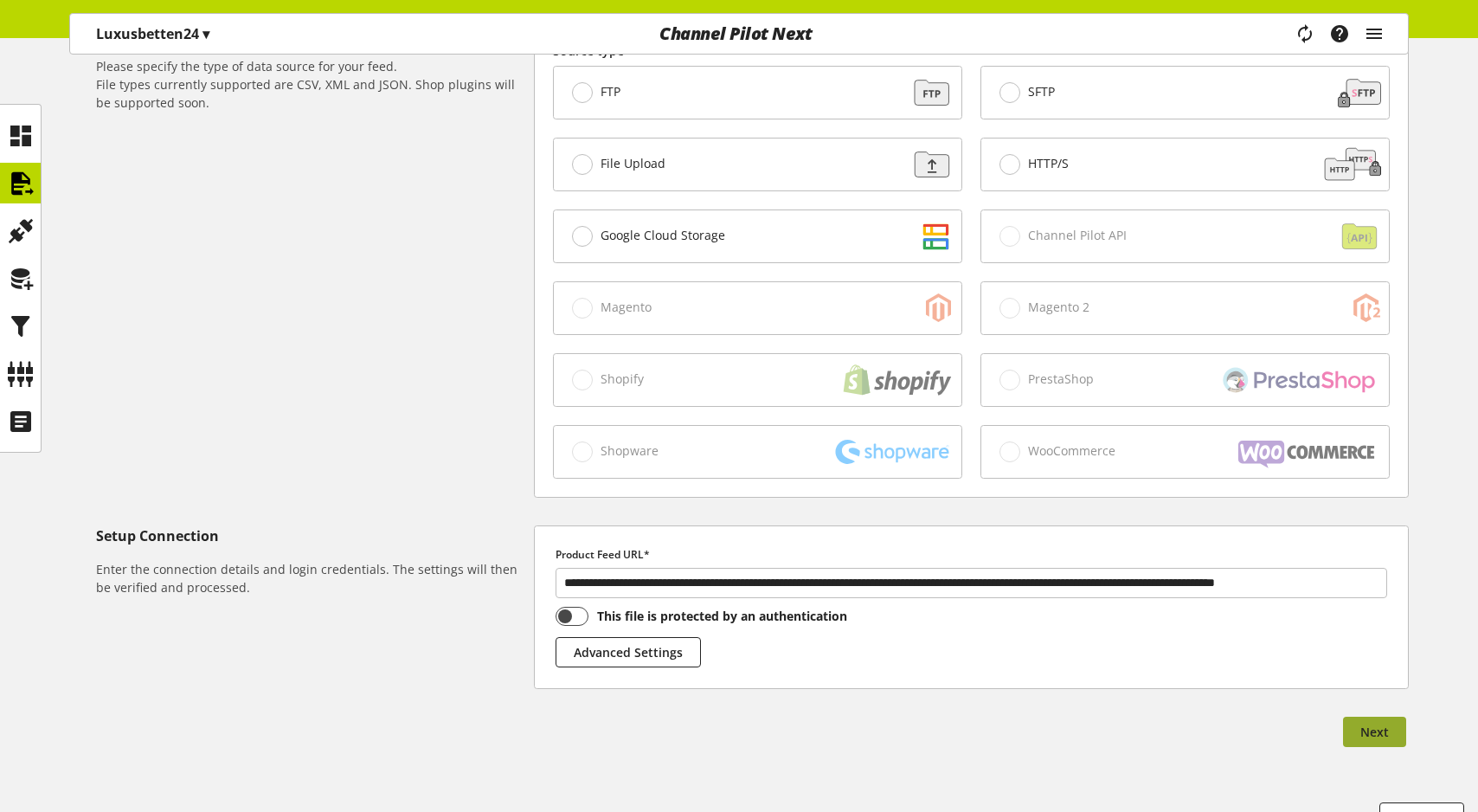
click at [1371, 723] on span "Next" at bounding box center [1375, 732] width 28 height 19
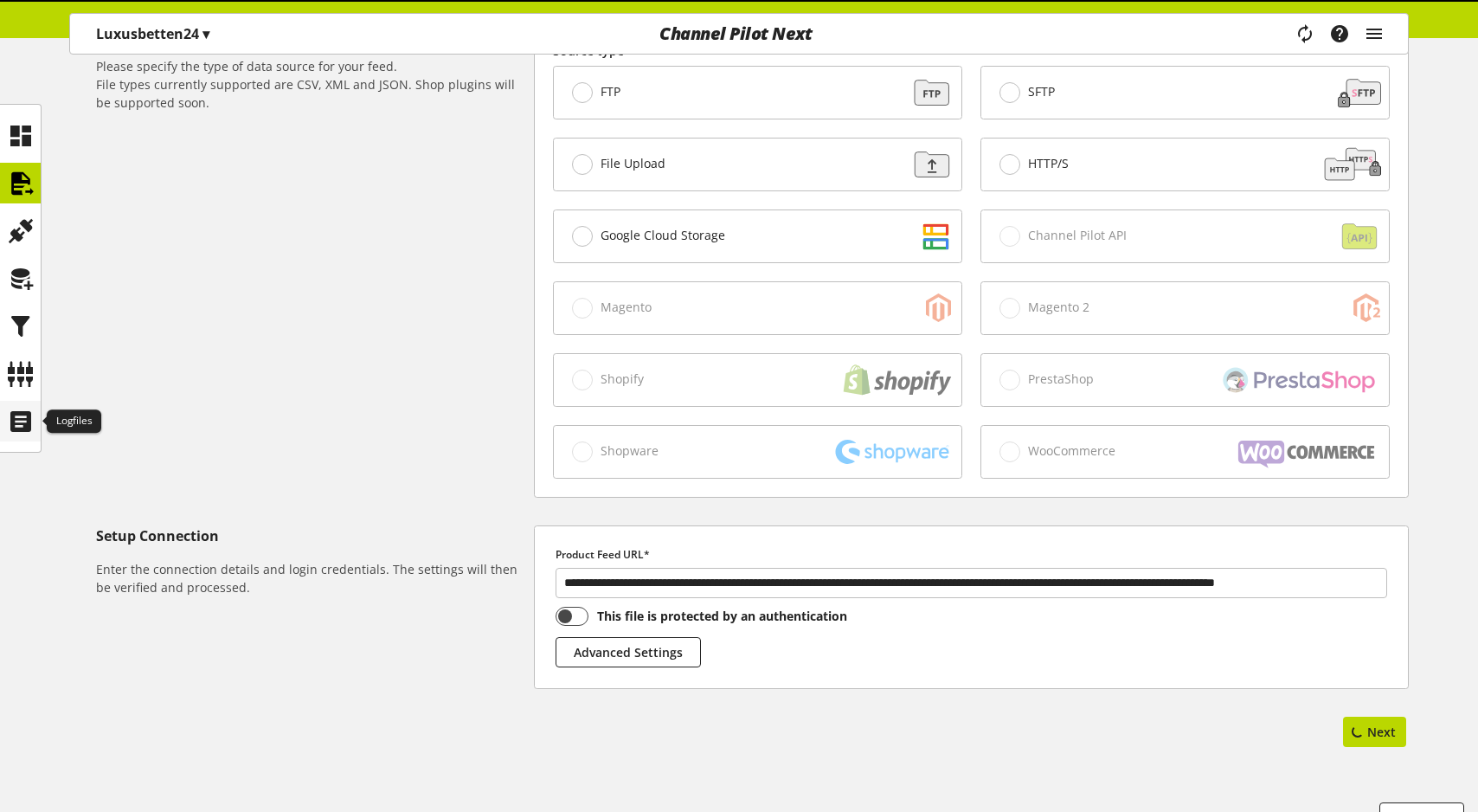
click at [17, 417] on icon at bounding box center [20, 421] width 27 height 34
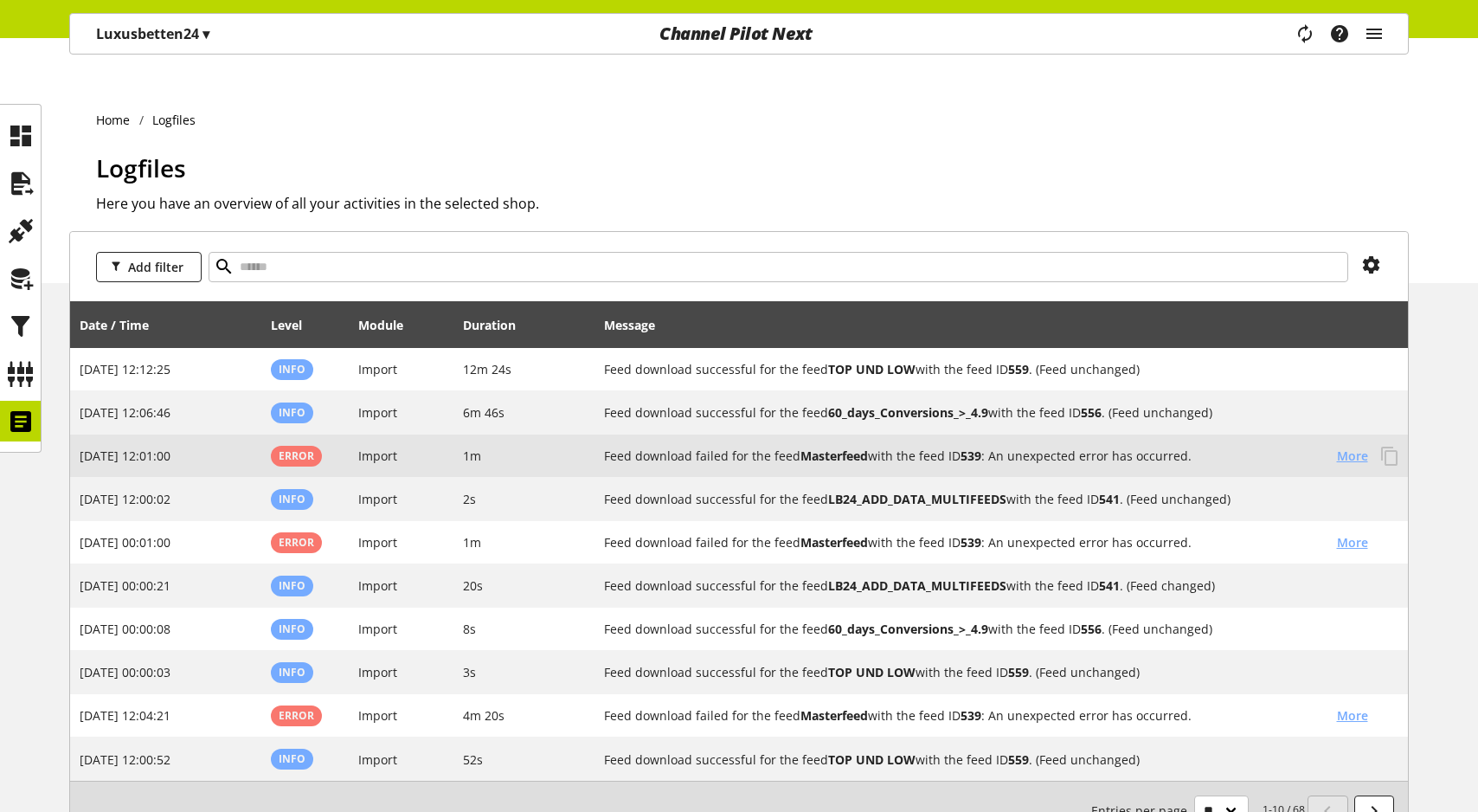
click at [1358, 447] on span "More" at bounding box center [1352, 456] width 31 height 19
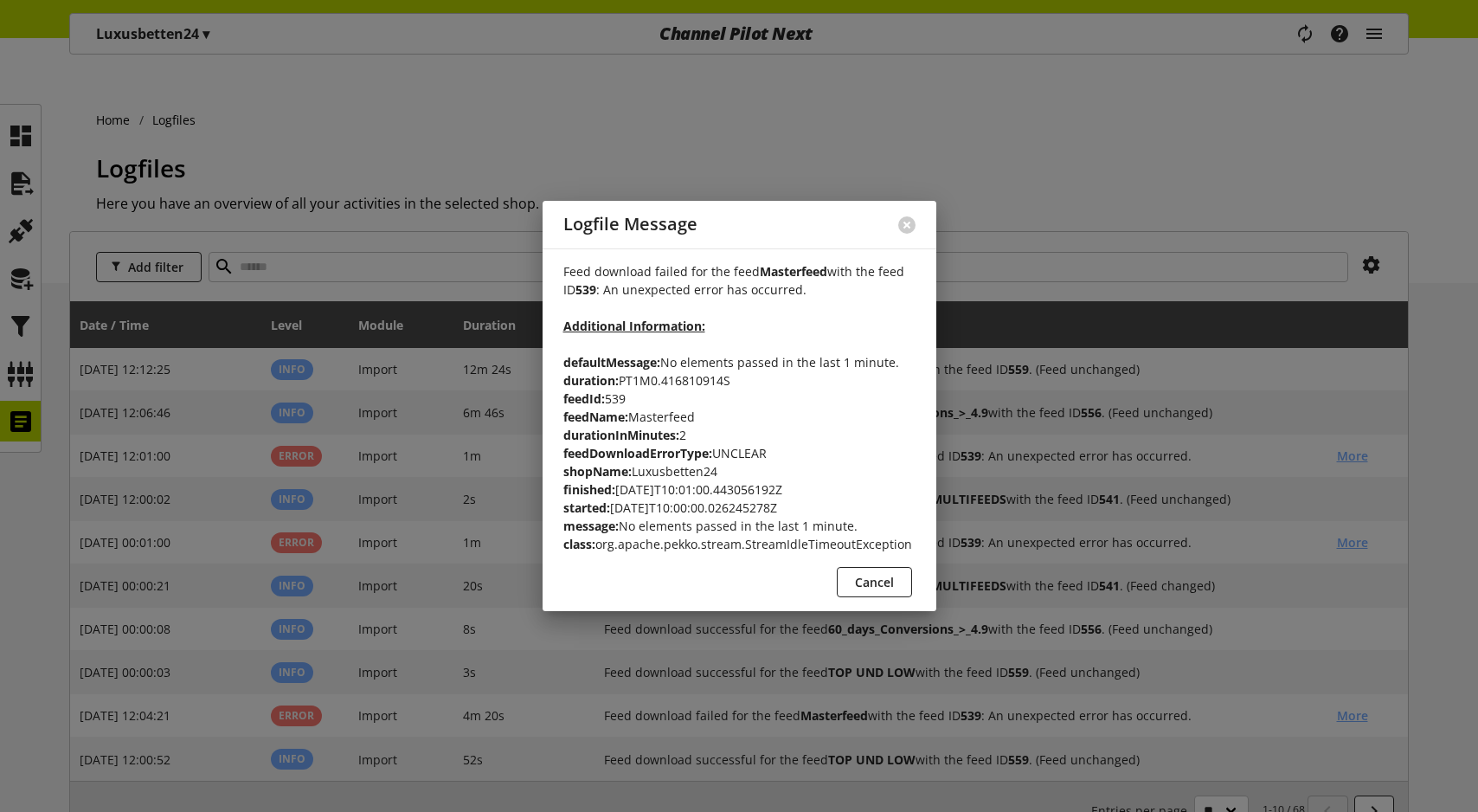
click at [783, 527] on p "Feed download failed for the feed Masterfeed with the feed ID 539 : An unexpect…" at bounding box center [739, 407] width 352 height 291
click at [942, 405] on div at bounding box center [739, 406] width 1478 height 812
click at [906, 218] on button at bounding box center [907, 226] width 18 height 18
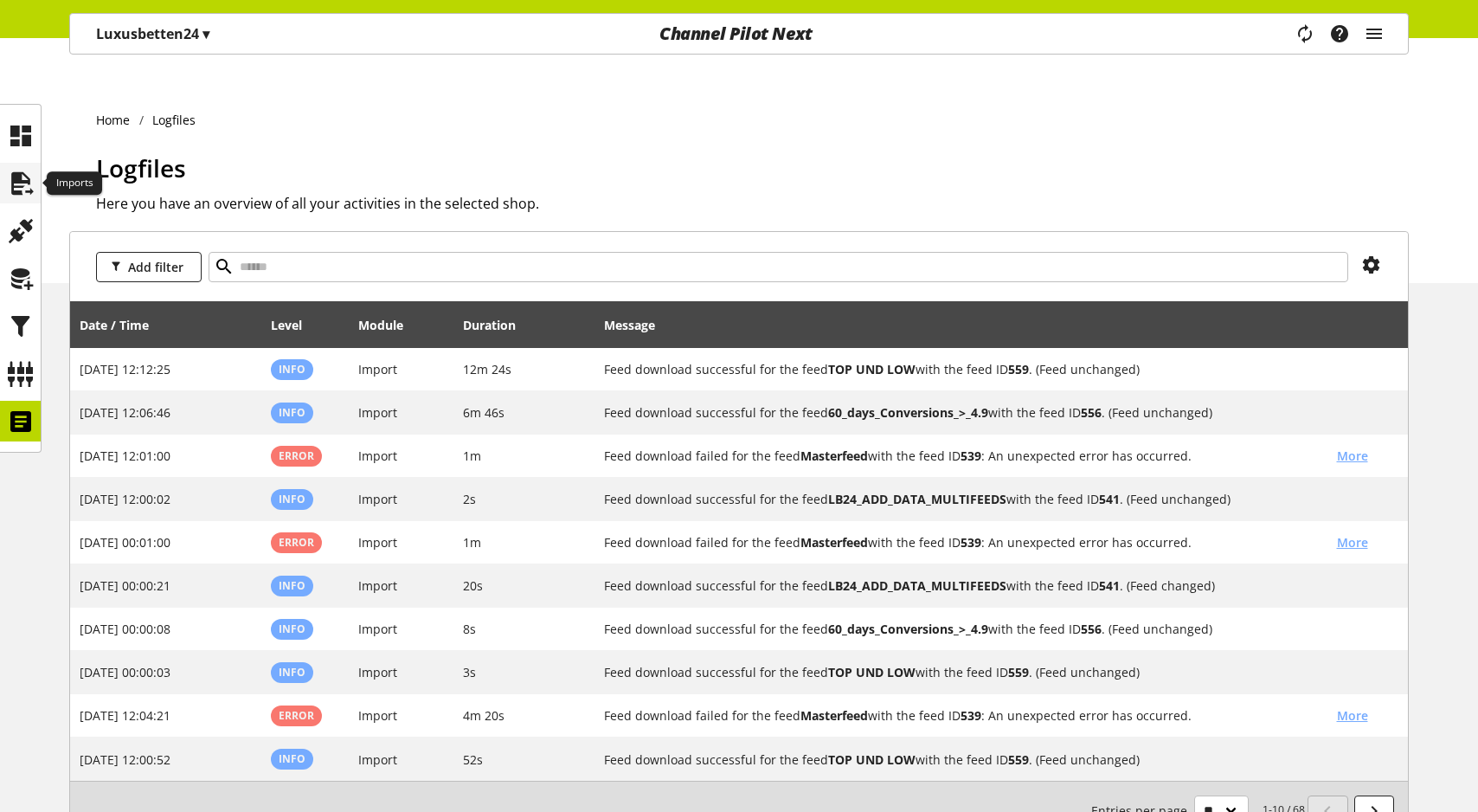
click at [22, 193] on icon at bounding box center [20, 183] width 27 height 34
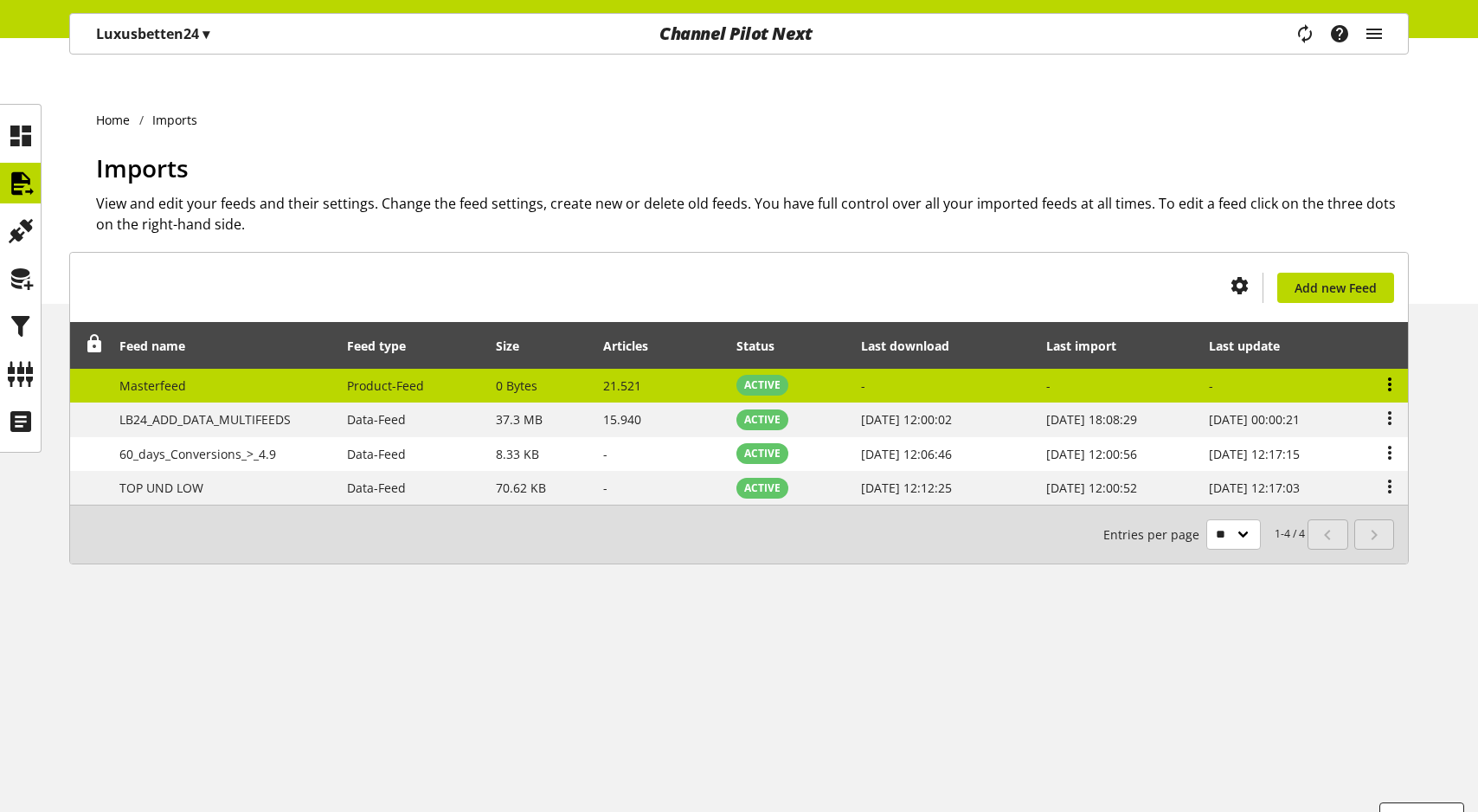
click at [1396, 369] on icon at bounding box center [1389, 384] width 20 height 31
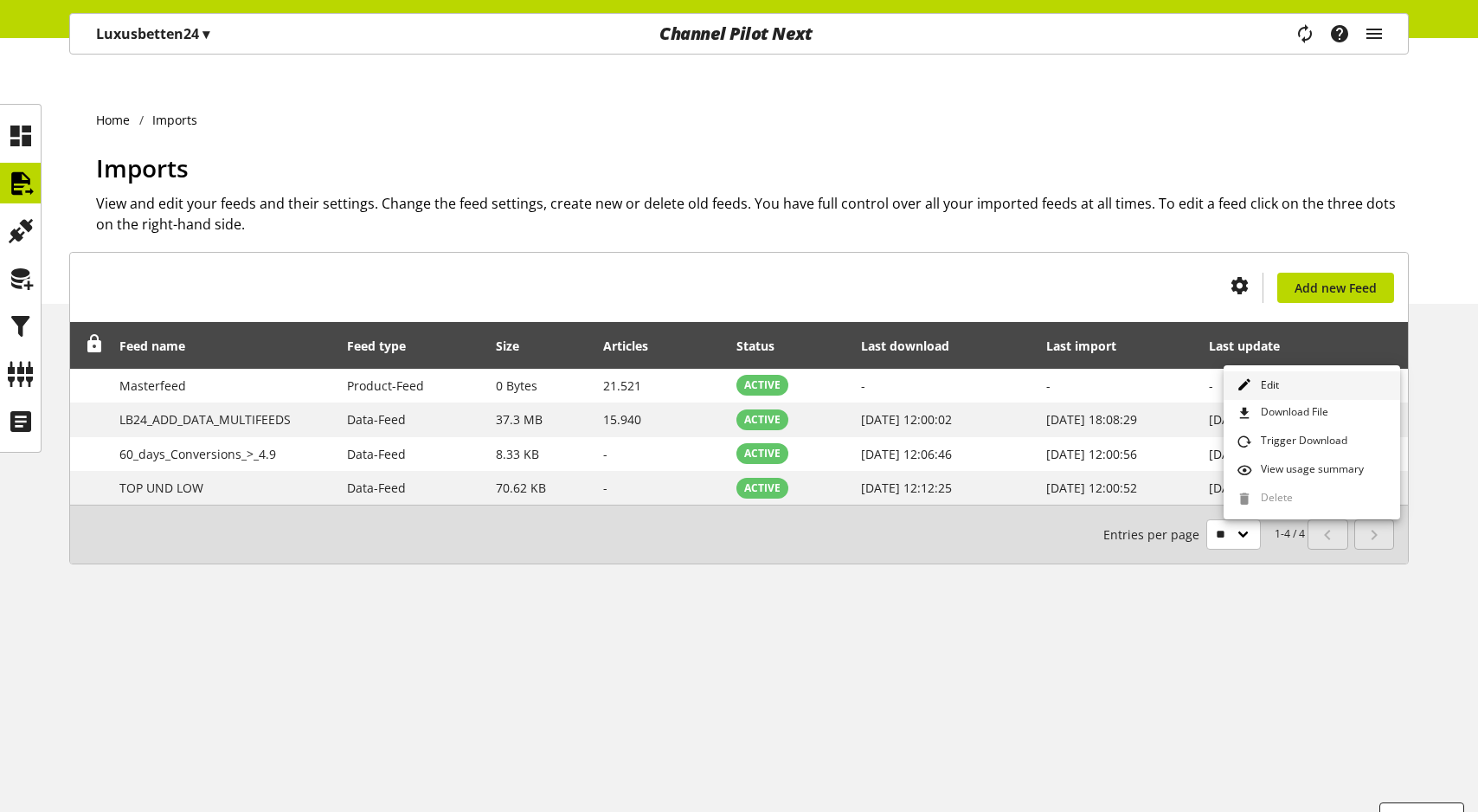
click at [1335, 376] on link "Edit" at bounding box center [1312, 386] width 177 height 28
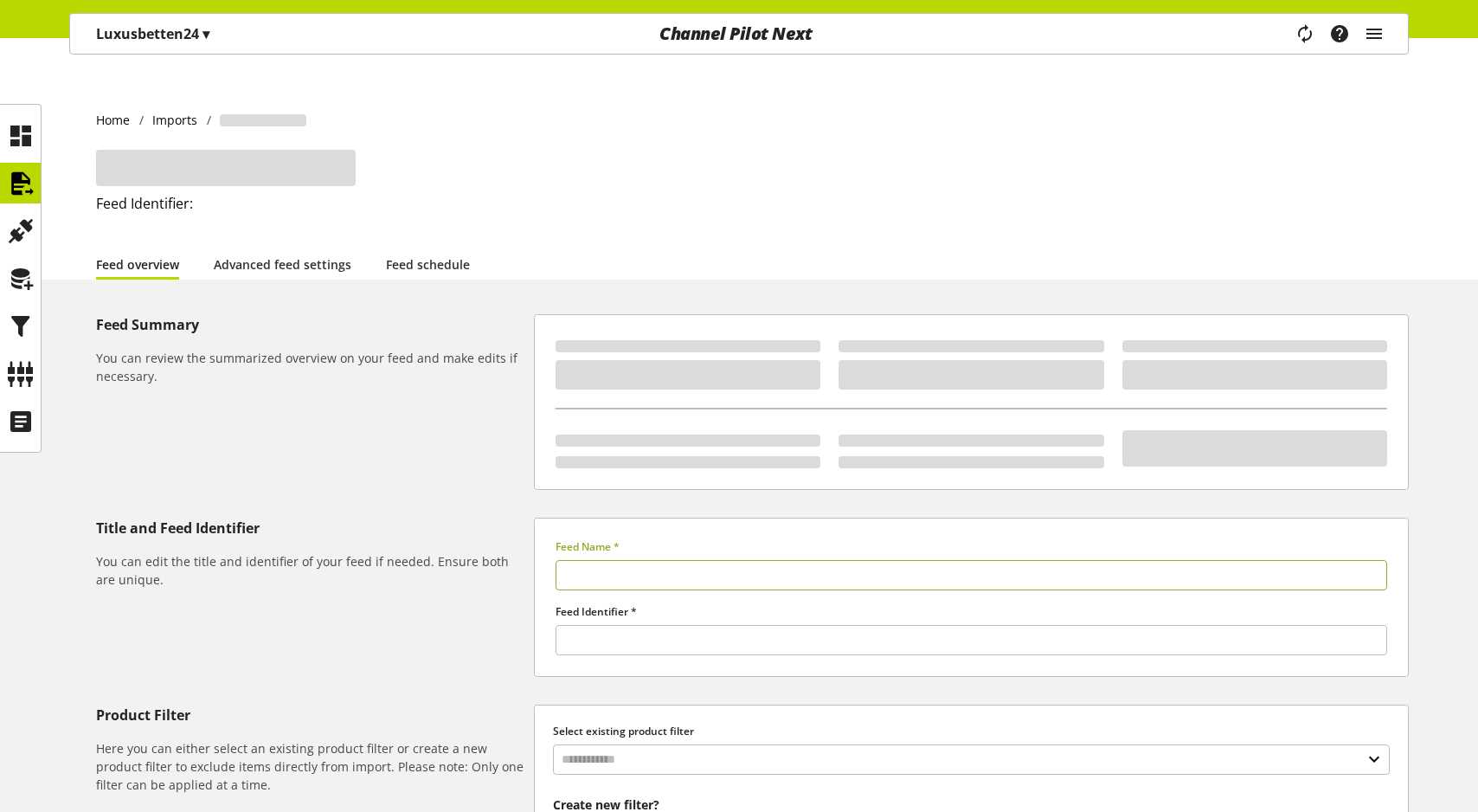
type input "**********"
type input "******"
